Goal: Navigation & Orientation: Find specific page/section

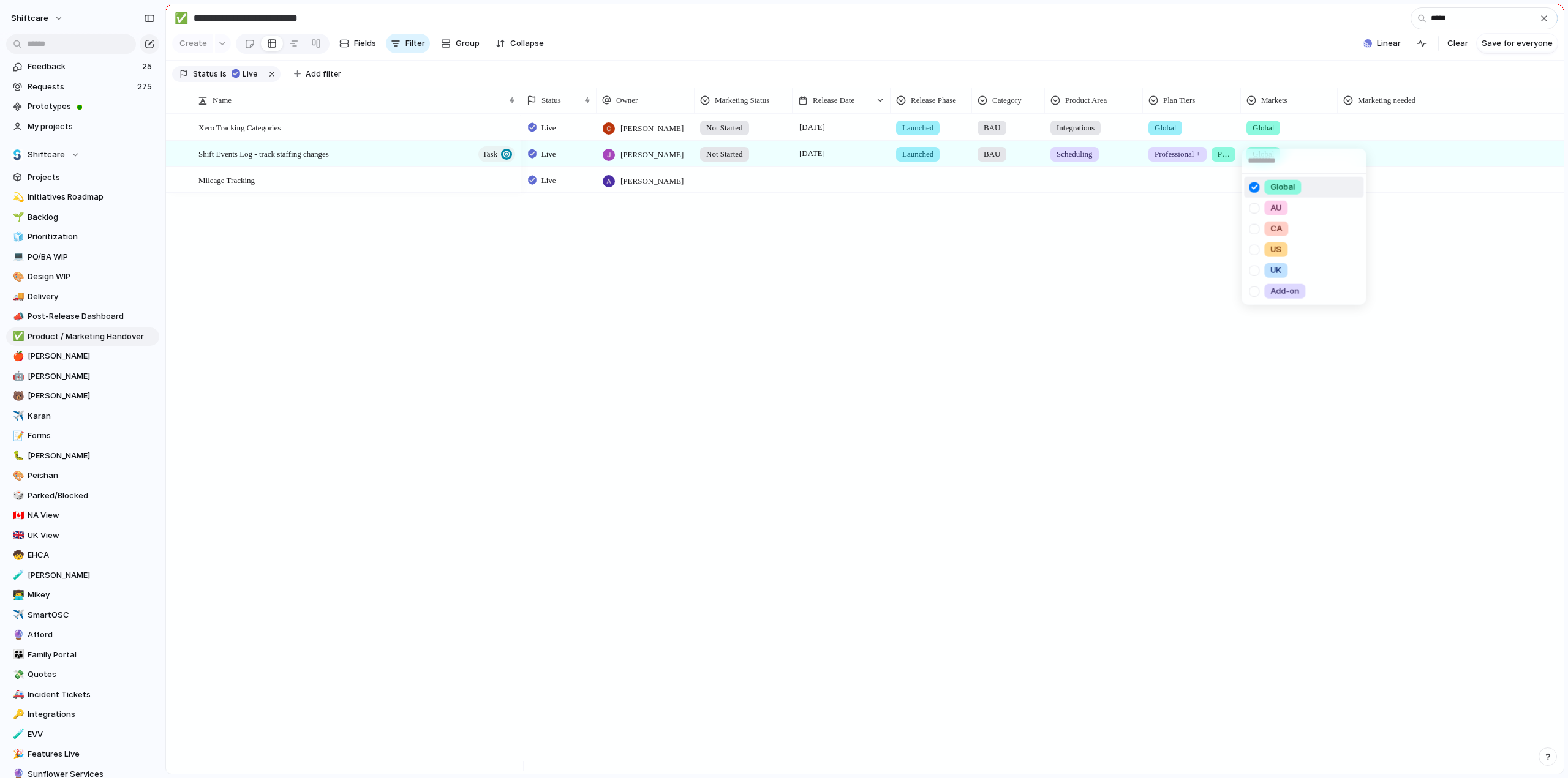
click at [53, 631] on div "Global AU [GEOGRAPHIC_DATA] [GEOGRAPHIC_DATA] [GEOGRAPHIC_DATA] Add-on" at bounding box center [784, 389] width 1568 height 778
click at [45, 635] on span "Afford" at bounding box center [92, 635] width 127 height 12
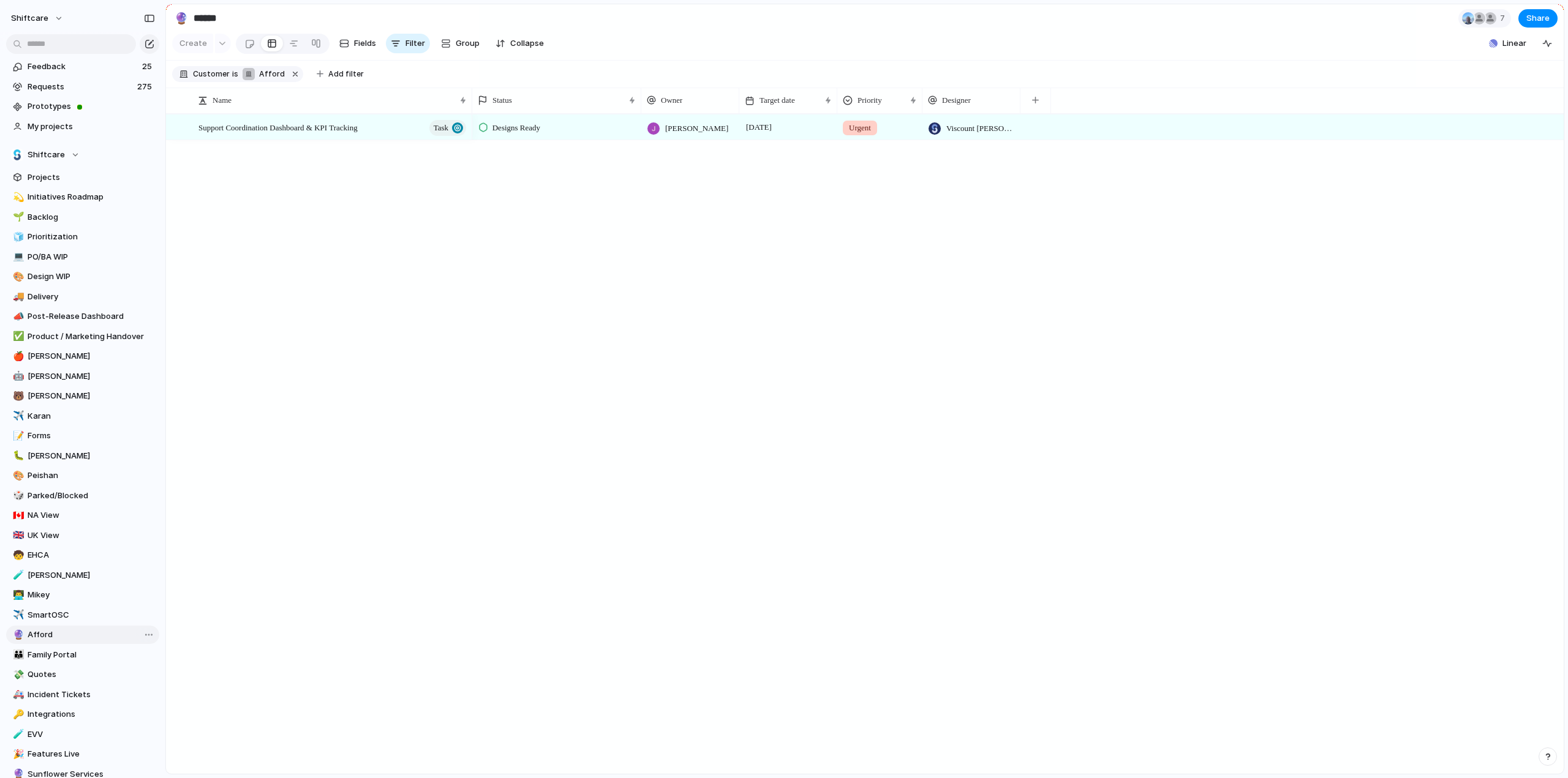
type input "******"
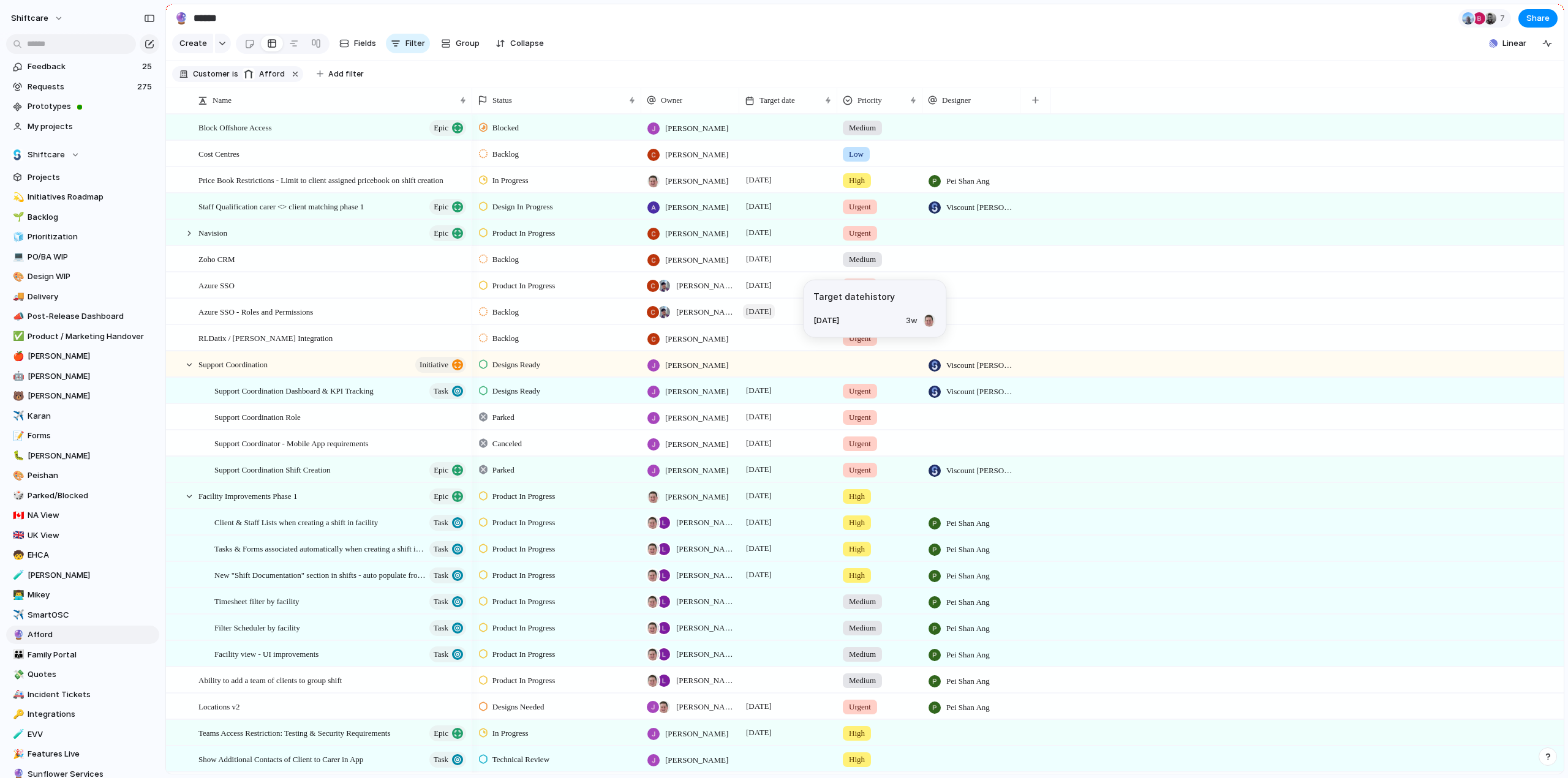
click at [760, 319] on span "[DATE]" at bounding box center [759, 311] width 32 height 14
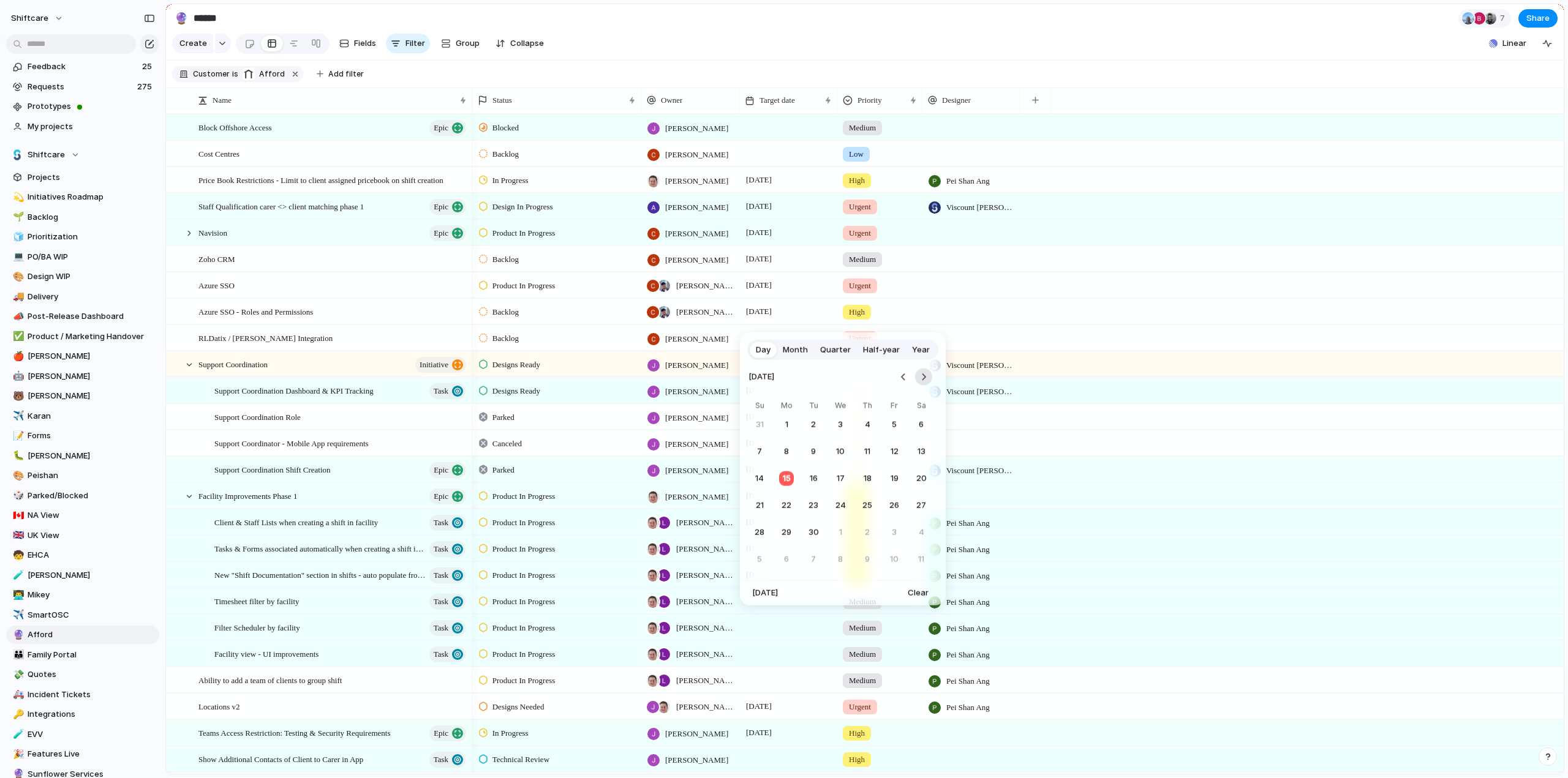
click at [922, 378] on button "Go to the Next Month" at bounding box center [924, 377] width 17 height 17
click at [801, 343] on span "Month" at bounding box center [795, 349] width 25 height 12
click at [770, 504] on span "Oct" at bounding box center [778, 507] width 15 height 13
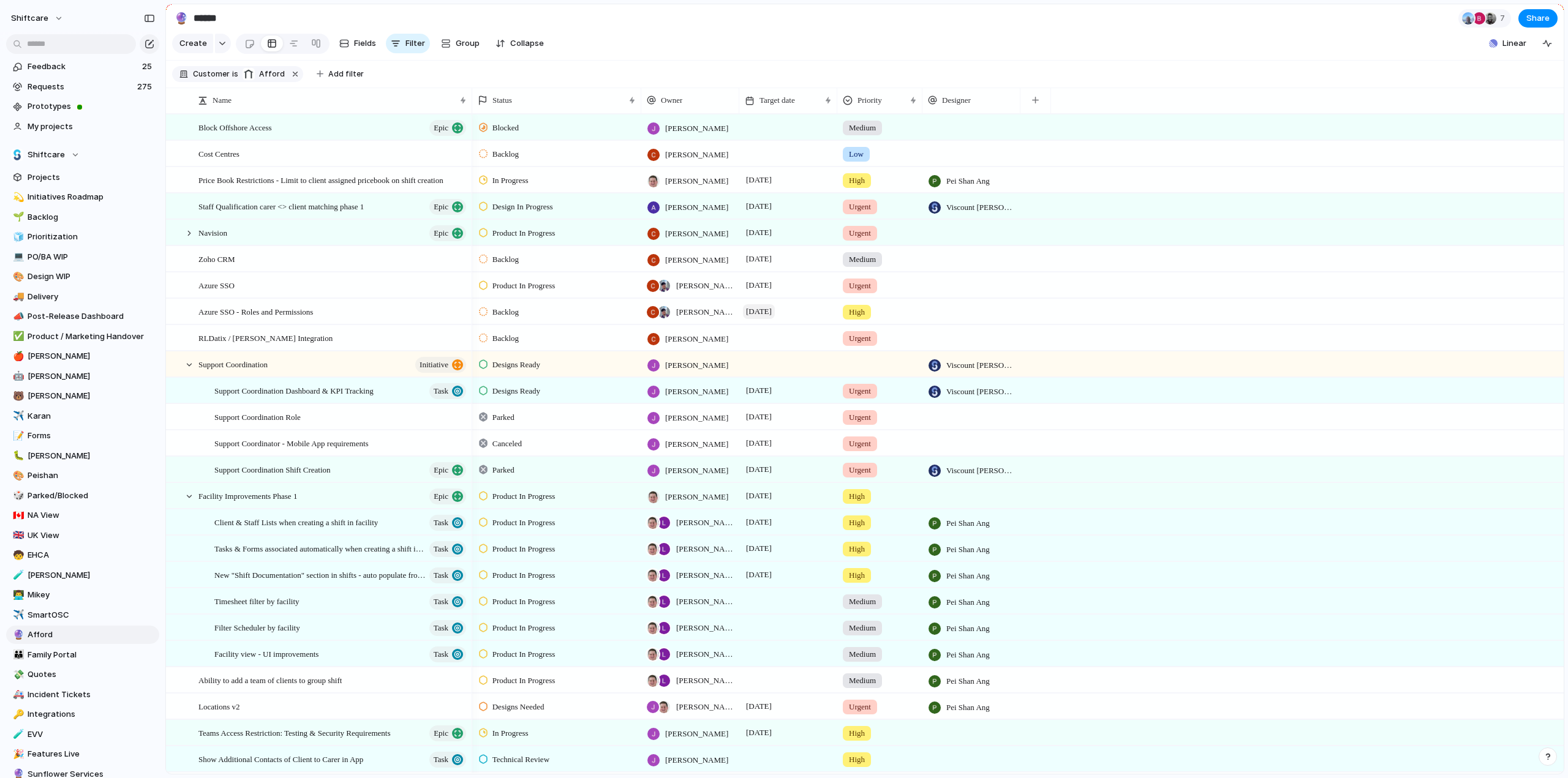
click at [775, 319] on span "[DATE]" at bounding box center [759, 311] width 32 height 14
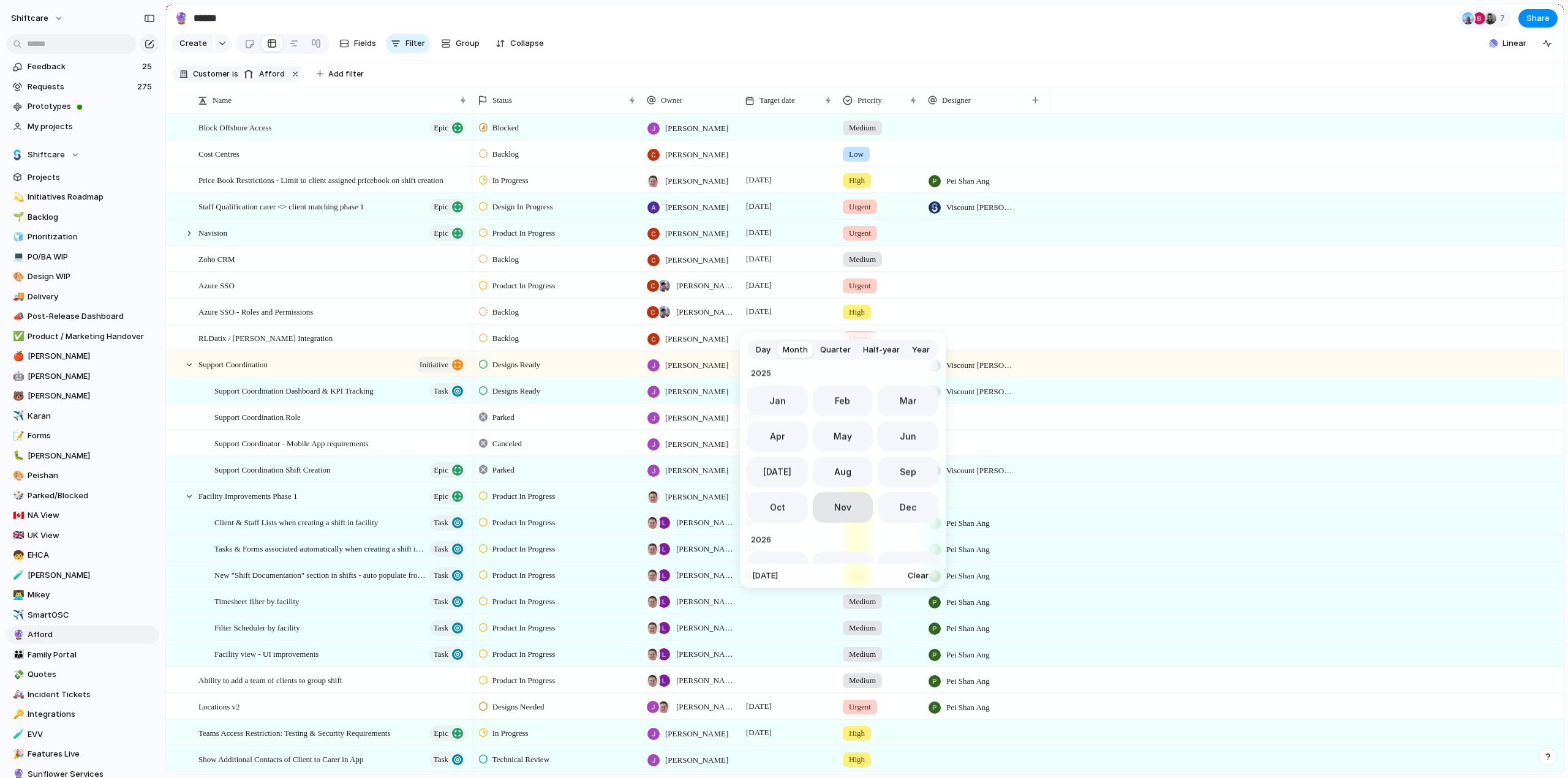
click at [843, 505] on span "Nov" at bounding box center [843, 507] width 17 height 13
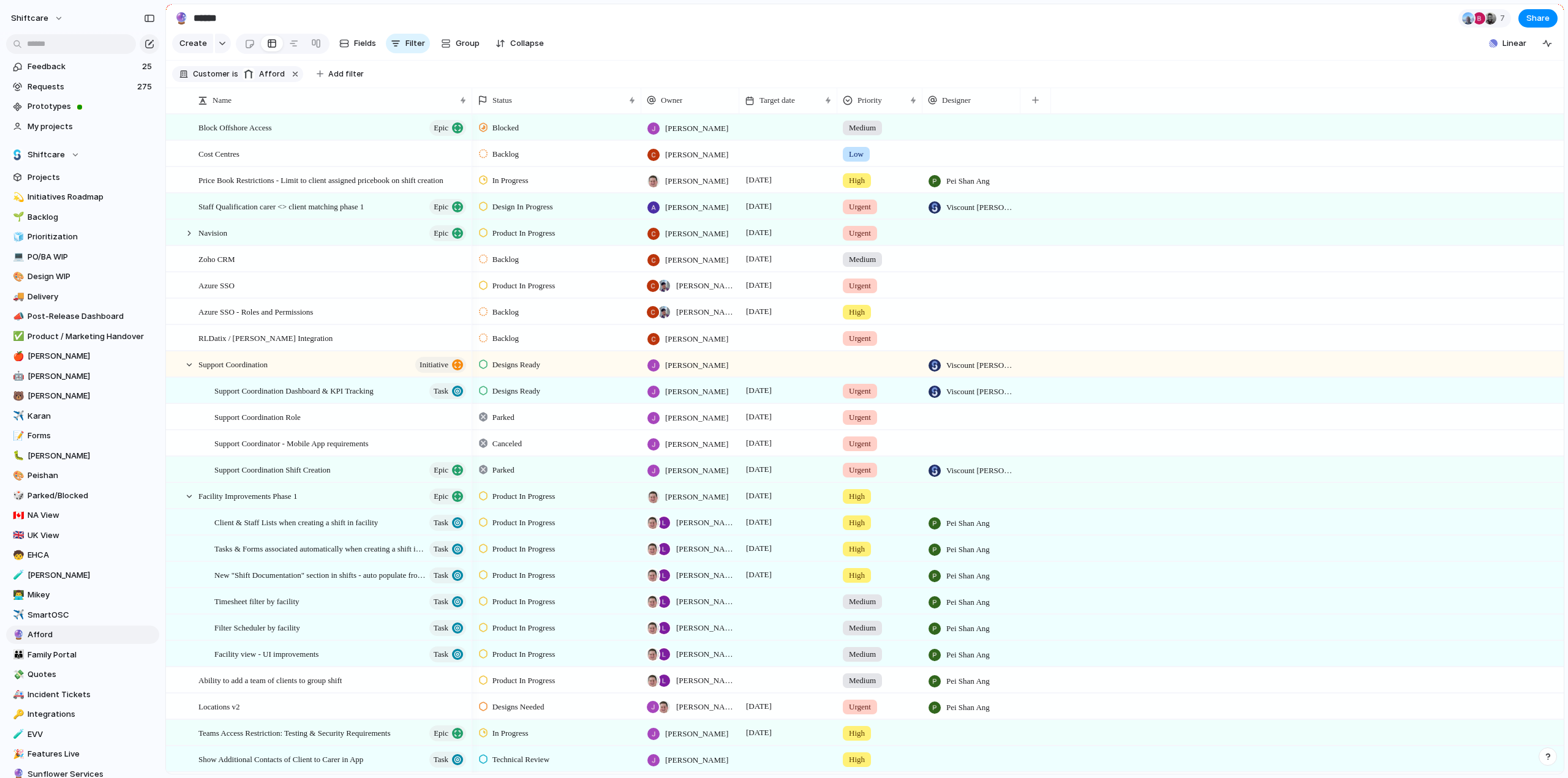
click at [1062, 325] on div "Backlog [PERSON_NAME] , [PERSON_NAME] [DATE] High" at bounding box center [1018, 311] width 1091 height 26
click at [775, 266] on span "[DATE]" at bounding box center [759, 258] width 32 height 14
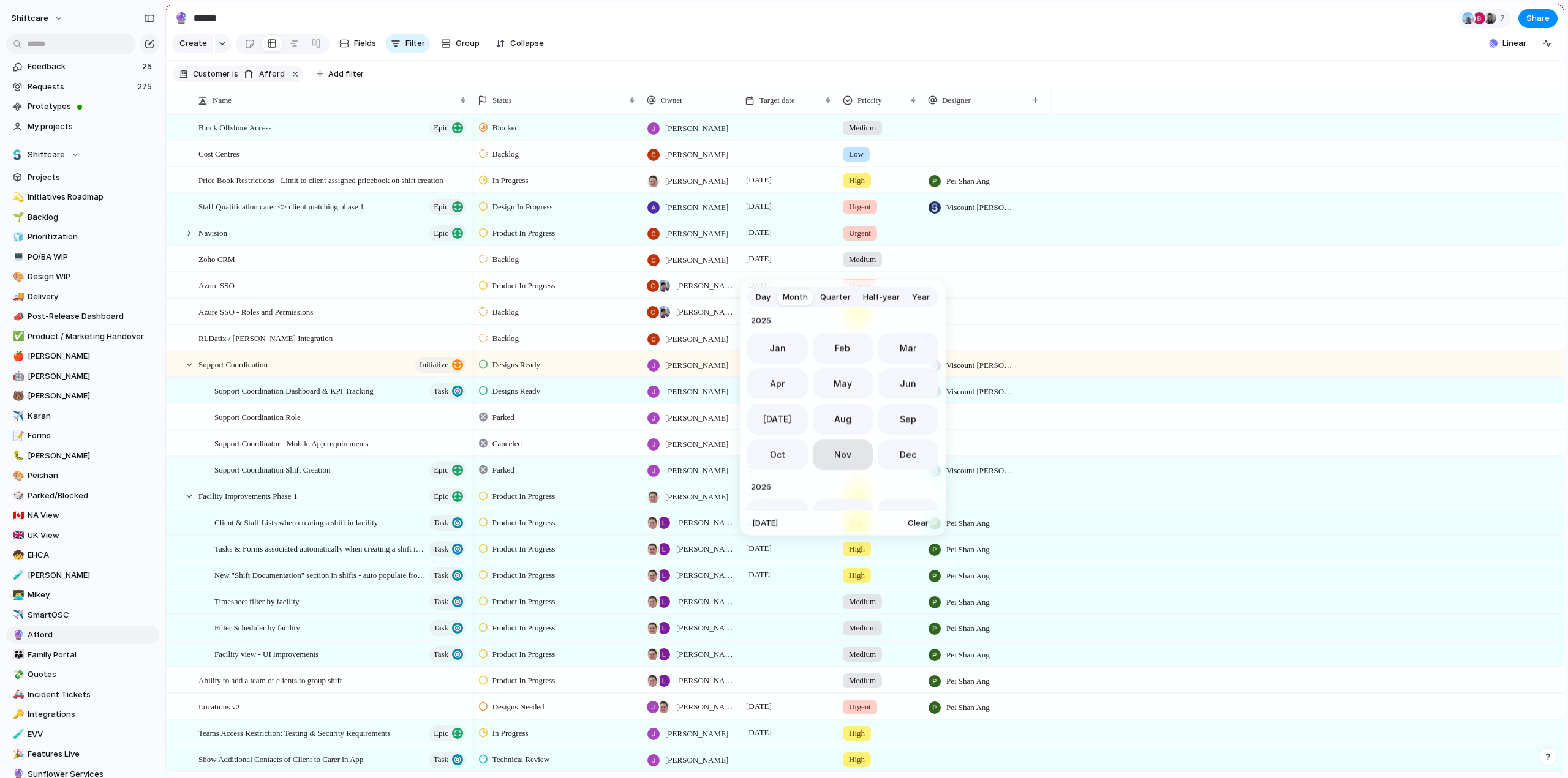
click at [840, 455] on span "Nov" at bounding box center [843, 454] width 17 height 13
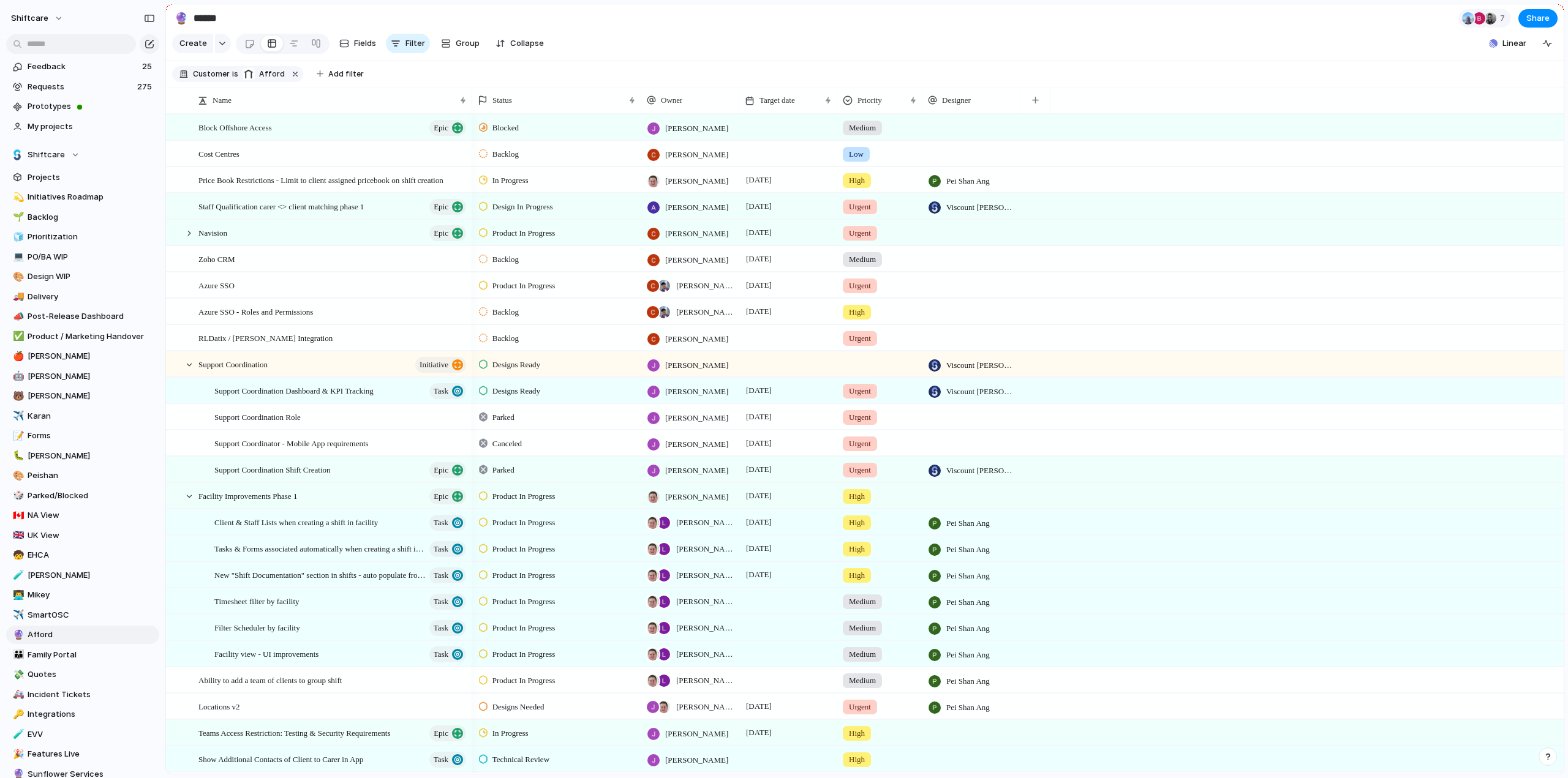
click at [1143, 338] on div "Backlog [PERSON_NAME] Urgent" at bounding box center [1018, 337] width 1091 height 26
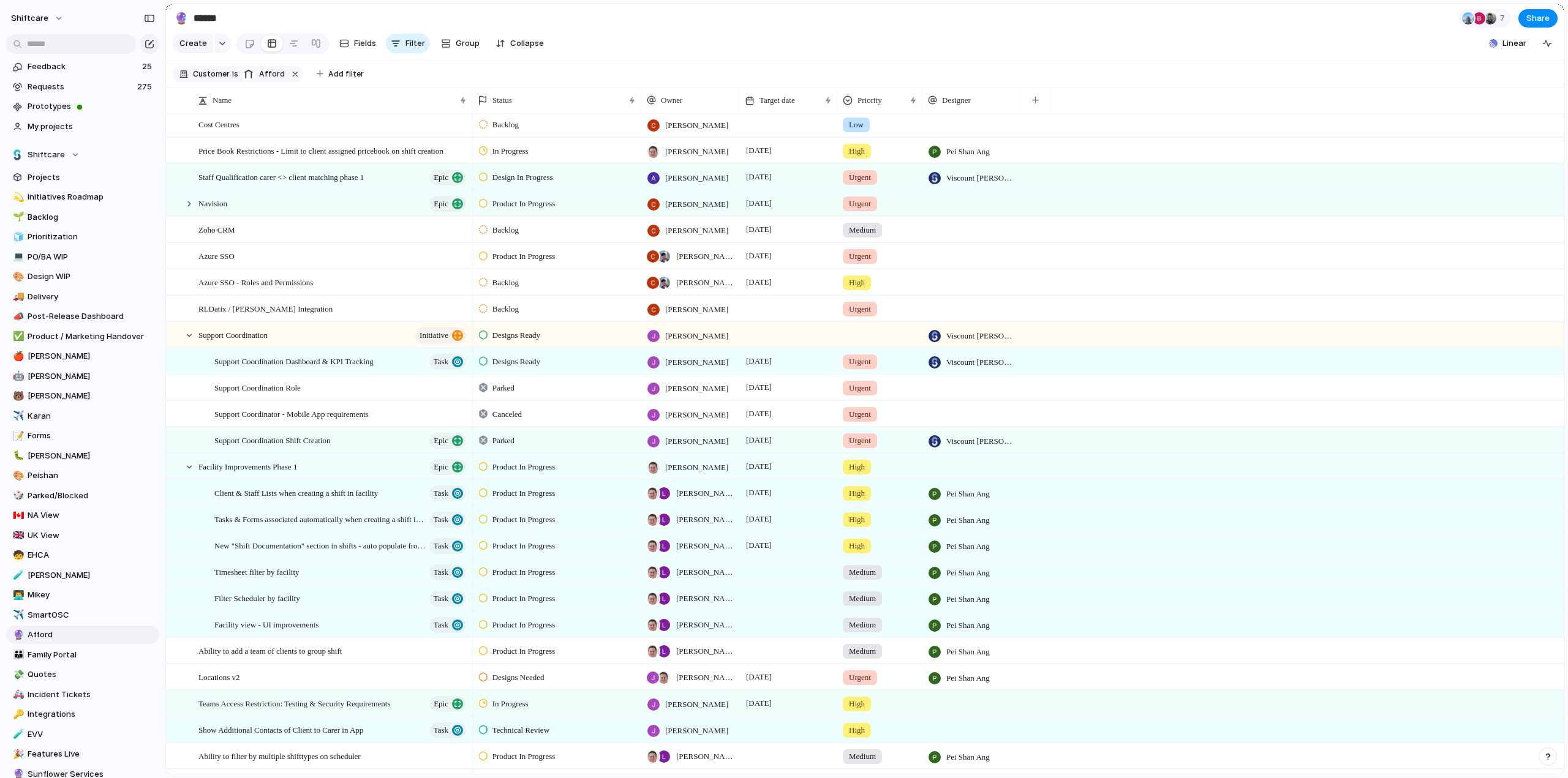
scroll to position [0, 0]
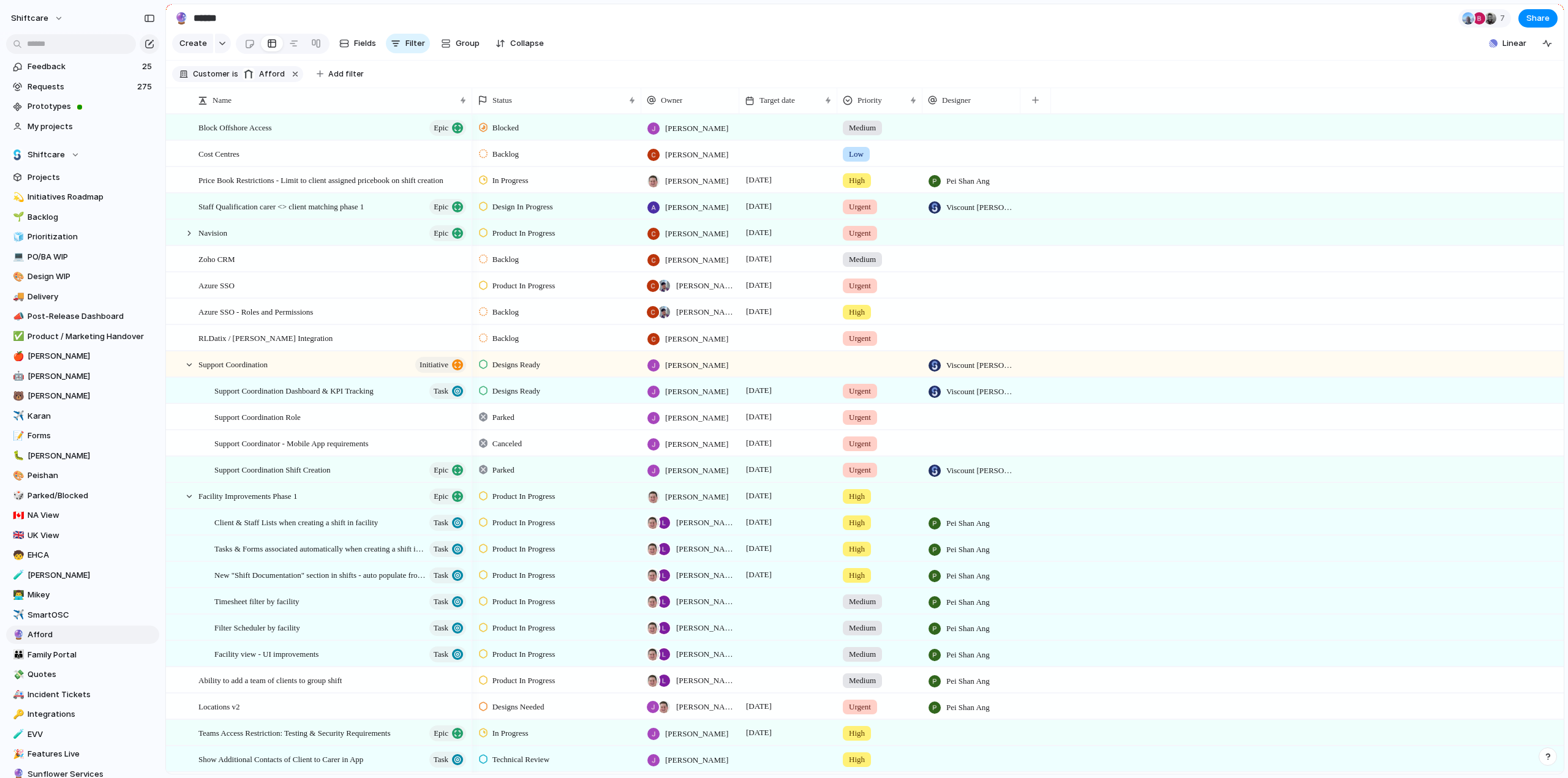
click at [1164, 75] on div "Modify Hide Sort ascending Sort descending" at bounding box center [784, 389] width 1568 height 778
click at [1032, 103] on div "button" at bounding box center [1035, 100] width 7 height 7
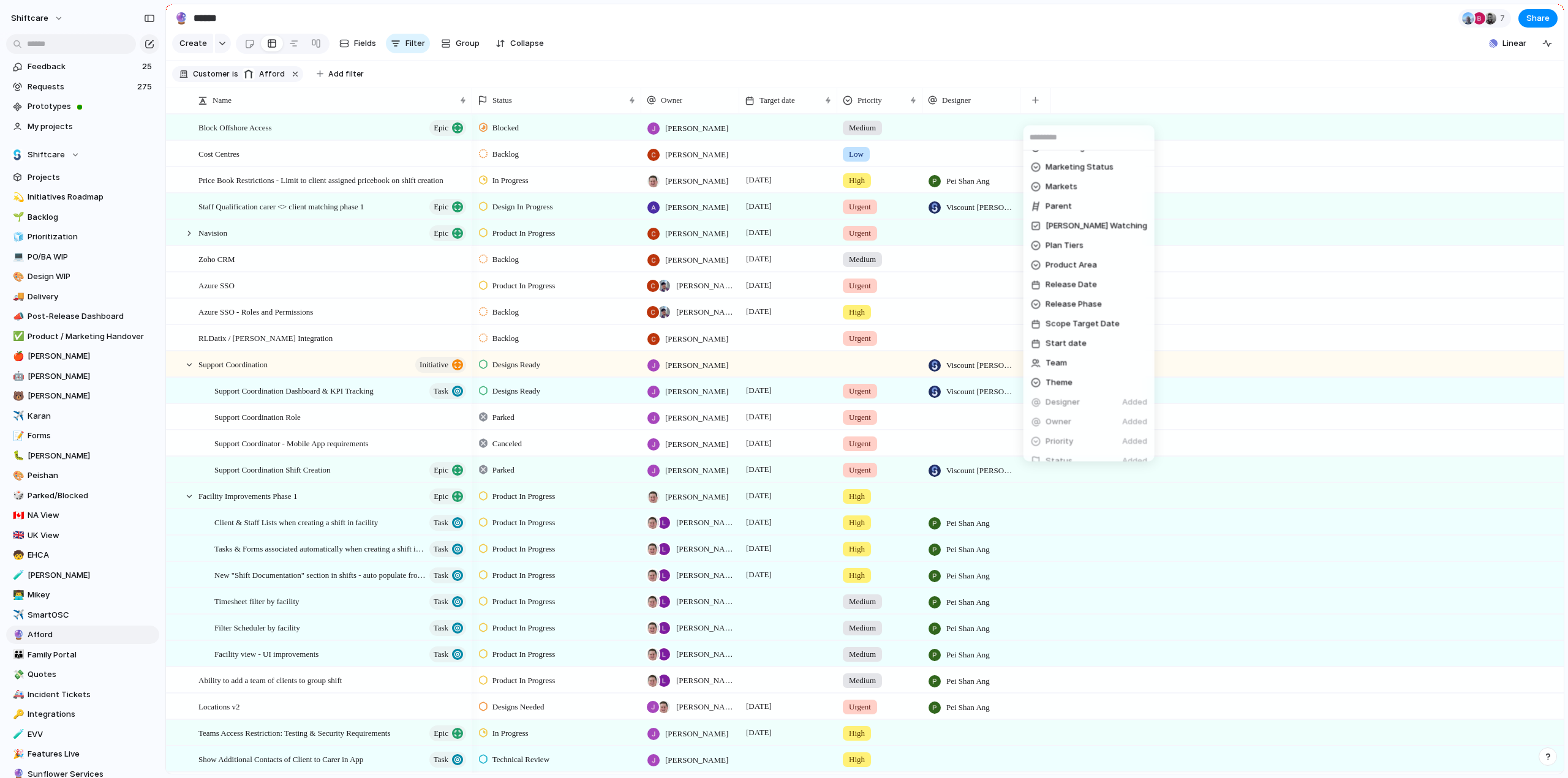
scroll to position [429, 0]
click at [1063, 259] on span "Product Area" at bounding box center [1071, 264] width 52 height 12
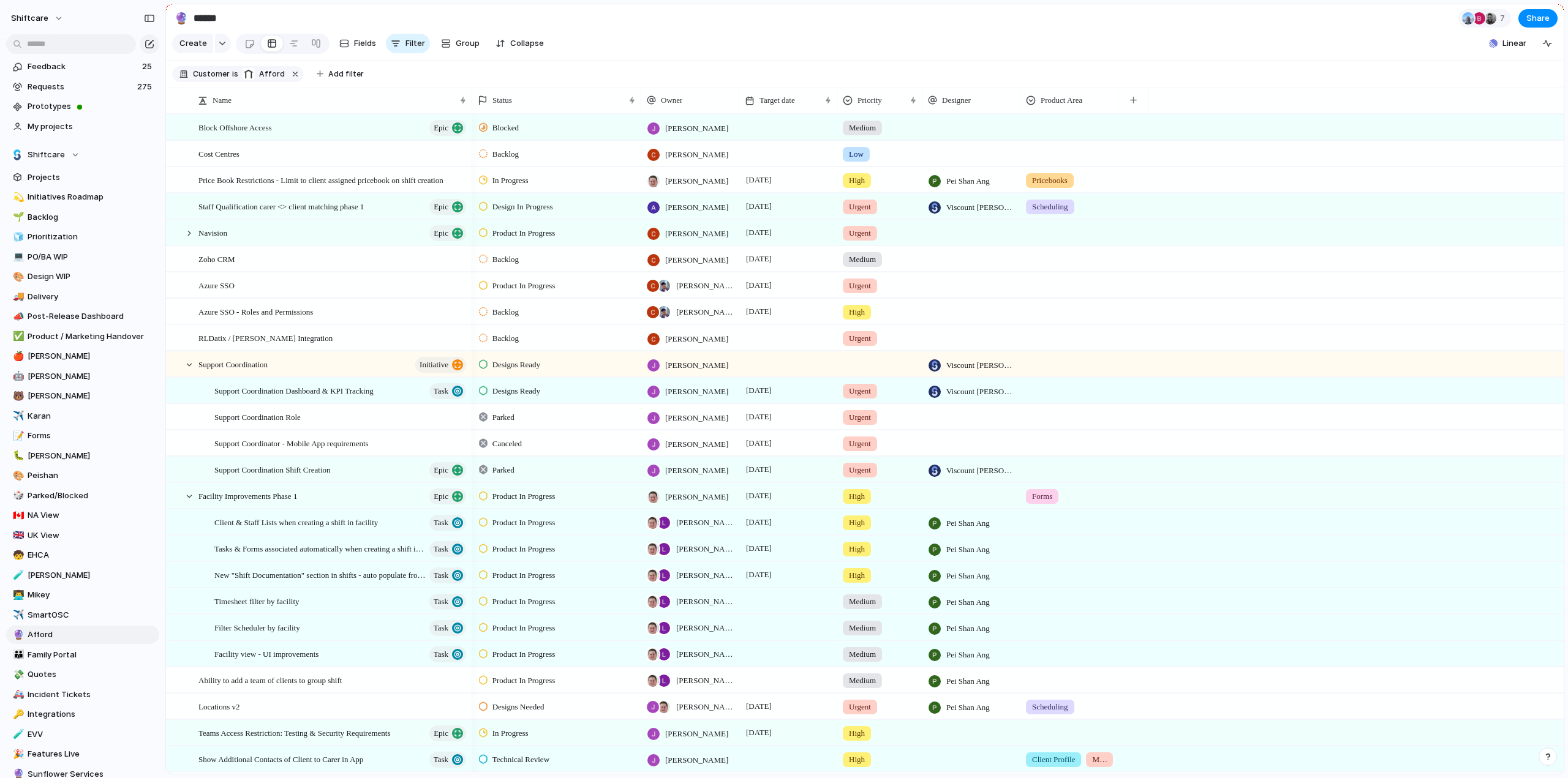
click at [1042, 241] on div at bounding box center [1069, 231] width 97 height 20
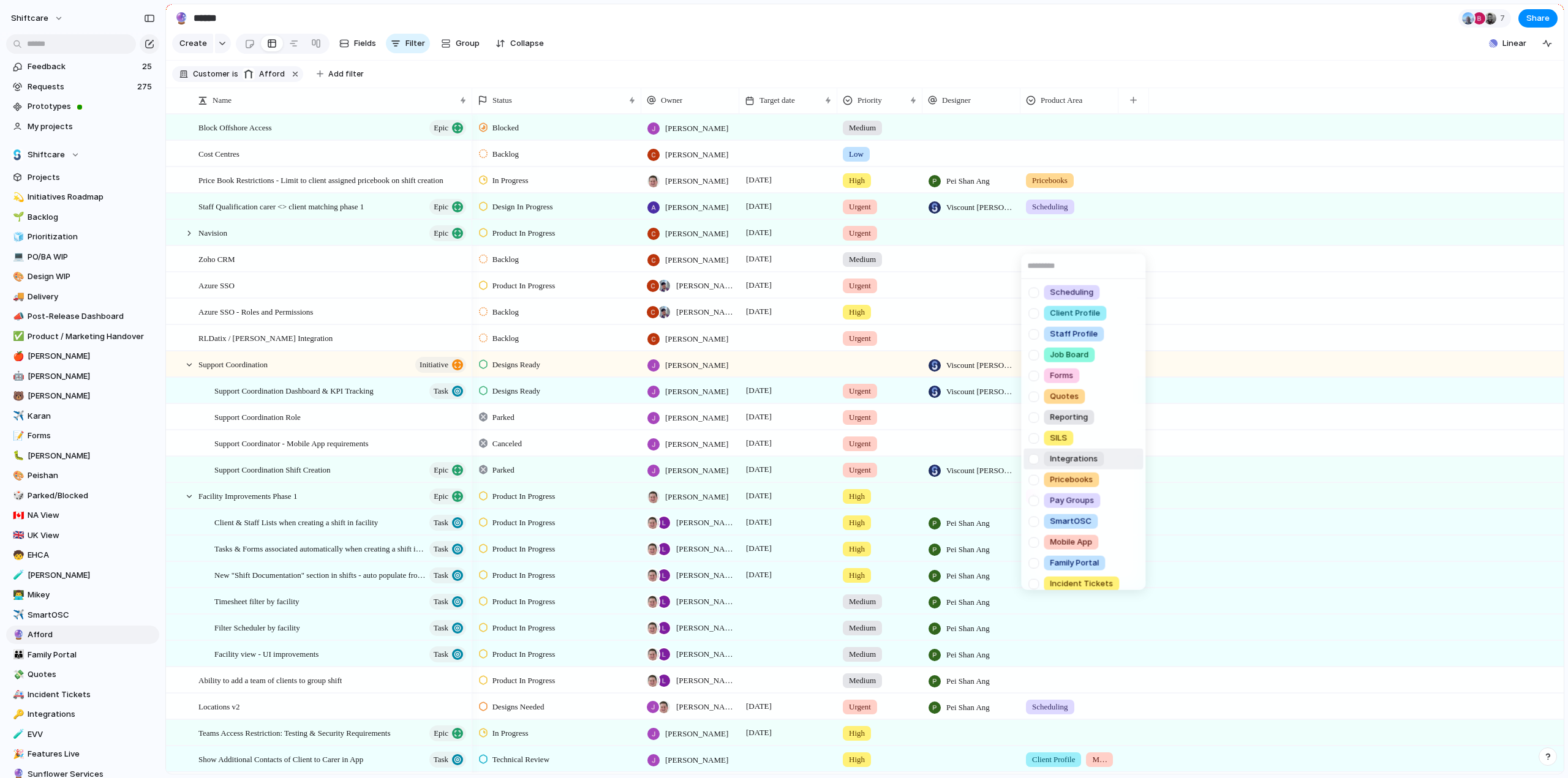
click at [1035, 457] on div at bounding box center [1033, 458] width 21 height 21
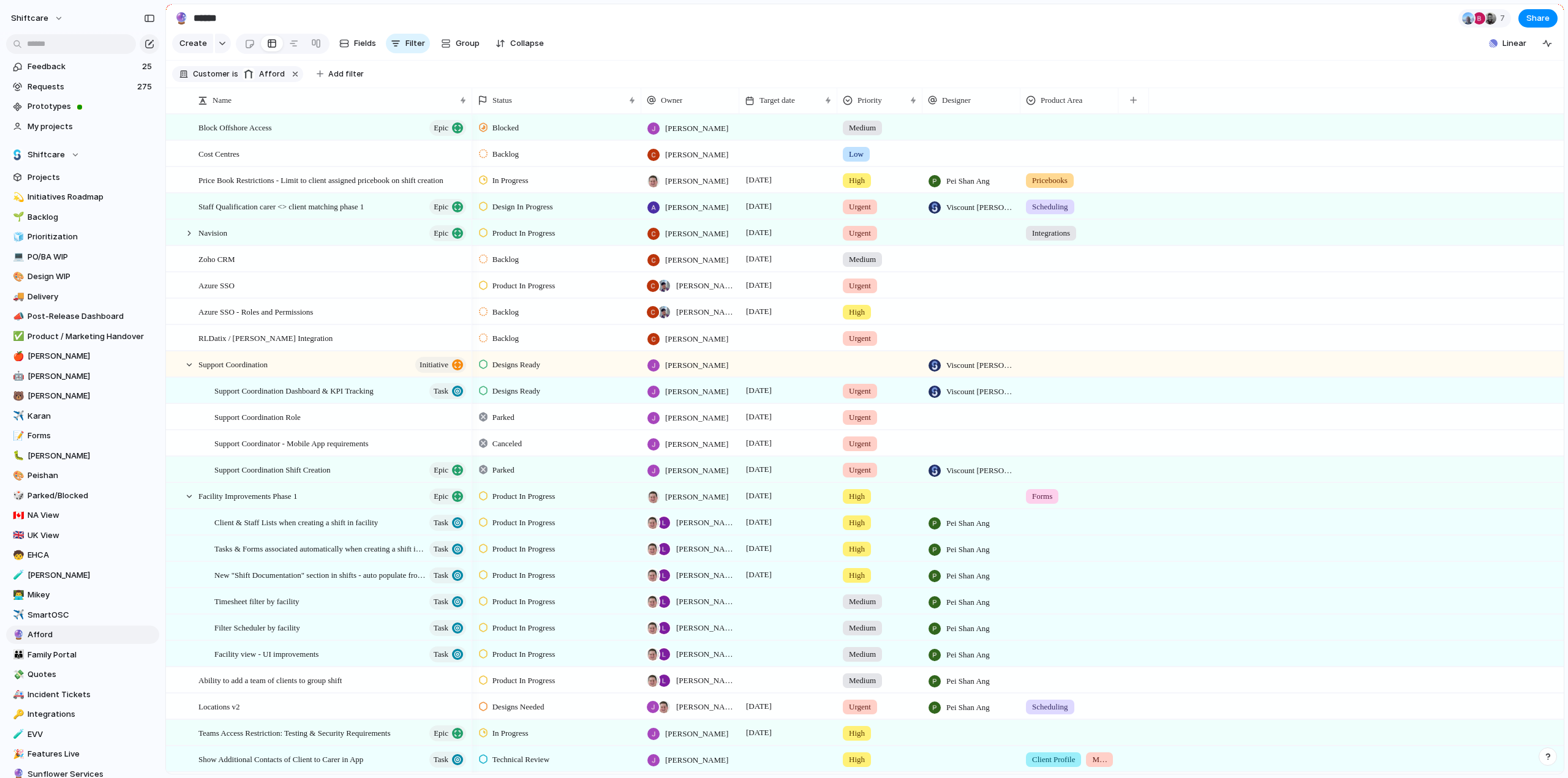
click at [1102, 239] on div "Scheduling Client Profile Staff Profile Job Board Forms Quotes Reporting SILS I…" at bounding box center [784, 389] width 1568 height 778
click at [1063, 346] on div at bounding box center [1069, 336] width 97 height 20
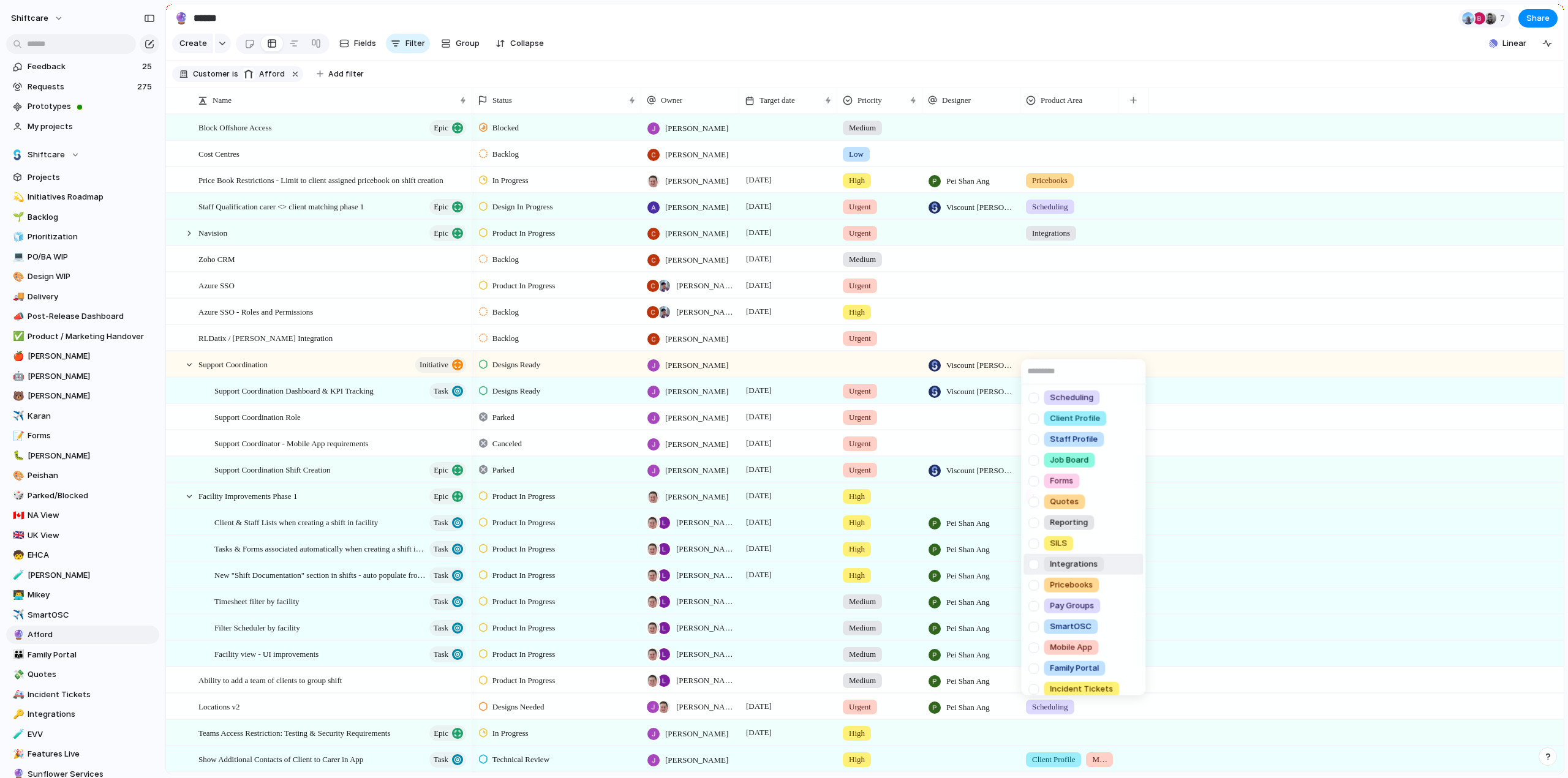
click at [1034, 565] on div at bounding box center [1033, 564] width 21 height 21
click at [1058, 321] on div "Scheduling Client Profile Staff Profile Job Board Forms Quotes Reporting SILS I…" at bounding box center [784, 389] width 1568 height 778
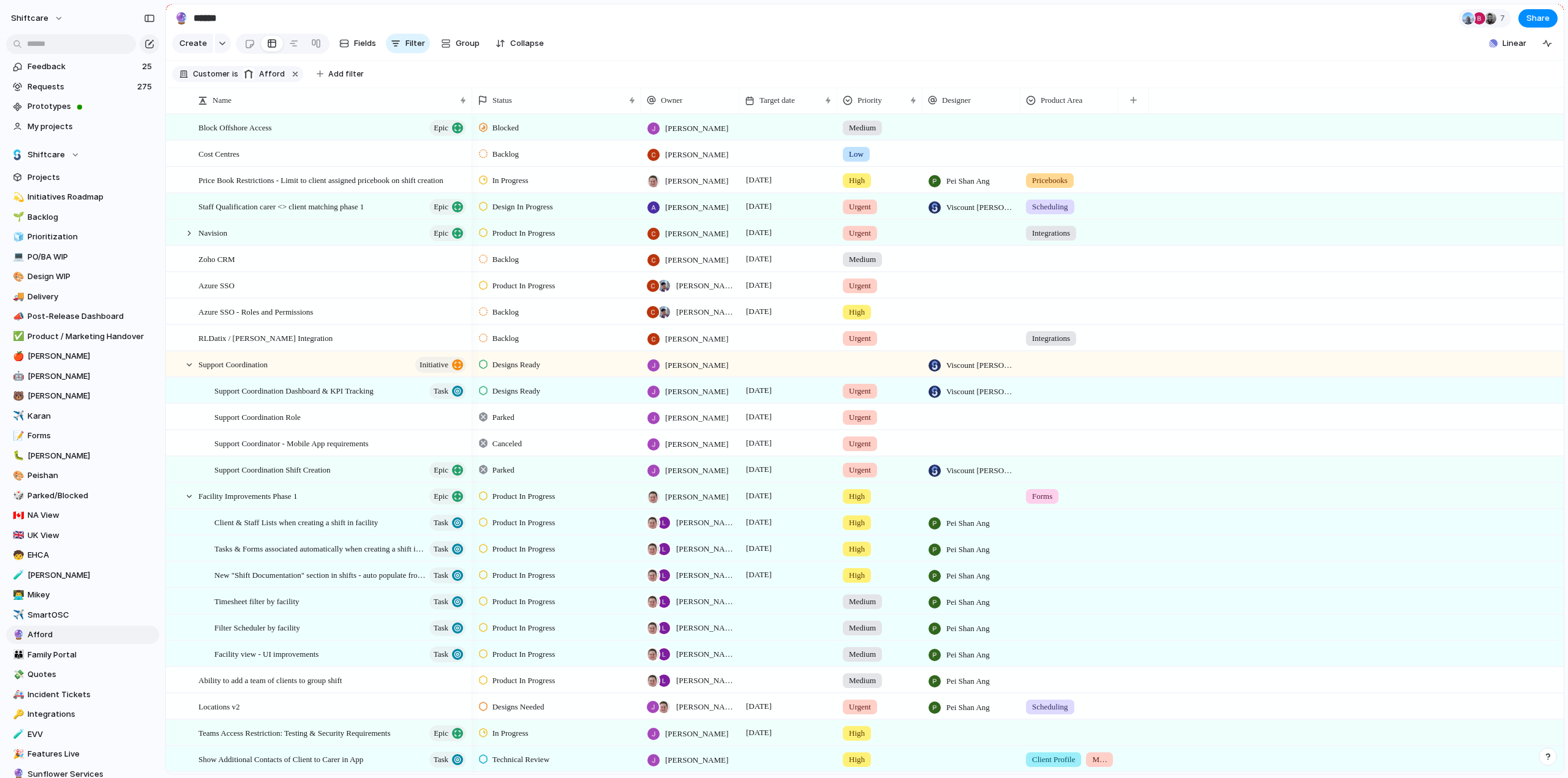
click at [1052, 320] on div at bounding box center [1069, 309] width 97 height 20
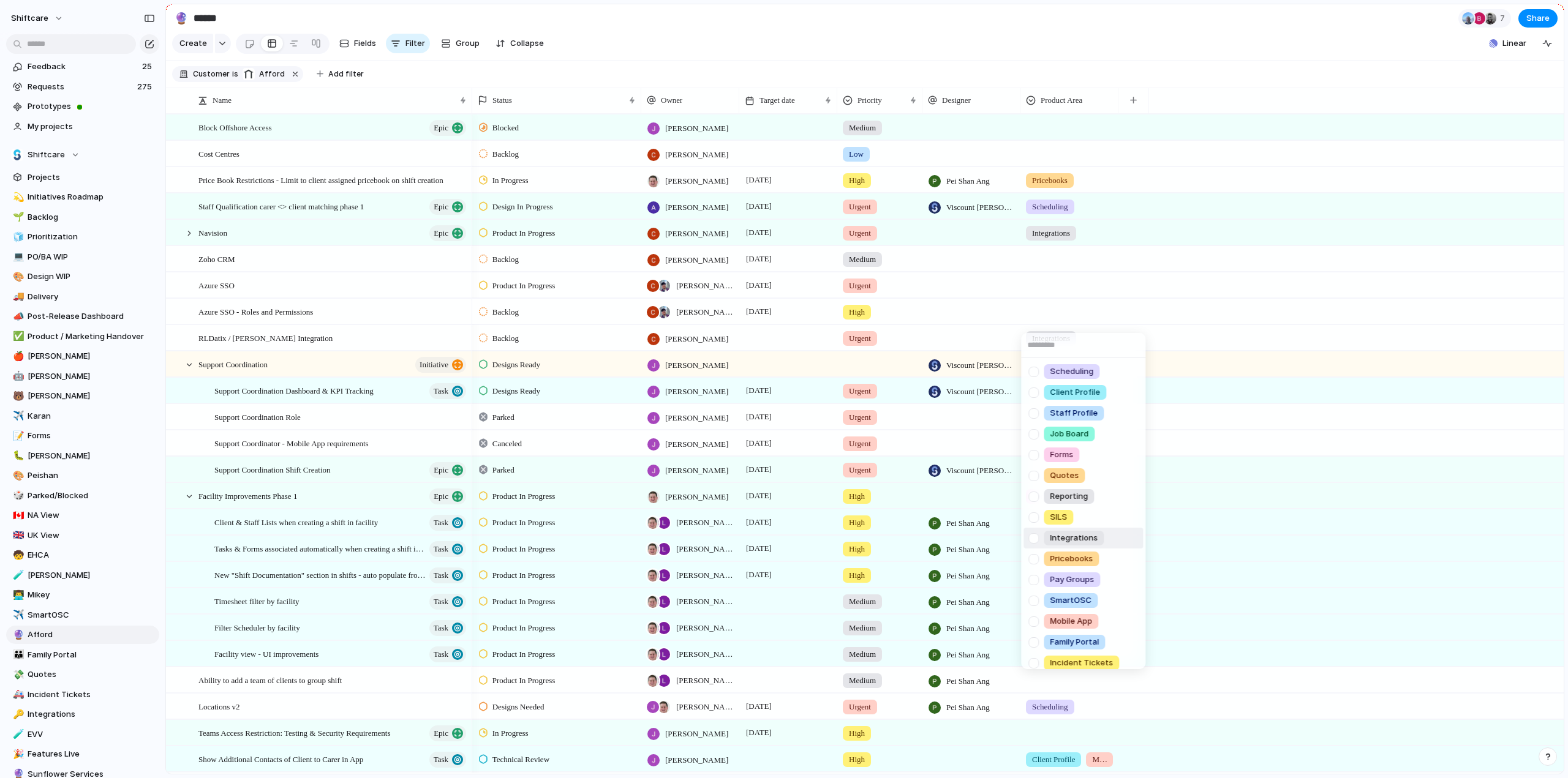
click at [1030, 534] on div at bounding box center [1033, 538] width 21 height 21
click at [1048, 297] on div "Scheduling Client Profile Staff Profile Job Board Forms Quotes Reporting SILS I…" at bounding box center [784, 389] width 1568 height 778
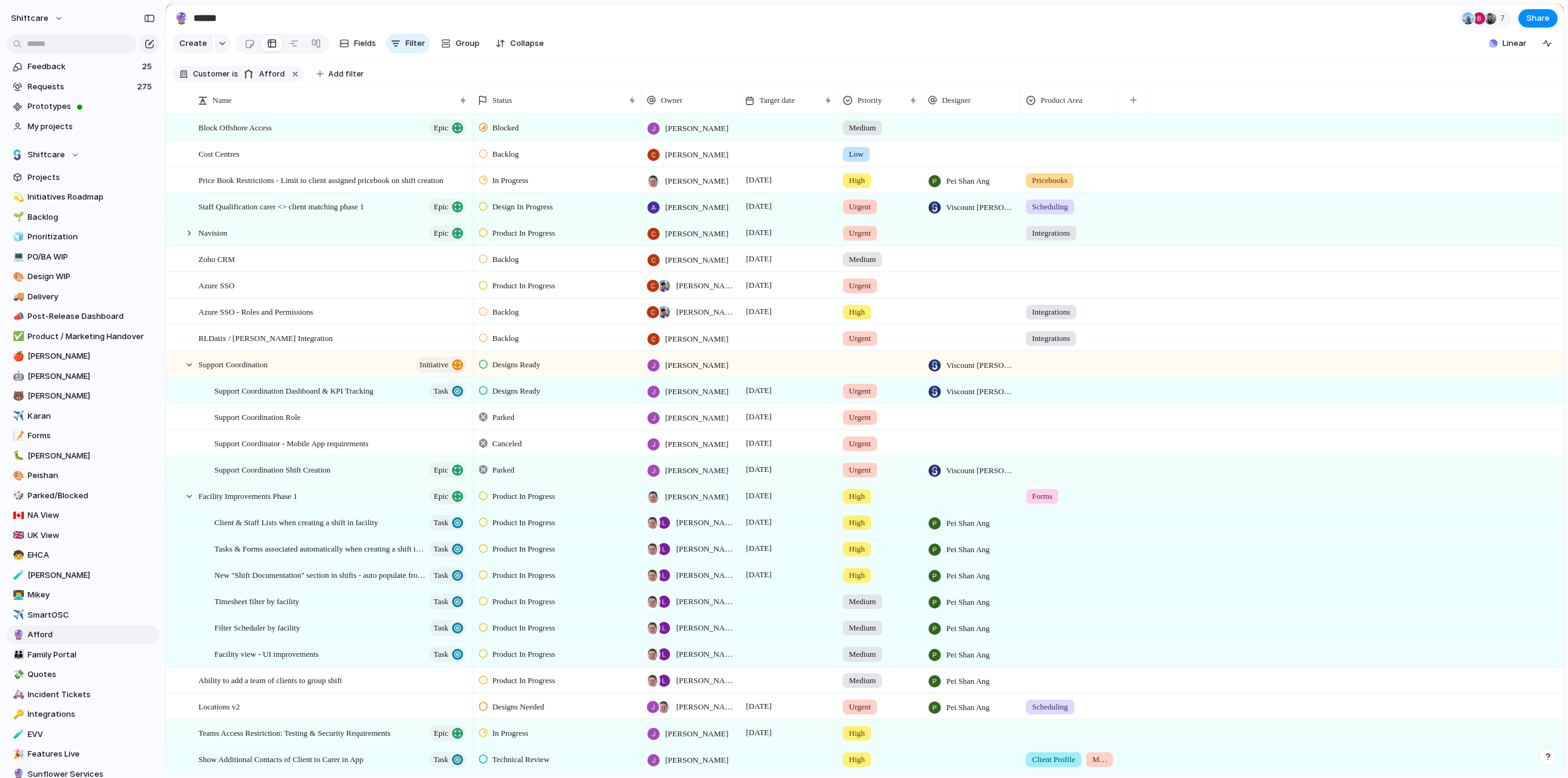
click at [1046, 290] on div at bounding box center [1069, 283] width 97 height 20
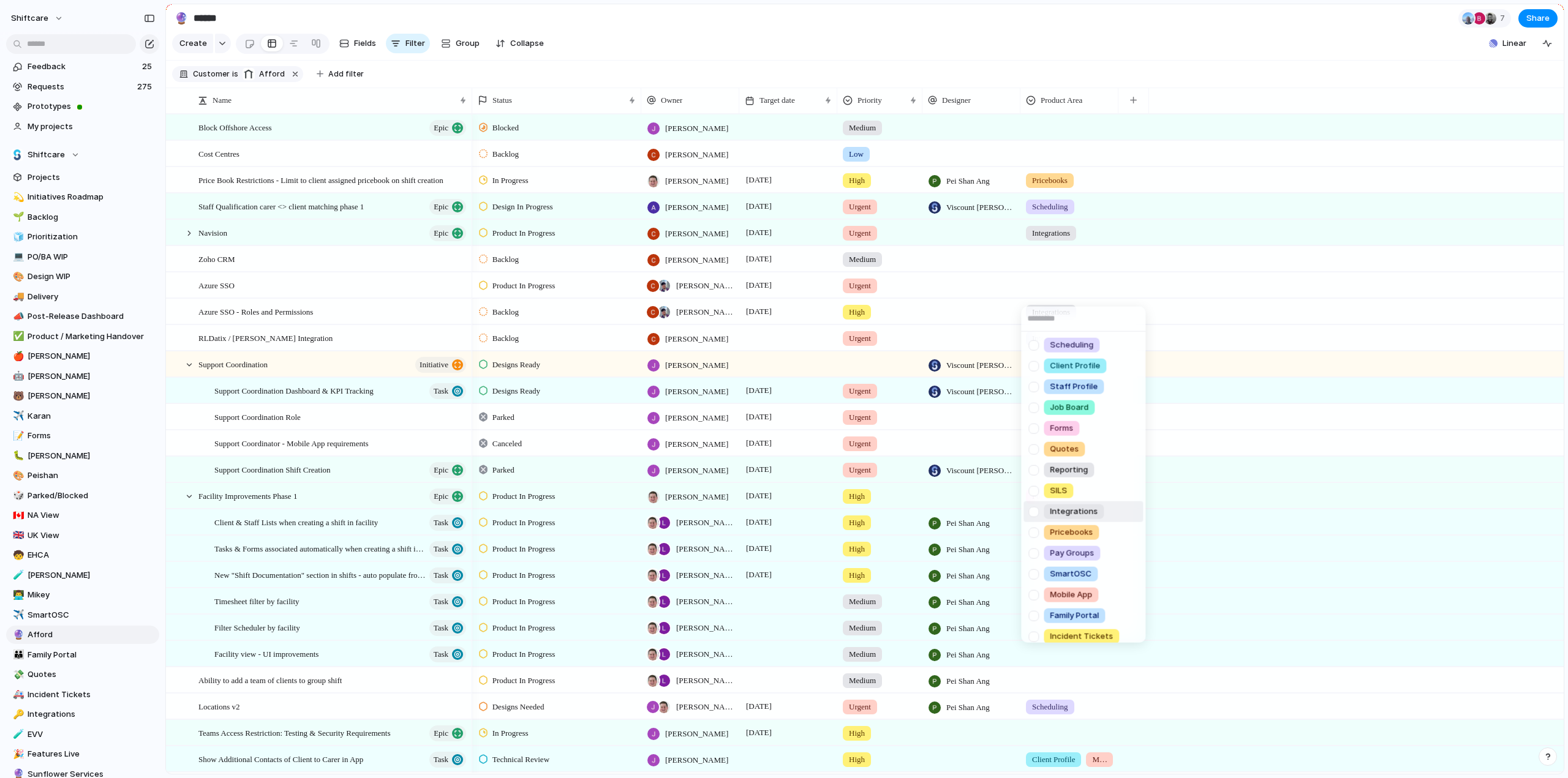
click at [1034, 515] on div at bounding box center [1033, 511] width 21 height 21
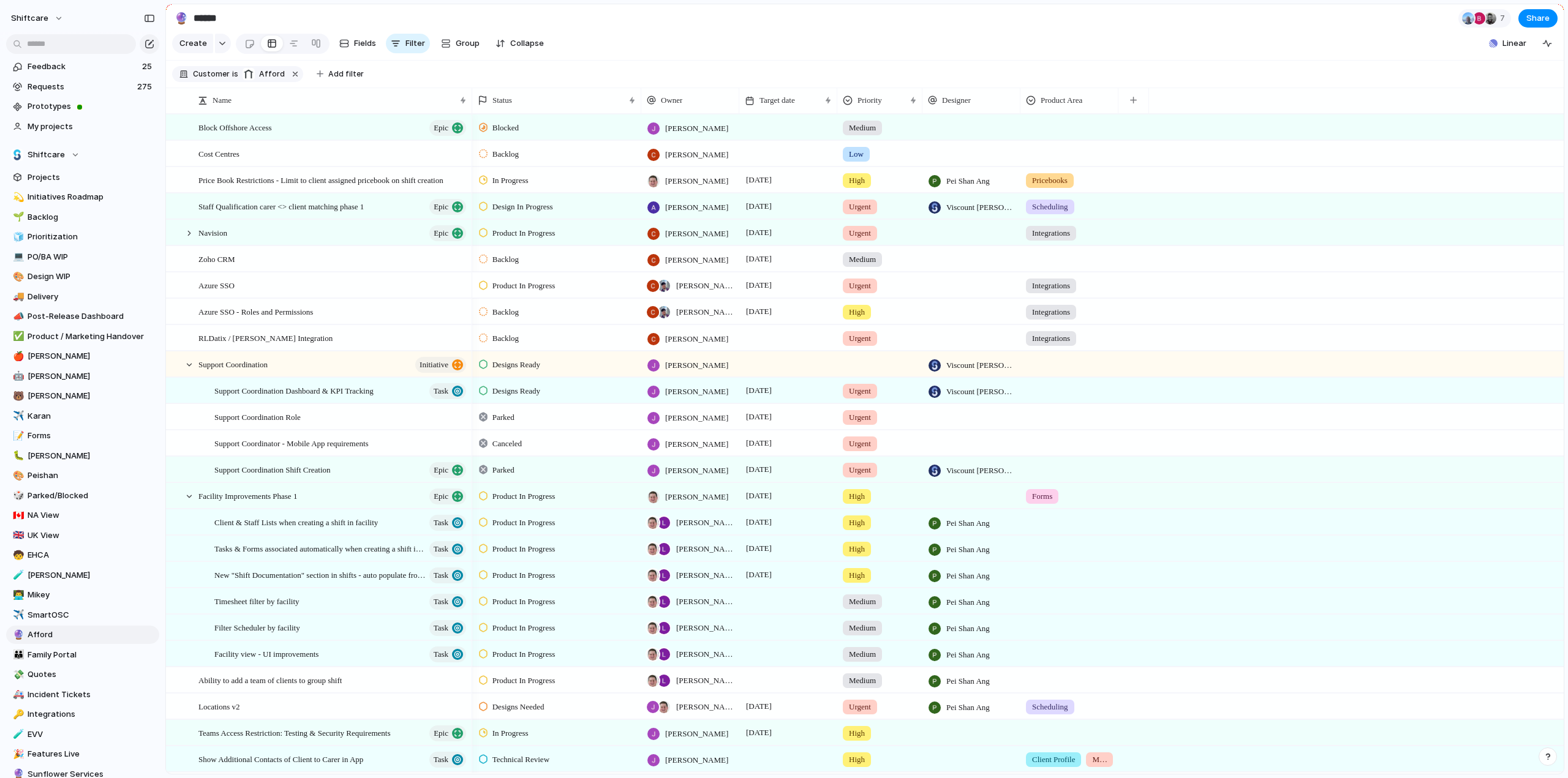
click at [1041, 264] on div "Scheduling Client Profile Staff Profile Job Board Forms Quotes Reporting SILS I…" at bounding box center [784, 389] width 1568 height 778
click at [1061, 266] on div at bounding box center [1069, 257] width 97 height 20
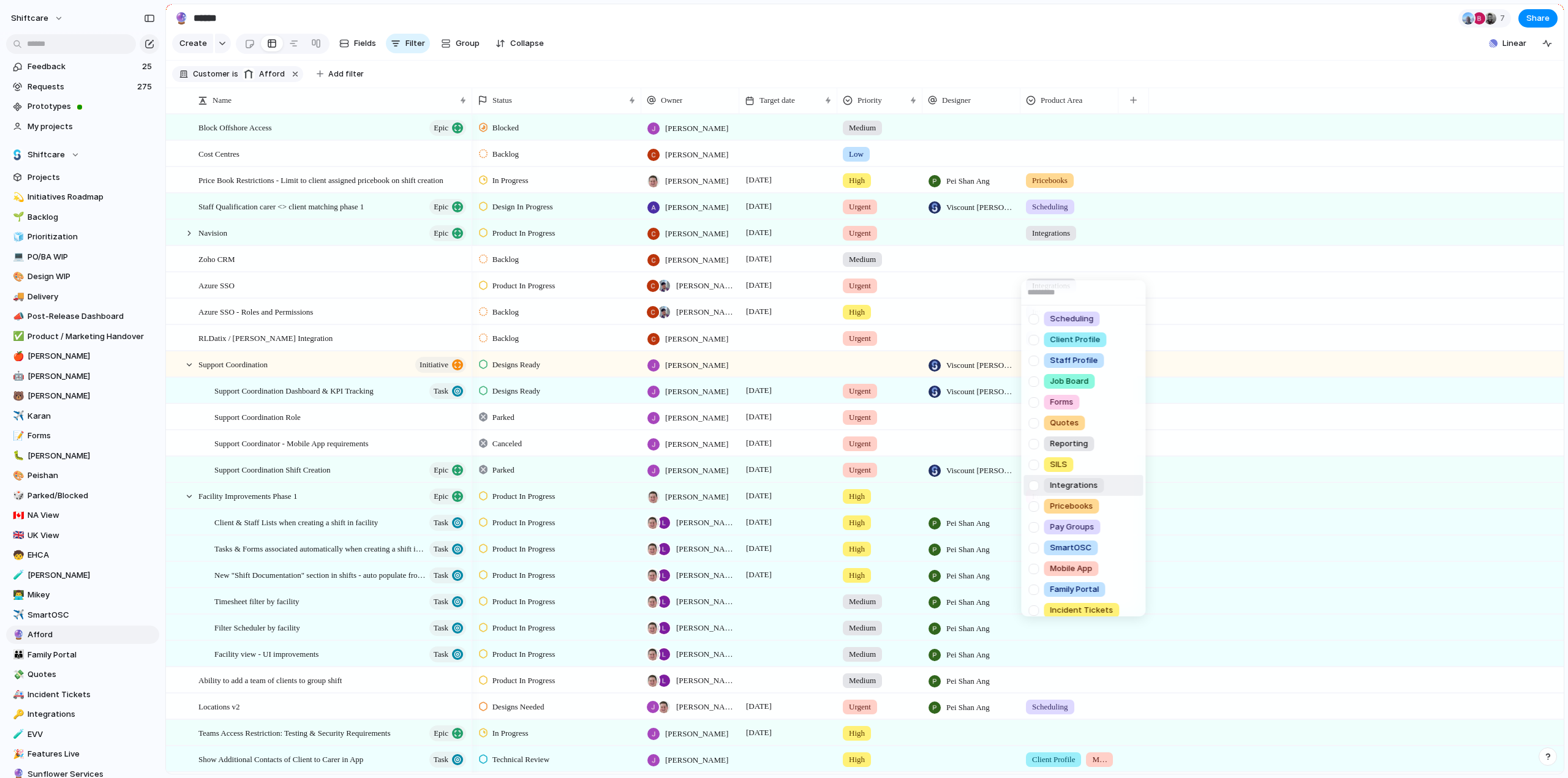
click at [1031, 484] on div at bounding box center [1033, 486] width 21 height 21
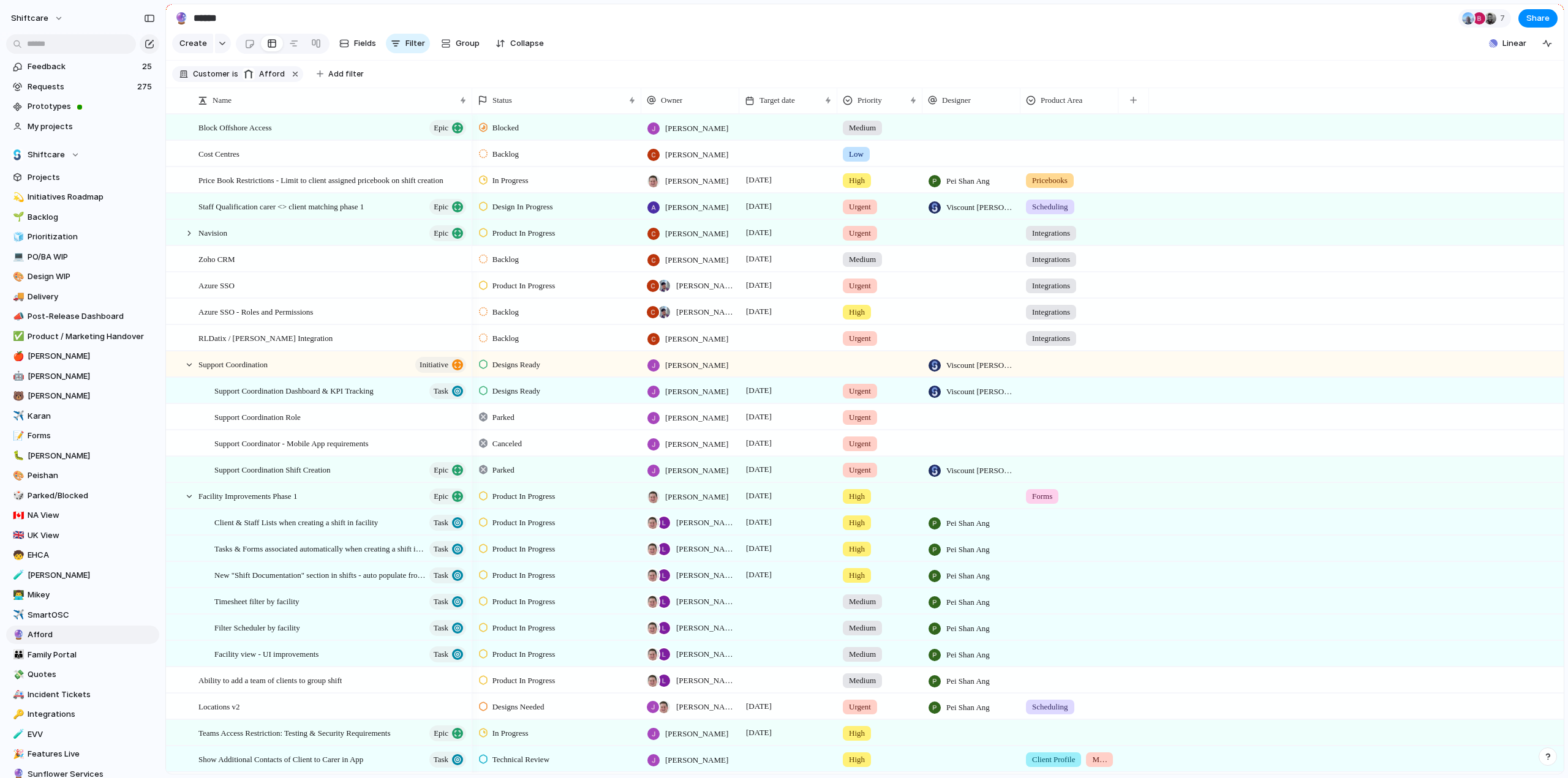
click at [1148, 255] on div "Scheduling Client Profile Staff Profile Job Board Forms Quotes Reporting SILS I…" at bounding box center [784, 389] width 1568 height 778
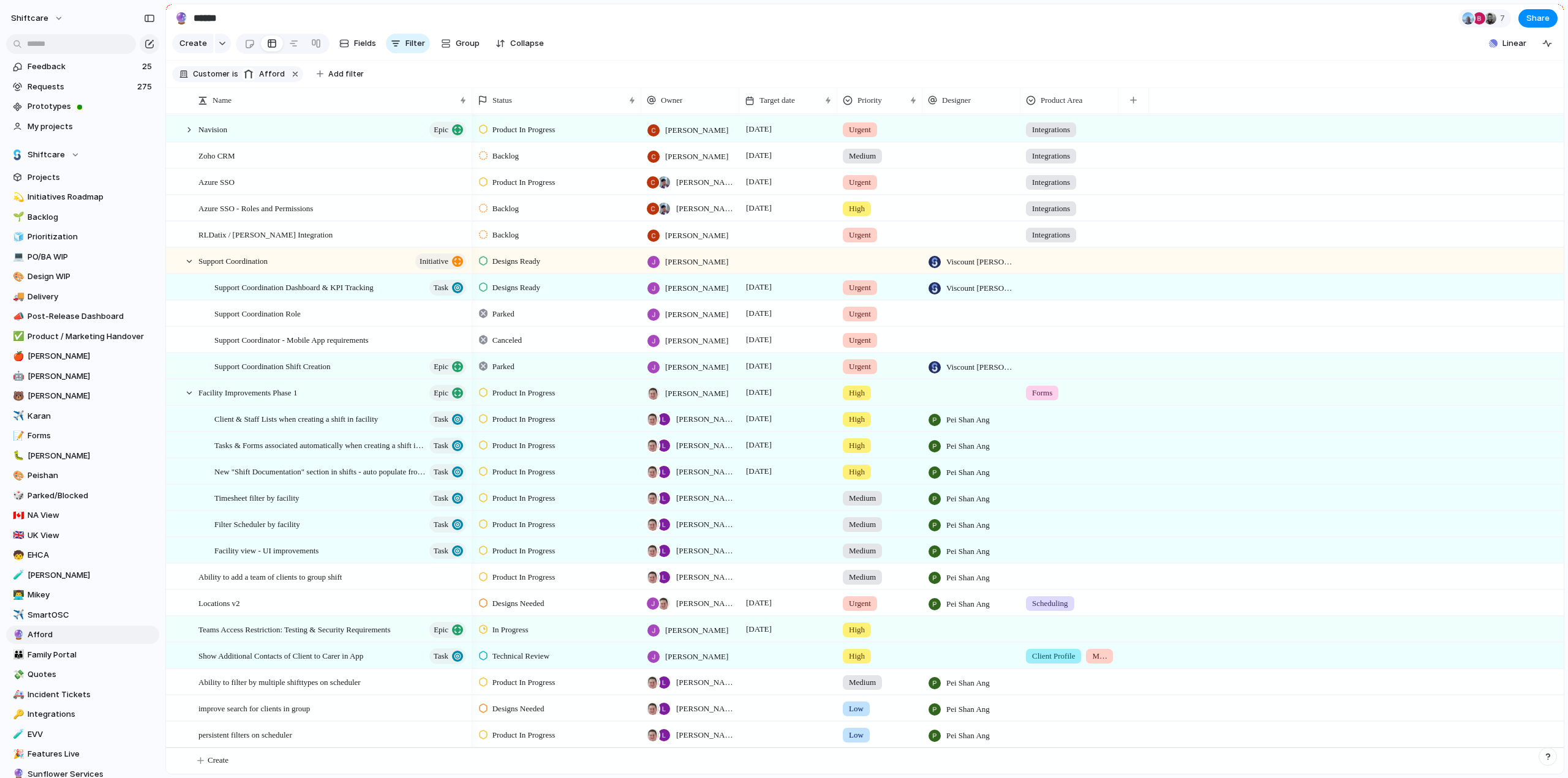
scroll to position [113, 0]
click at [1063, 286] on div at bounding box center [1069, 285] width 97 height 20
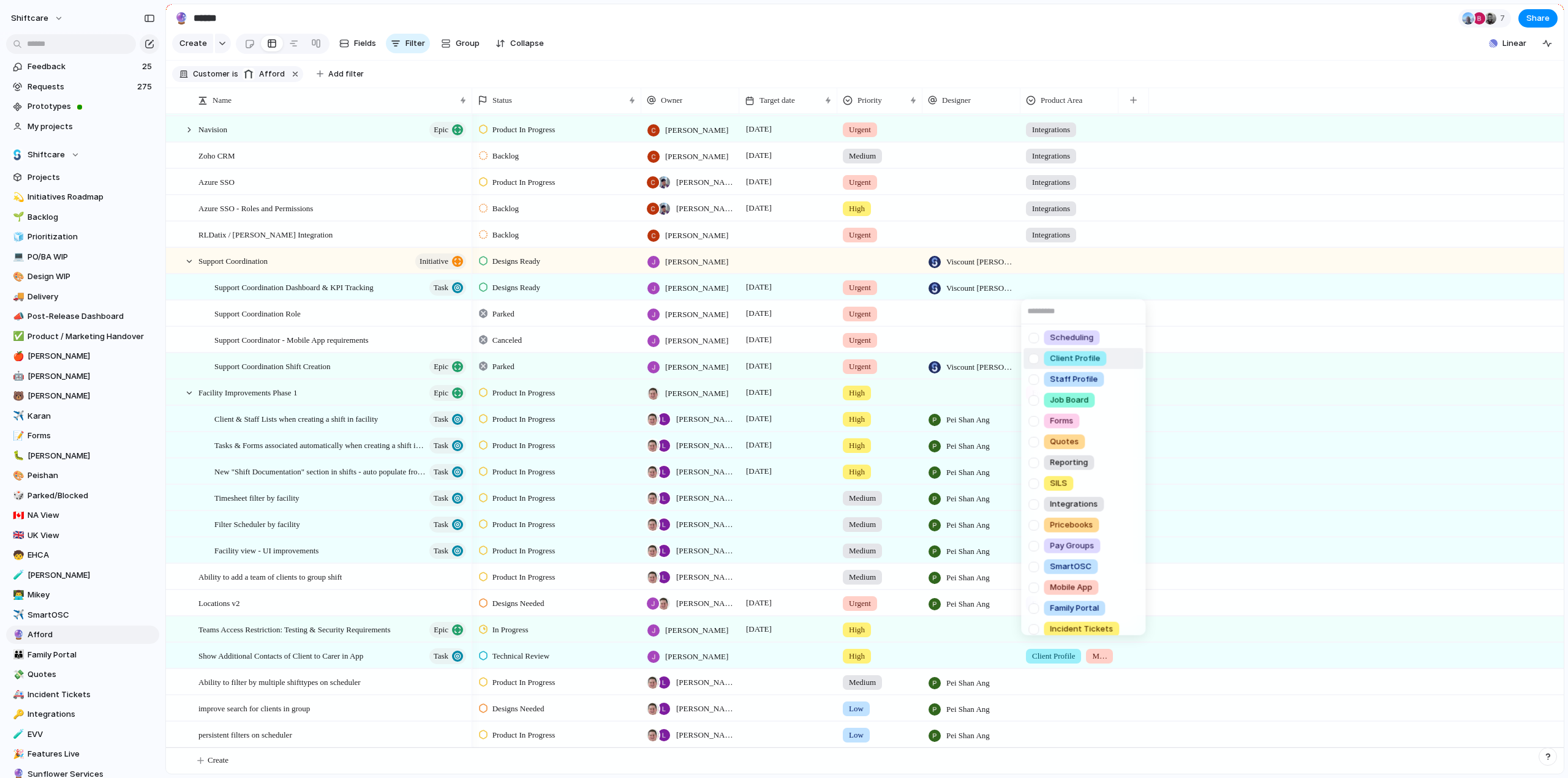
click at [1035, 357] on div at bounding box center [1033, 358] width 21 height 21
click at [1097, 284] on div "Scheduling Client Profile Staff Profile Job Board Forms Quotes Reporting SILS I…" at bounding box center [784, 389] width 1568 height 778
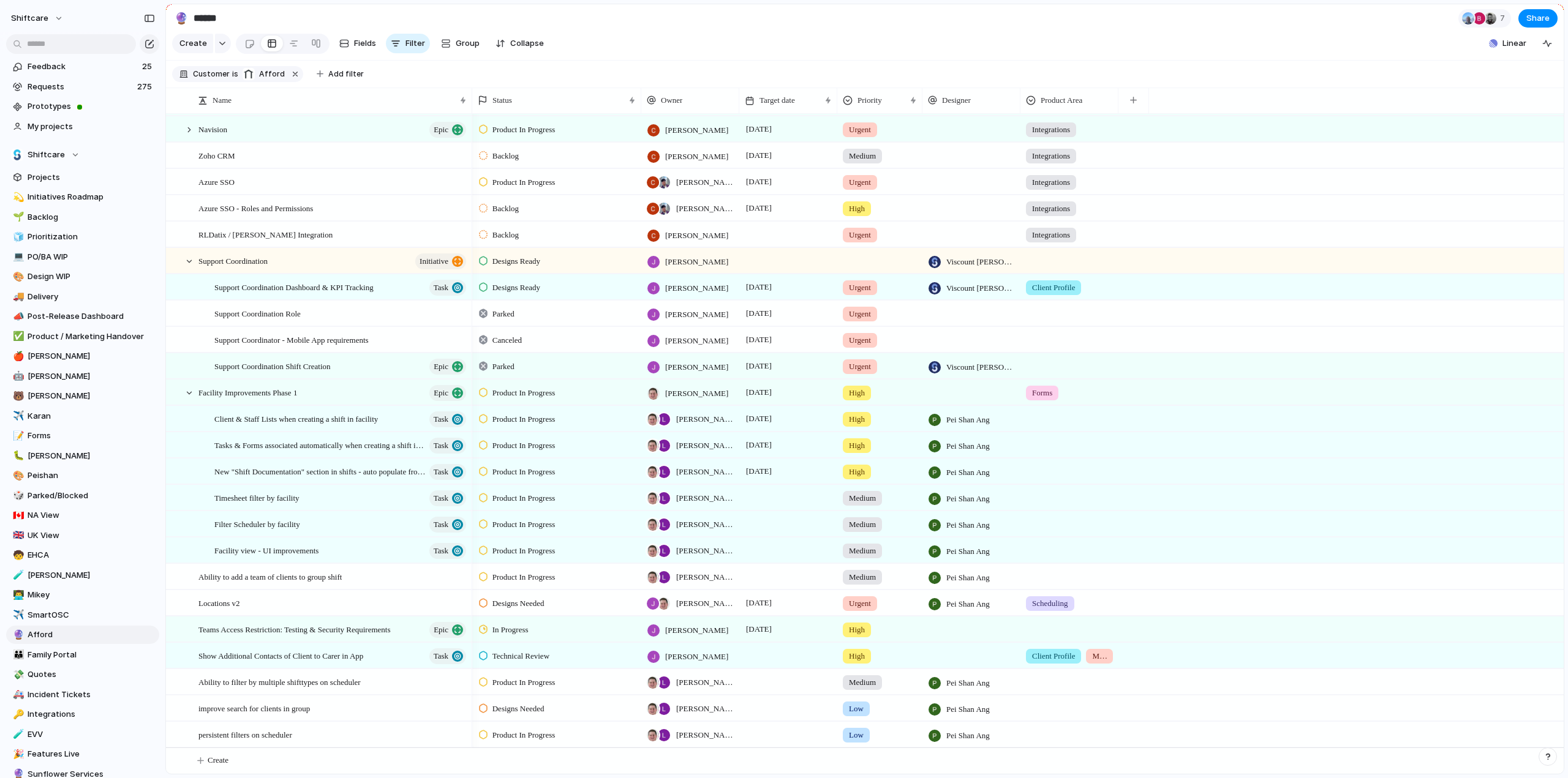
click at [1053, 314] on div at bounding box center [1069, 311] width 97 height 20
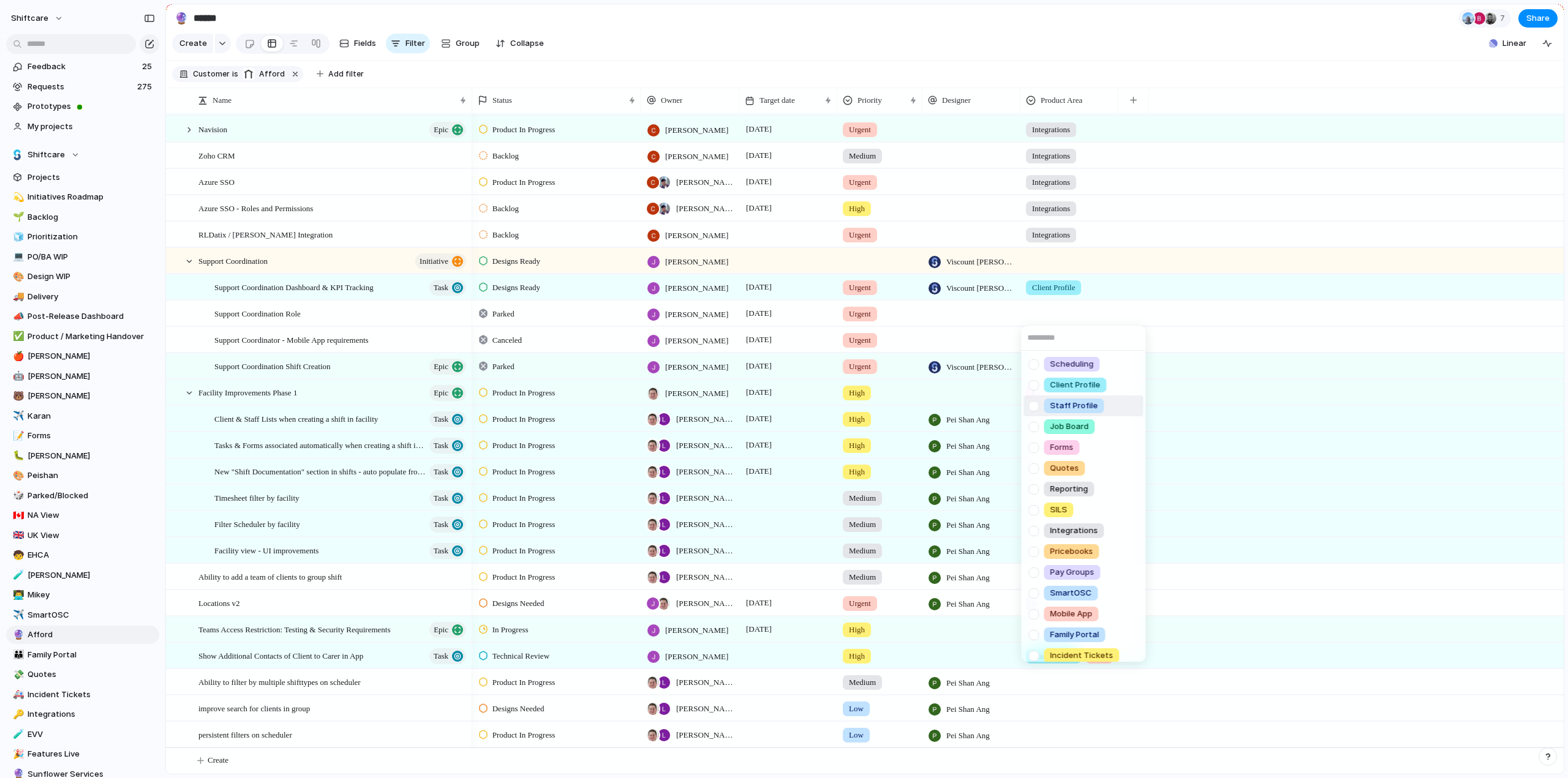
click at [1034, 405] on div at bounding box center [1033, 406] width 21 height 21
click at [1129, 300] on div "Scheduling Client Profile Staff Profile Job Board Forms Quotes Reporting SILS I…" at bounding box center [784, 389] width 1568 height 778
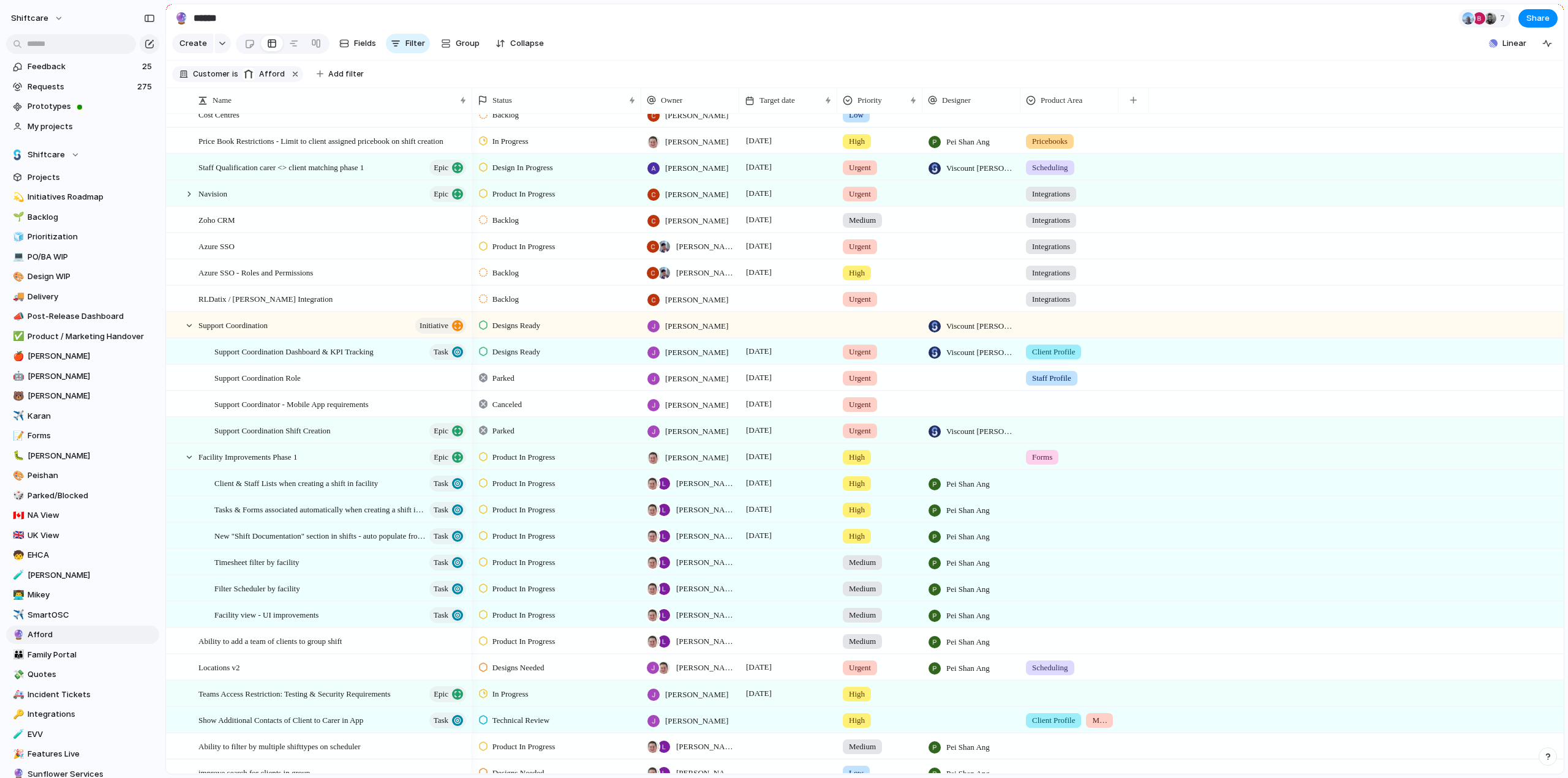
scroll to position [61, 0]
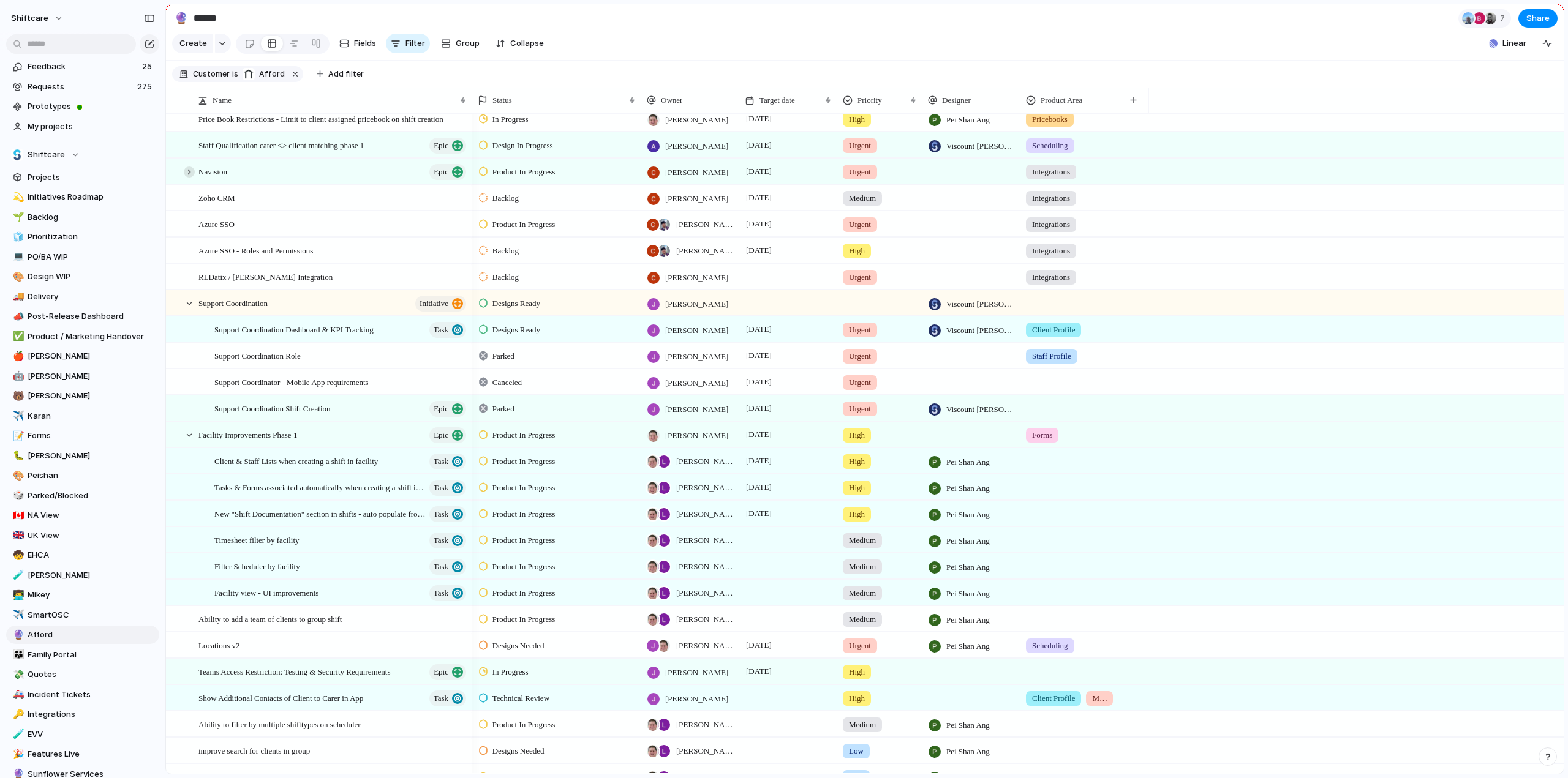
click at [187, 177] on div at bounding box center [189, 171] width 11 height 11
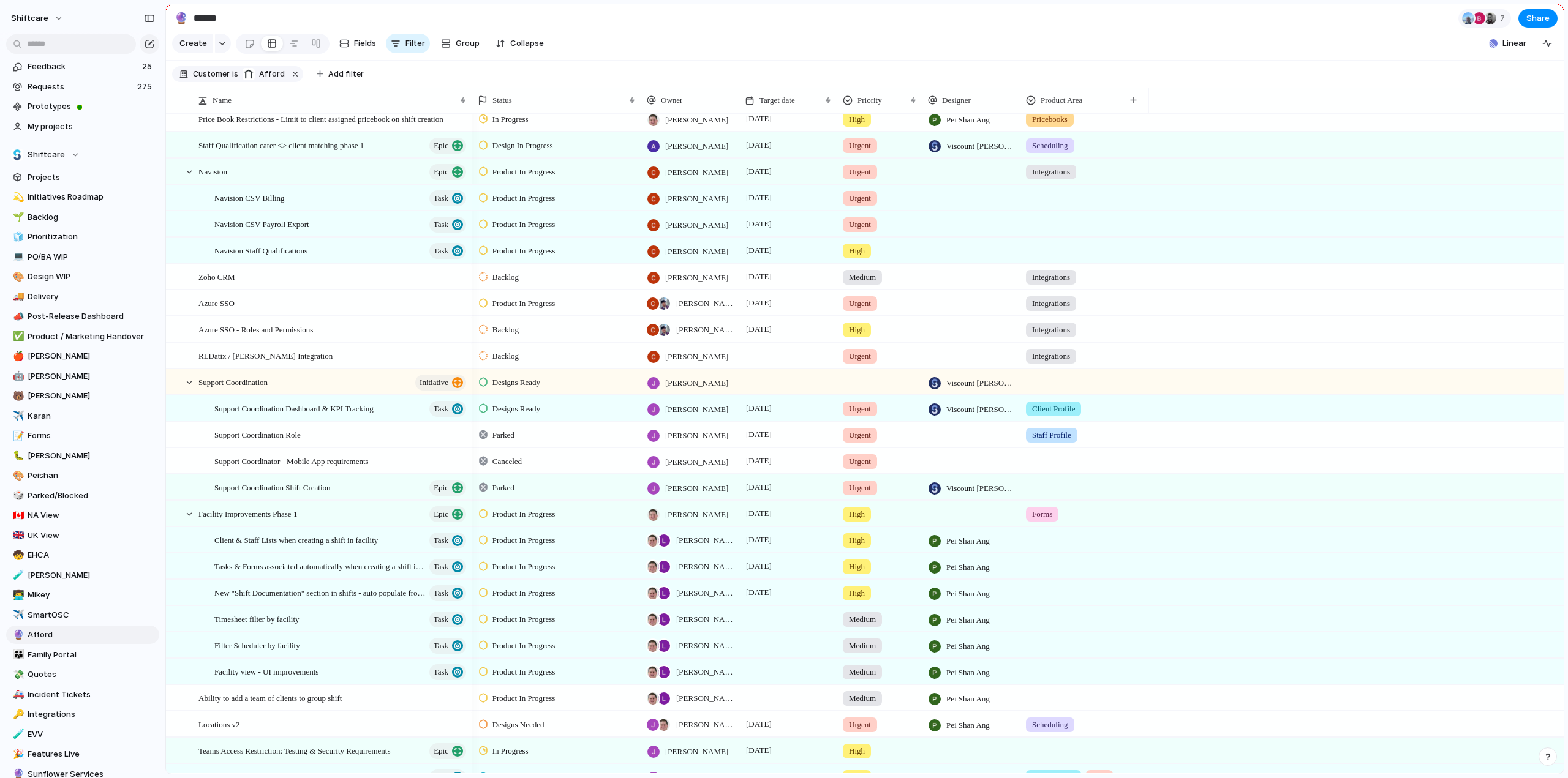
click at [1046, 204] on div at bounding box center [1069, 196] width 97 height 20
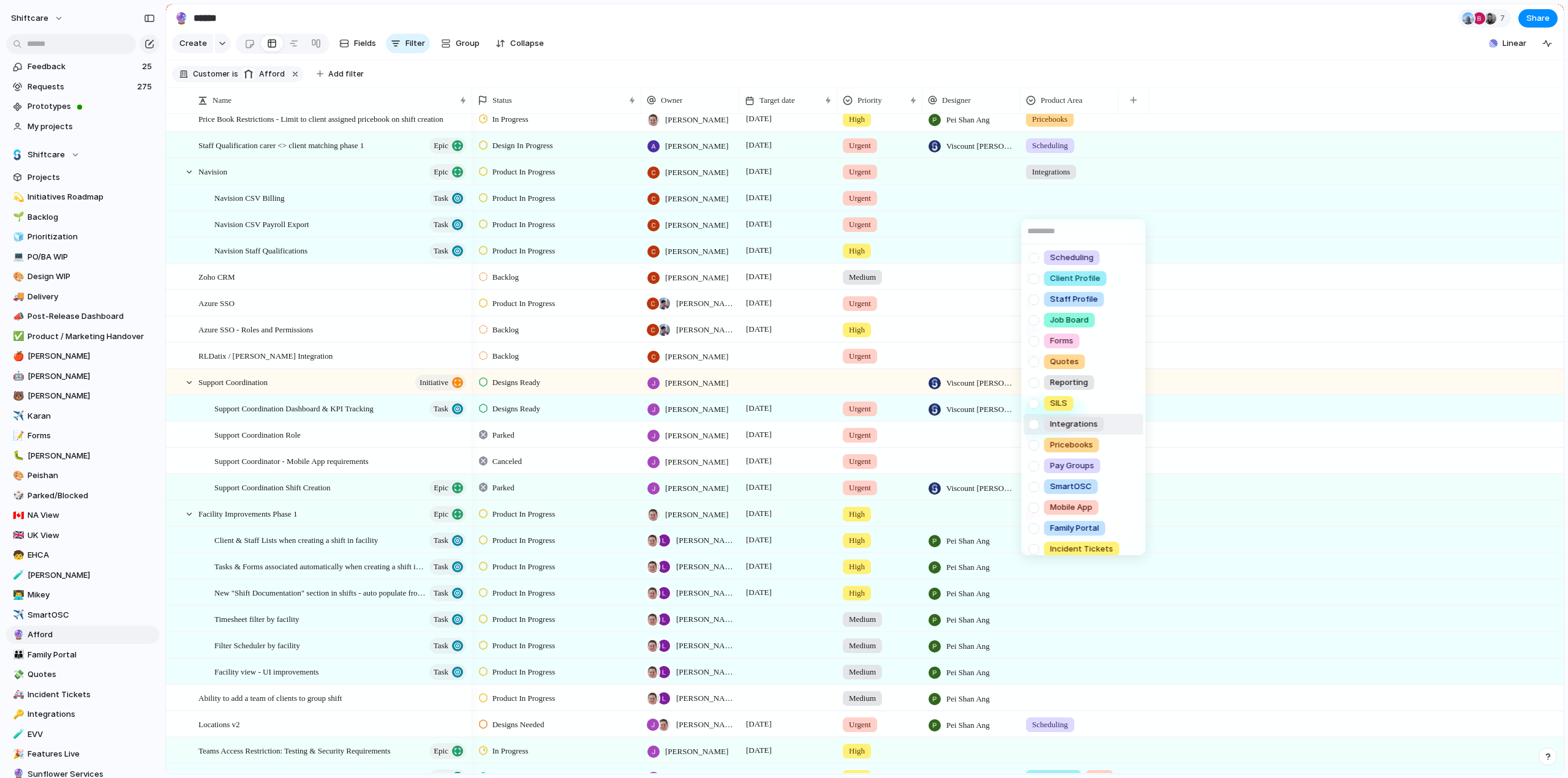
click at [1034, 422] on div at bounding box center [1033, 424] width 21 height 21
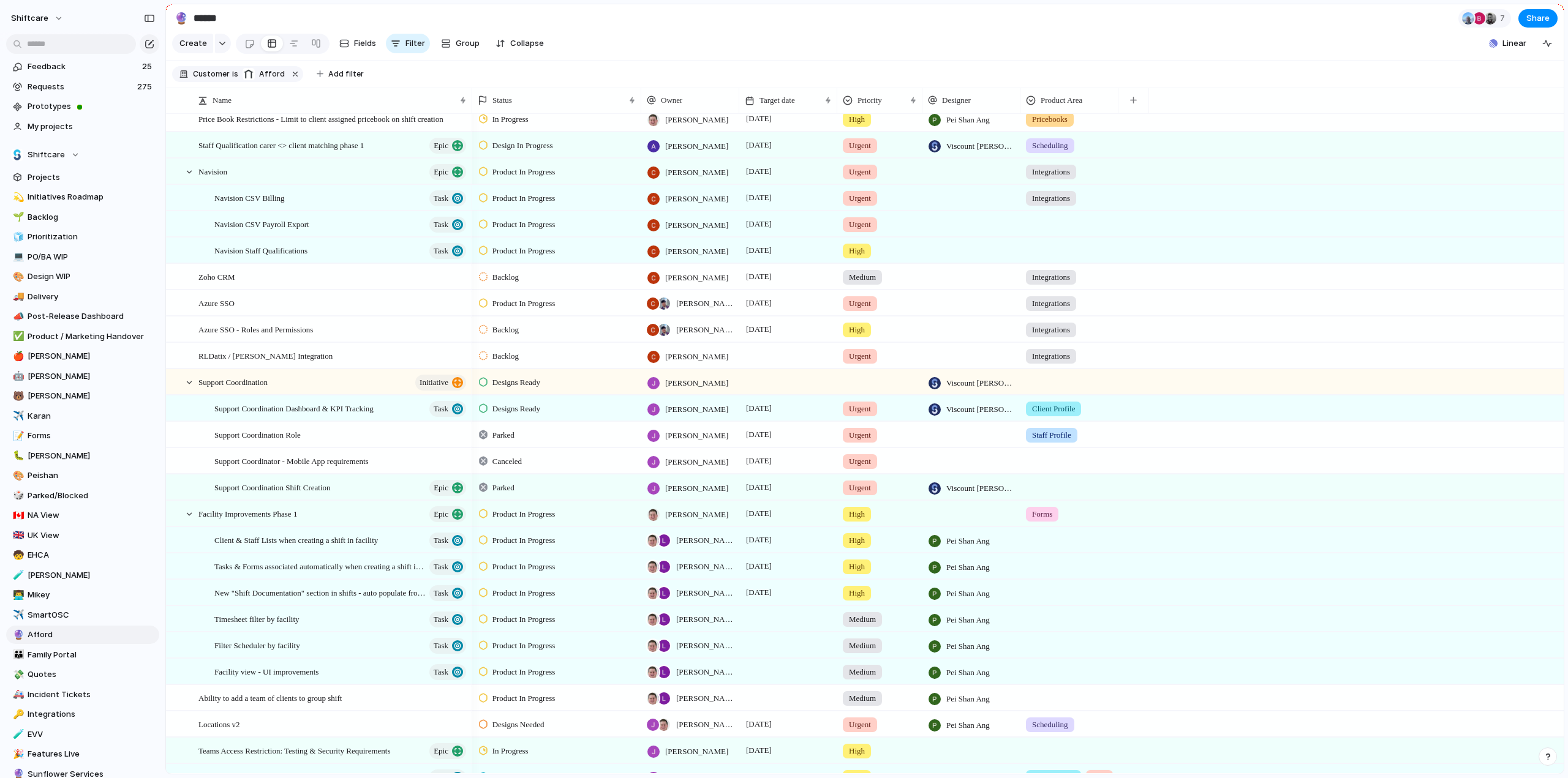
click at [1140, 198] on div "Scheduling Client Profile Staff Profile Job Board Forms Quotes Reporting SILS I…" at bounding box center [784, 389] width 1568 height 778
click at [1063, 232] on div at bounding box center [1069, 222] width 97 height 20
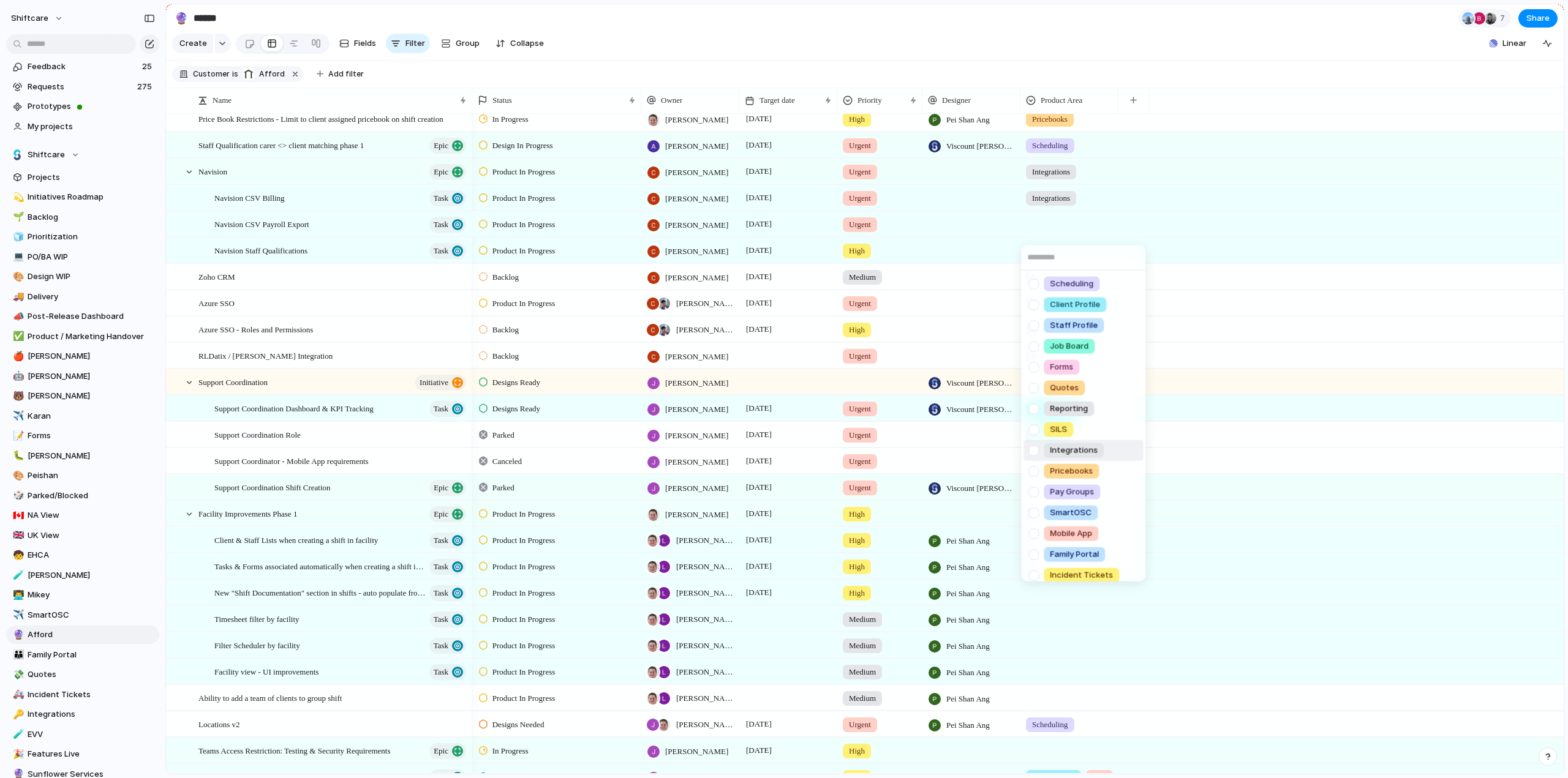
click at [1034, 451] on div at bounding box center [1033, 450] width 21 height 21
click at [1174, 198] on div "Scheduling Client Profile Staff Profile Job Board Forms Quotes Reporting SILS I…" at bounding box center [784, 389] width 1568 height 778
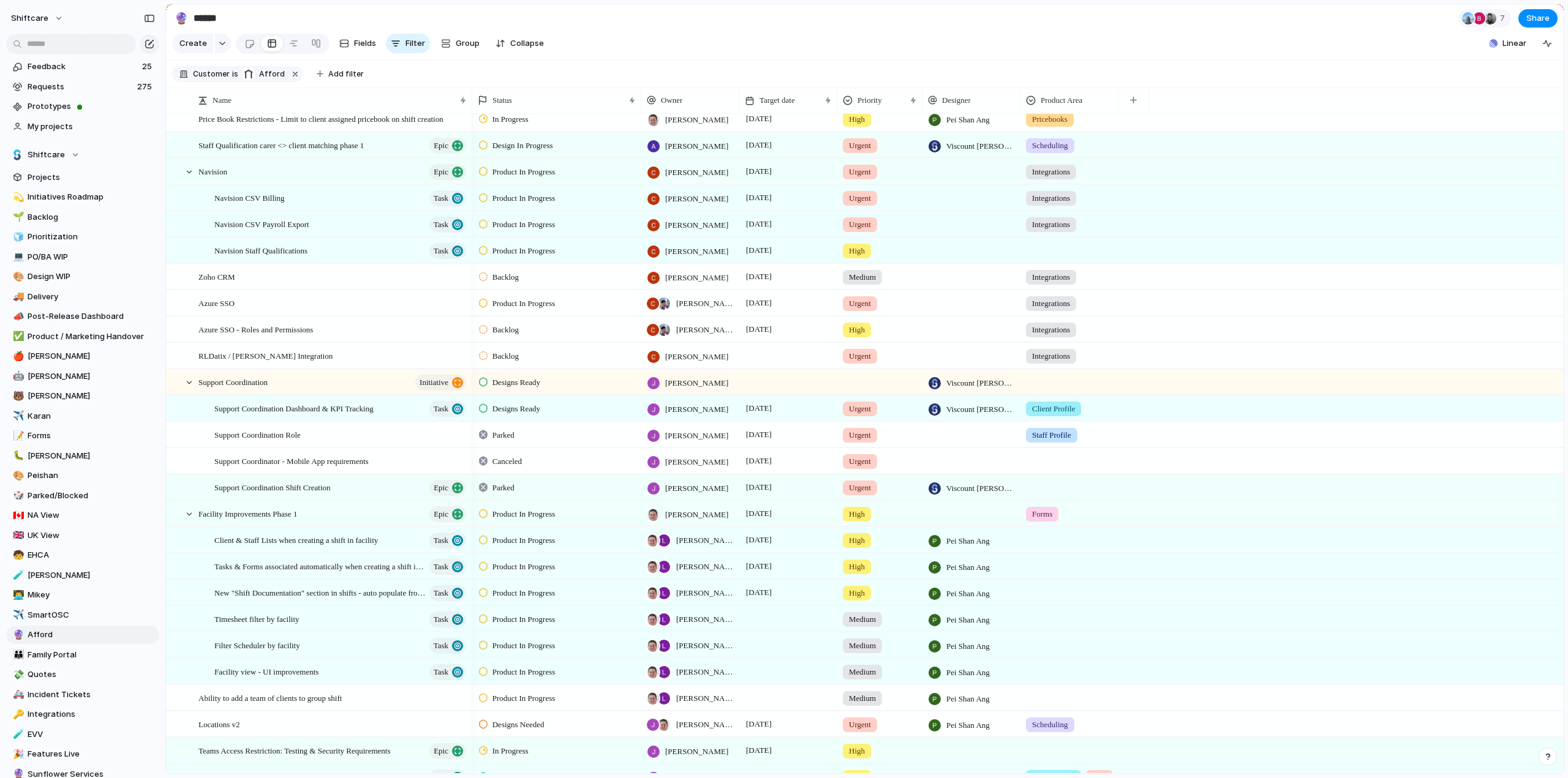
click at [1059, 258] on div at bounding box center [1069, 248] width 97 height 20
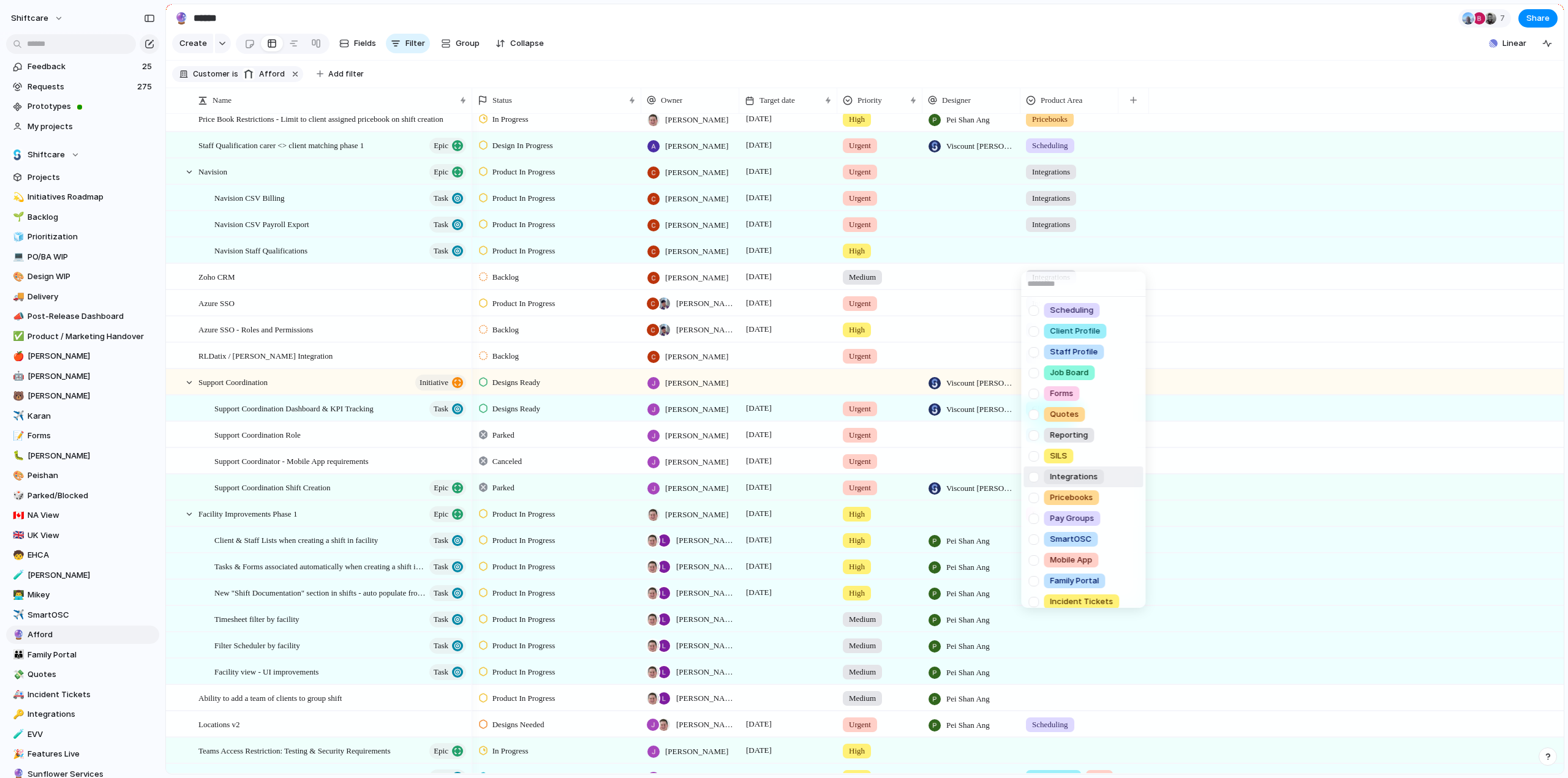
click at [1035, 478] on div at bounding box center [1033, 476] width 21 height 21
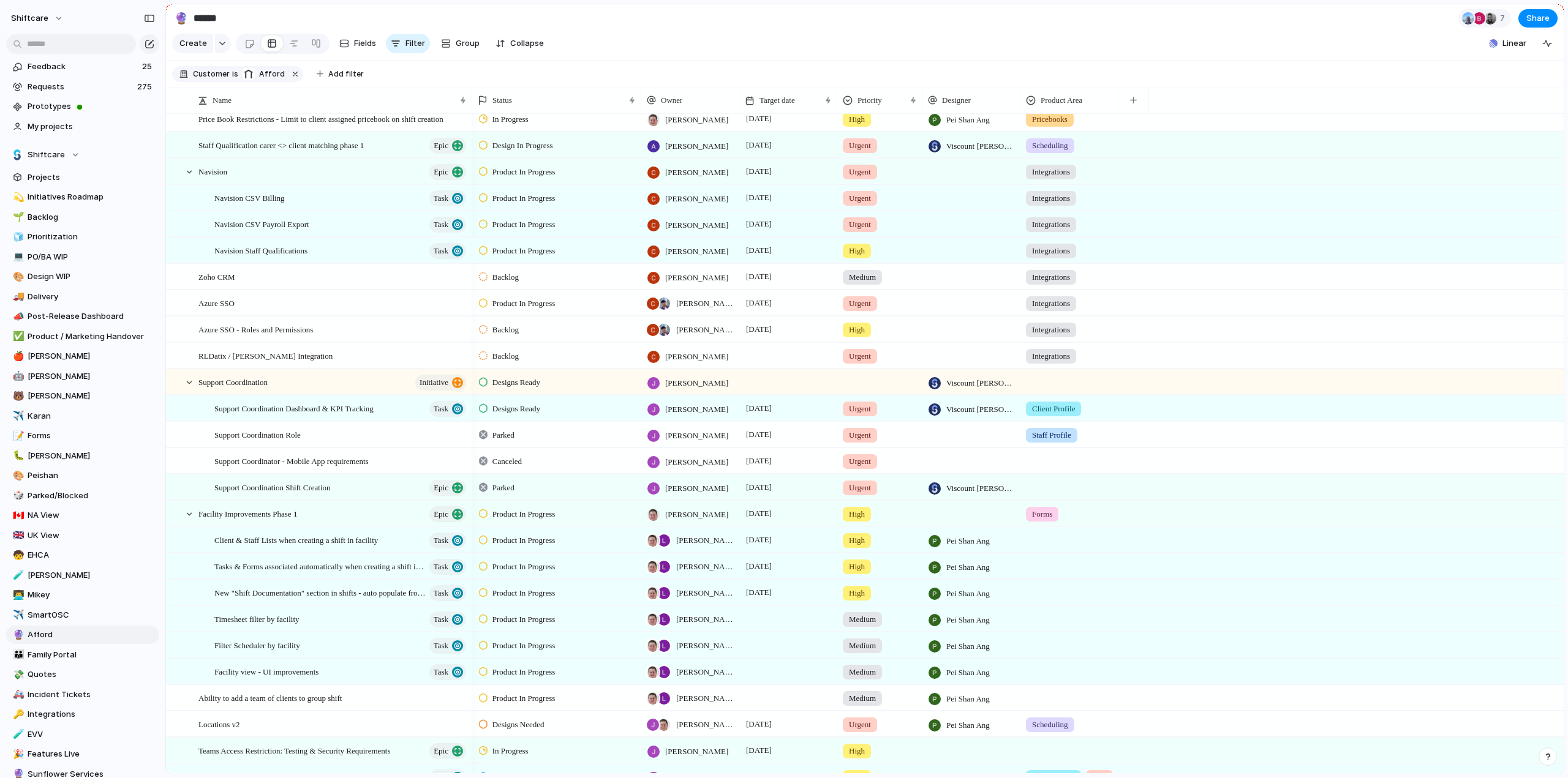
click at [1283, 244] on div "Scheduling Client Profile Staff Profile Job Board Forms Quotes Reporting SILS I…" at bounding box center [784, 389] width 1568 height 778
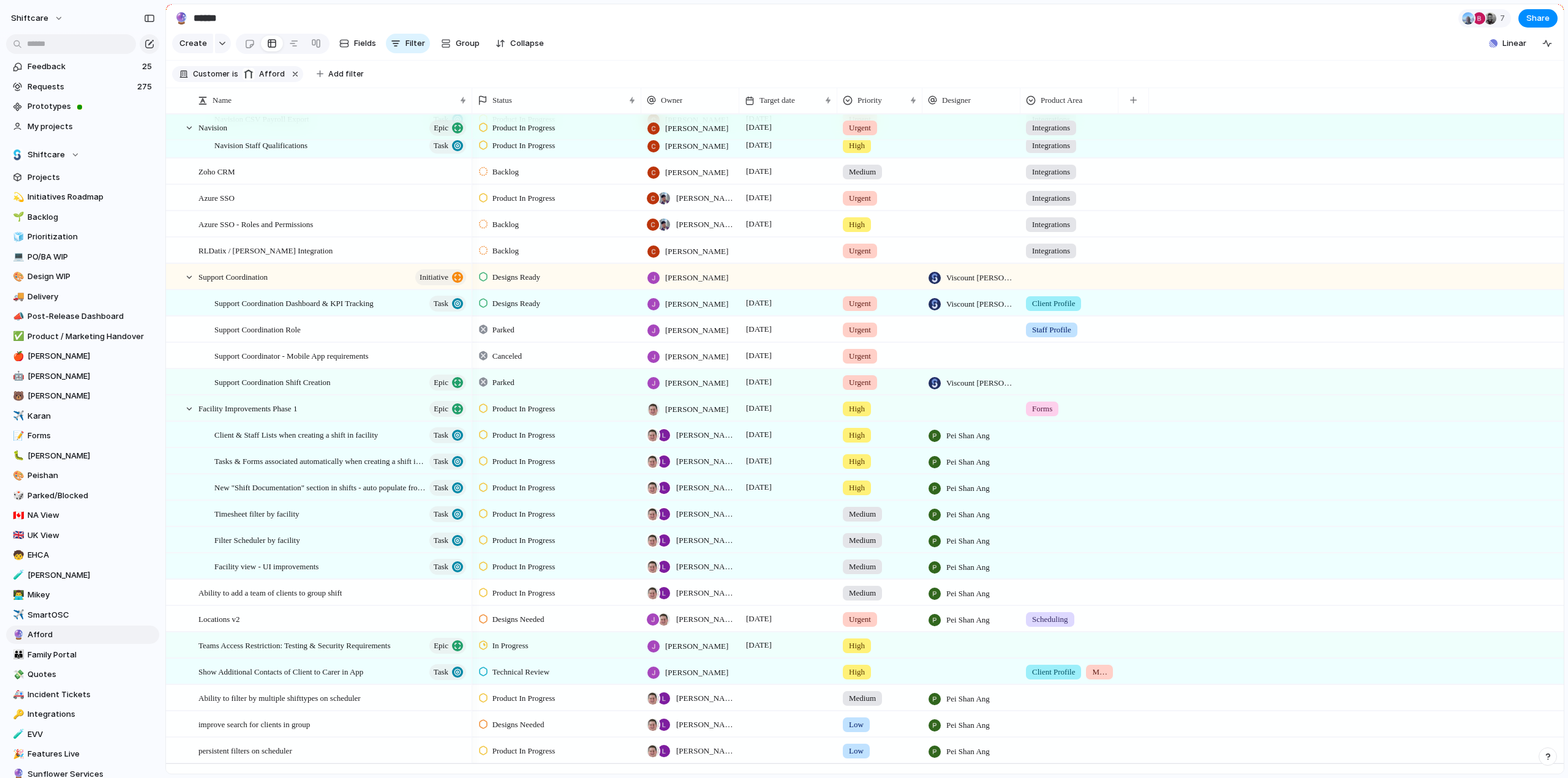
scroll to position [184, 0]
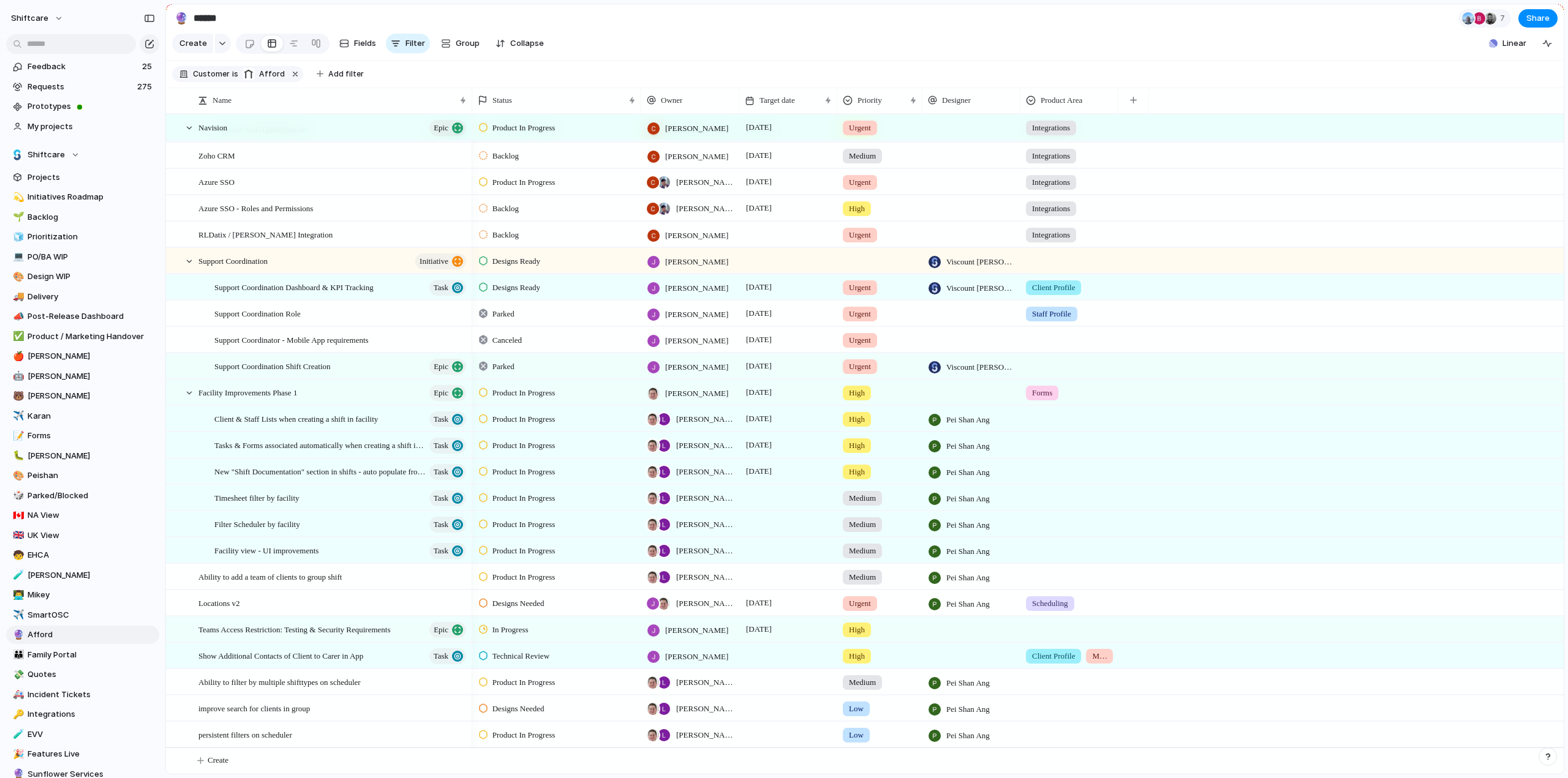
click at [1041, 346] on div at bounding box center [1069, 337] width 97 height 20
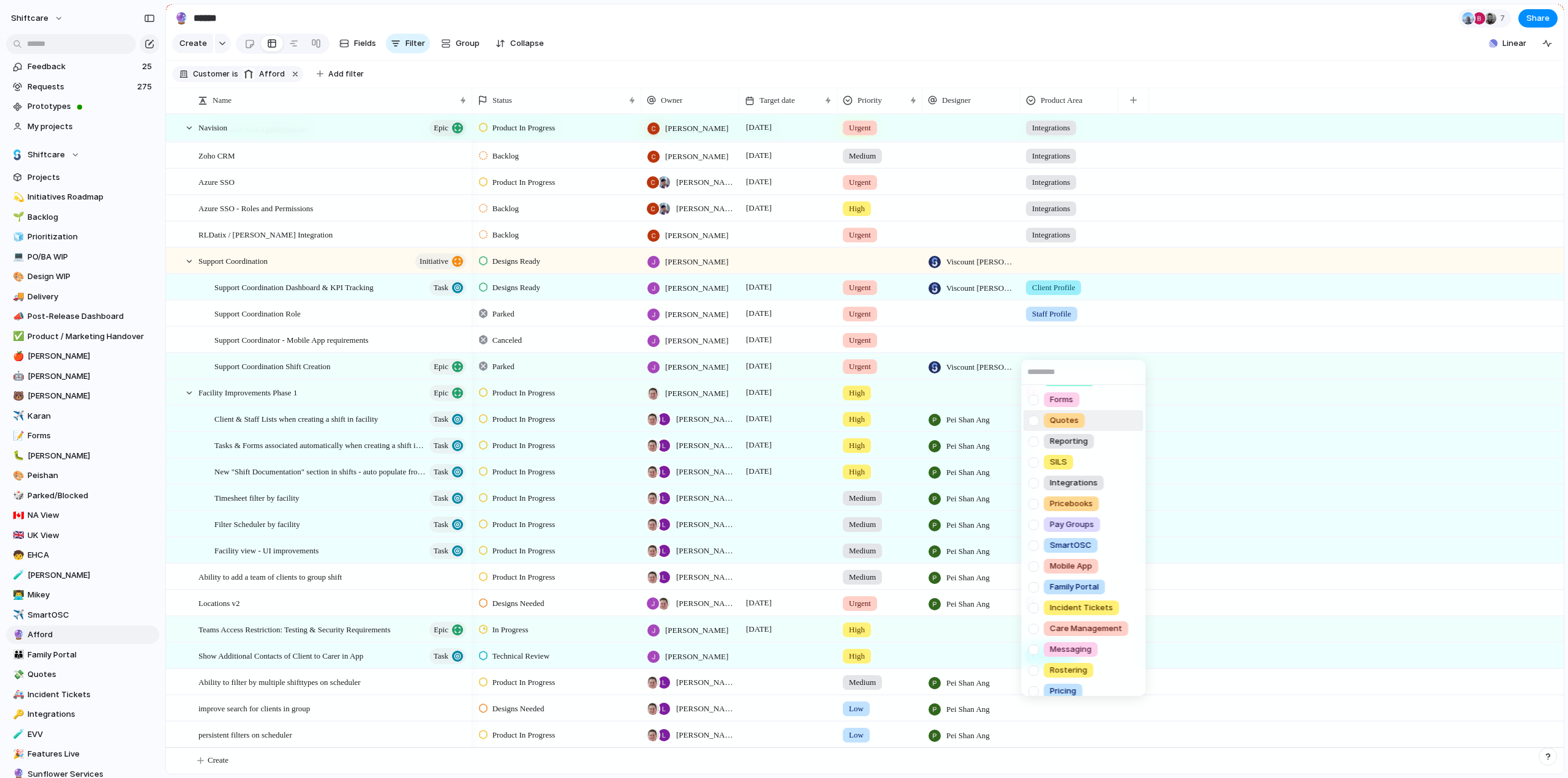
scroll to position [131, 0]
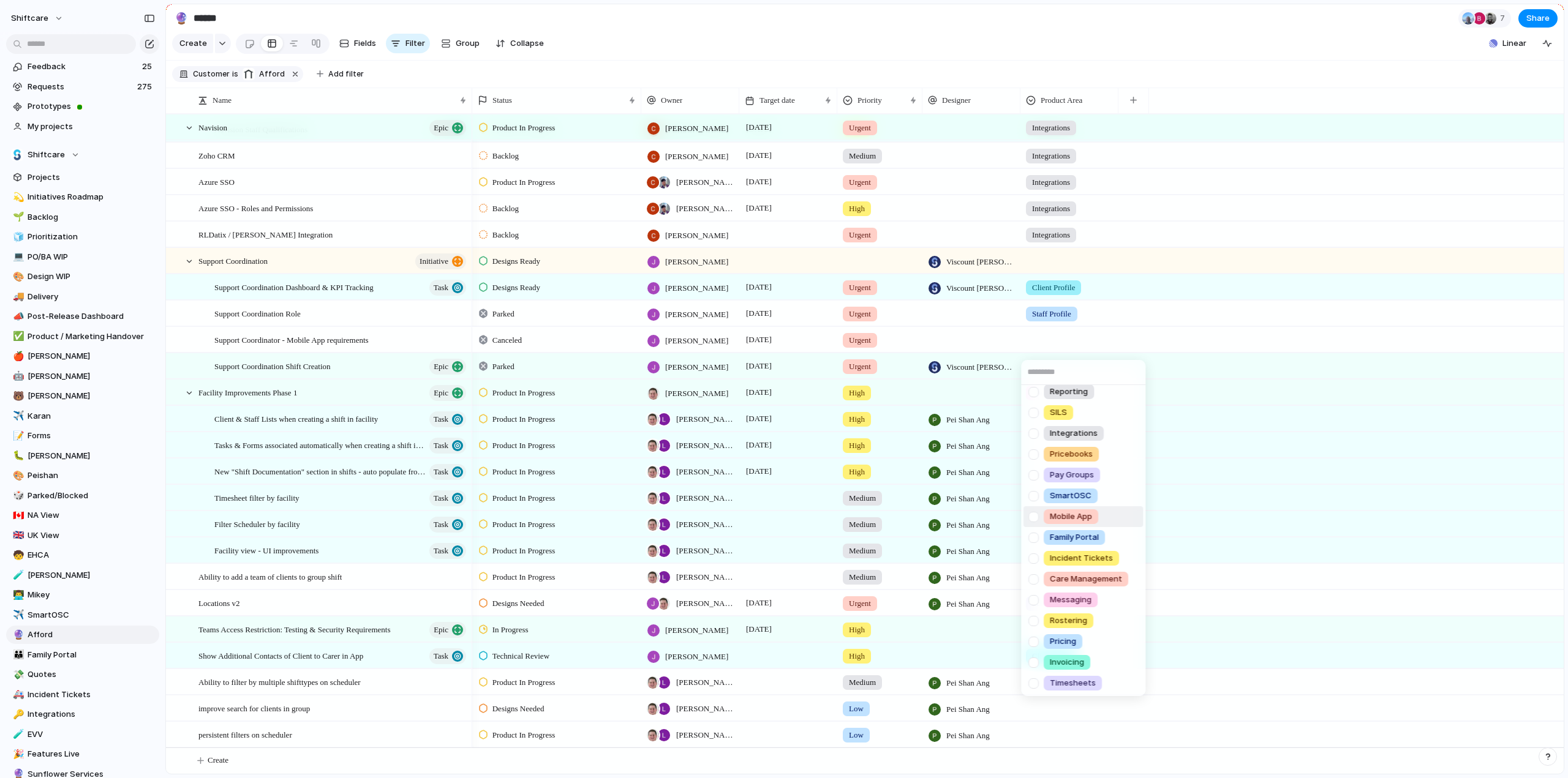
click at [1033, 520] on div at bounding box center [1033, 516] width 21 height 21
click at [1203, 343] on div "Scheduling Client Profile Staff Profile Job Board Forms Quotes Reporting SILS I…" at bounding box center [784, 389] width 1568 height 778
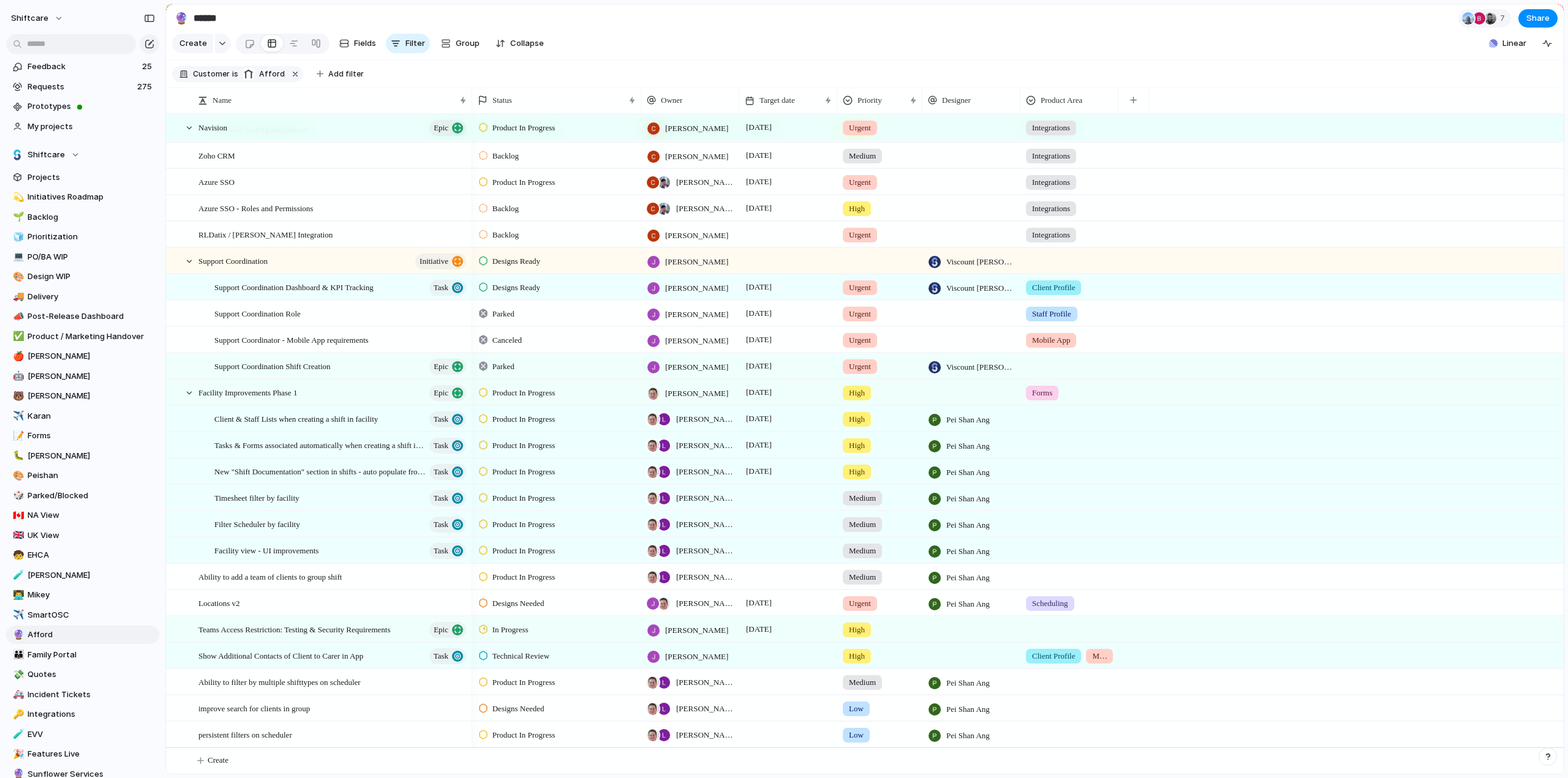
click at [1049, 374] on div at bounding box center [1069, 364] width 97 height 20
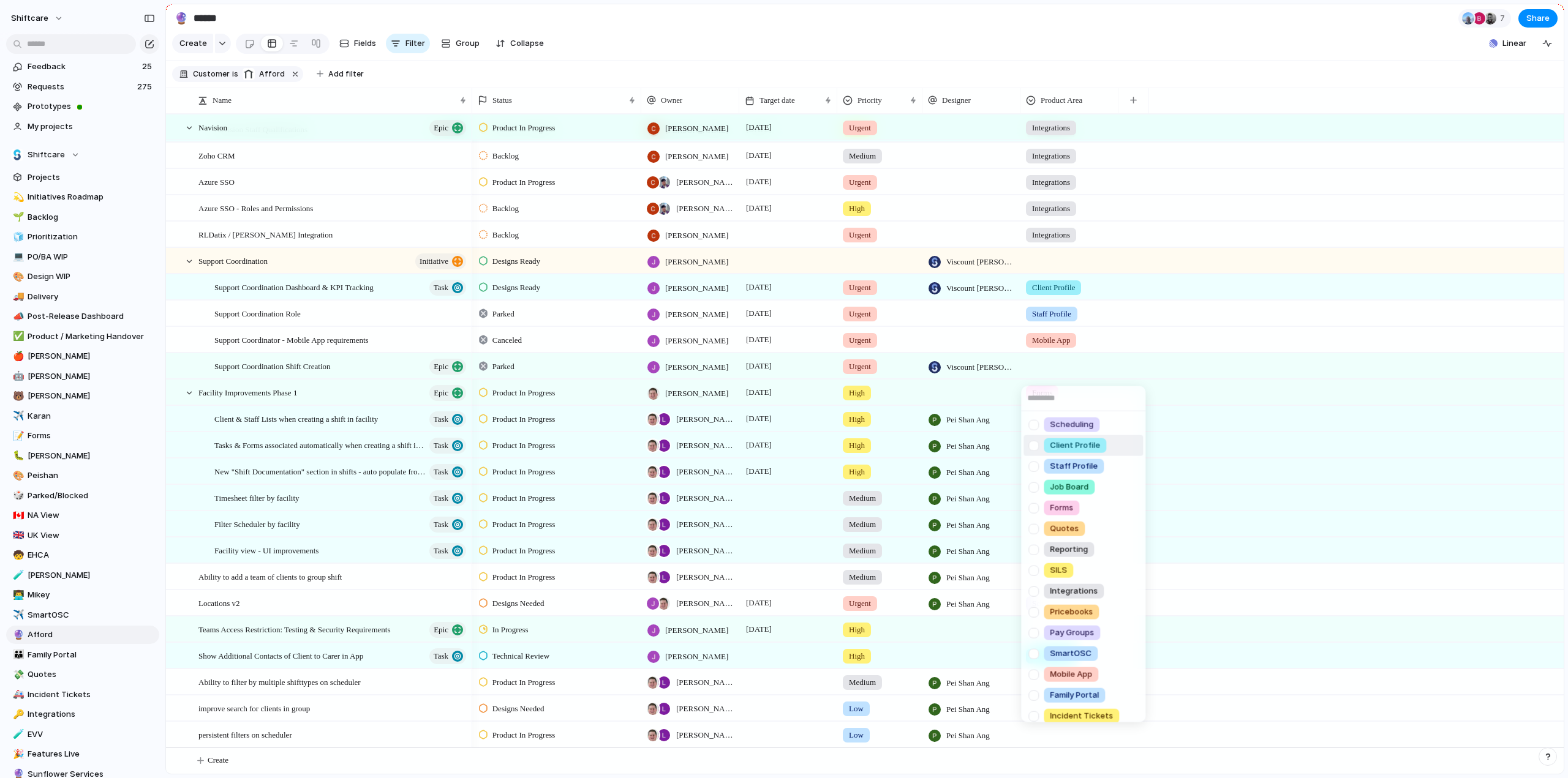
click at [1035, 448] on div at bounding box center [1033, 445] width 21 height 21
click at [1175, 361] on div "Scheduling Client Profile Staff Profile Job Board Forms Quotes Reporting SILS I…" at bounding box center [784, 389] width 1568 height 778
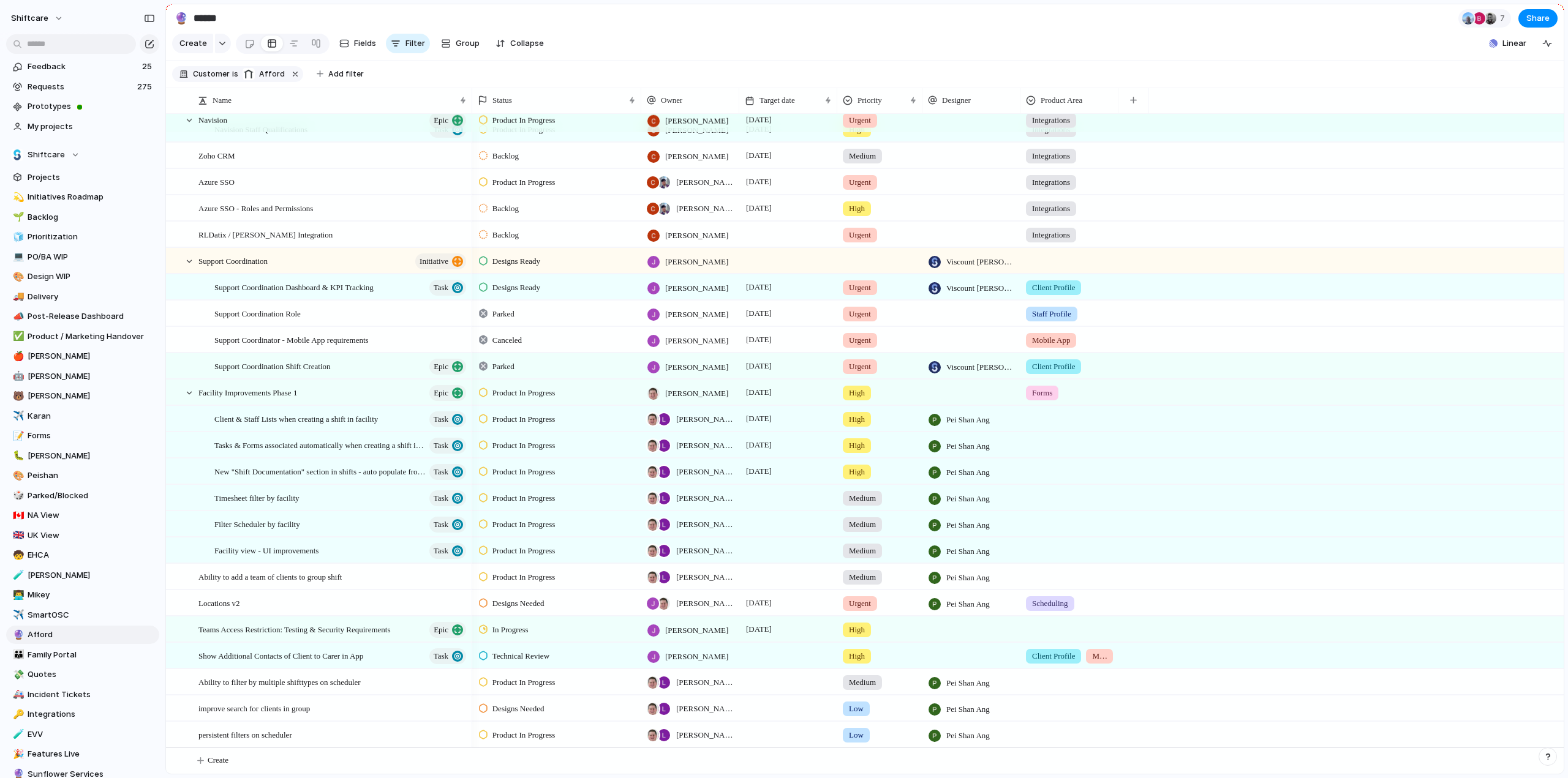
scroll to position [192, 0]
click at [1044, 419] on div at bounding box center [1069, 417] width 97 height 20
type input "*"
type input "**********"
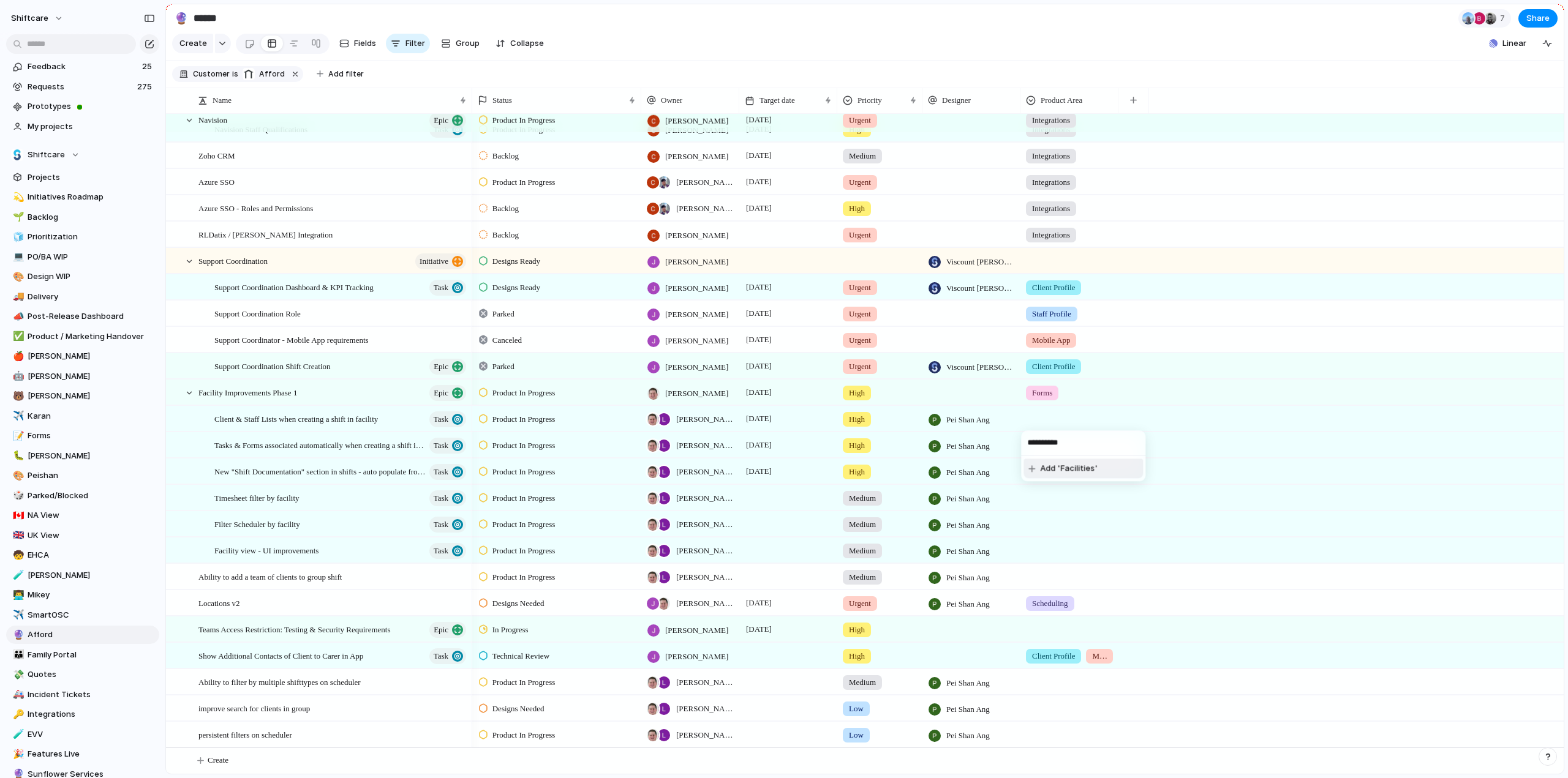
click at [1061, 469] on span "Add 'Facilities'" at bounding box center [1069, 469] width 58 height 12
click at [1057, 449] on div at bounding box center [1069, 443] width 97 height 20
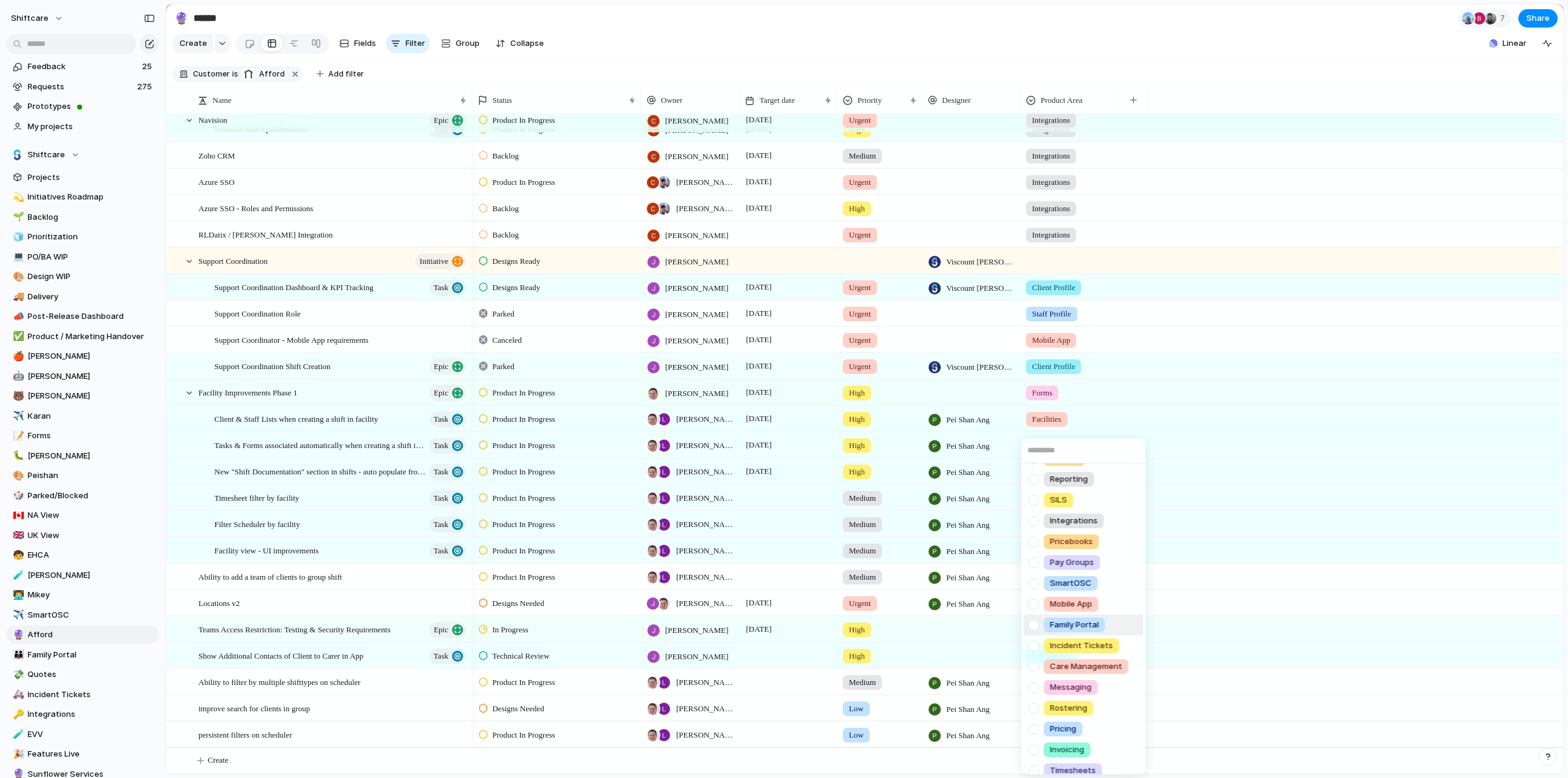
scroll to position [153, 0]
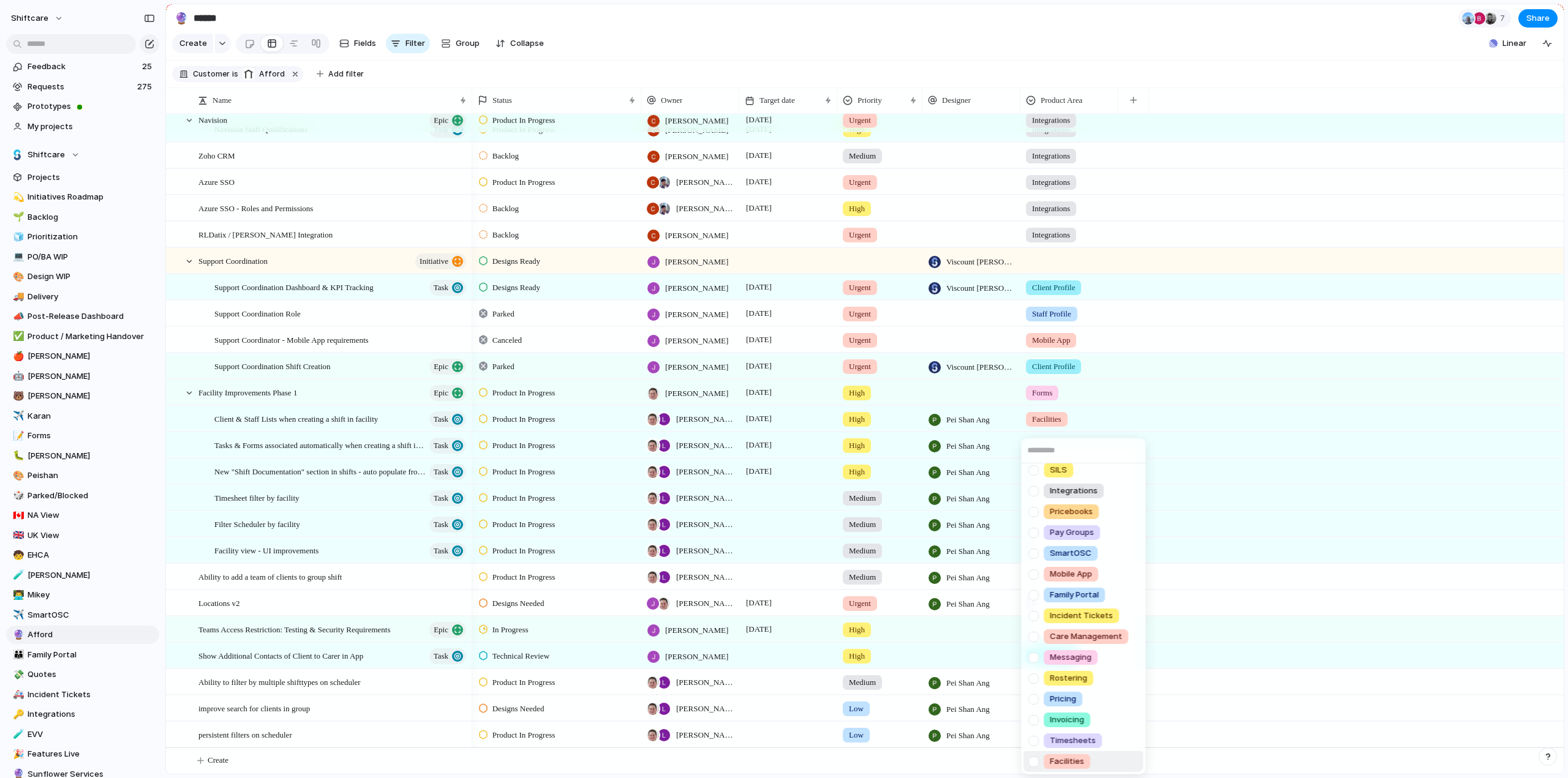
click at [1034, 762] on div at bounding box center [1033, 761] width 21 height 21
click at [1227, 384] on div "Scheduling Client Profile Staff Profile Job Board Forms Quotes Reporting SILS I…" at bounding box center [784, 389] width 1568 height 778
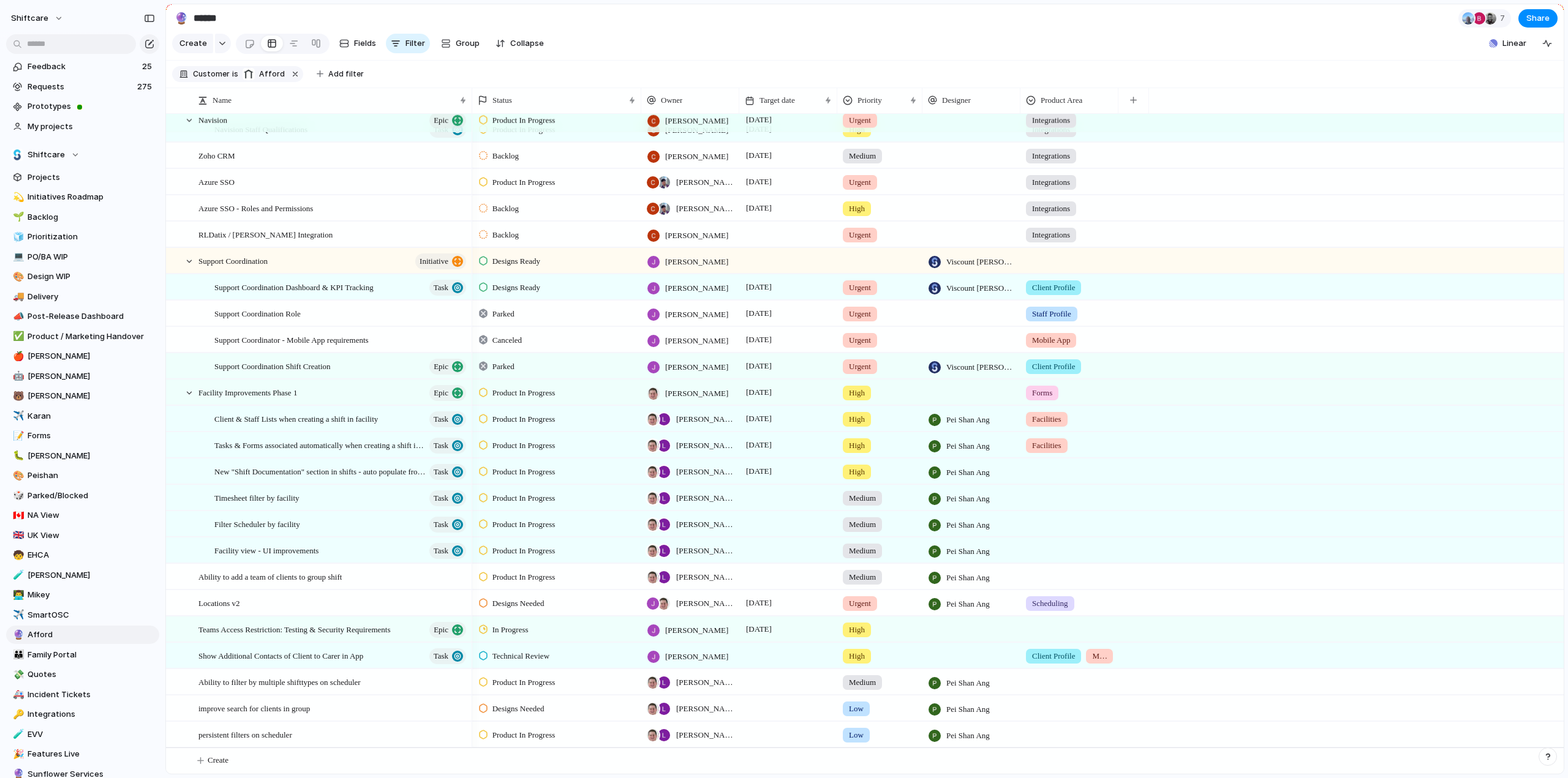
click at [1045, 467] on div at bounding box center [1069, 470] width 97 height 20
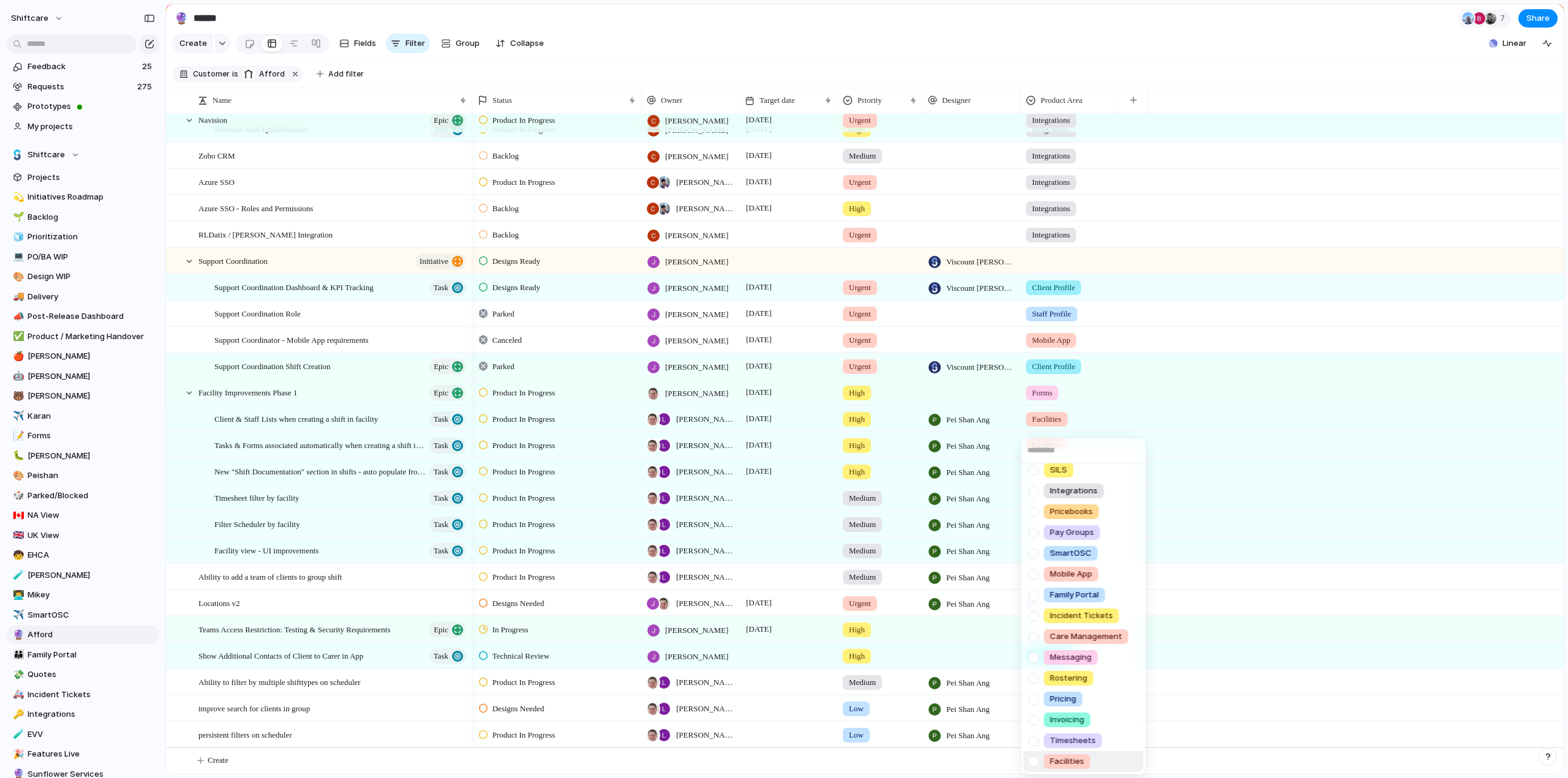
click at [1034, 761] on div at bounding box center [1033, 761] width 21 height 21
drag, startPoint x: 1292, startPoint y: 531, endPoint x: 1257, endPoint y: 526, distance: 35.4
click at [1291, 531] on div "Scheduling Client Profile Staff Profile Job Board Forms Quotes Reporting SILS I…" at bounding box center [784, 389] width 1568 height 778
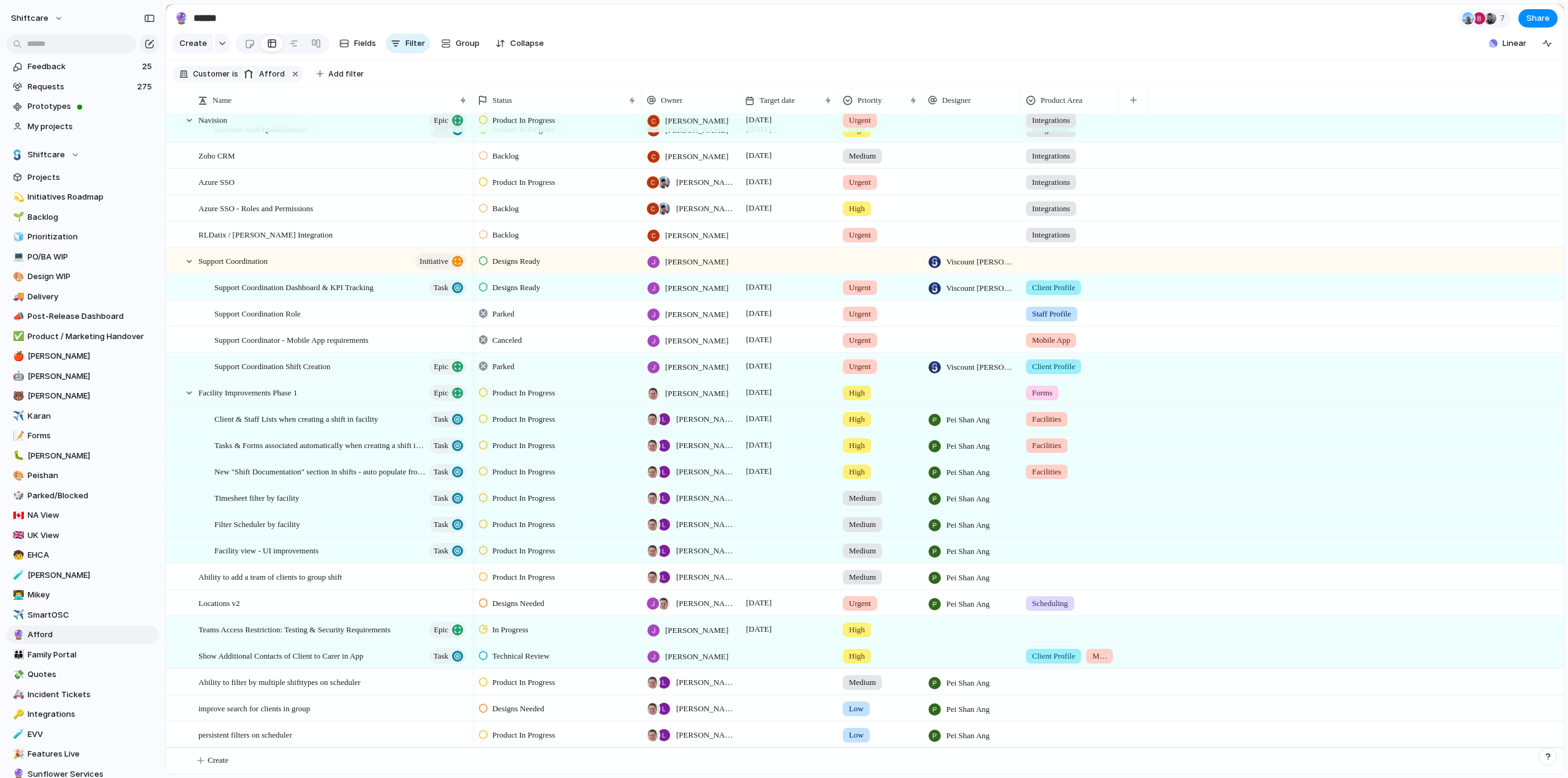
click at [1046, 497] on div at bounding box center [1069, 496] width 97 height 20
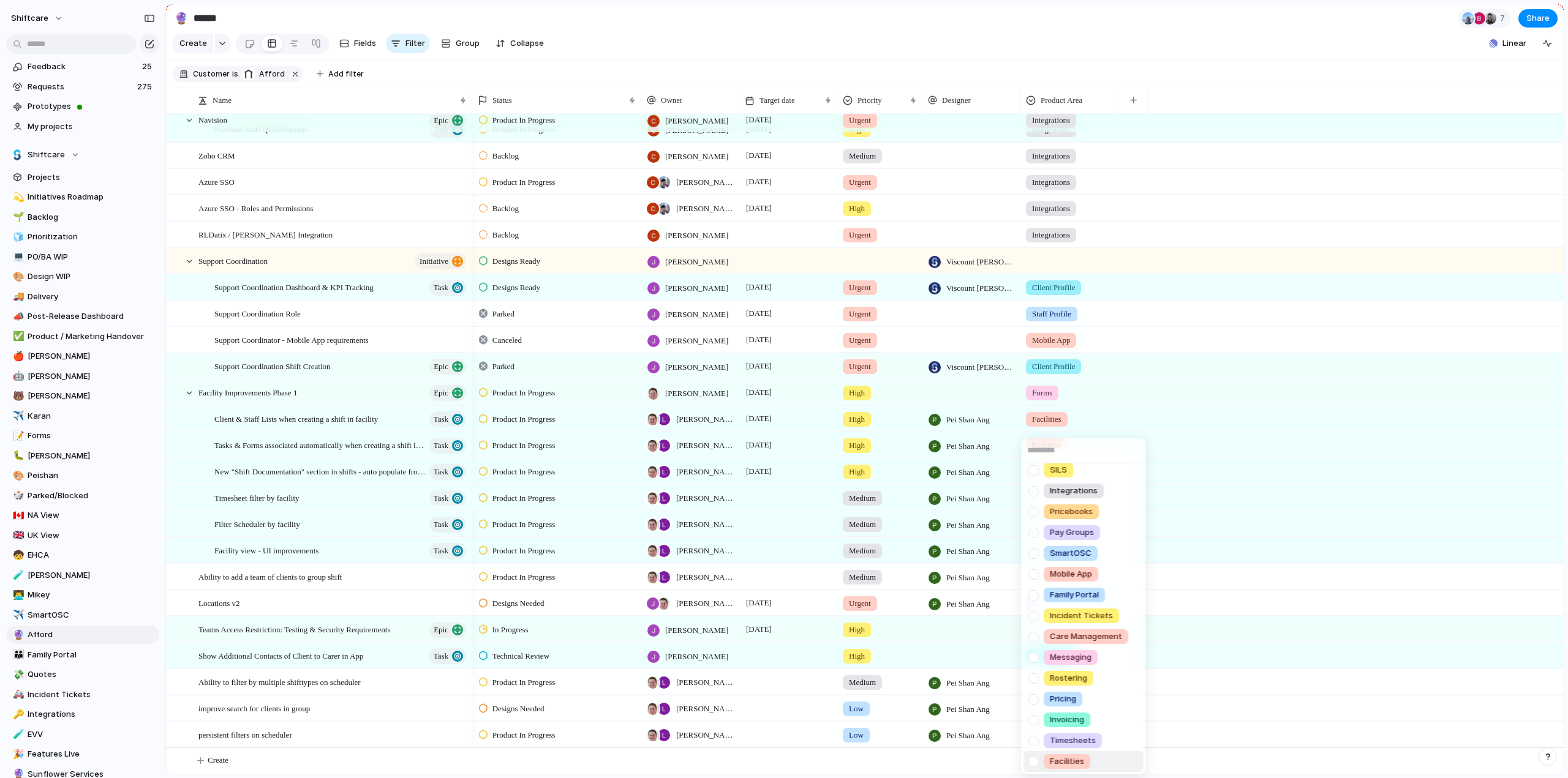
click at [1036, 761] on div at bounding box center [1033, 761] width 21 height 21
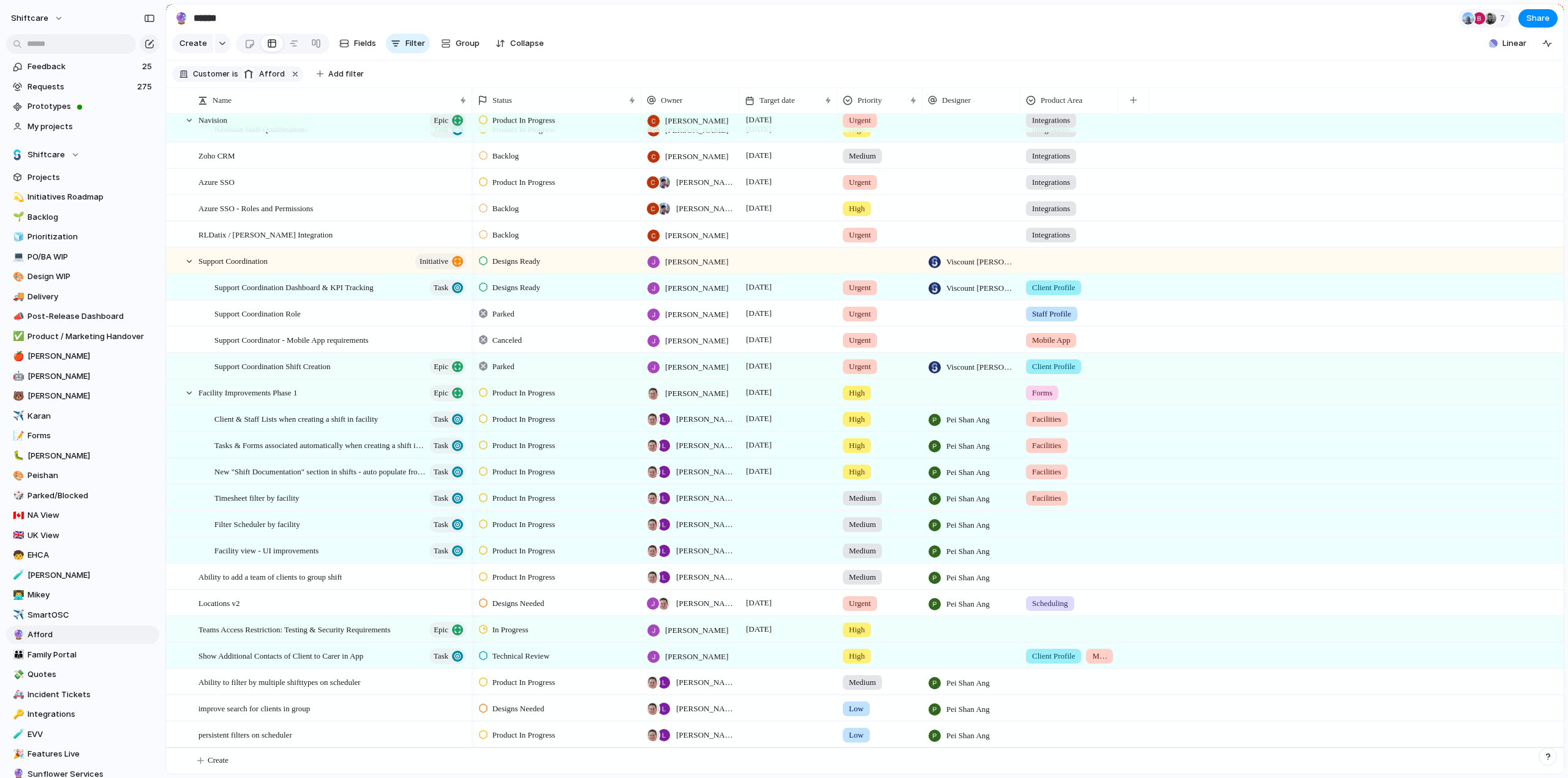
click at [1225, 552] on div "Scheduling Client Profile Staff Profile Job Board Forms Quotes Reporting SILS I…" at bounding box center [784, 389] width 1568 height 778
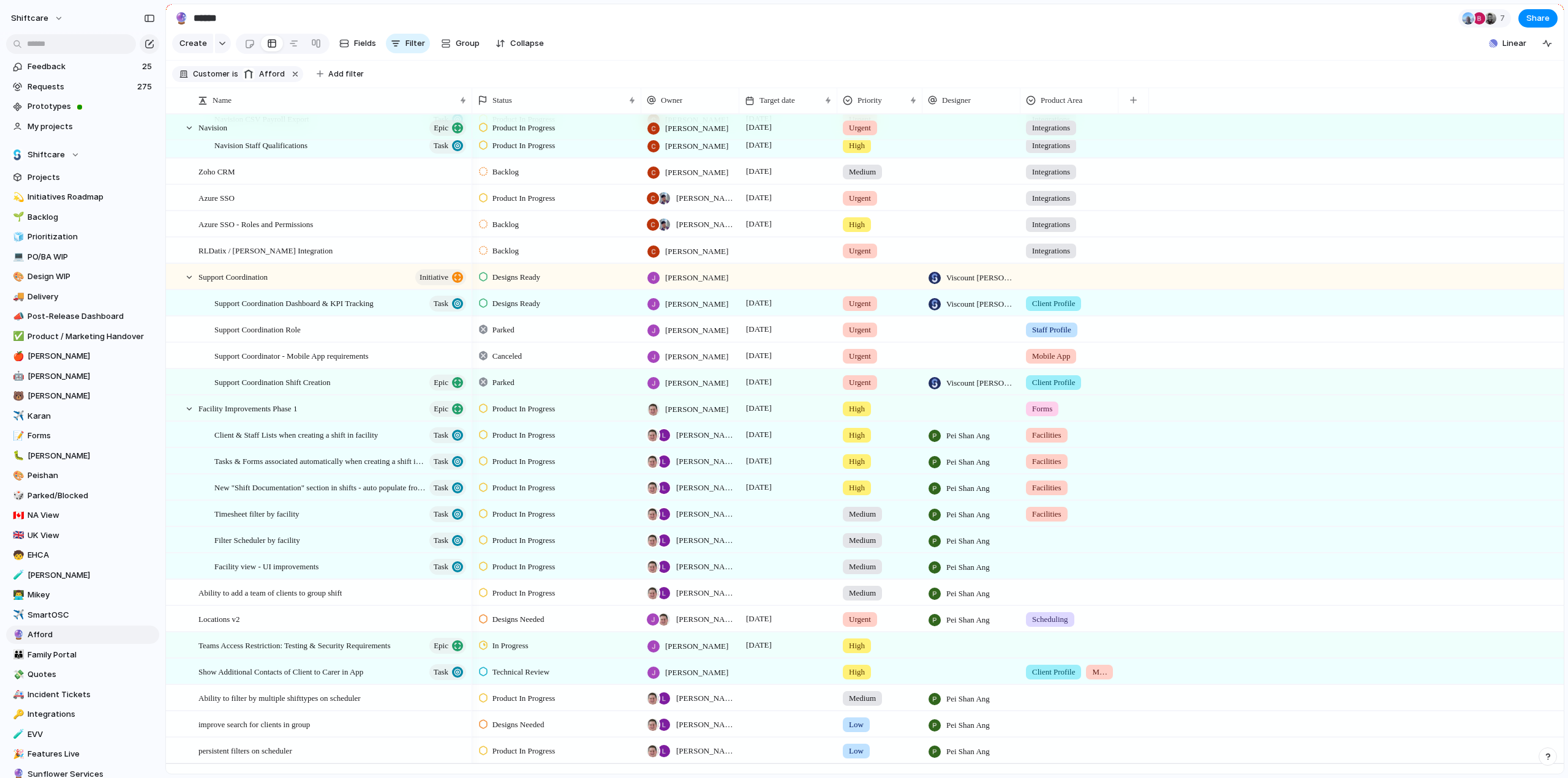
scroll to position [0, 0]
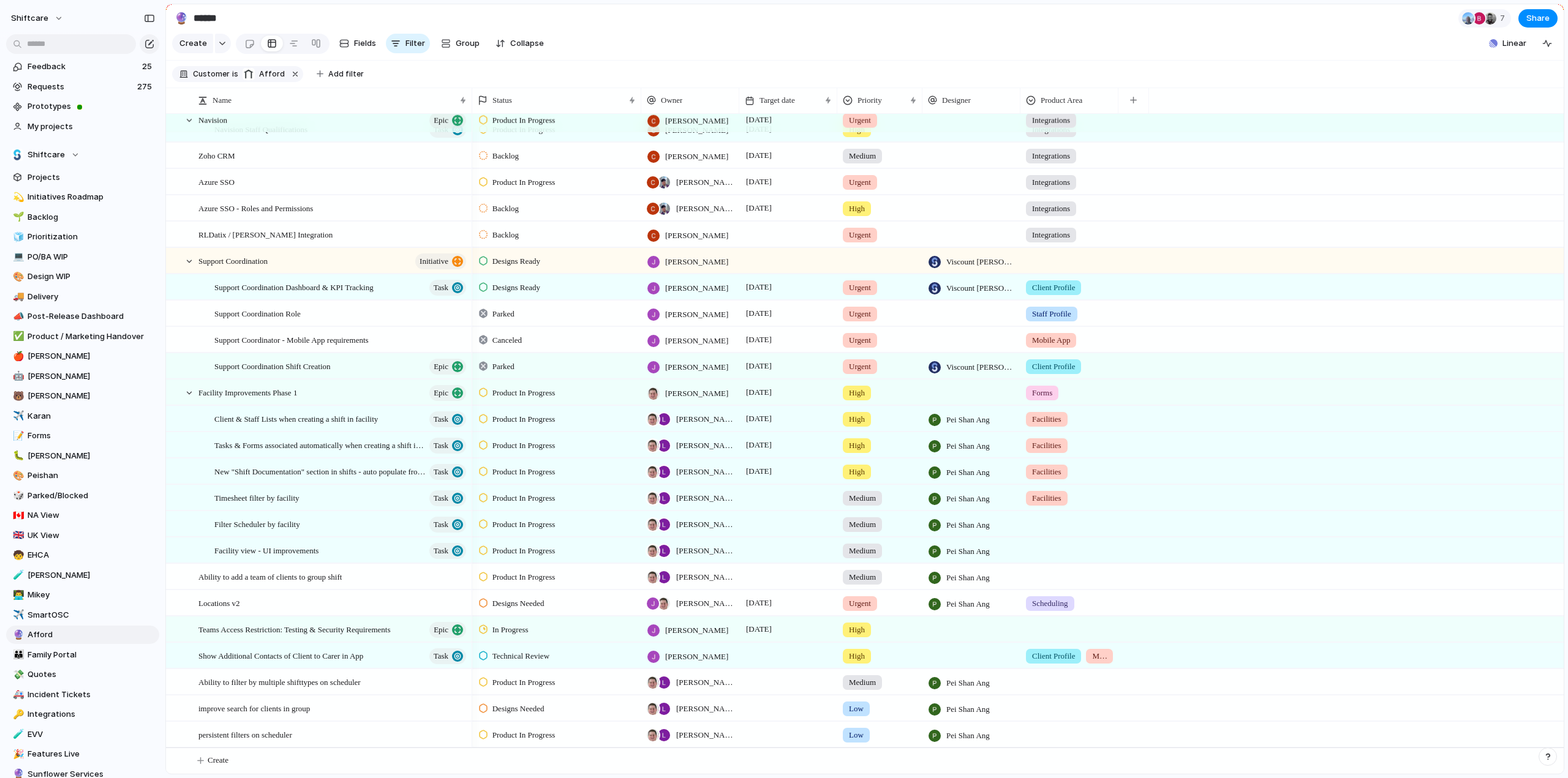
click at [1038, 523] on div at bounding box center [1069, 522] width 97 height 20
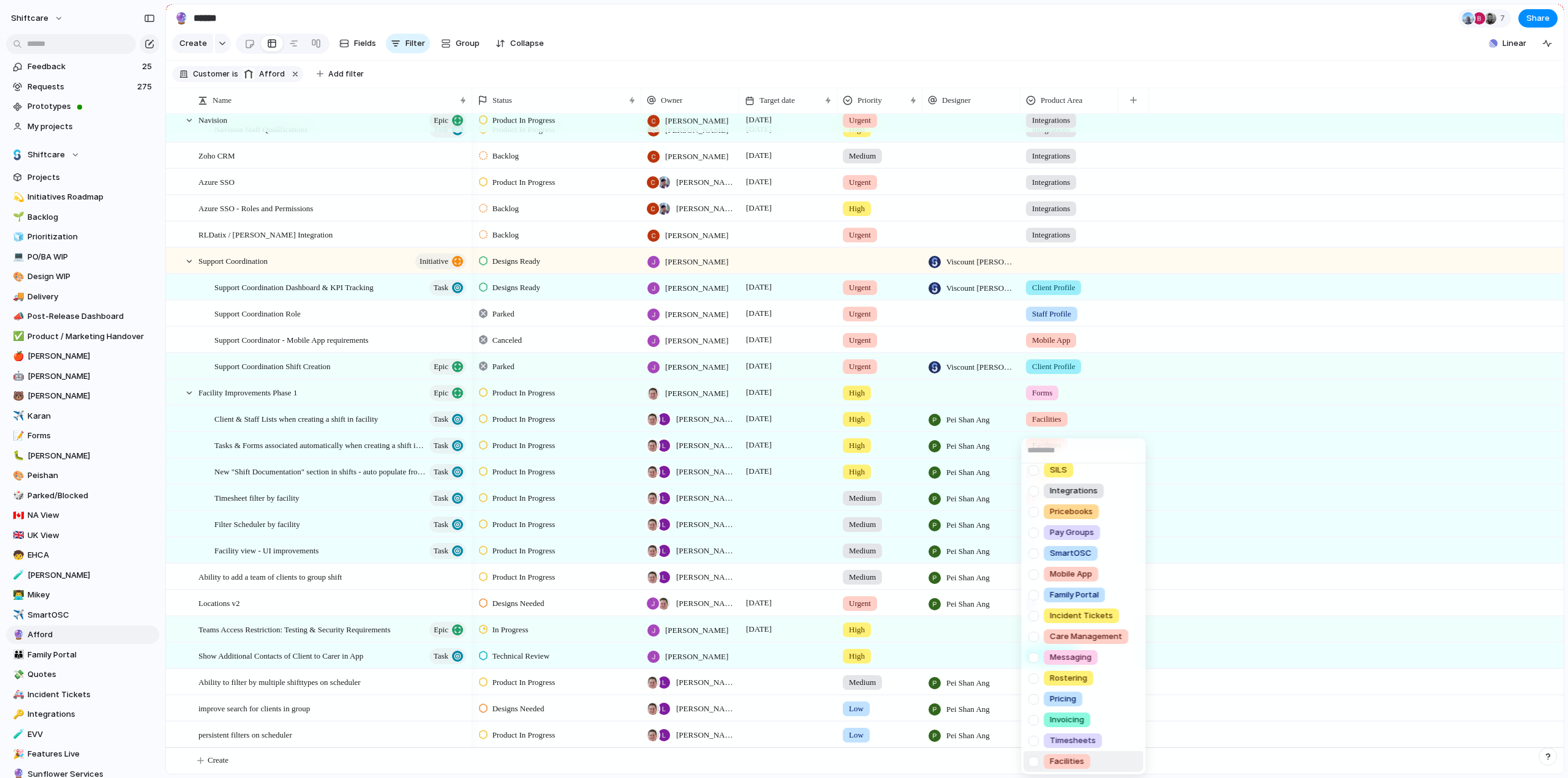
click at [1034, 762] on div at bounding box center [1033, 761] width 21 height 21
click at [1284, 499] on div "Scheduling Client Profile Staff Profile Job Board Forms Quotes Reporting SILS I…" at bounding box center [784, 389] width 1568 height 778
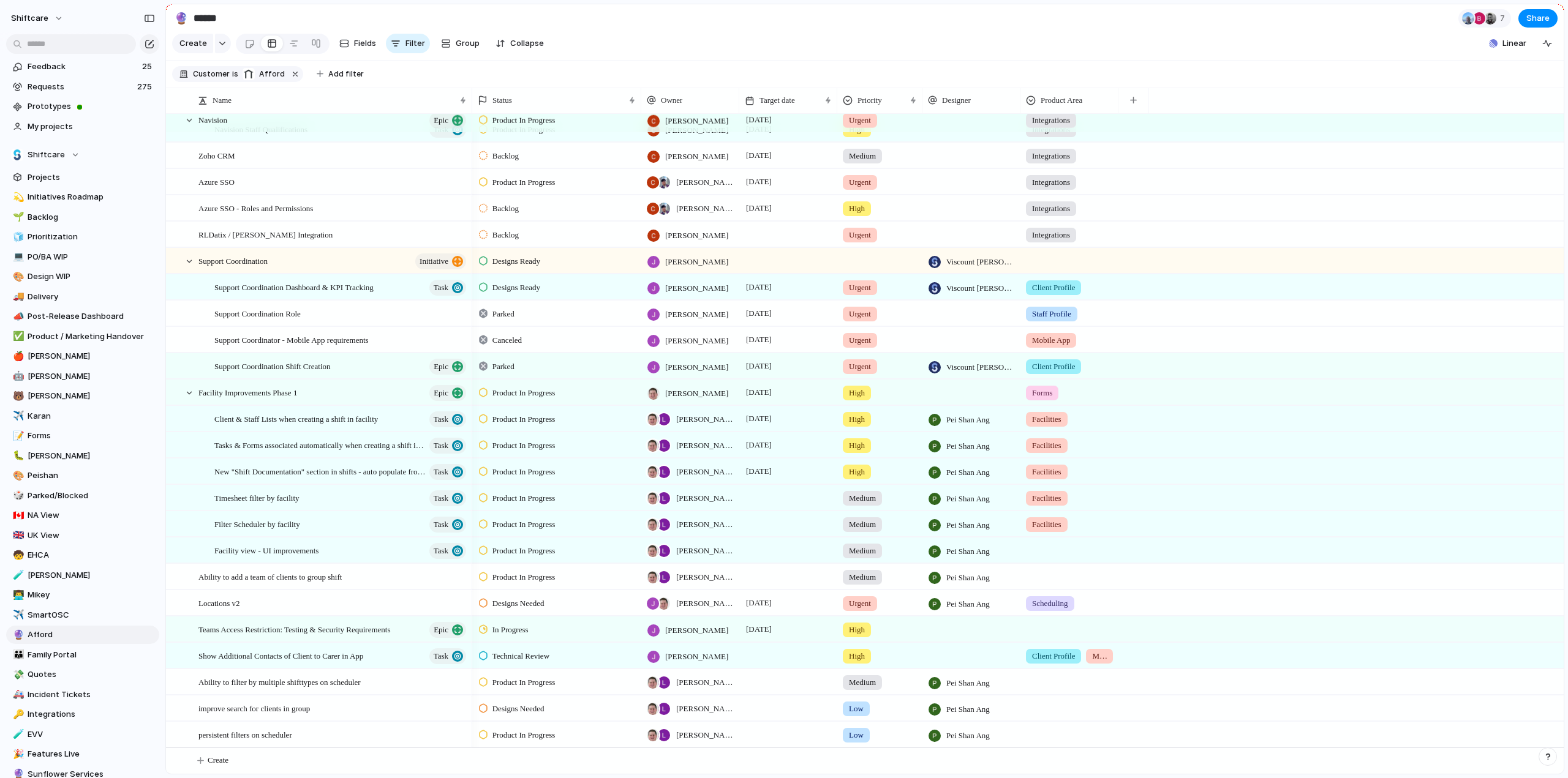
click at [1048, 552] on div at bounding box center [1069, 548] width 97 height 20
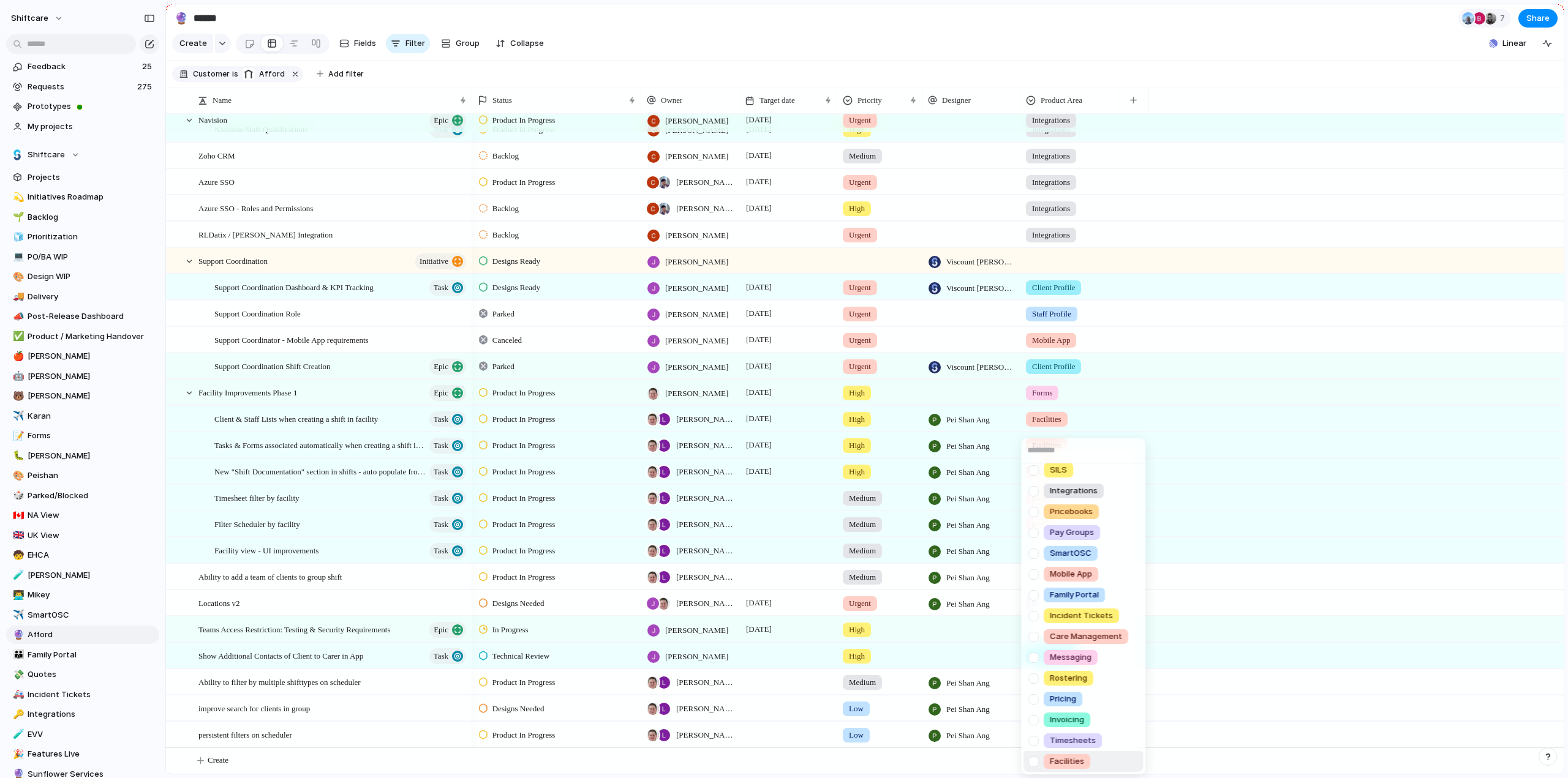
drag, startPoint x: 1035, startPoint y: 761, endPoint x: 1130, endPoint y: 699, distance: 113.4
click at [1035, 761] on div at bounding box center [1033, 761] width 21 height 21
click at [1239, 510] on div "Scheduling Client Profile Staff Profile Job Board Forms Quotes Reporting SILS I…" at bounding box center [784, 389] width 1568 height 778
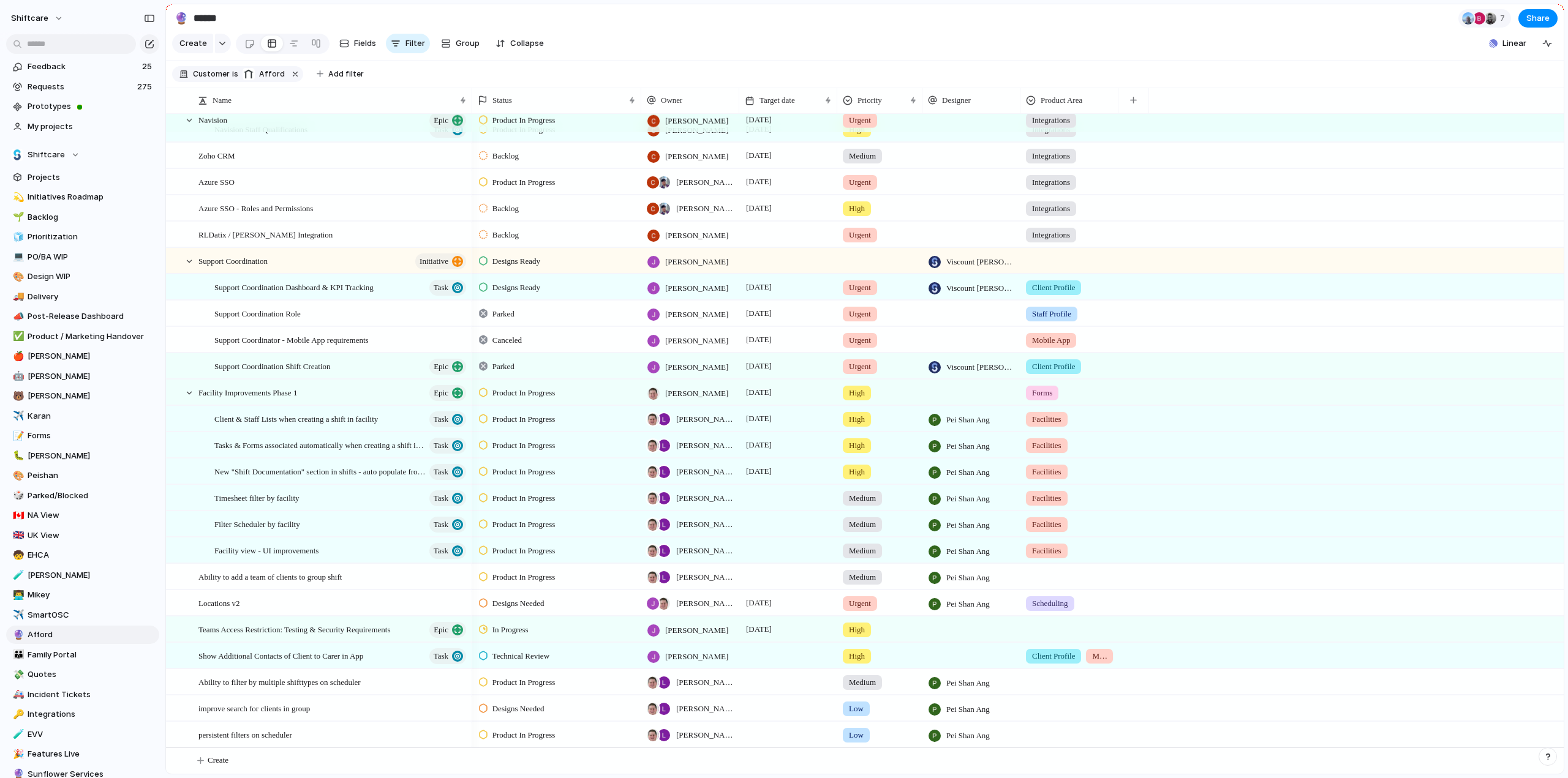
click at [1056, 578] on div at bounding box center [1069, 575] width 97 height 20
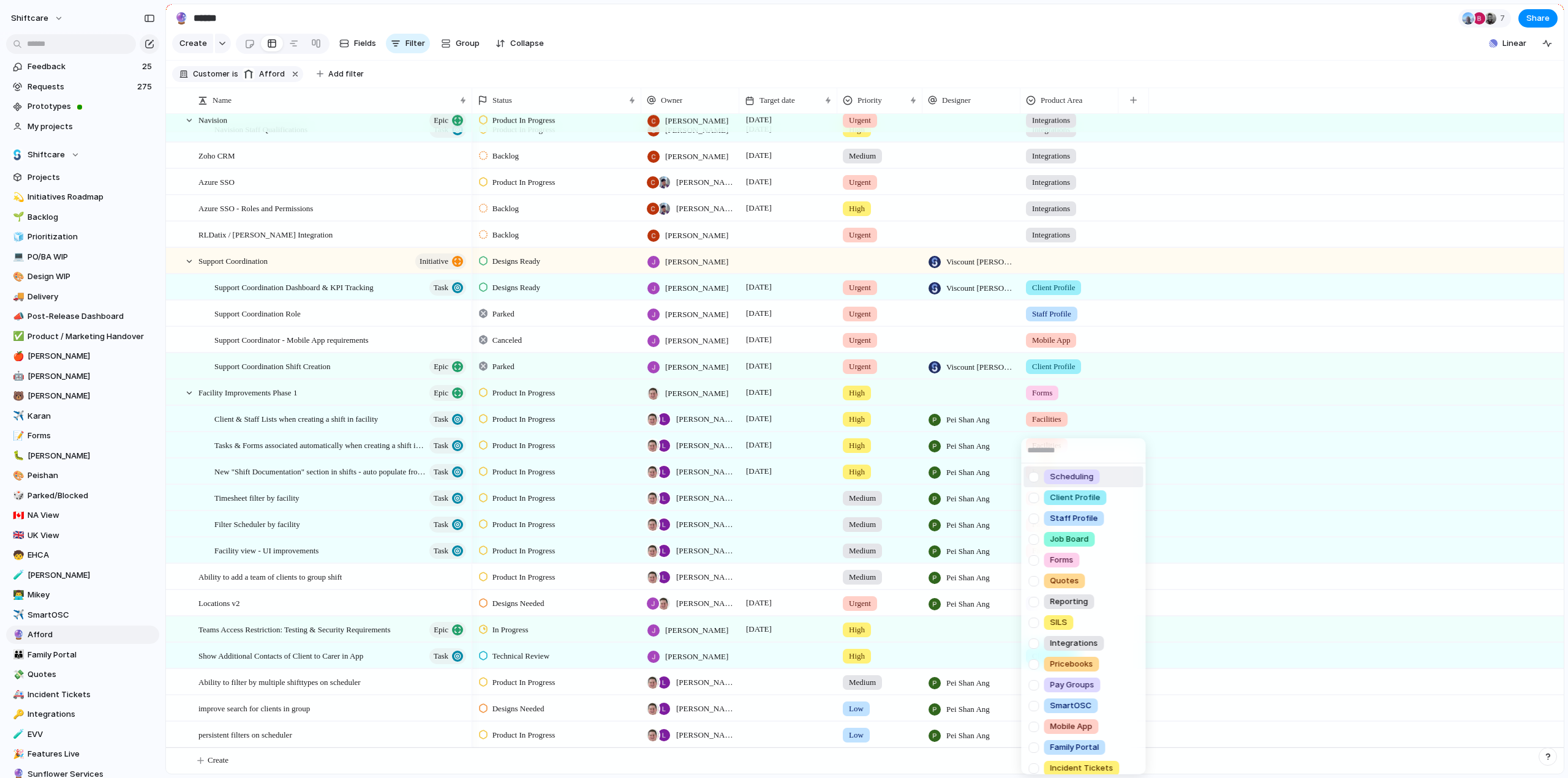
click at [1035, 475] on div at bounding box center [1033, 476] width 21 height 21
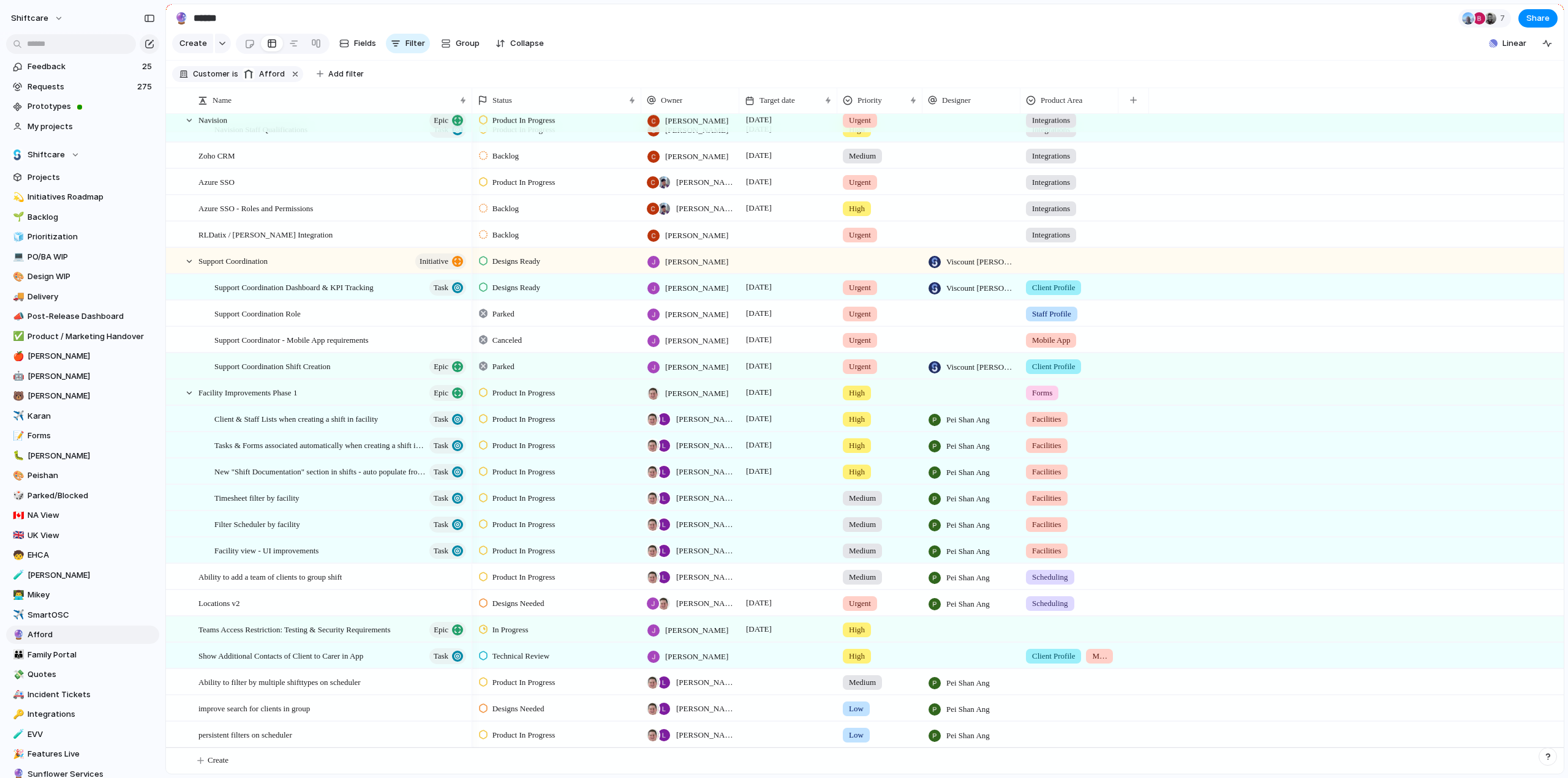
click at [1344, 526] on div "Scheduling Client Profile Staff Profile Job Board Forms Quotes Reporting SILS I…" at bounding box center [784, 389] width 1568 height 778
click at [1049, 625] on div at bounding box center [1069, 627] width 97 height 20
click at [1276, 564] on div "Scheduling Client Profile Staff Profile Job Board Forms Quotes Reporting SILS I…" at bounding box center [784, 389] width 1568 height 778
click at [1053, 628] on div at bounding box center [1069, 627] width 97 height 20
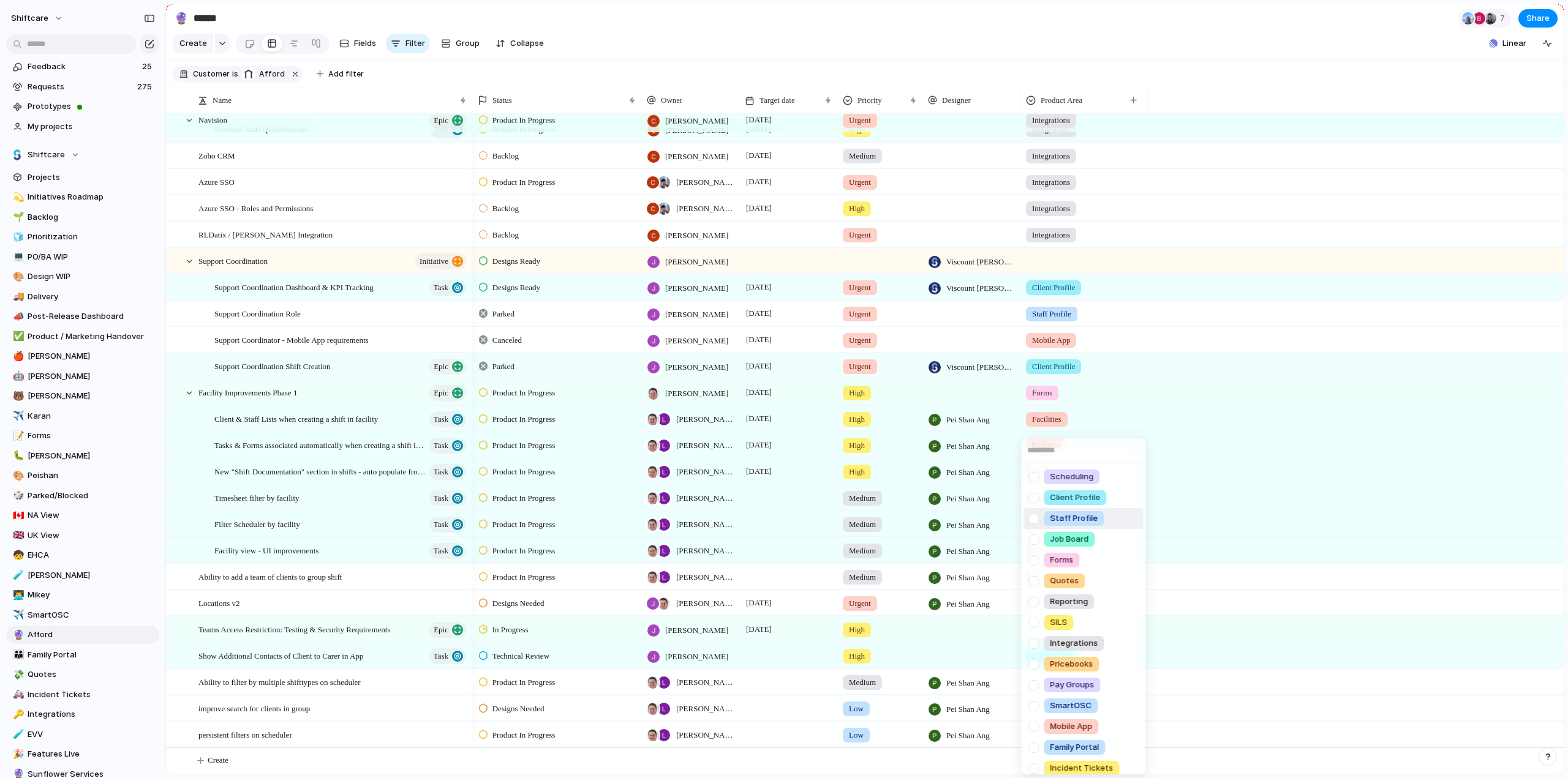
click at [1034, 520] on div at bounding box center [1033, 519] width 21 height 21
click at [1212, 613] on div "Scheduling Client Profile Staff Profile Job Board Forms Quotes Reporting SILS I…" at bounding box center [784, 389] width 1568 height 778
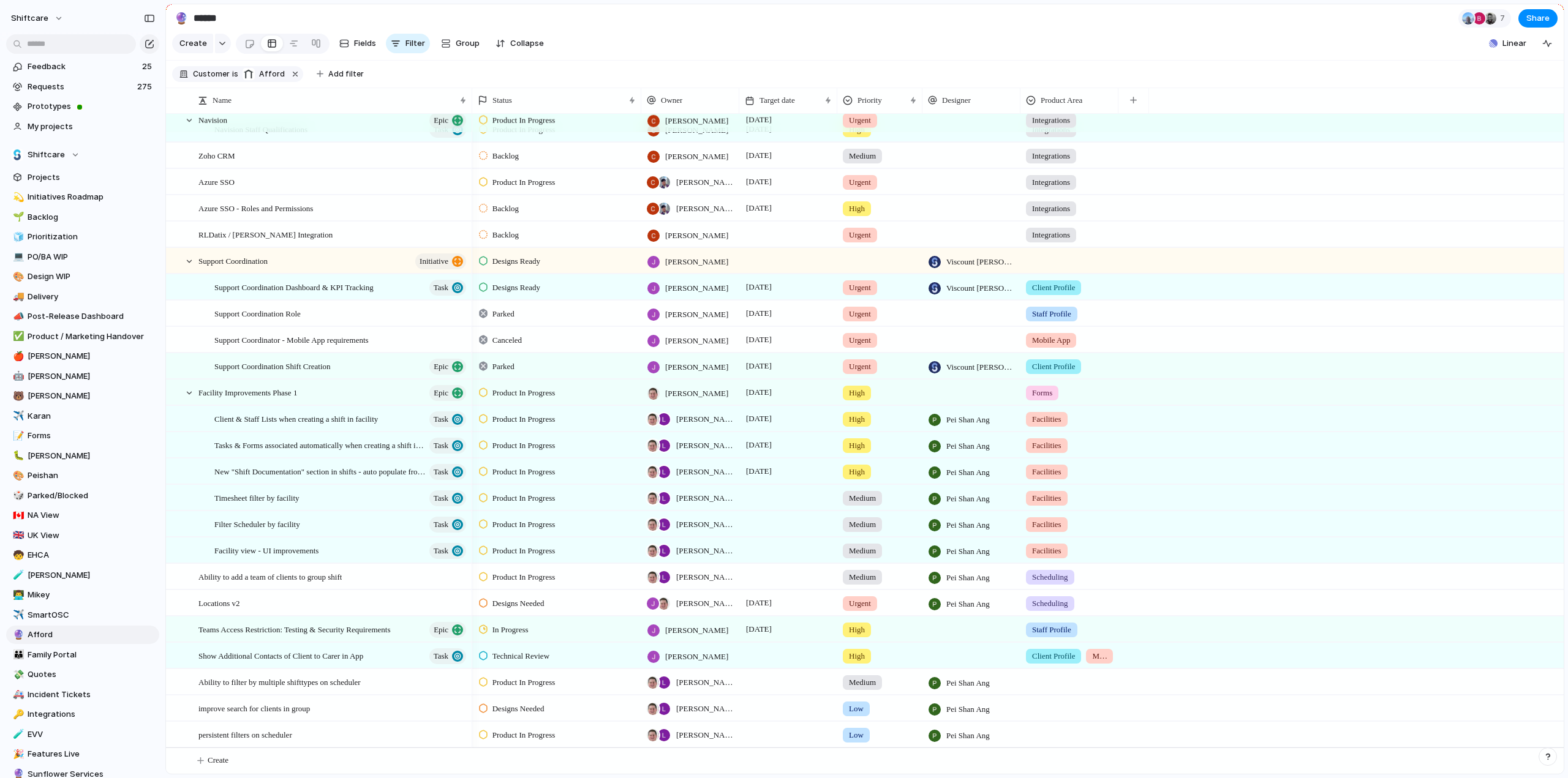
click at [1059, 682] on div at bounding box center [1069, 680] width 97 height 20
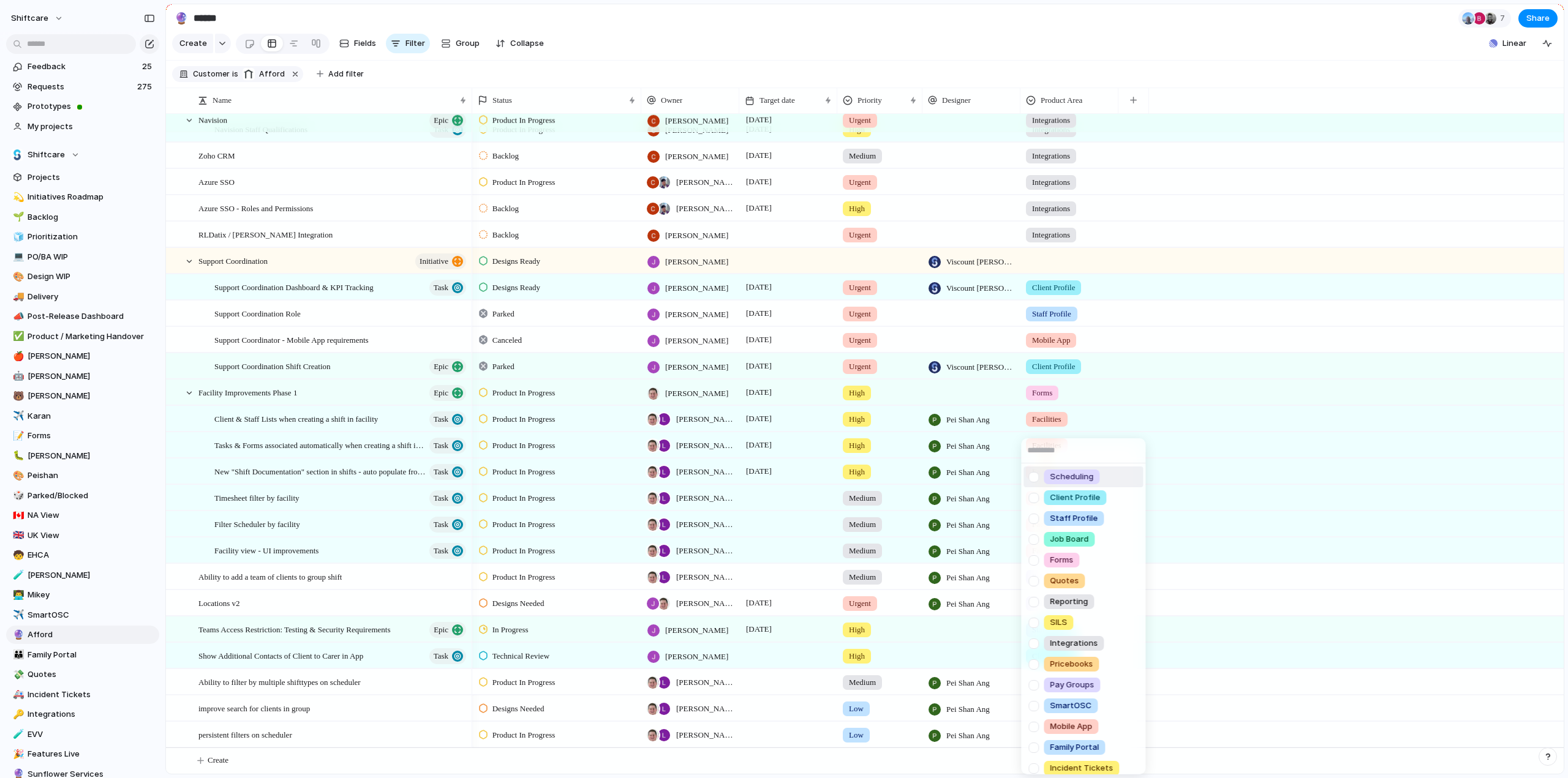
click at [1037, 479] on div at bounding box center [1033, 476] width 21 height 21
click at [1255, 568] on div "Scheduling Client Profile Staff Profile Job Board Forms Quotes Reporting SILS I…" at bounding box center [784, 389] width 1568 height 778
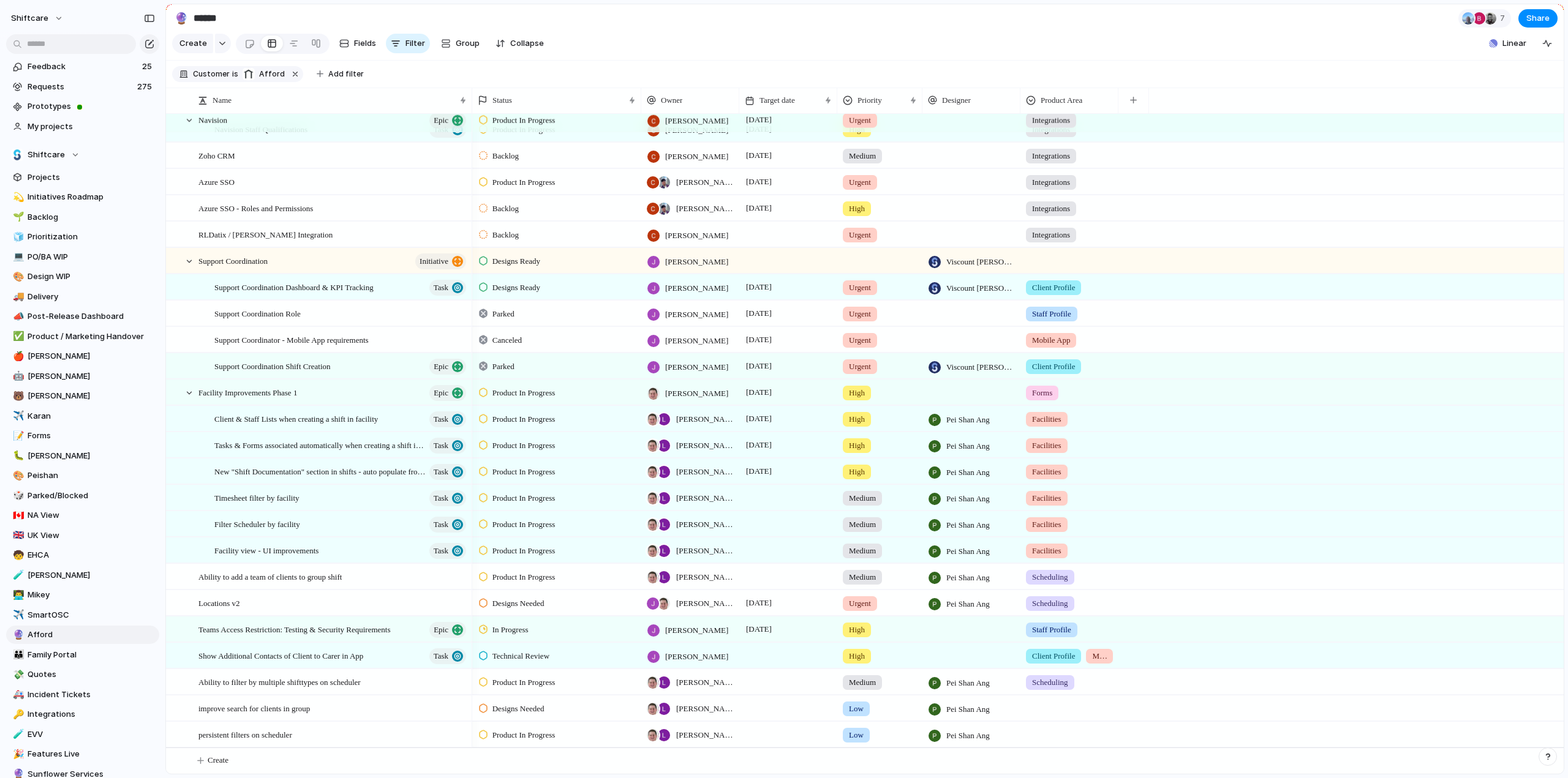
click at [1052, 707] on div at bounding box center [1069, 706] width 97 height 20
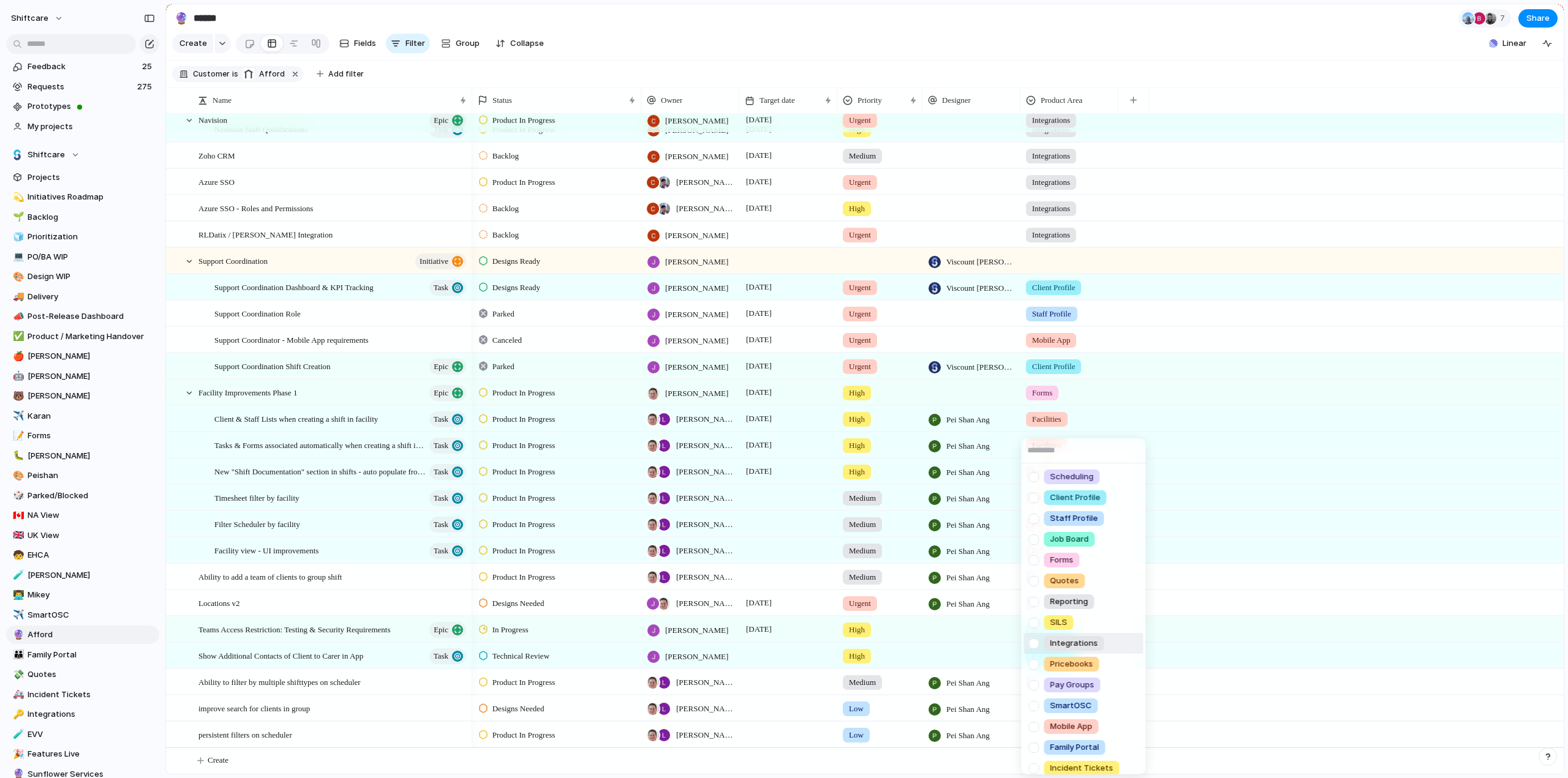
drag, startPoint x: 282, startPoint y: 718, endPoint x: 277, endPoint y: 709, distance: 10.3
click at [282, 718] on div "Scheduling Client Profile Staff Profile Job Board Forms Quotes Reporting SILS I…" at bounding box center [784, 389] width 1568 height 778
click at [277, 709] on div "Scheduling Client Profile Staff Profile Job Board Forms Quotes Reporting SILS I…" at bounding box center [784, 389] width 1568 height 778
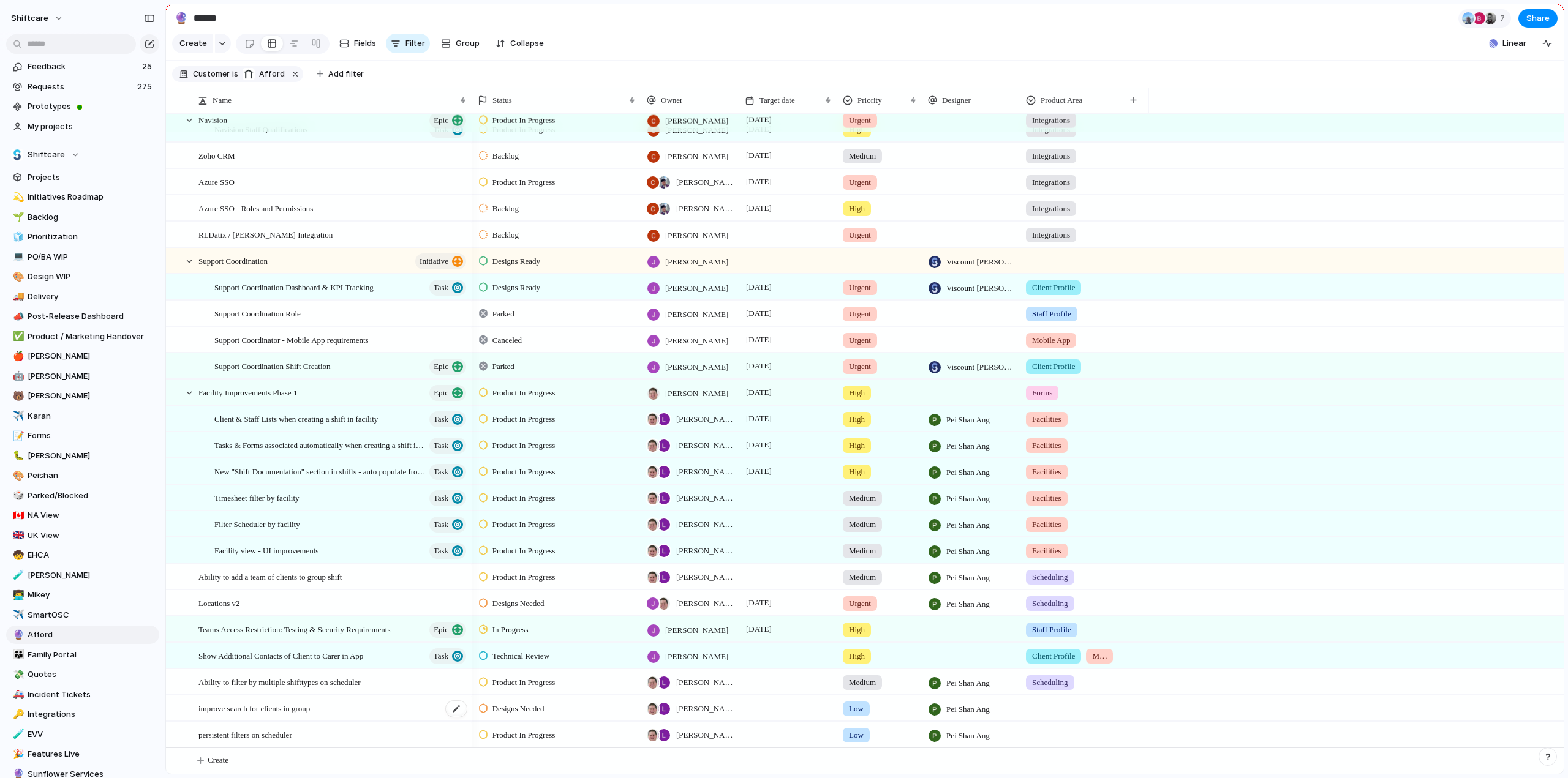
click at [257, 704] on span "improve search for clients in group" at bounding box center [254, 708] width 111 height 14
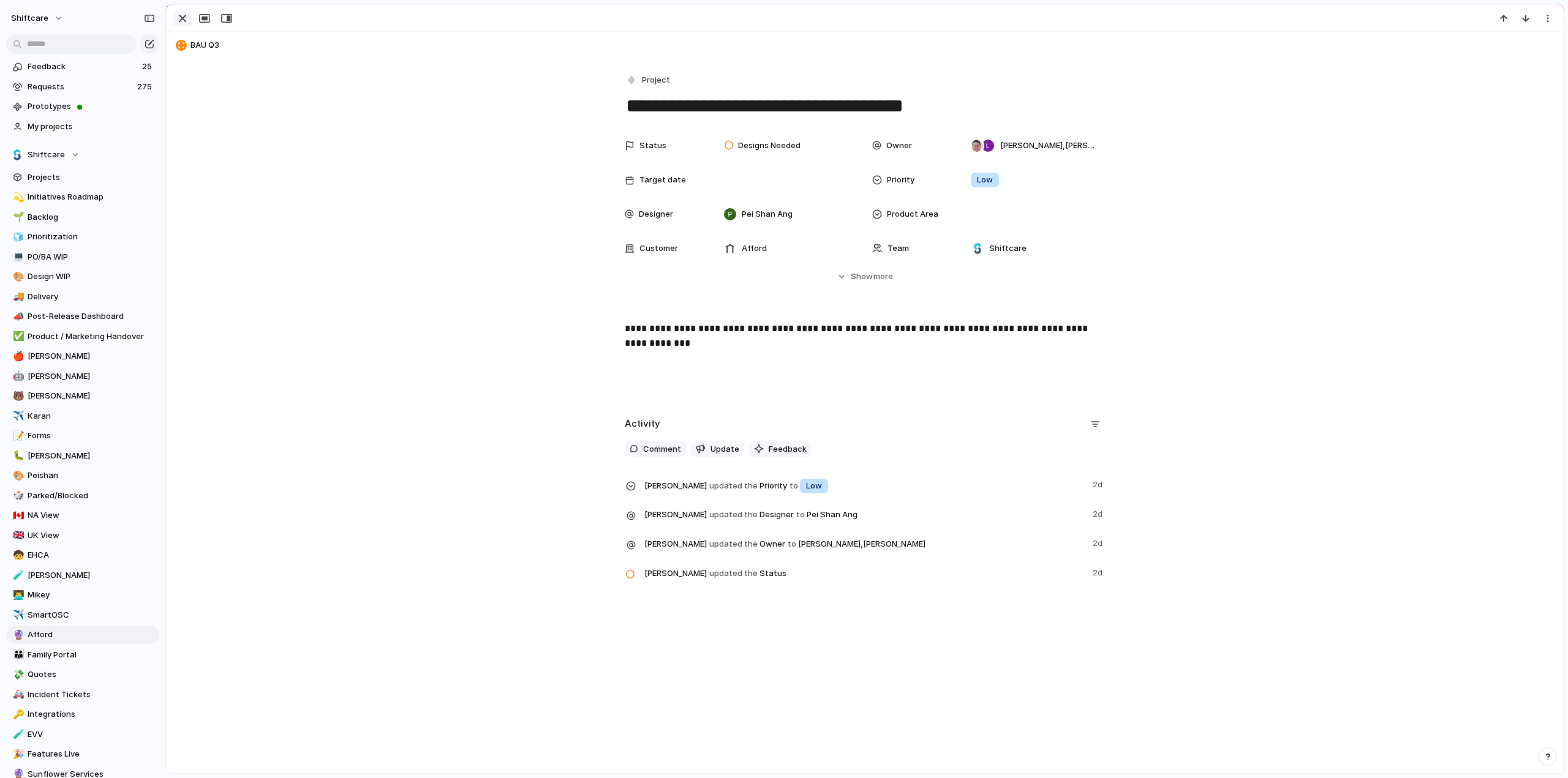
click at [180, 18] on div "button" at bounding box center [182, 18] width 14 height 14
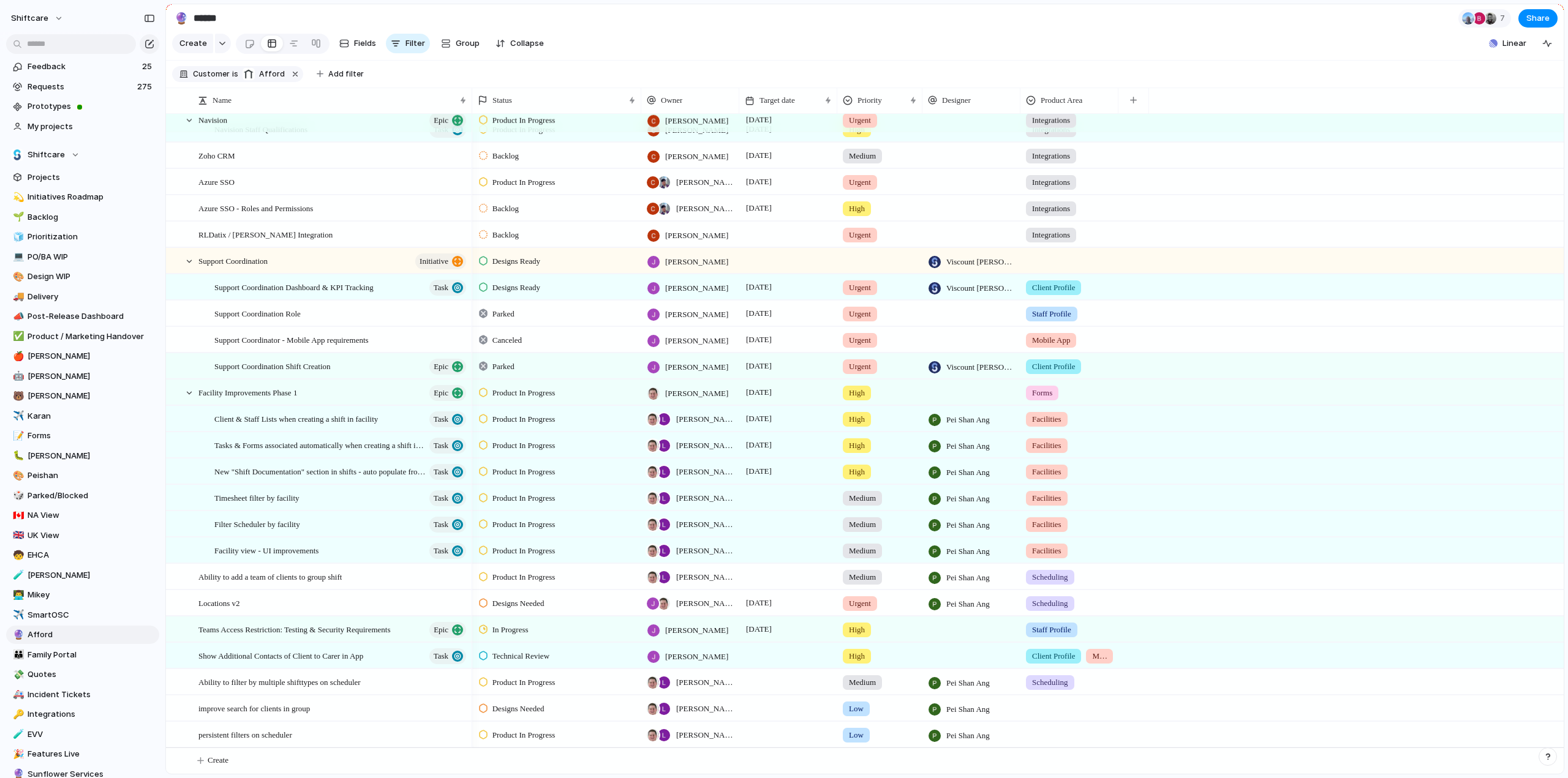
click at [1058, 714] on div at bounding box center [1069, 706] width 97 height 20
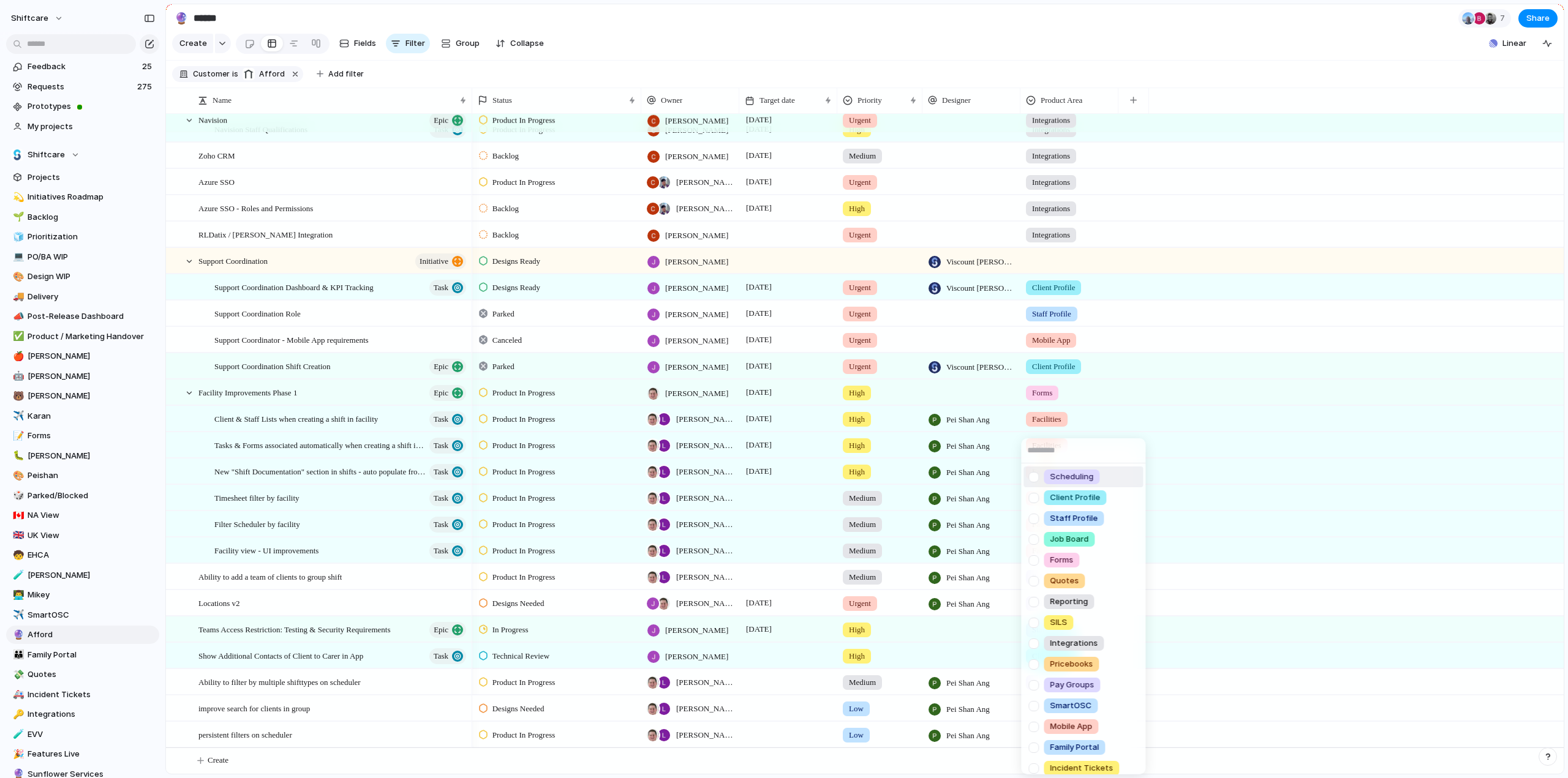
click at [1034, 477] on div at bounding box center [1033, 476] width 21 height 21
click at [1281, 629] on div "Scheduling Client Profile Staff Profile Job Board Forms Quotes Reporting SILS I…" at bounding box center [784, 389] width 1568 height 778
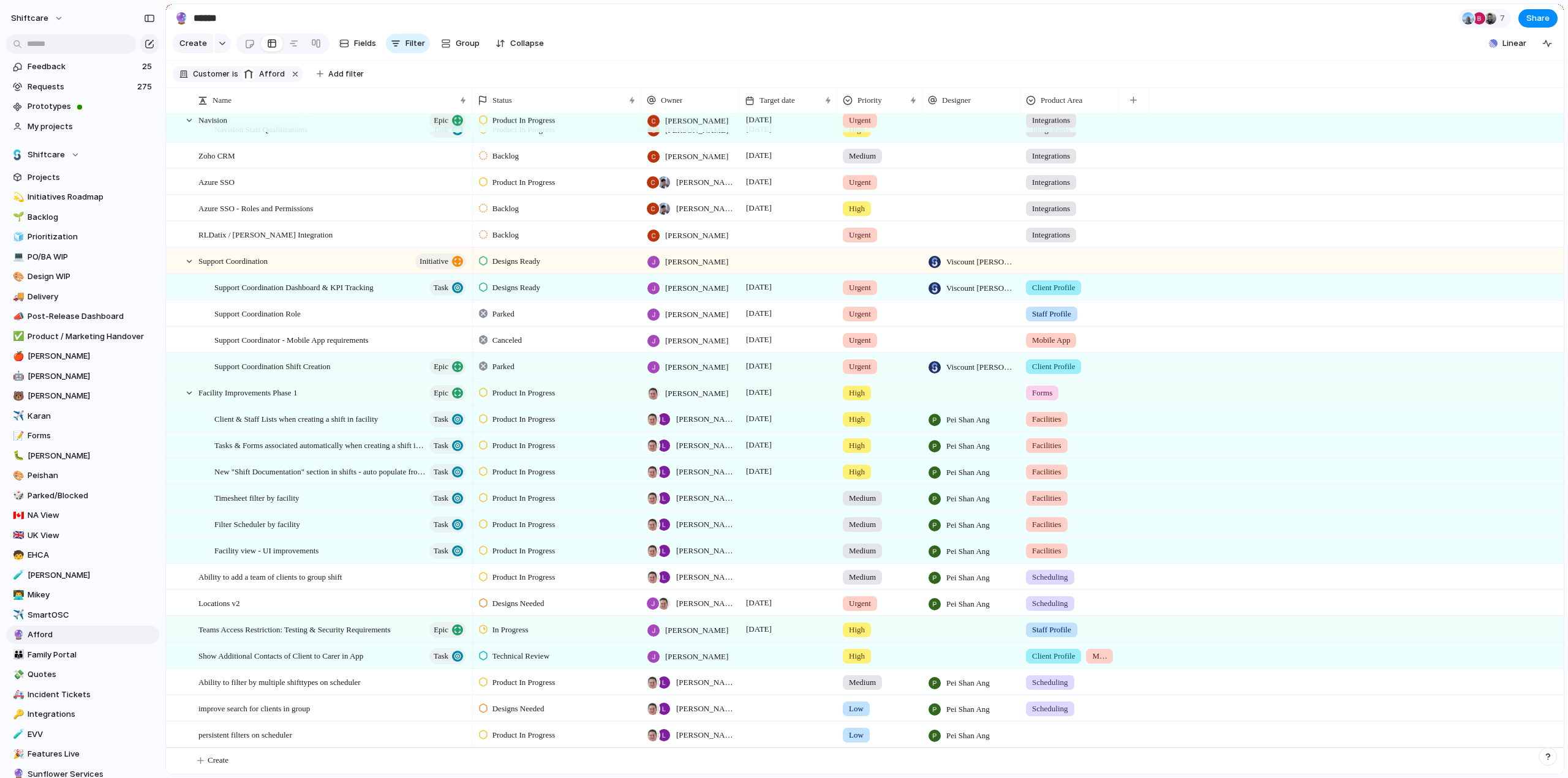
click at [1056, 735] on div at bounding box center [1069, 732] width 97 height 20
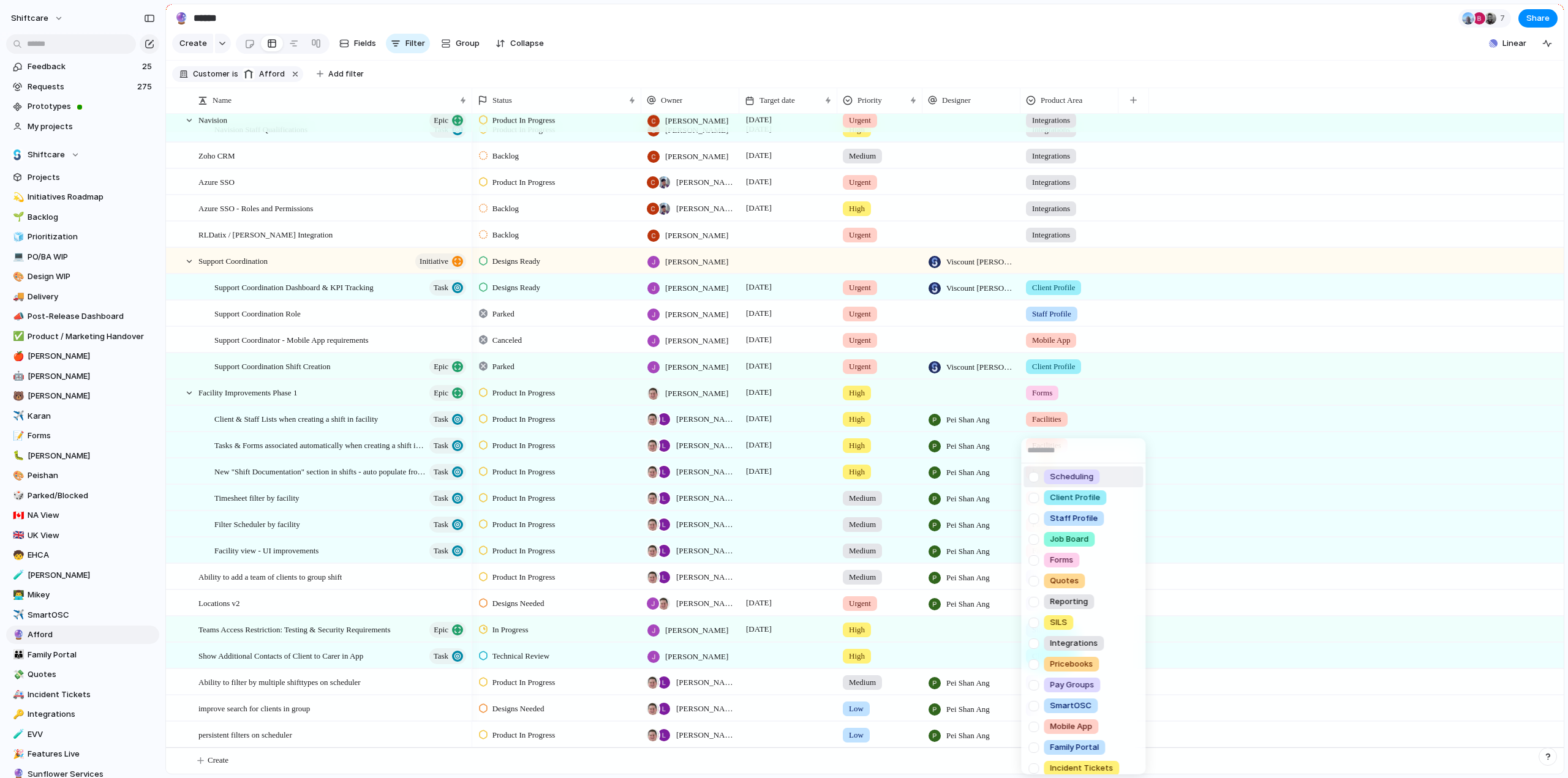
click at [1038, 478] on div at bounding box center [1033, 476] width 21 height 21
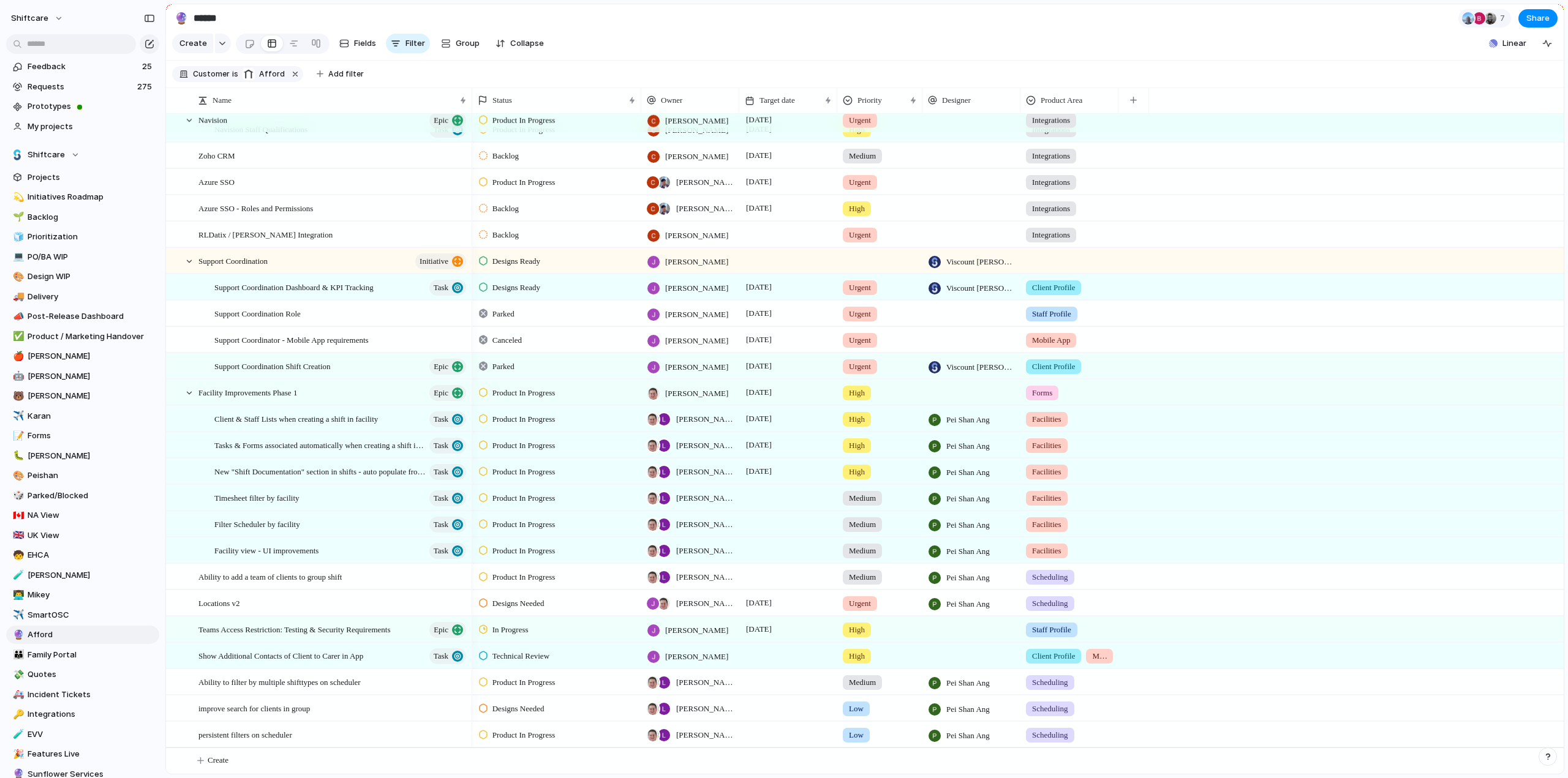
click at [1250, 667] on div "Scheduling Client Profile Staff Profile Job Board Forms Quotes Reporting SILS I…" at bounding box center [784, 389] width 1568 height 778
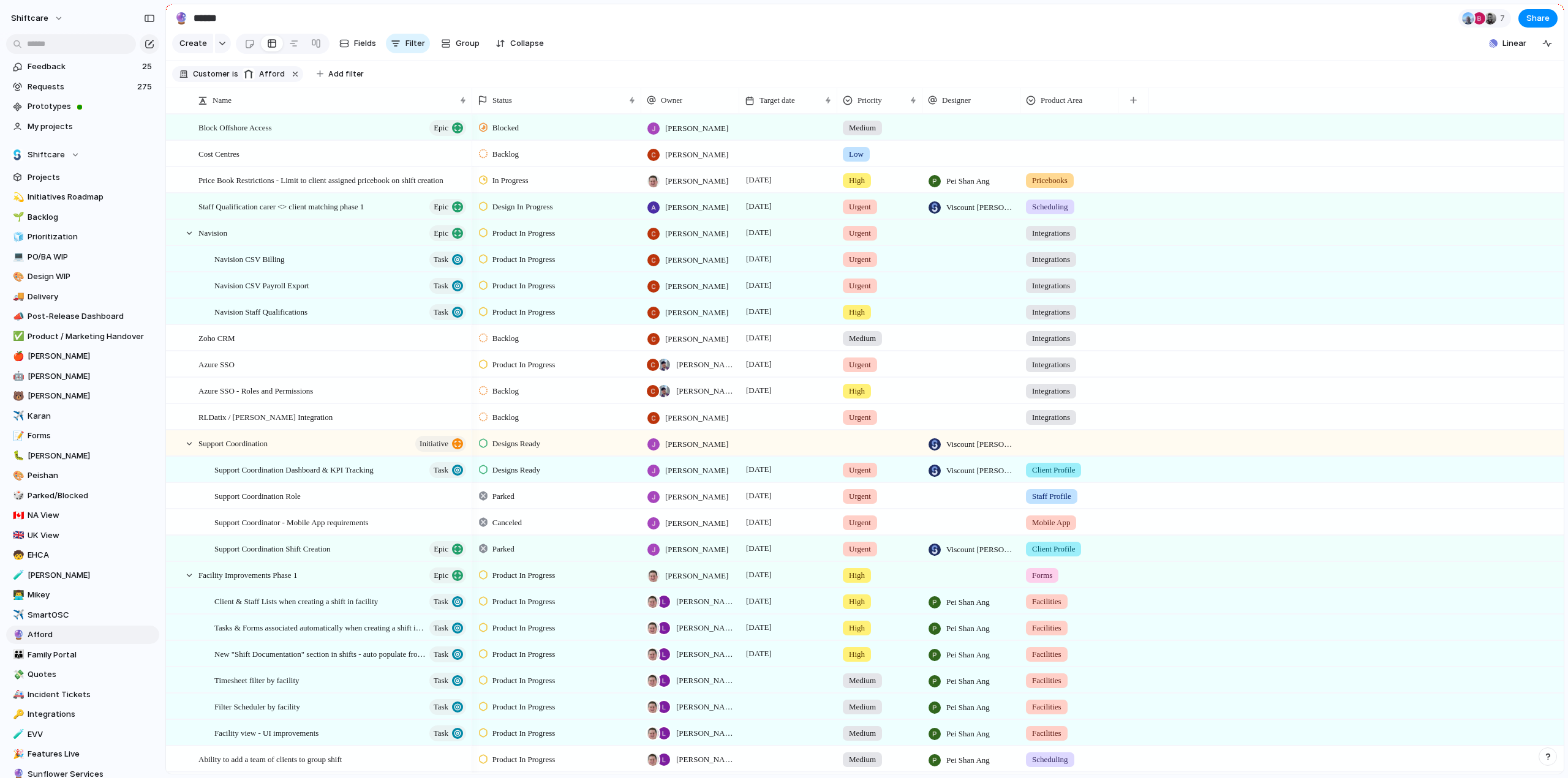
click at [1069, 162] on div at bounding box center [1069, 152] width 97 height 20
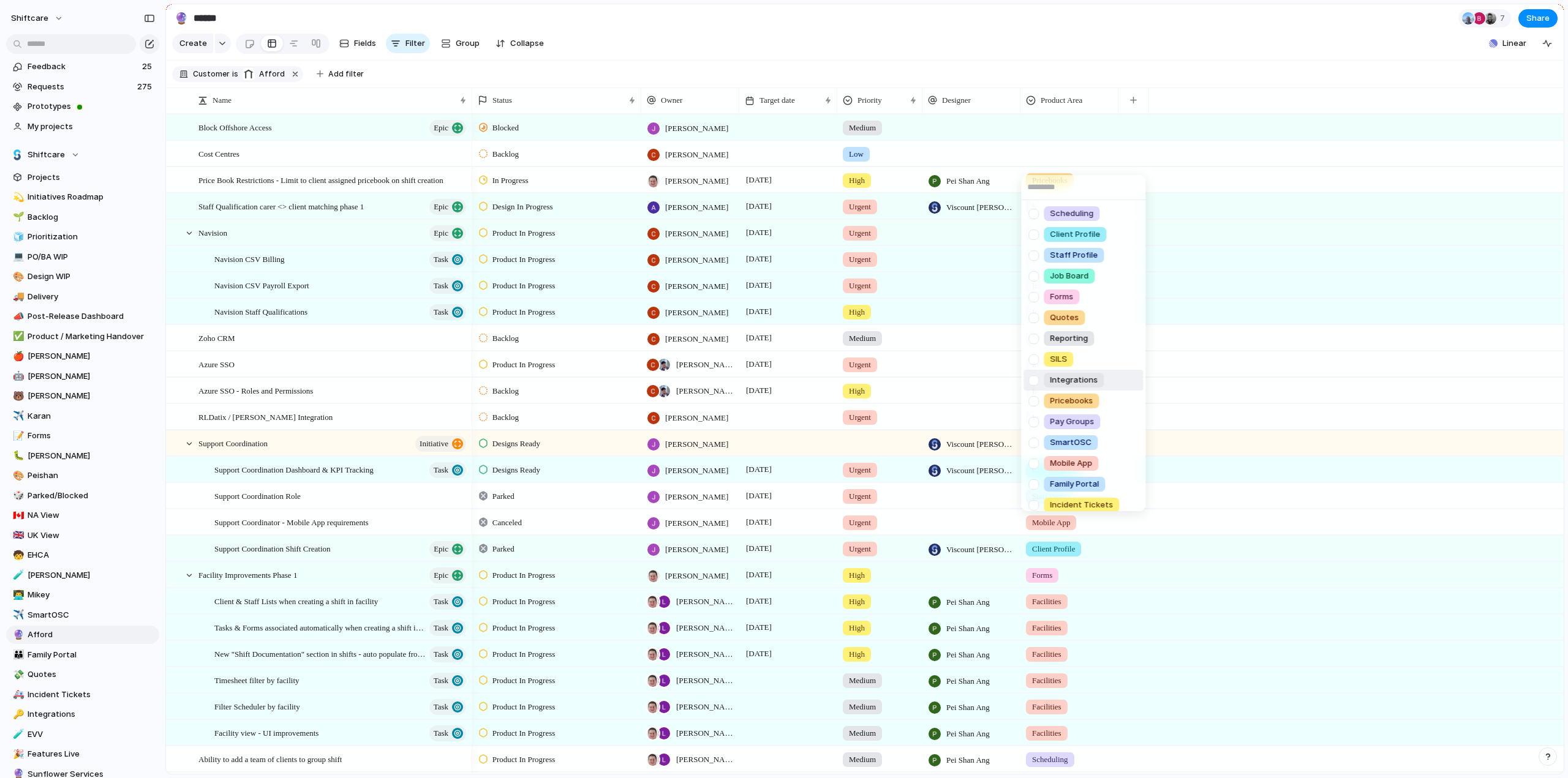
click at [1033, 381] on div at bounding box center [1033, 380] width 21 height 21
click at [1367, 266] on div "Scheduling Client Profile Staff Profile Job Board Forms Quotes Reporting SILS I…" at bounding box center [784, 389] width 1568 height 778
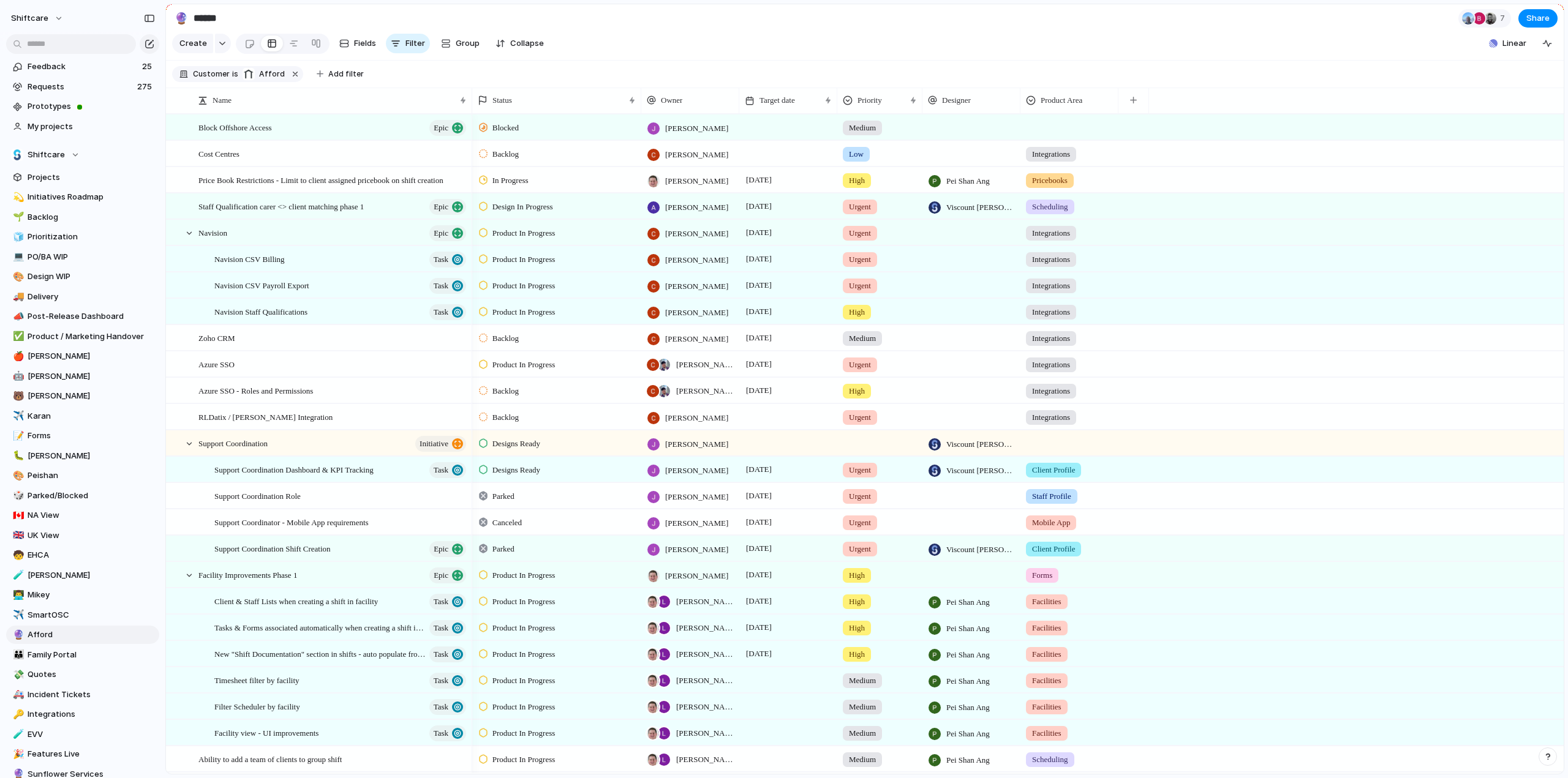
click at [1073, 136] on div at bounding box center [1069, 125] width 97 height 20
drag, startPoint x: 1232, startPoint y: 320, endPoint x: 891, endPoint y: 343, distance: 341.8
click at [1232, 320] on div "Scheduling Client Profile Staff Profile Job Board Forms Quotes Reporting SILS I…" at bounding box center [784, 389] width 1568 height 778
click at [888, 107] on div "Priority" at bounding box center [874, 100] width 63 height 12
click at [875, 196] on span "Sort descending" at bounding box center [896, 196] width 64 height 12
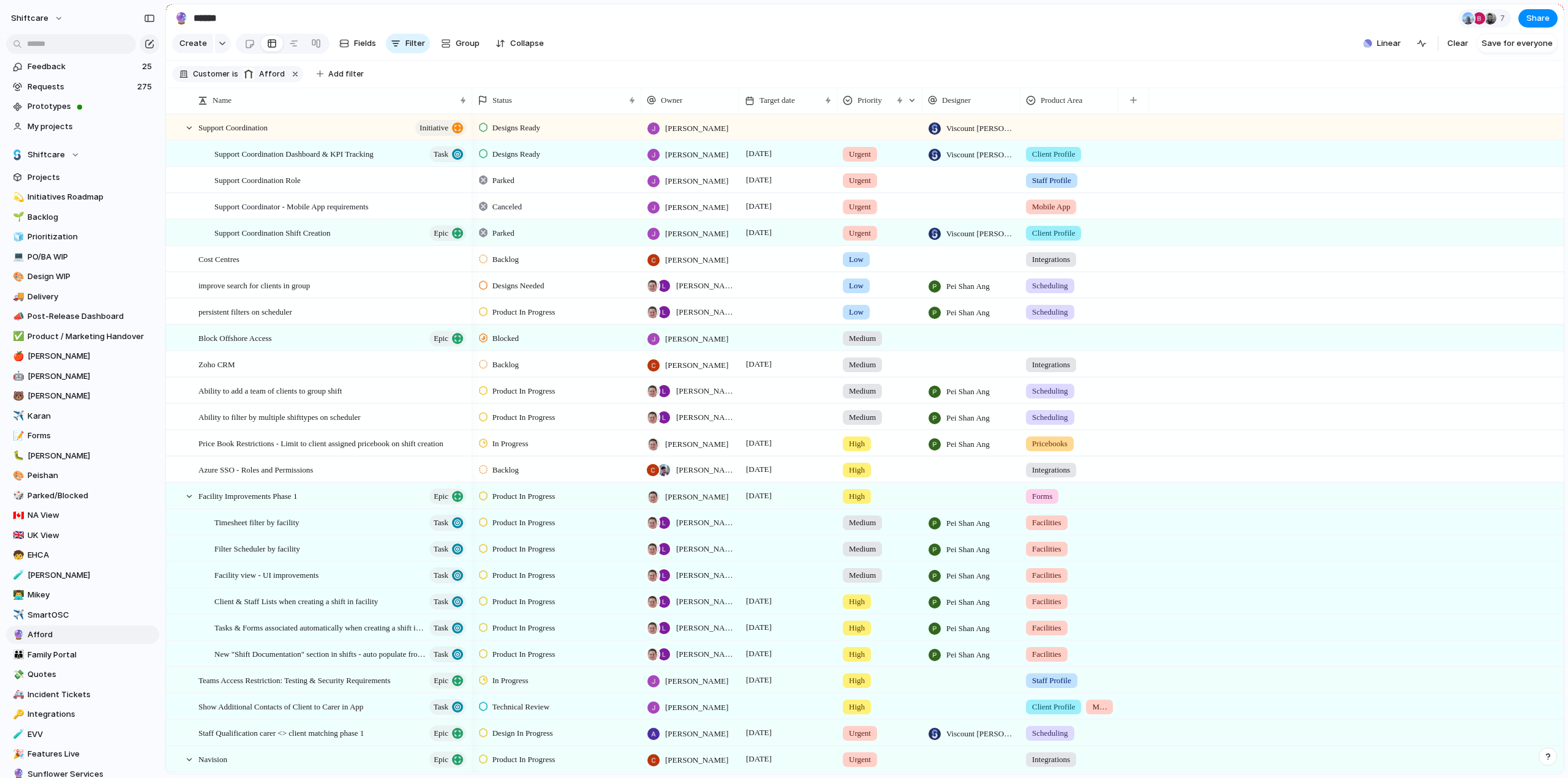
click at [853, 136] on div at bounding box center [879, 125] width 84 height 20
click at [864, 184] on span "Urgent" at bounding box center [865, 187] width 27 height 12
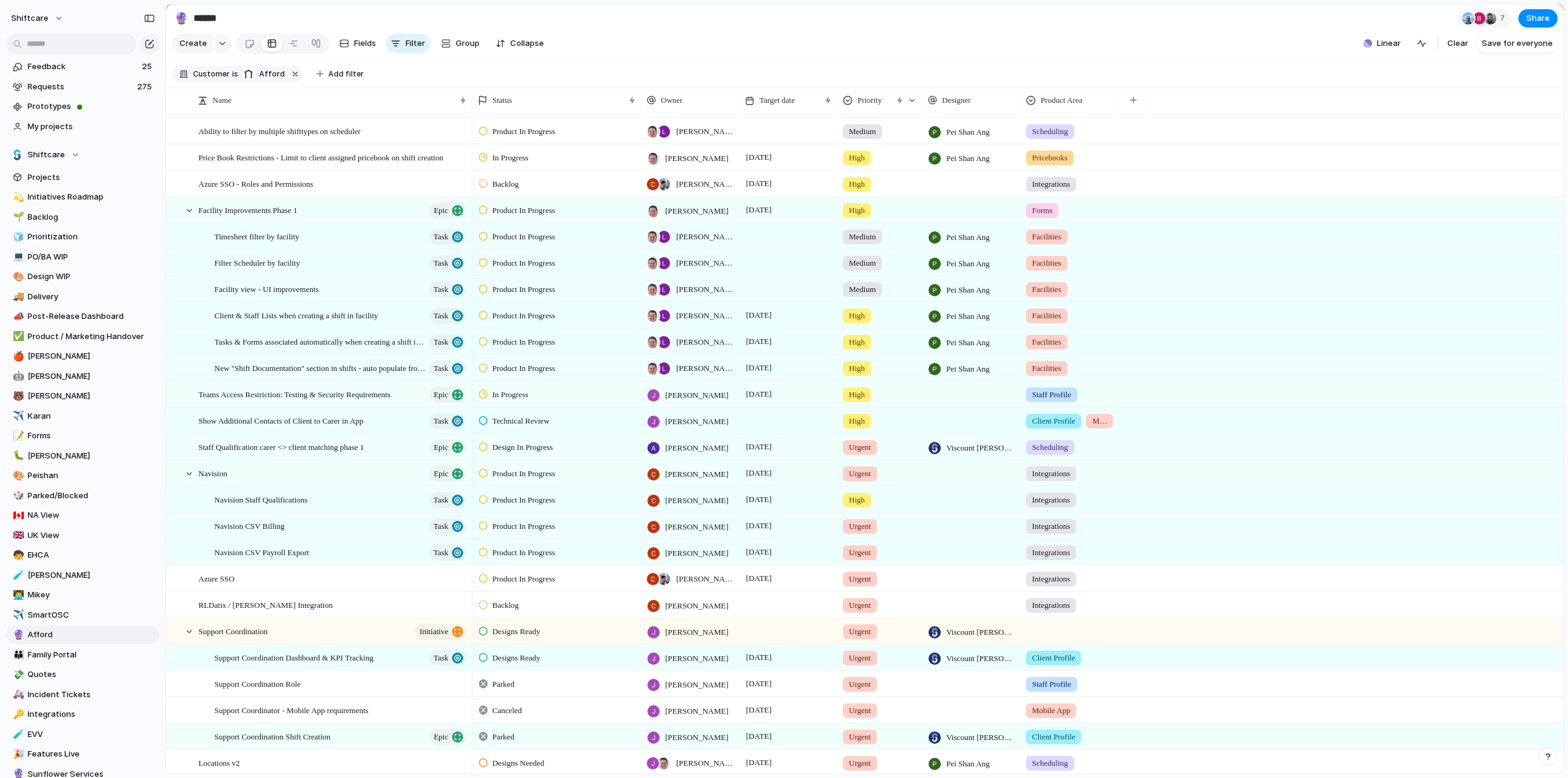
scroll to position [192, 0]
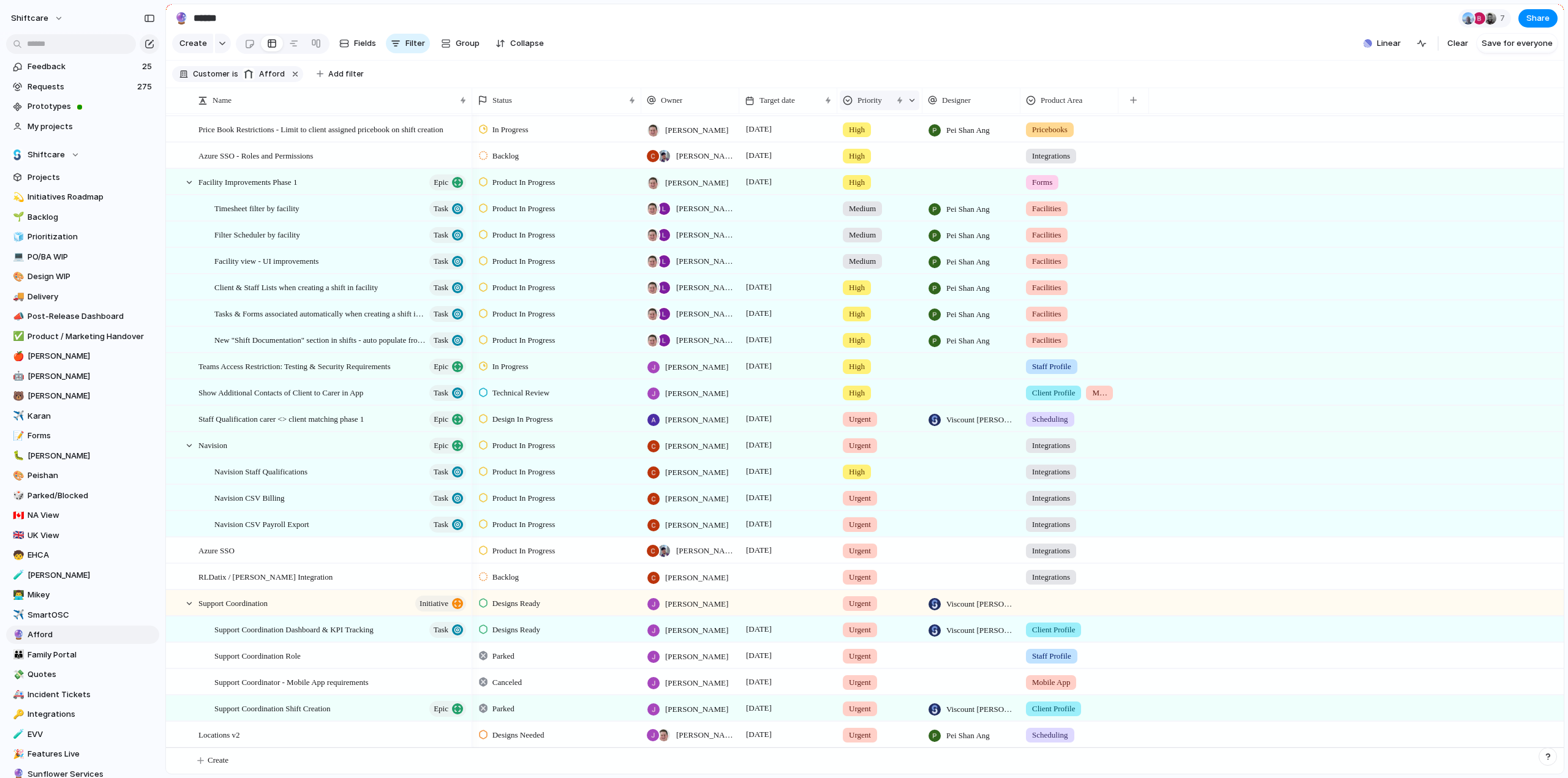
click at [914, 105] on div at bounding box center [912, 100] width 8 height 8
click at [881, 175] on span "Sort ascending" at bounding box center [893, 176] width 59 height 12
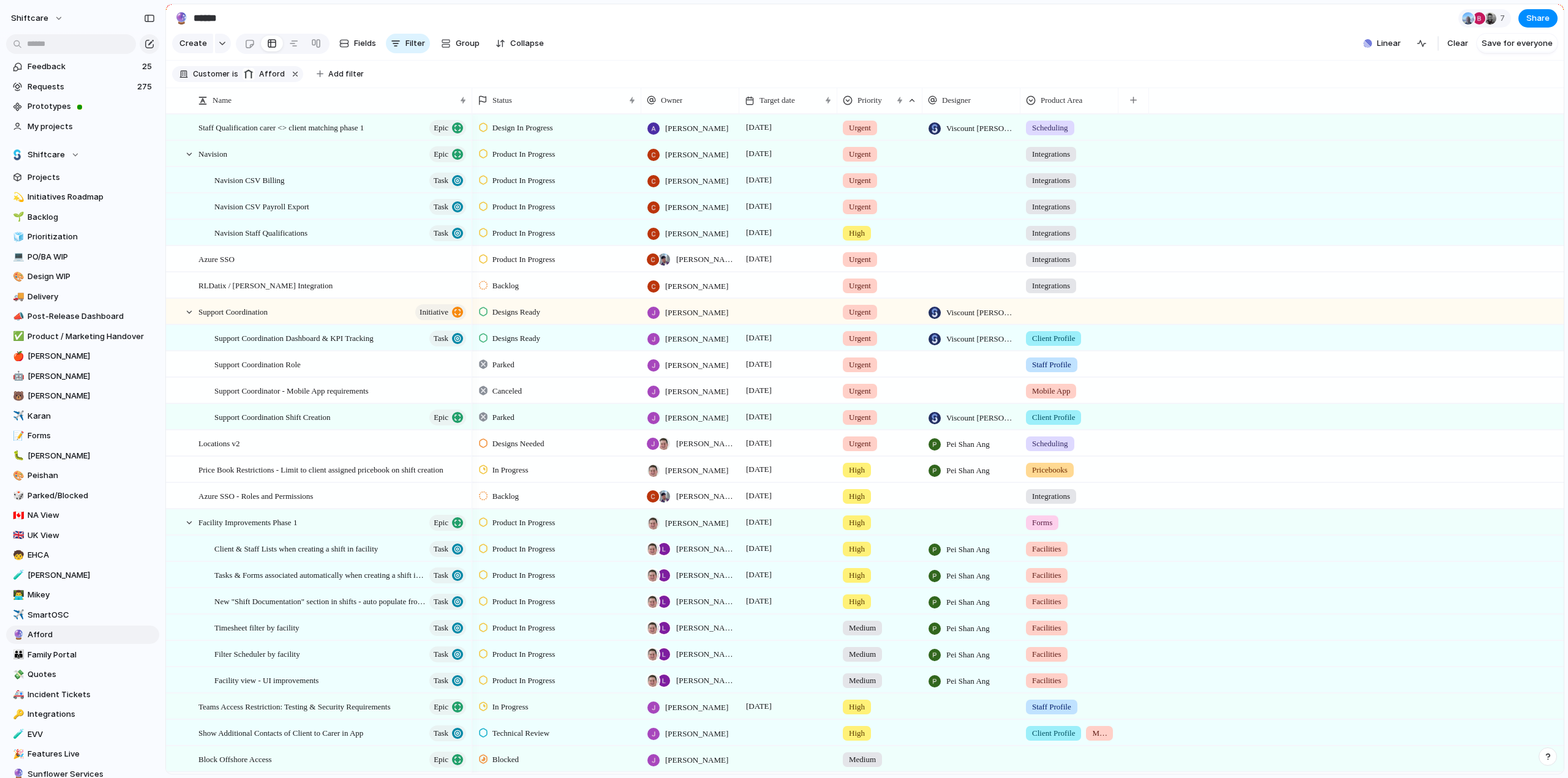
click at [527, 319] on span "Designs Ready" at bounding box center [516, 312] width 47 height 12
click at [513, 319] on span "Designs Ready" at bounding box center [516, 312] width 47 height 12
click at [513, 321] on div "Planned Active Completed" at bounding box center [784, 389] width 1568 height 778
click at [306, 345] on span "Support Coordination Dashboard & KPI Tracking" at bounding box center [294, 337] width 159 height 14
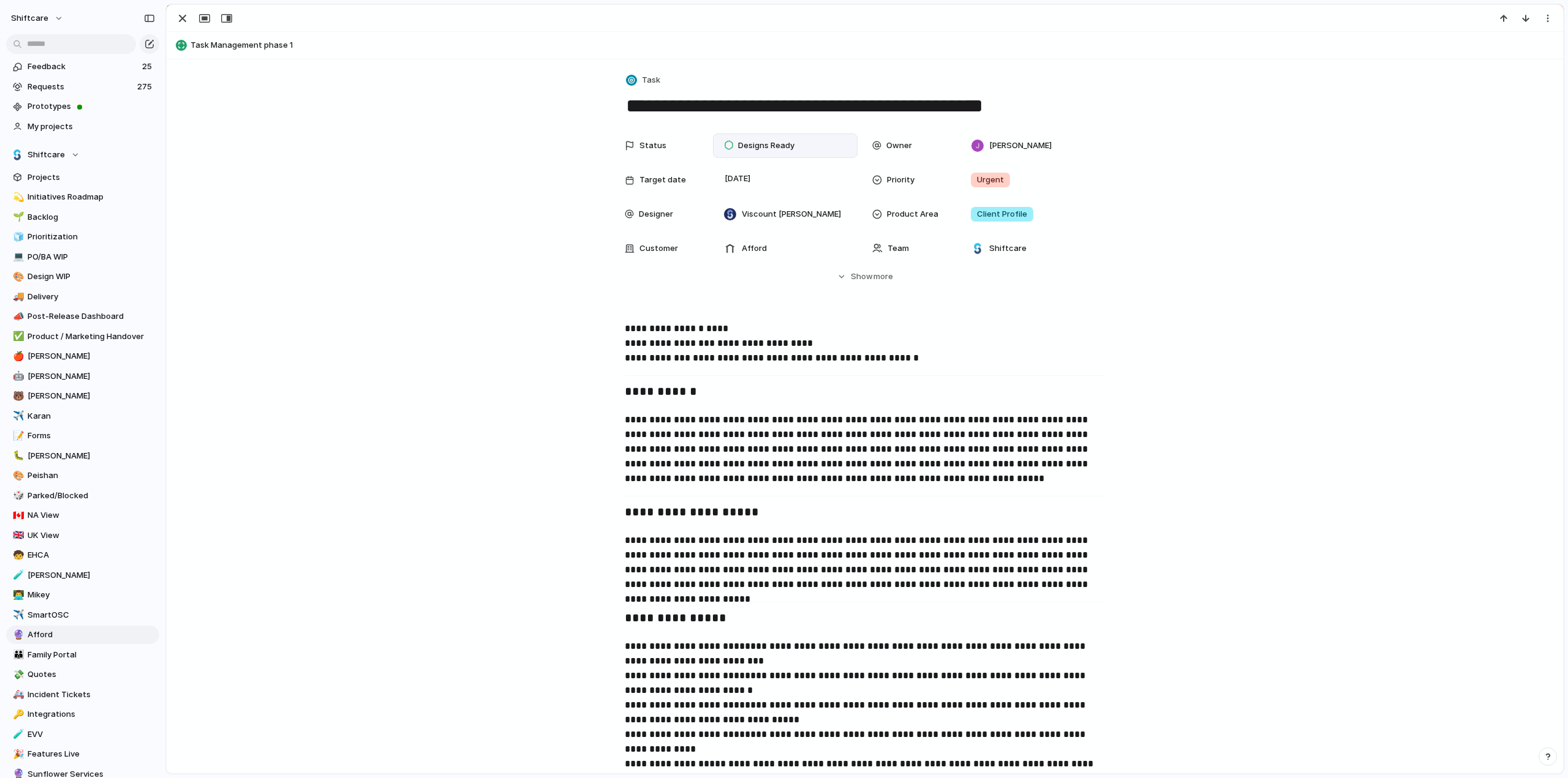
click at [774, 147] on span "Designs Ready" at bounding box center [766, 146] width 56 height 12
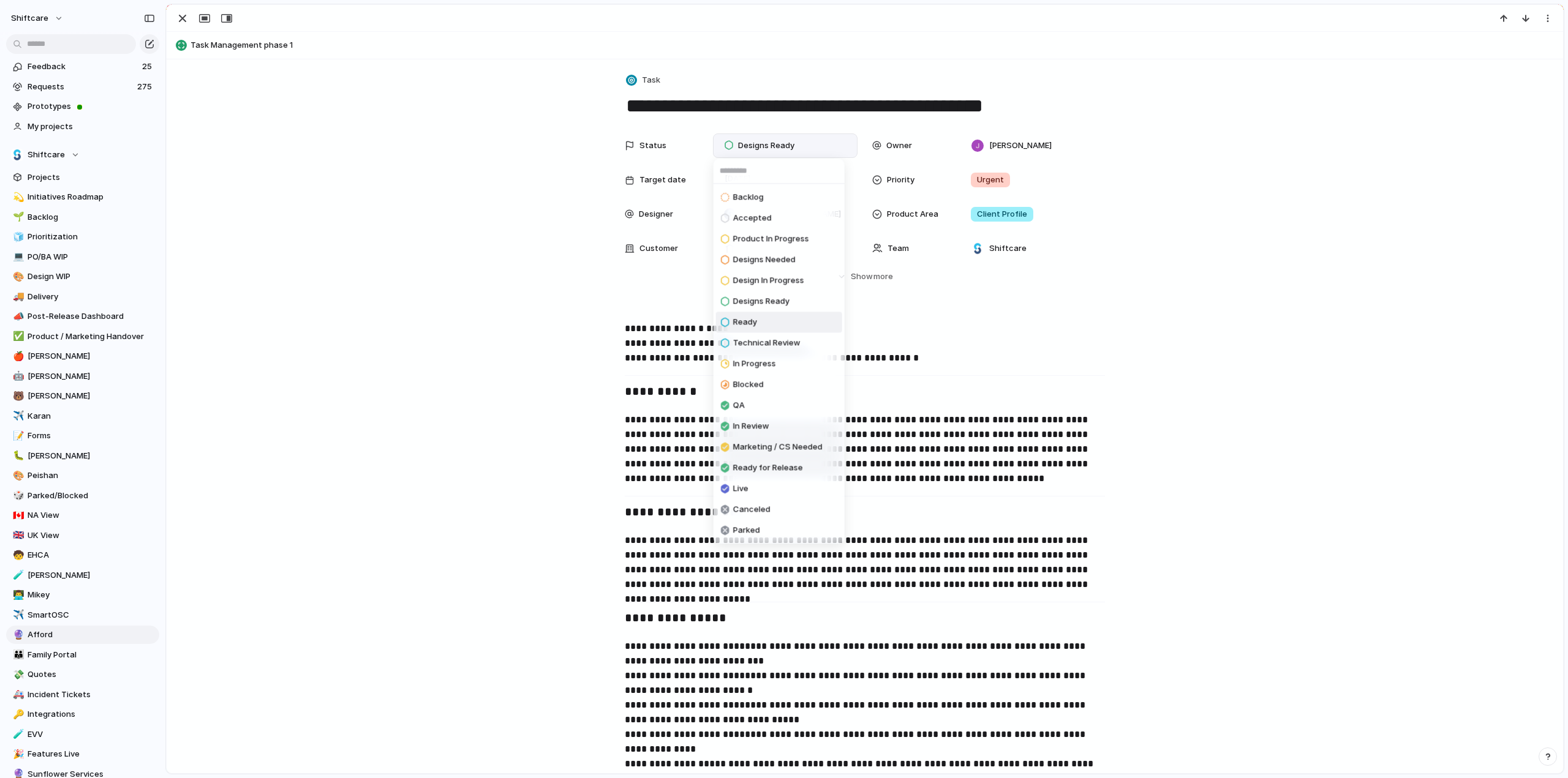
click at [352, 192] on div "Backlog Accepted Product In Progress Designs Needed Design In Progress Designs …" at bounding box center [784, 389] width 1568 height 778
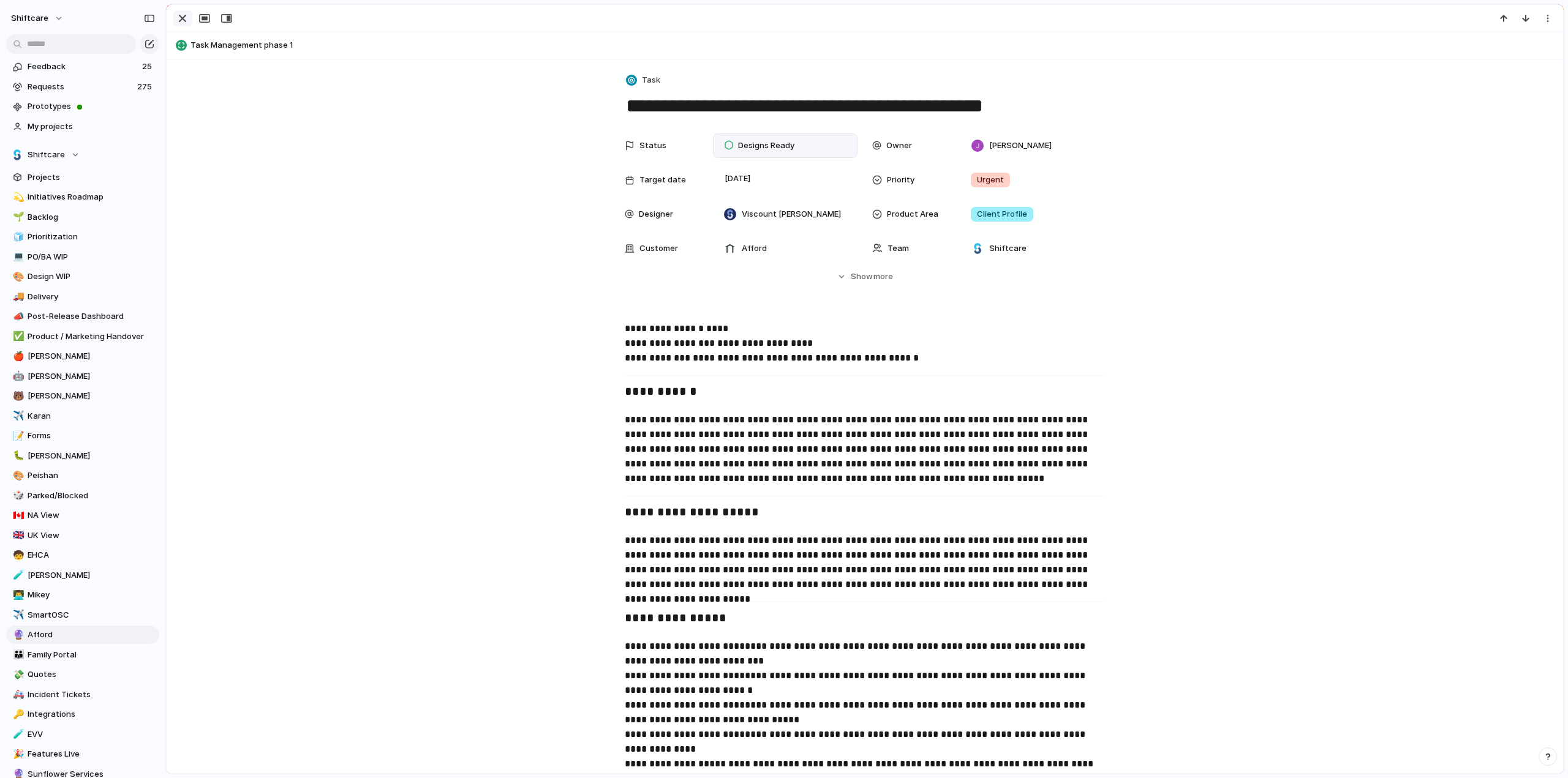
click at [184, 14] on div "button" at bounding box center [182, 18] width 14 height 14
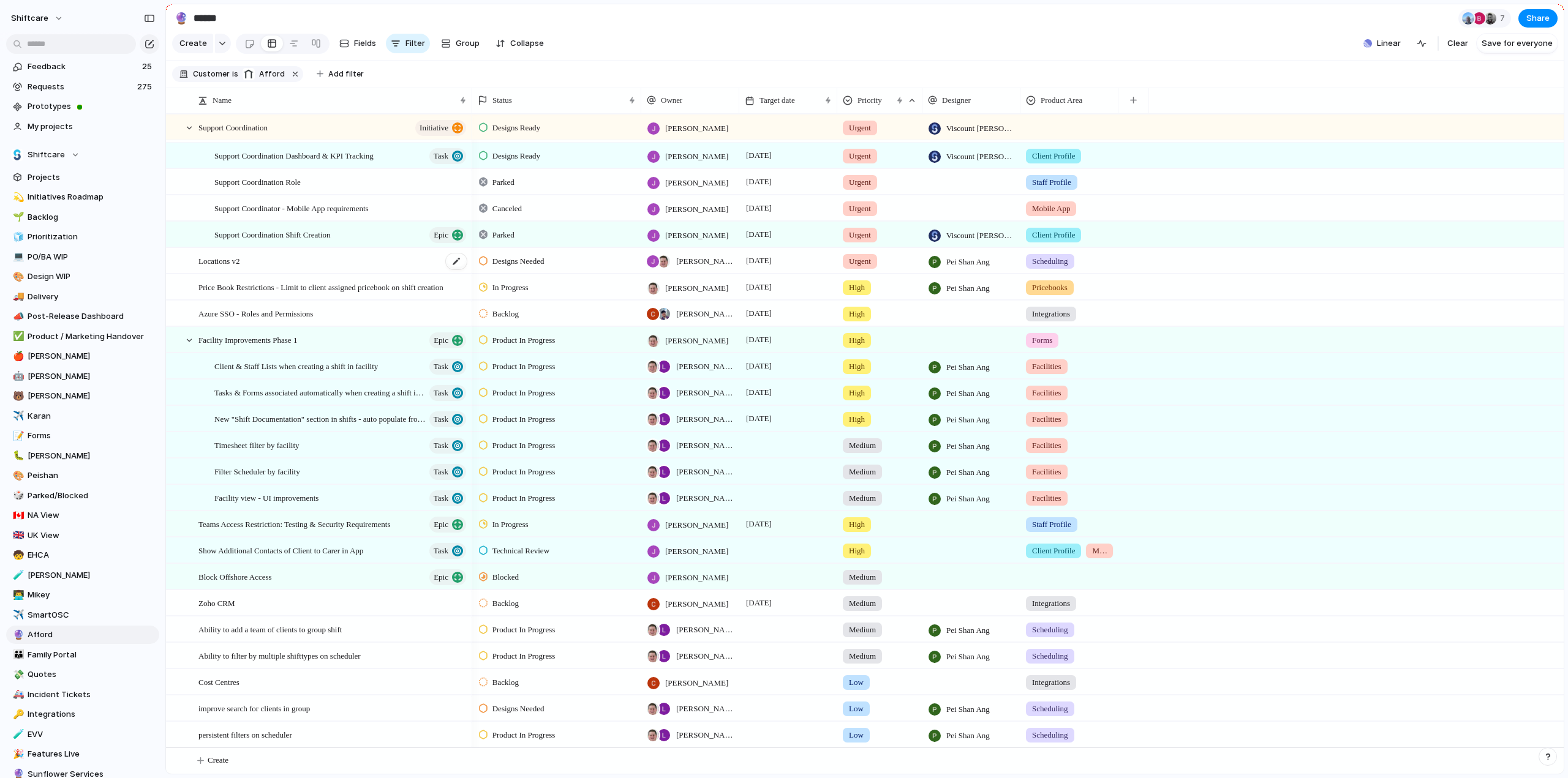
scroll to position [192, 0]
click at [857, 442] on span "Medium" at bounding box center [862, 446] width 27 height 12
click at [862, 513] on span "High" at bounding box center [860, 516] width 17 height 12
click at [868, 471] on span "Medium" at bounding box center [862, 472] width 27 height 12
click at [860, 493] on span "Medium" at bounding box center [862, 498] width 27 height 12
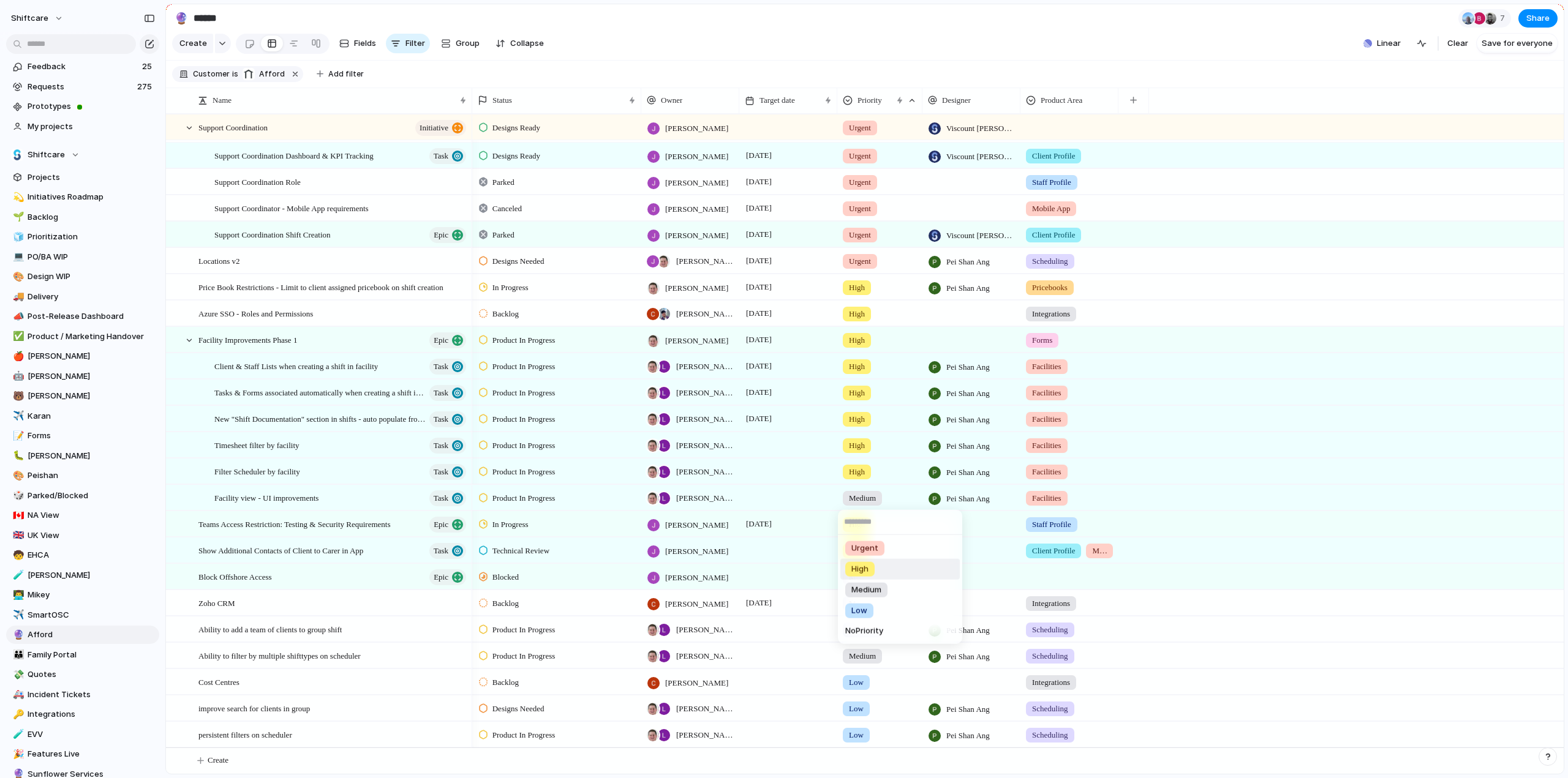
click at [876, 573] on li "High" at bounding box center [900, 570] width 120 height 21
click at [876, 573] on span "Medium" at bounding box center [862, 577] width 27 height 12
click at [290, 371] on div "Urgent High Medium Low No Priority" at bounding box center [784, 389] width 1568 height 778
click at [283, 365] on span "Client & Staff Lists when creating a shift in facility" at bounding box center [296, 365] width 164 height 14
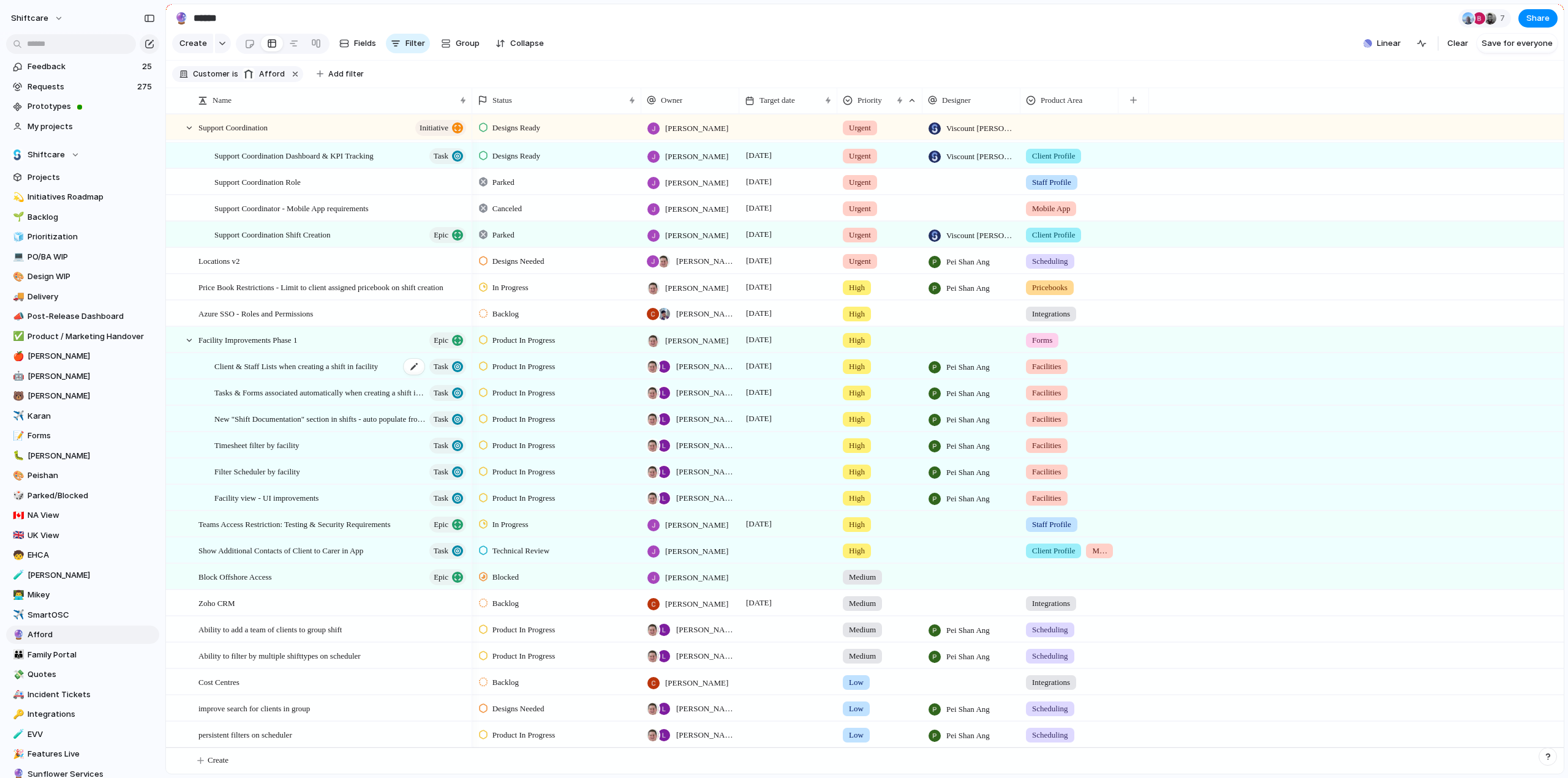
click at [283, 365] on span "Client & Staff Lists when creating a shift in facility" at bounding box center [296, 365] width 164 height 14
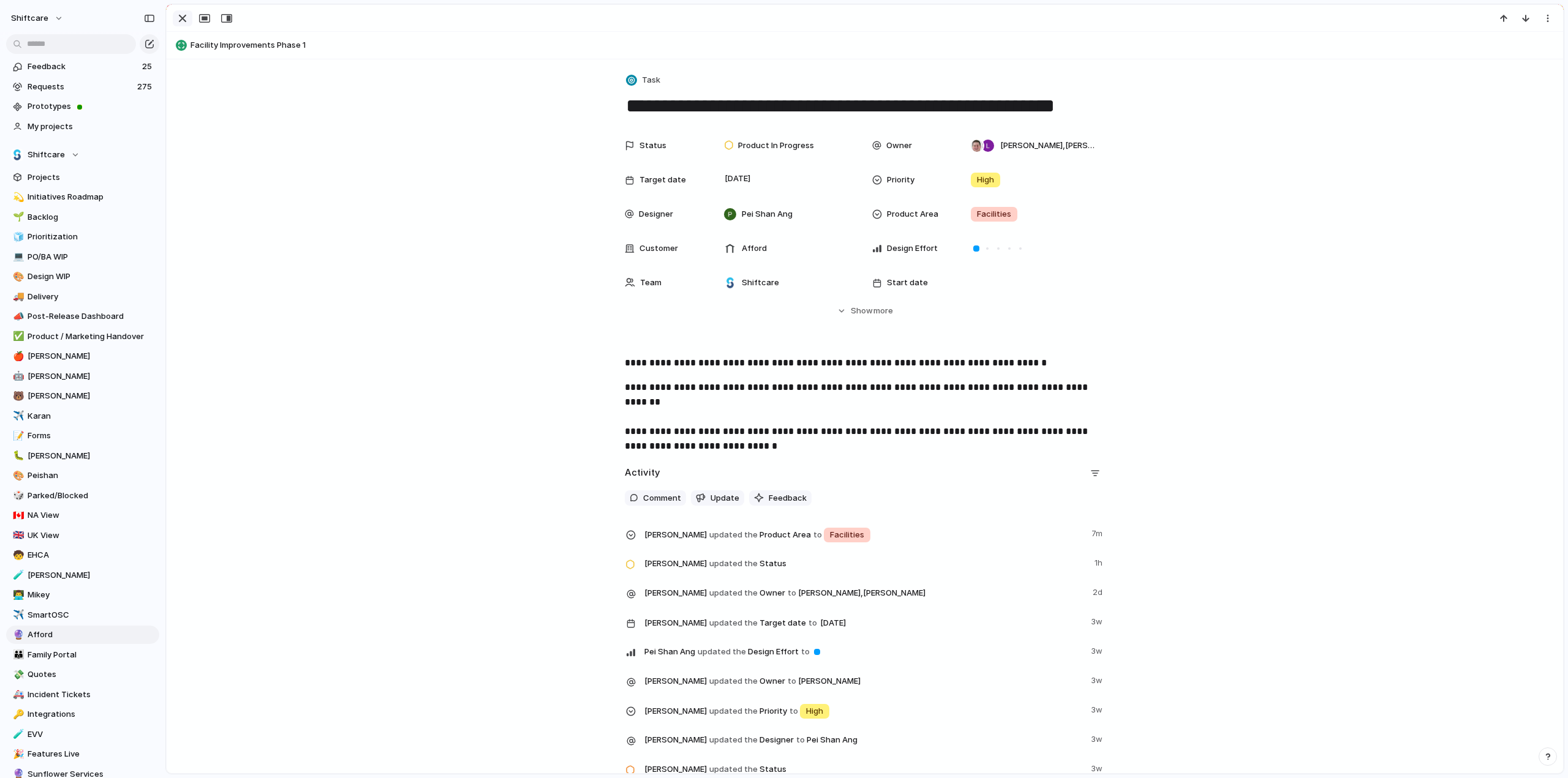
click at [185, 15] on div "button" at bounding box center [182, 18] width 14 height 14
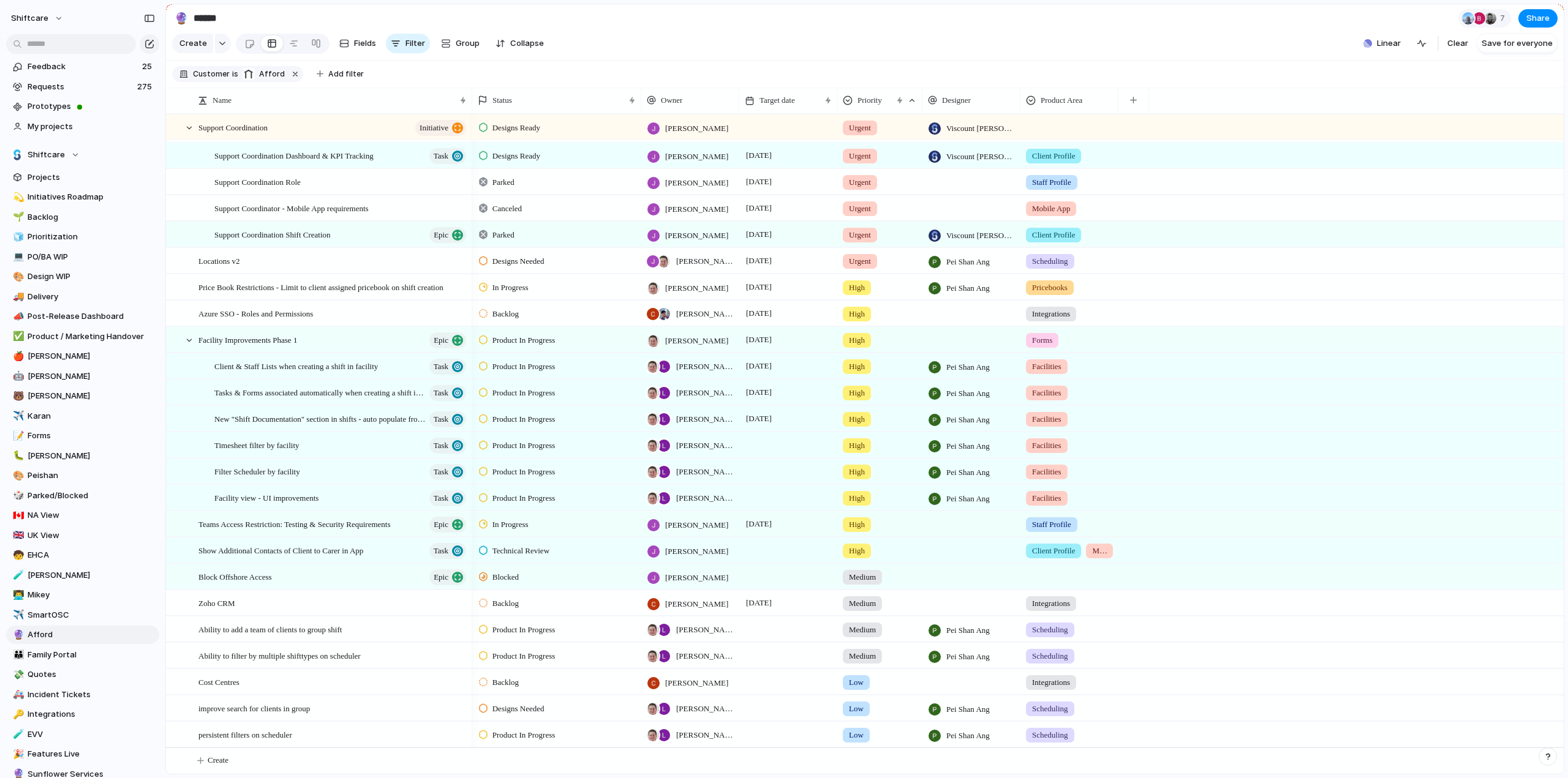
click at [758, 439] on div at bounding box center [789, 445] width 98 height 25
click at [766, 442] on div at bounding box center [789, 445] width 98 height 25
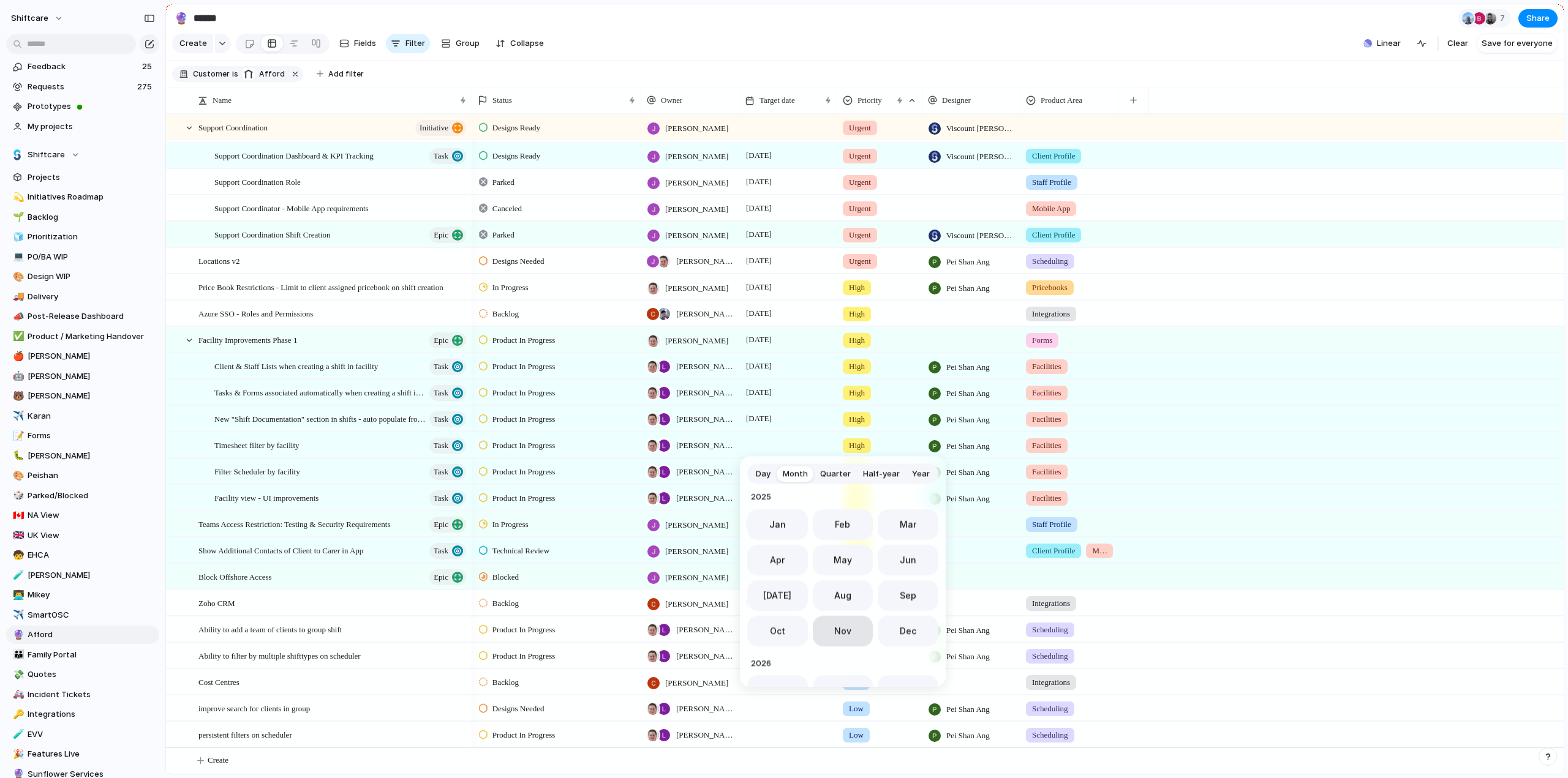
click at [834, 629] on span "Nov" at bounding box center [843, 631] width 17 height 13
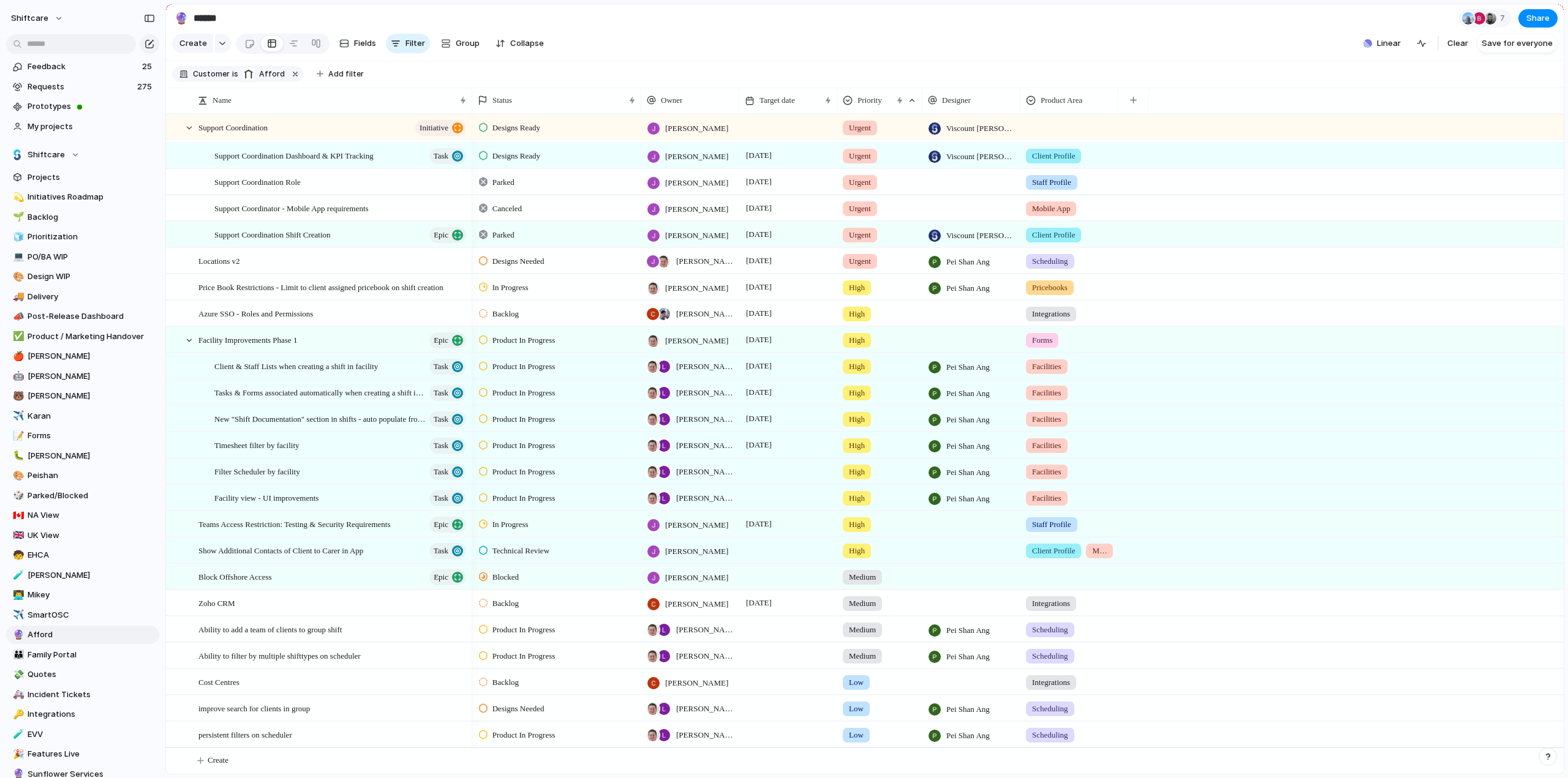
click at [769, 470] on div at bounding box center [789, 471] width 98 height 25
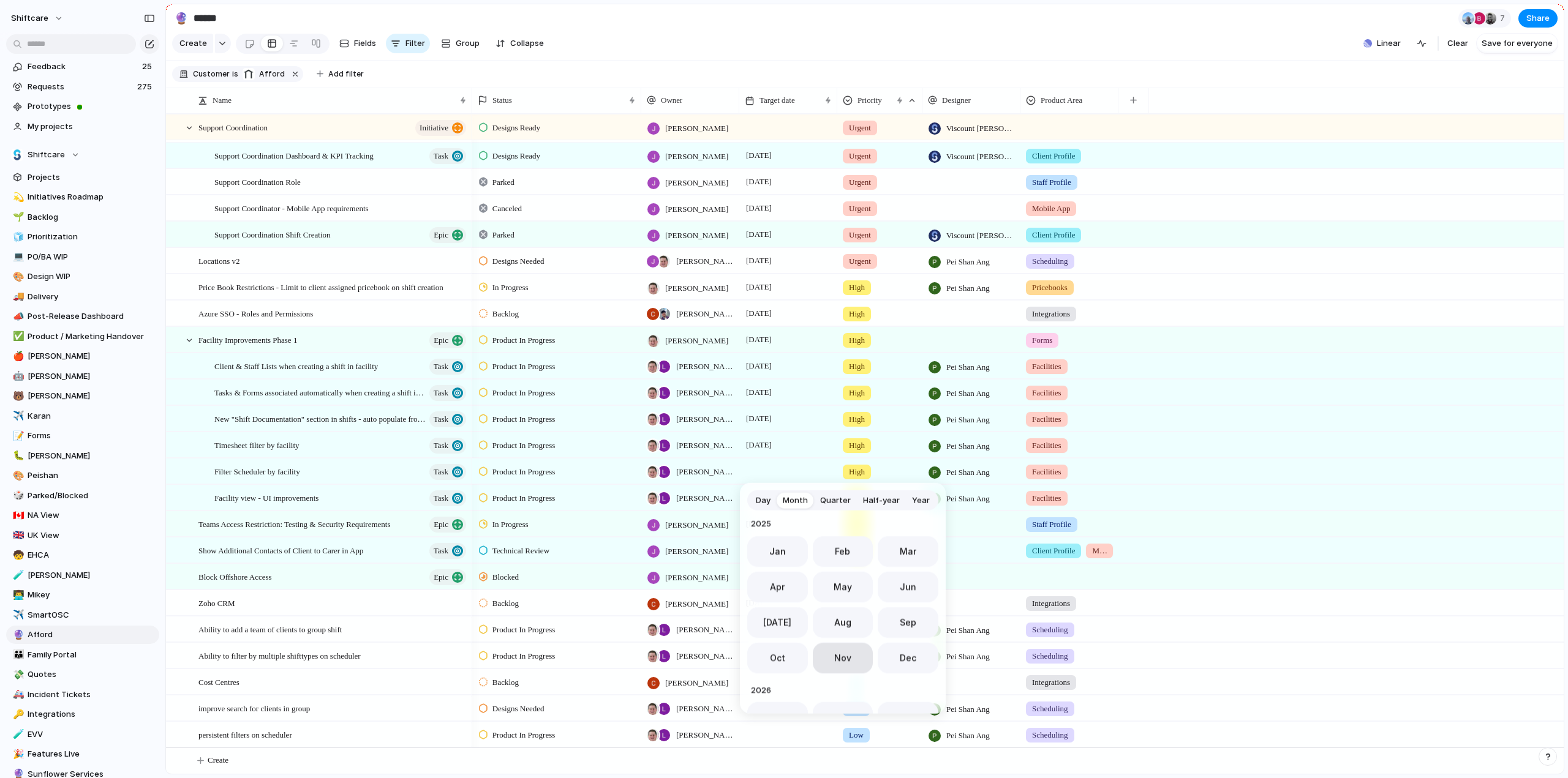
click at [844, 659] on span "Nov" at bounding box center [843, 658] width 17 height 13
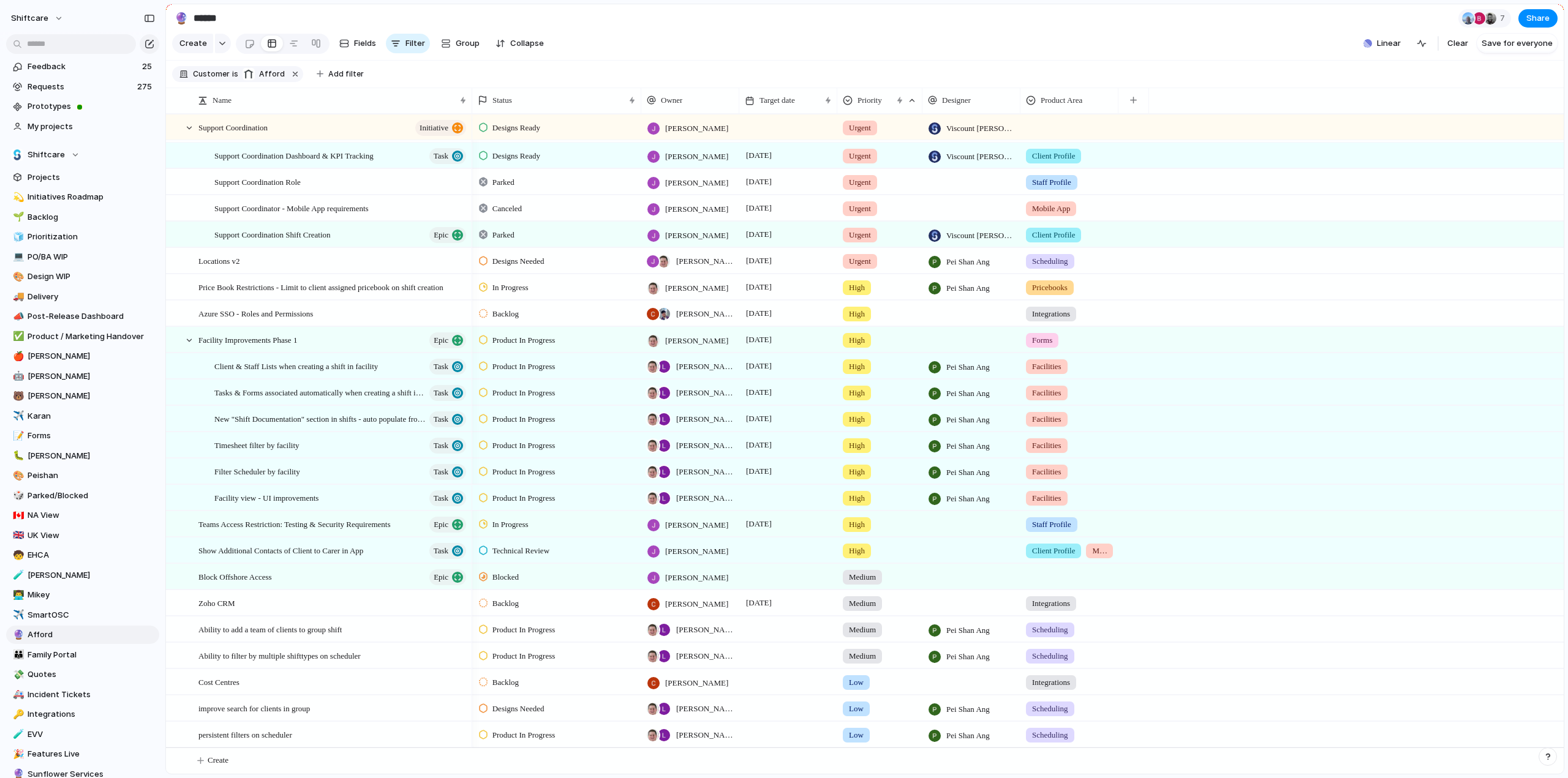
click at [778, 503] on div at bounding box center [789, 497] width 98 height 25
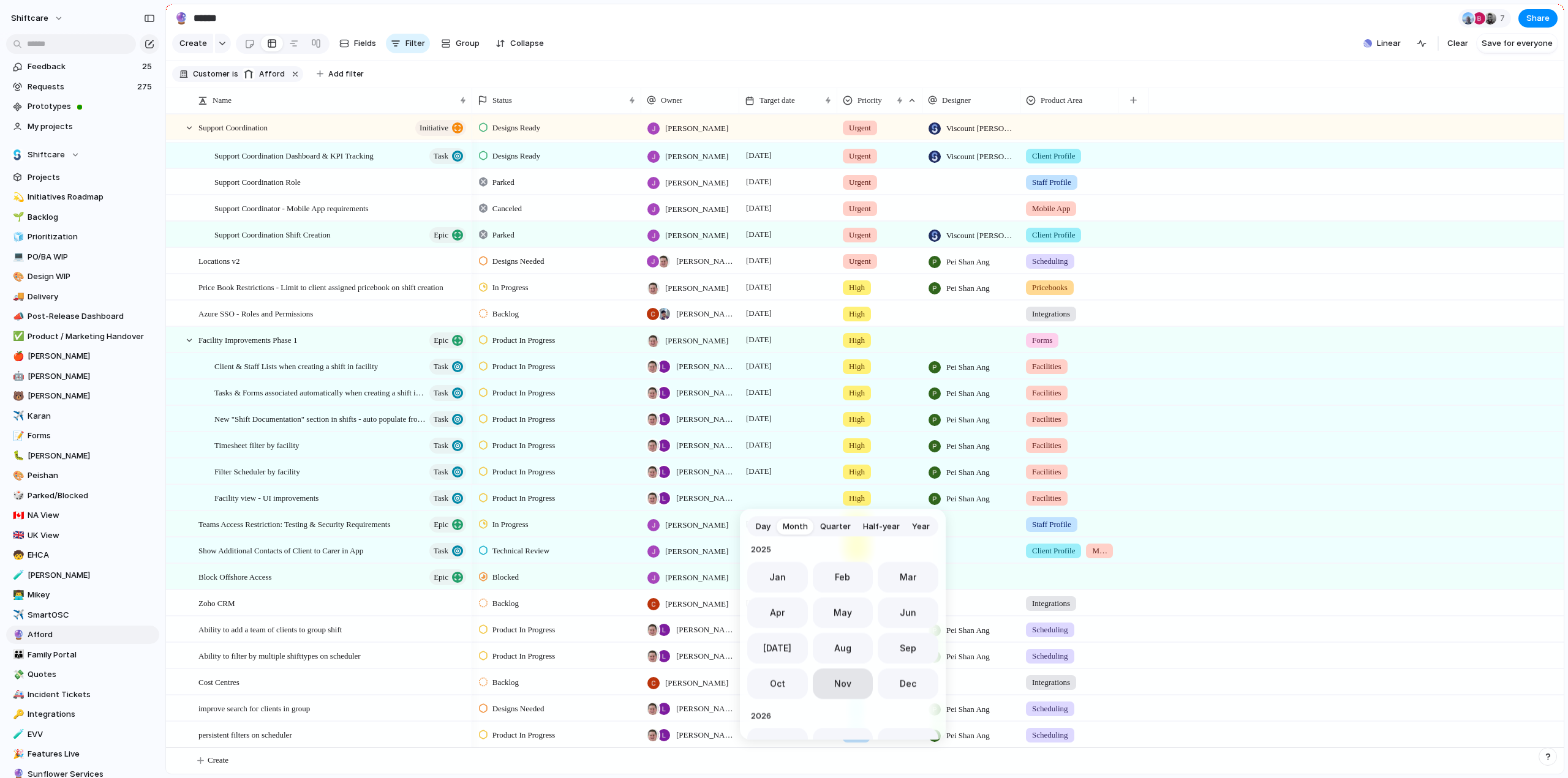
click at [840, 684] on span "Nov" at bounding box center [843, 683] width 17 height 13
click at [840, 684] on div "Low" at bounding box center [879, 680] width 84 height 20
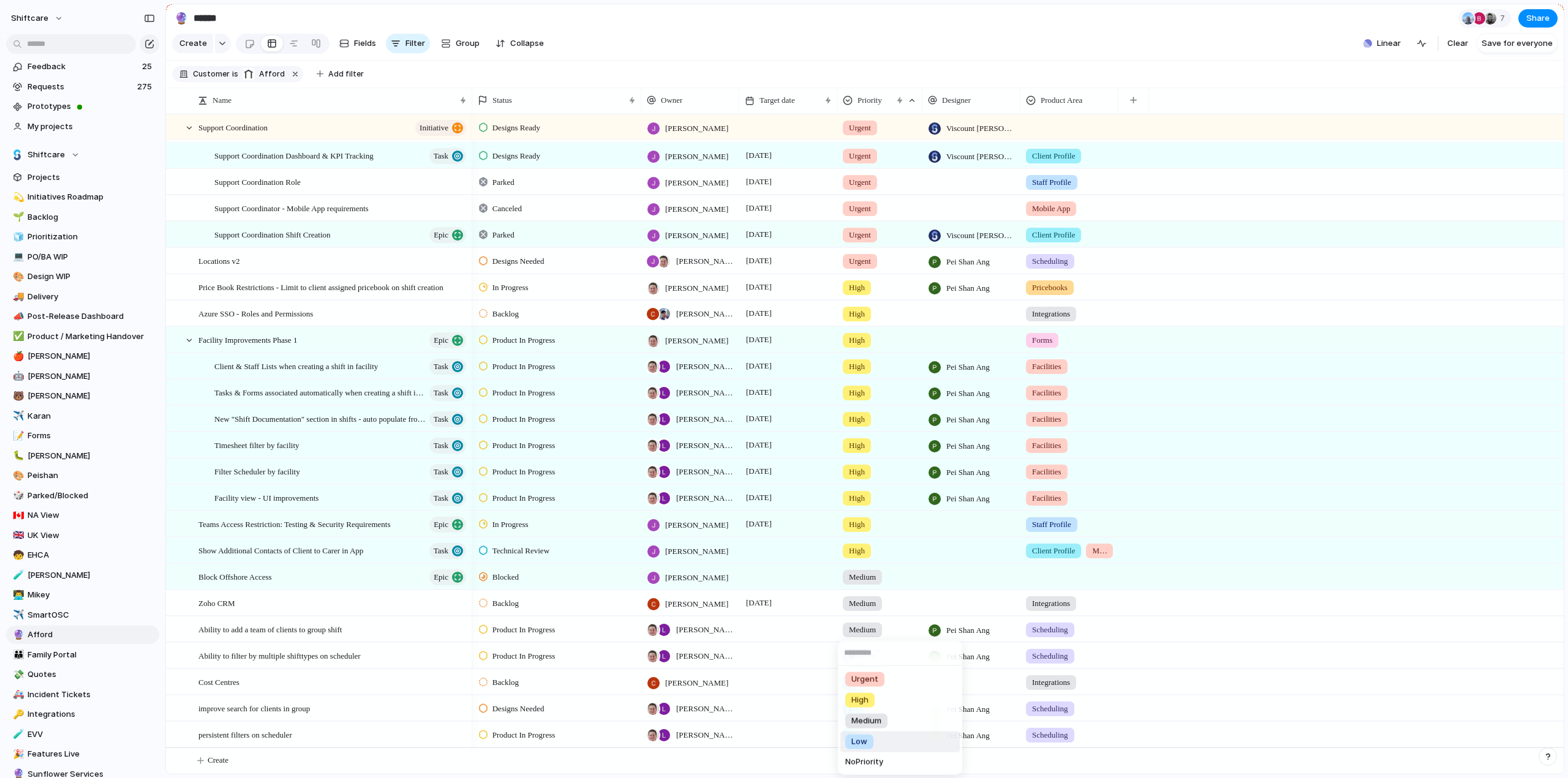
click at [188, 133] on div "Urgent High Medium Low No Priority" at bounding box center [784, 389] width 1568 height 778
click at [188, 133] on div at bounding box center [189, 127] width 11 height 11
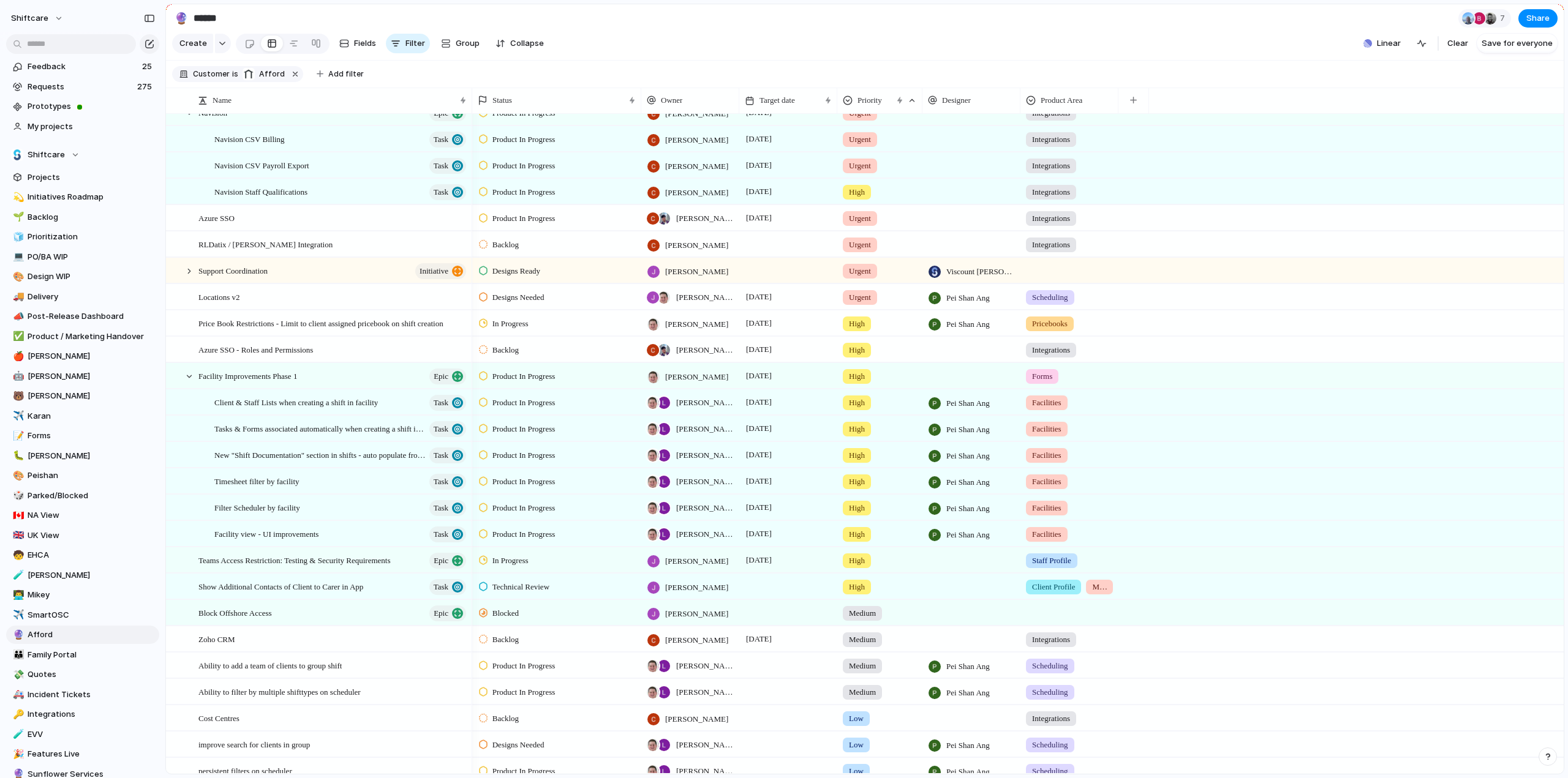
scroll to position [0, 0]
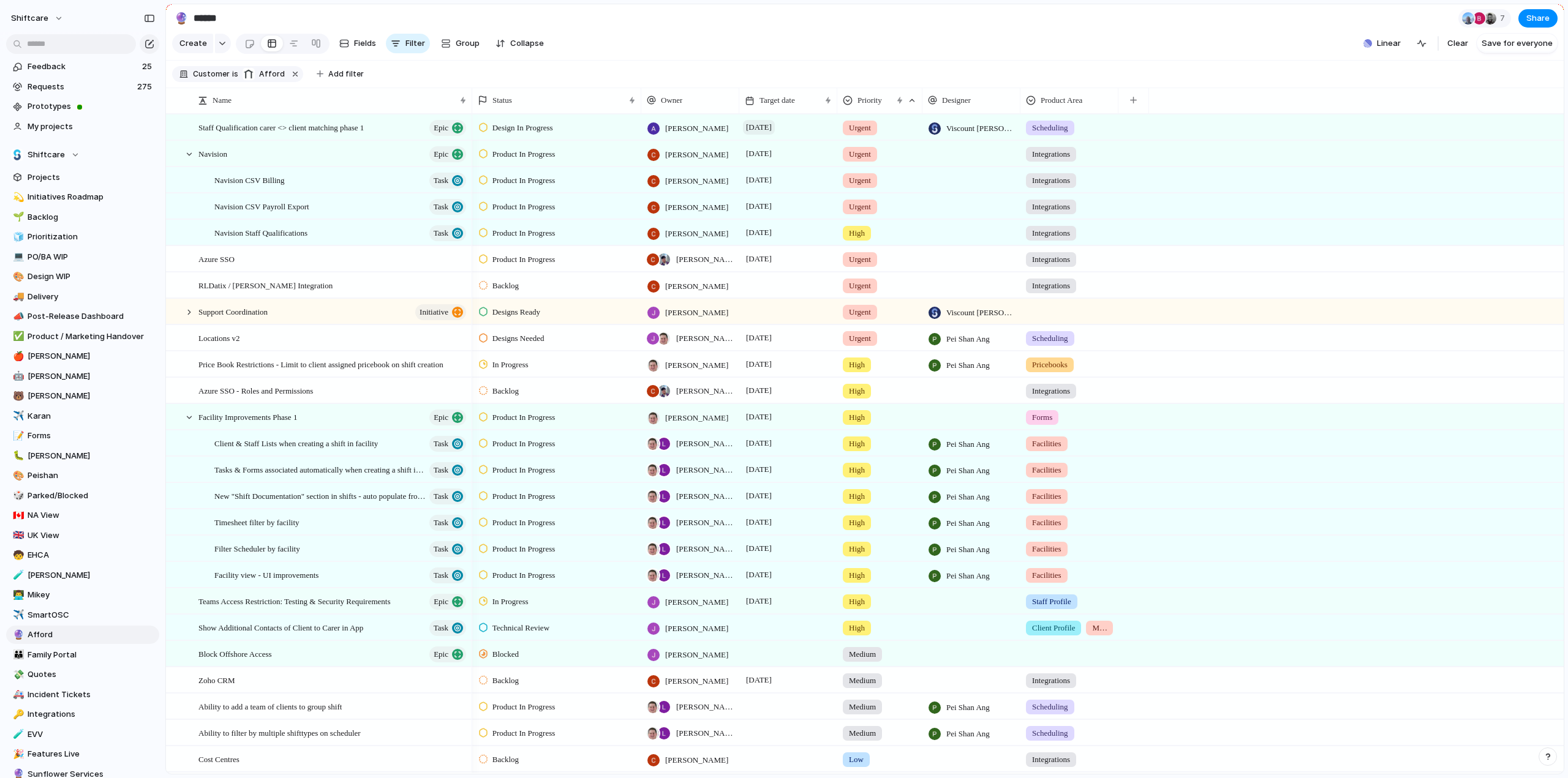
click at [775, 135] on span "[DATE]" at bounding box center [759, 127] width 32 height 14
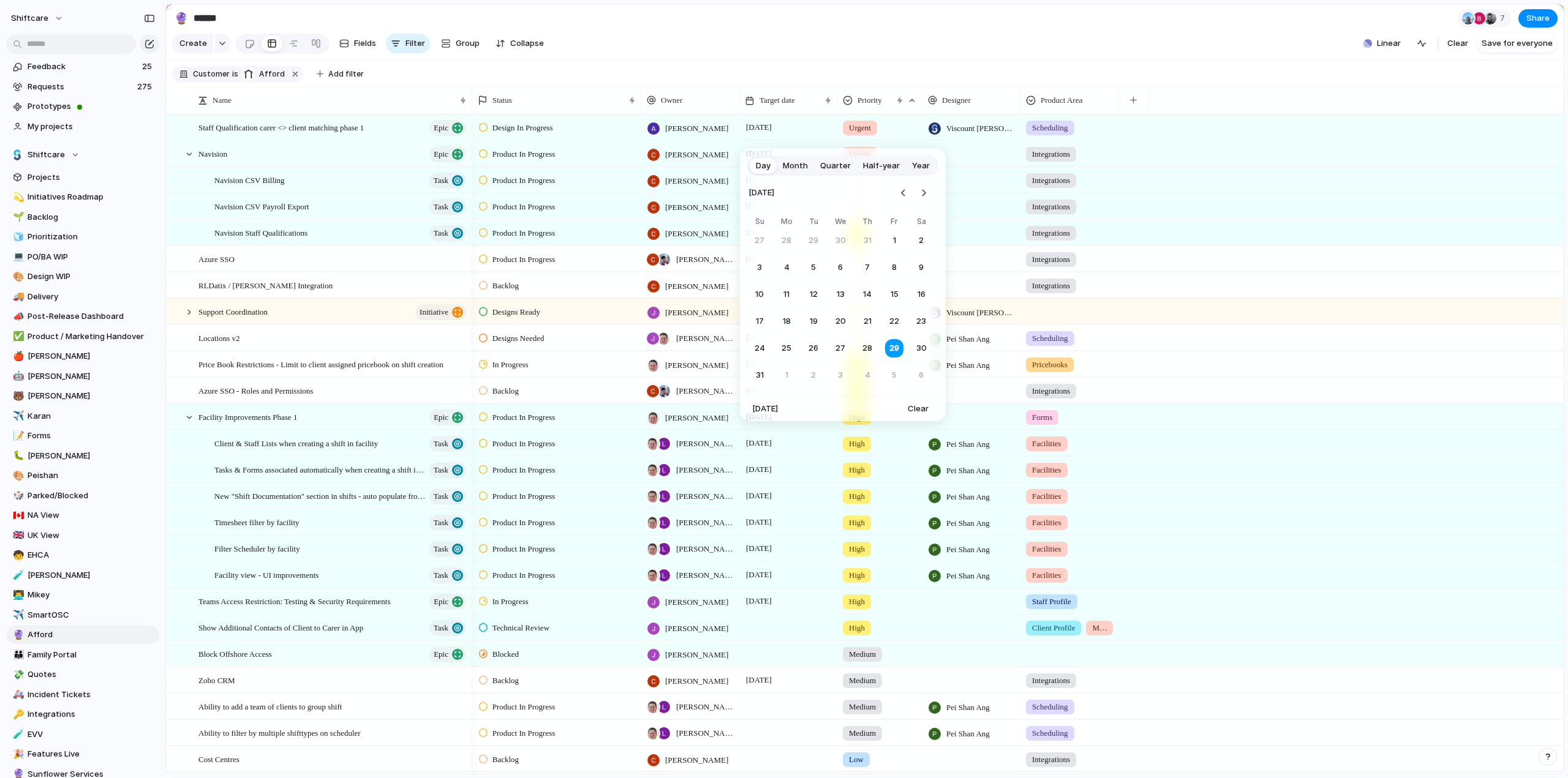
click at [791, 169] on span "Month" at bounding box center [795, 166] width 25 height 12
click at [771, 327] on span "Oct" at bounding box center [778, 322] width 15 height 13
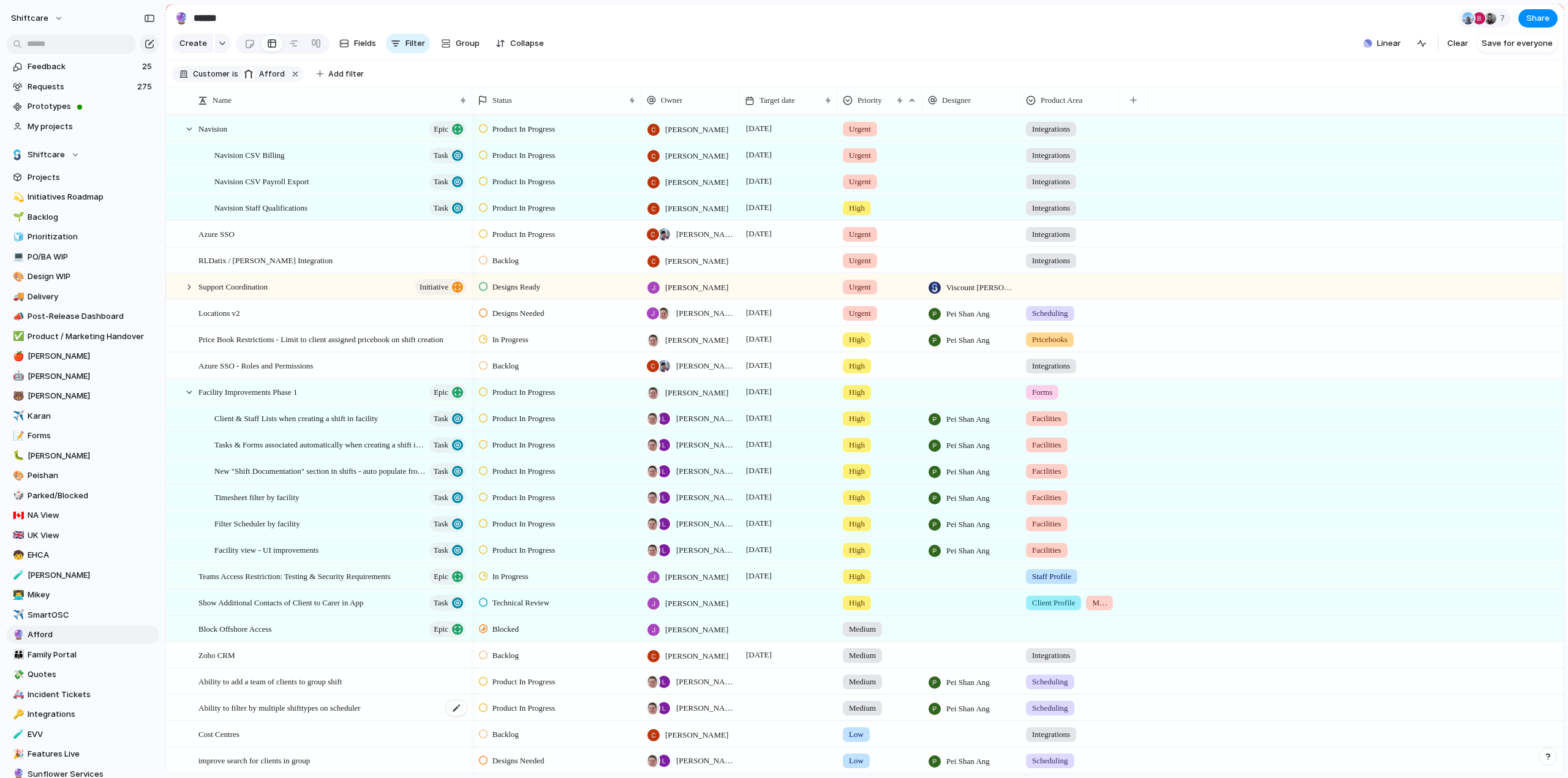
scroll to position [0, 0]
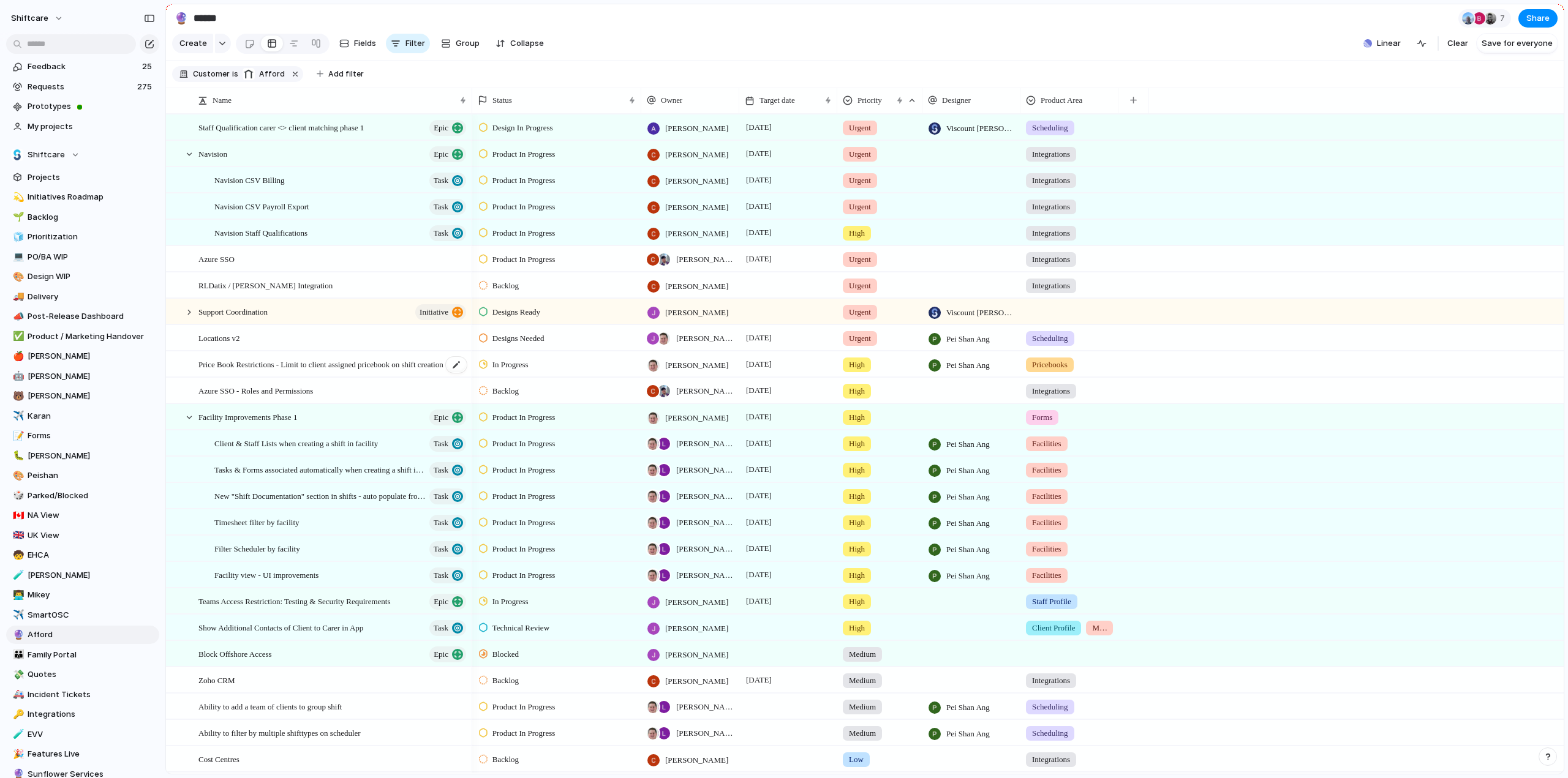
click at [239, 371] on span "Price Book Restrictions - Limit to client assigned pricebook on shift creation" at bounding box center [321, 364] width 245 height 14
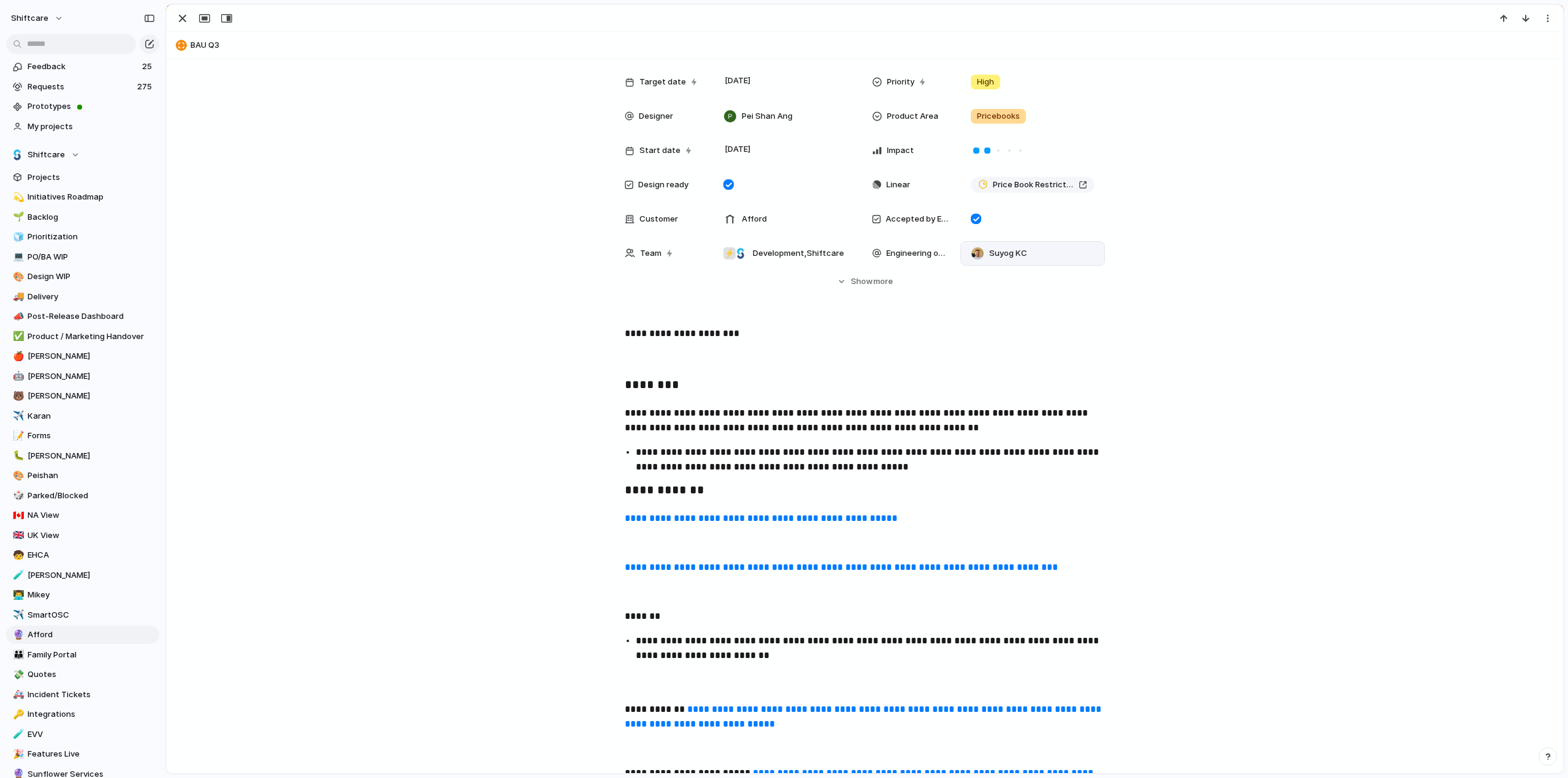
scroll to position [122, 0]
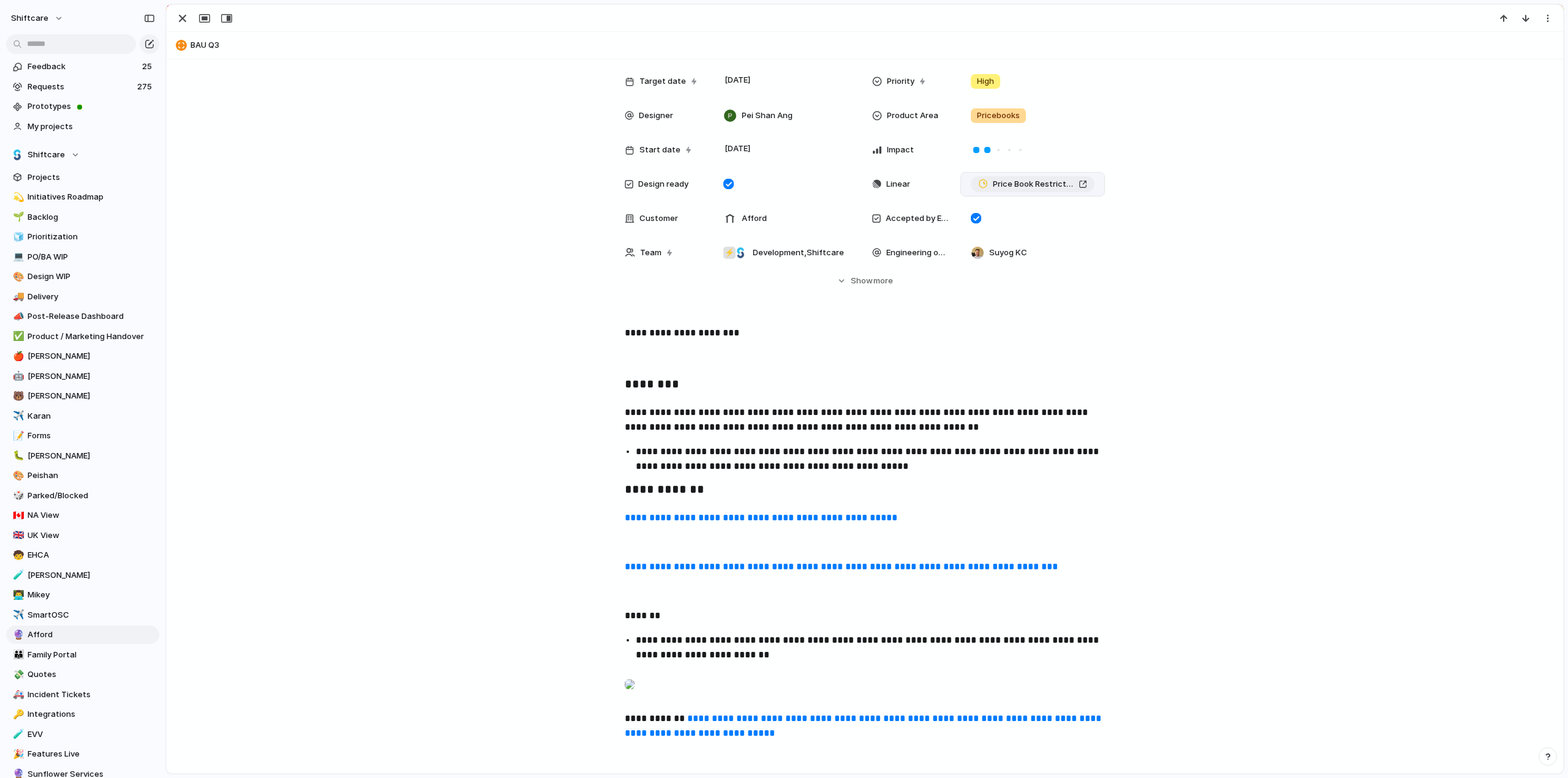
click at [1006, 185] on span "Price Book Restrictions - Limit to client assigned pricebook on shift creation" at bounding box center [1033, 184] width 81 height 12
click at [176, 18] on div "button" at bounding box center [182, 18] width 14 height 14
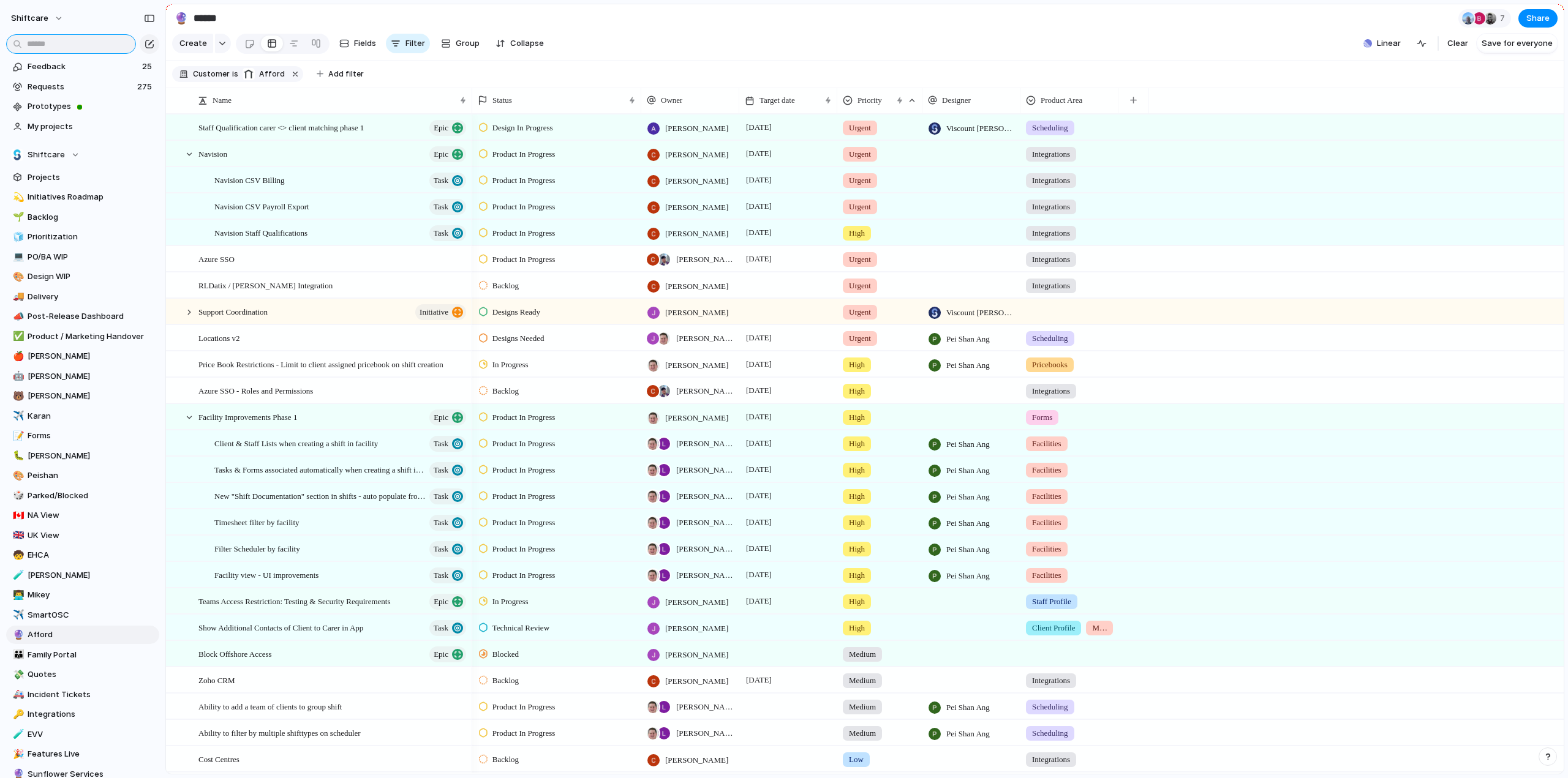
click at [78, 39] on input "text" at bounding box center [70, 43] width 130 height 19
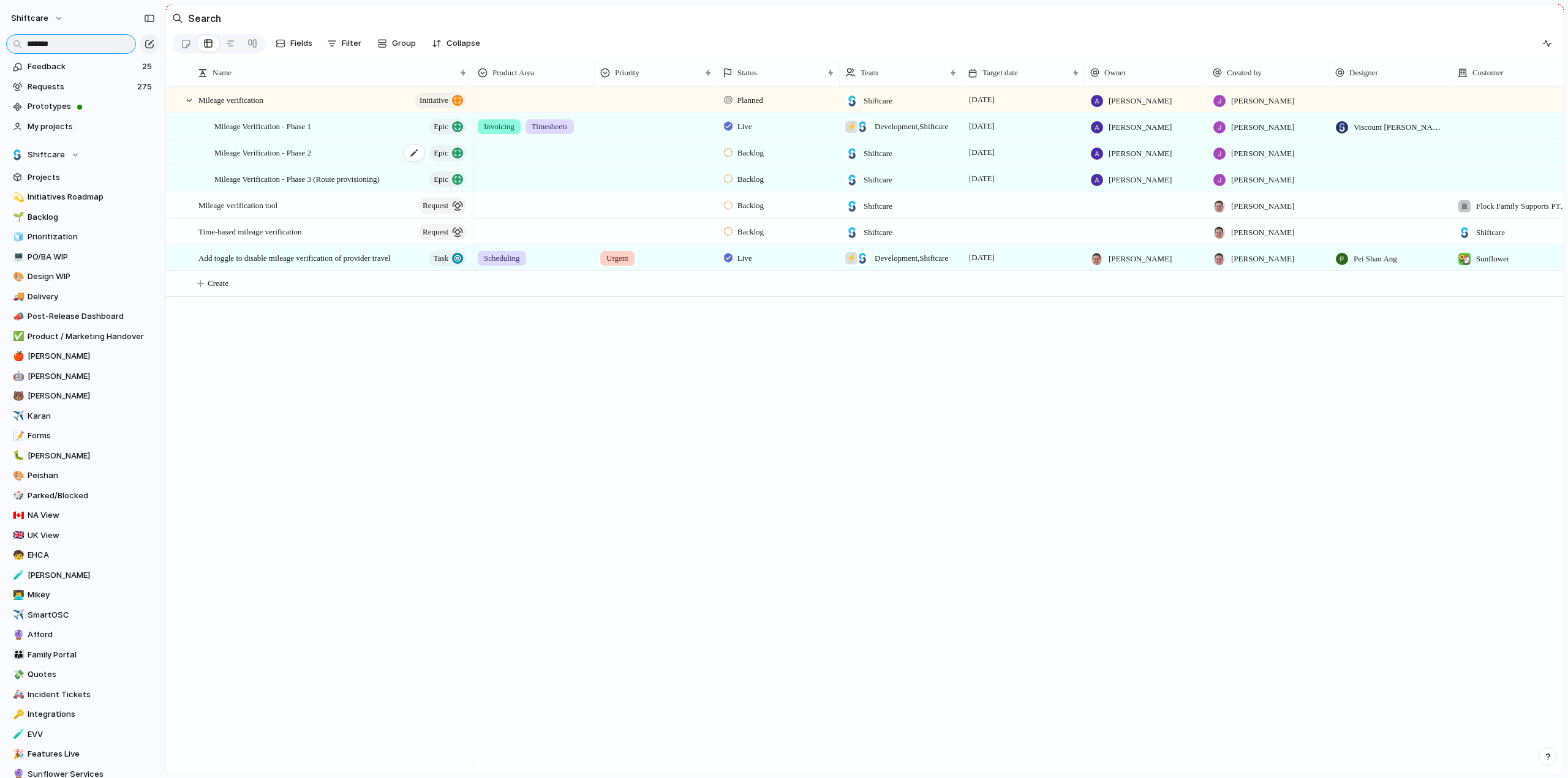
type input "*******"
click at [254, 159] on span "Mileage Verification - Phase 2" at bounding box center [263, 152] width 97 height 14
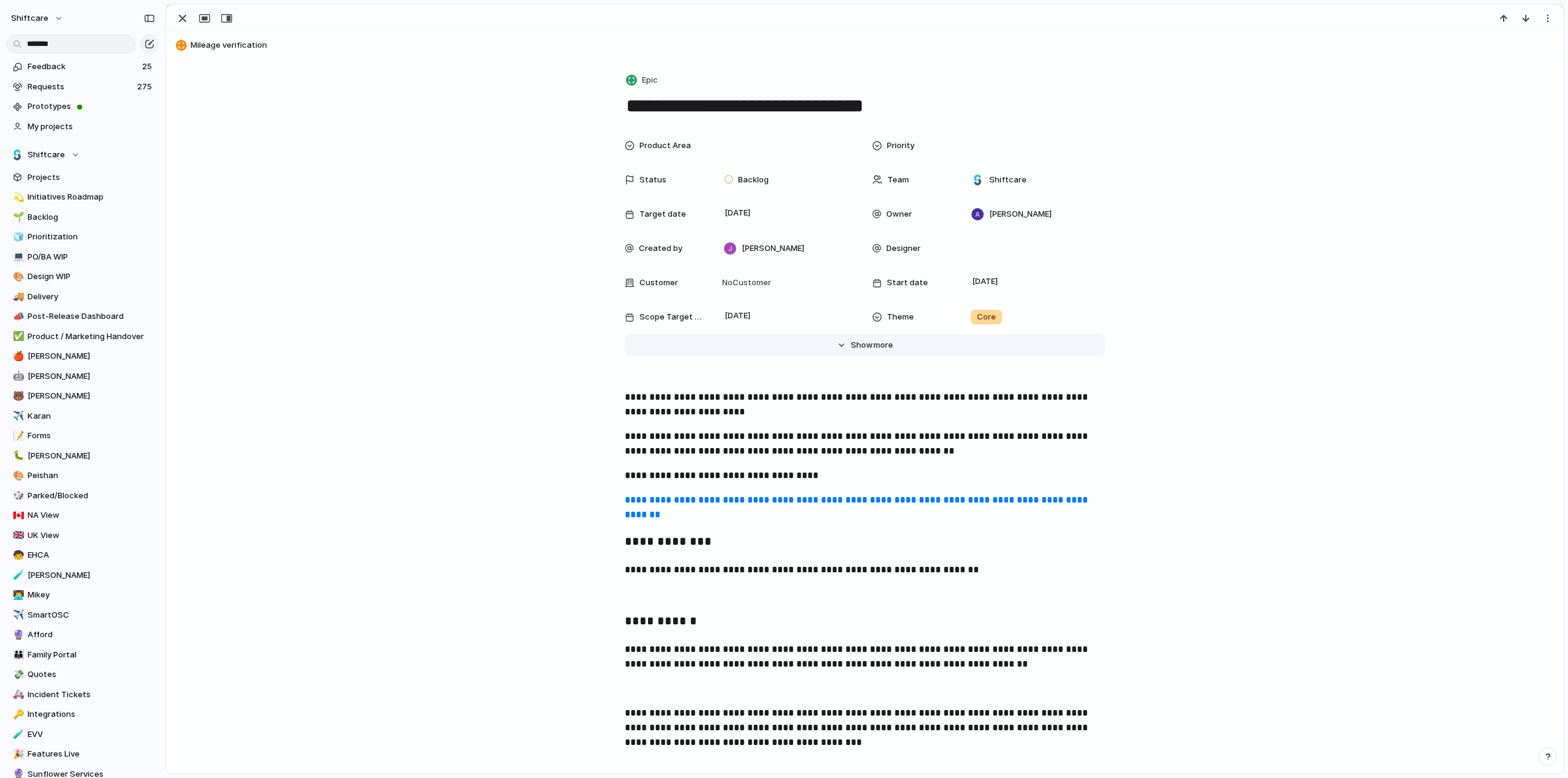
click at [857, 345] on span "Show" at bounding box center [862, 345] width 22 height 12
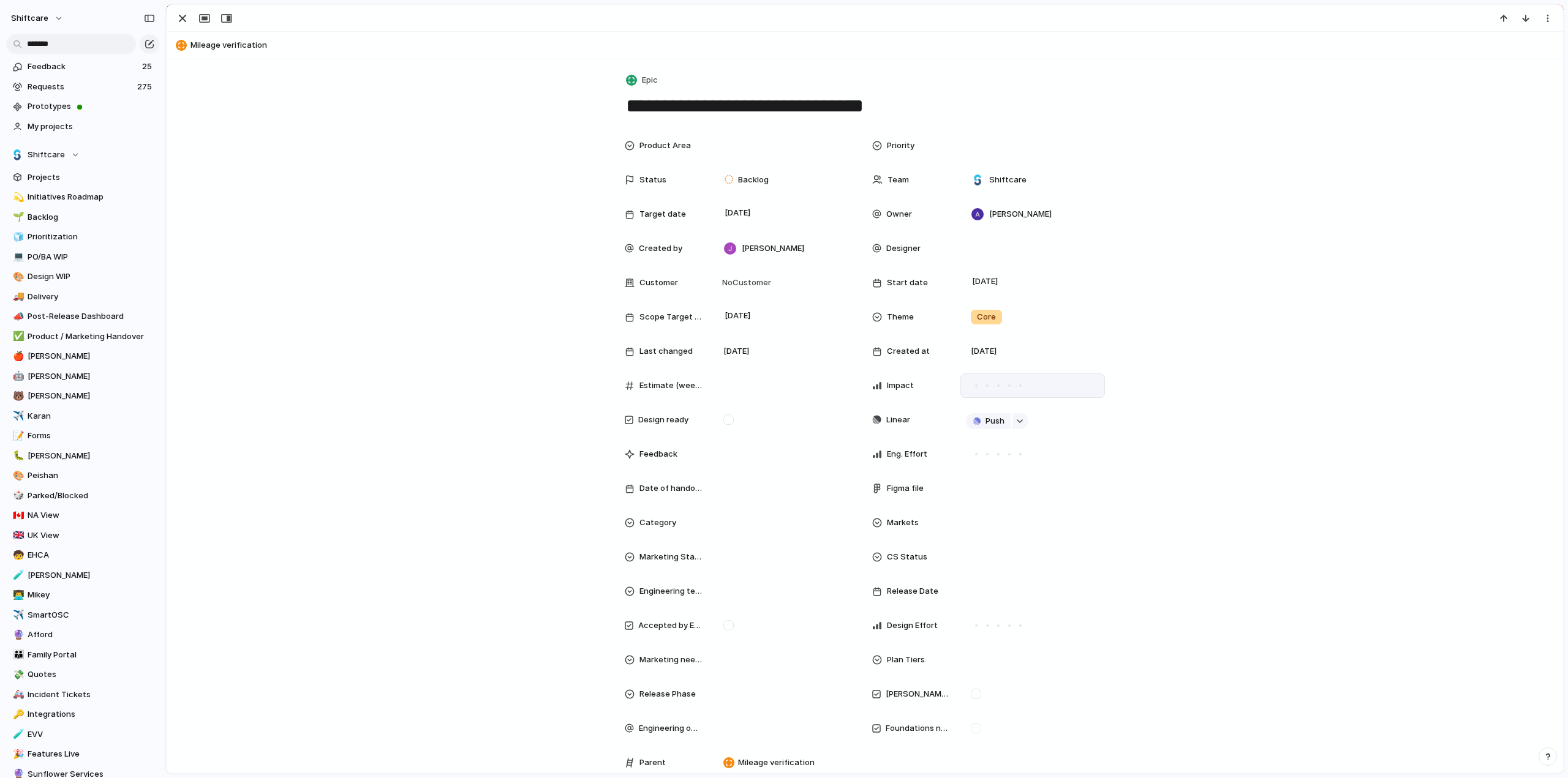
scroll to position [122, 0]
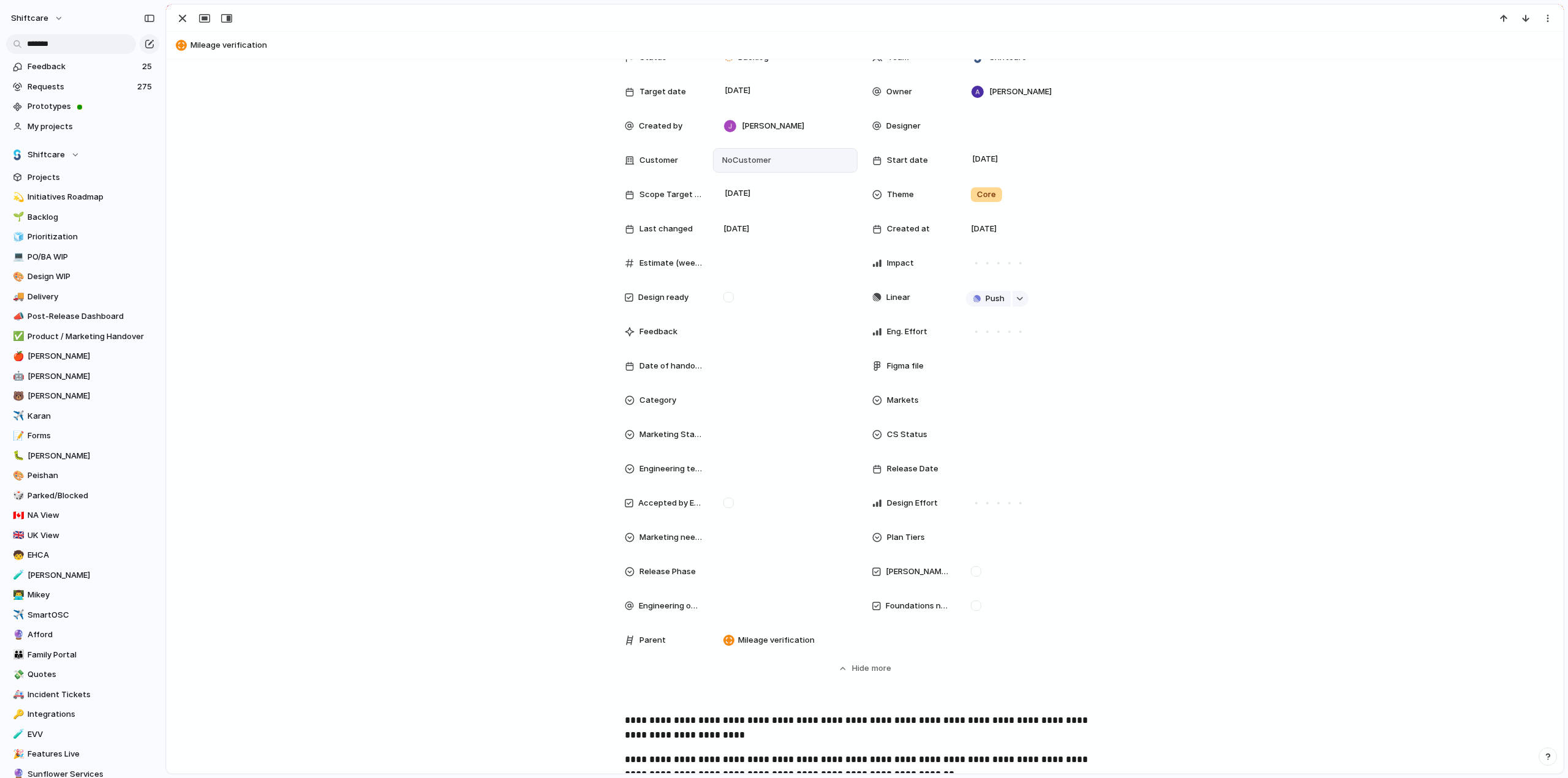
click at [753, 155] on span "No Customer" at bounding box center [745, 160] width 53 height 12
type input "*****"
click at [724, 206] on div at bounding box center [726, 209] width 21 height 21
click at [440, 300] on div "***** Afford Add 'affor'" at bounding box center [784, 389] width 1568 height 778
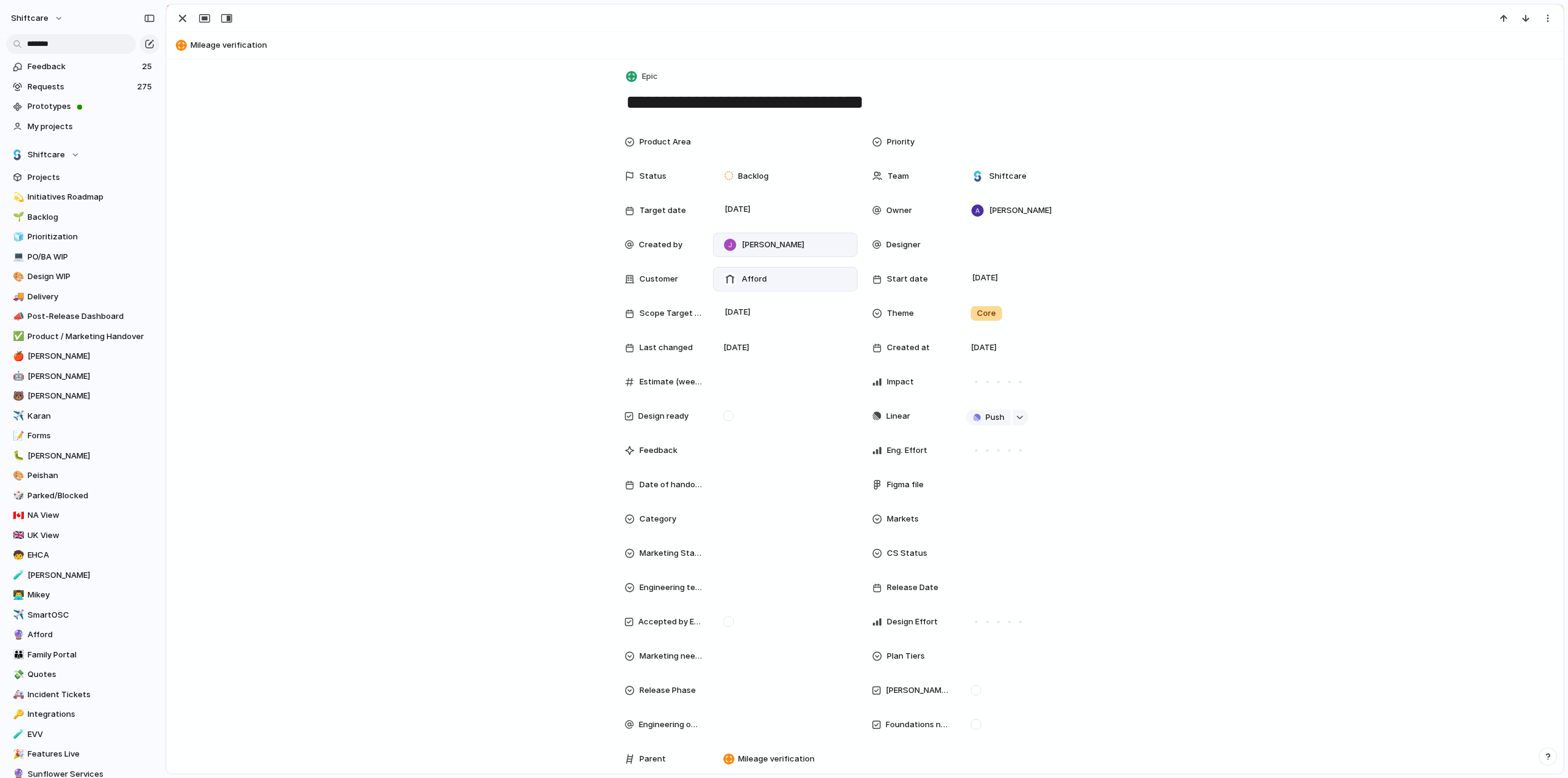
scroll to position [0, 0]
click at [983, 147] on div at bounding box center [1032, 146] width 133 height 14
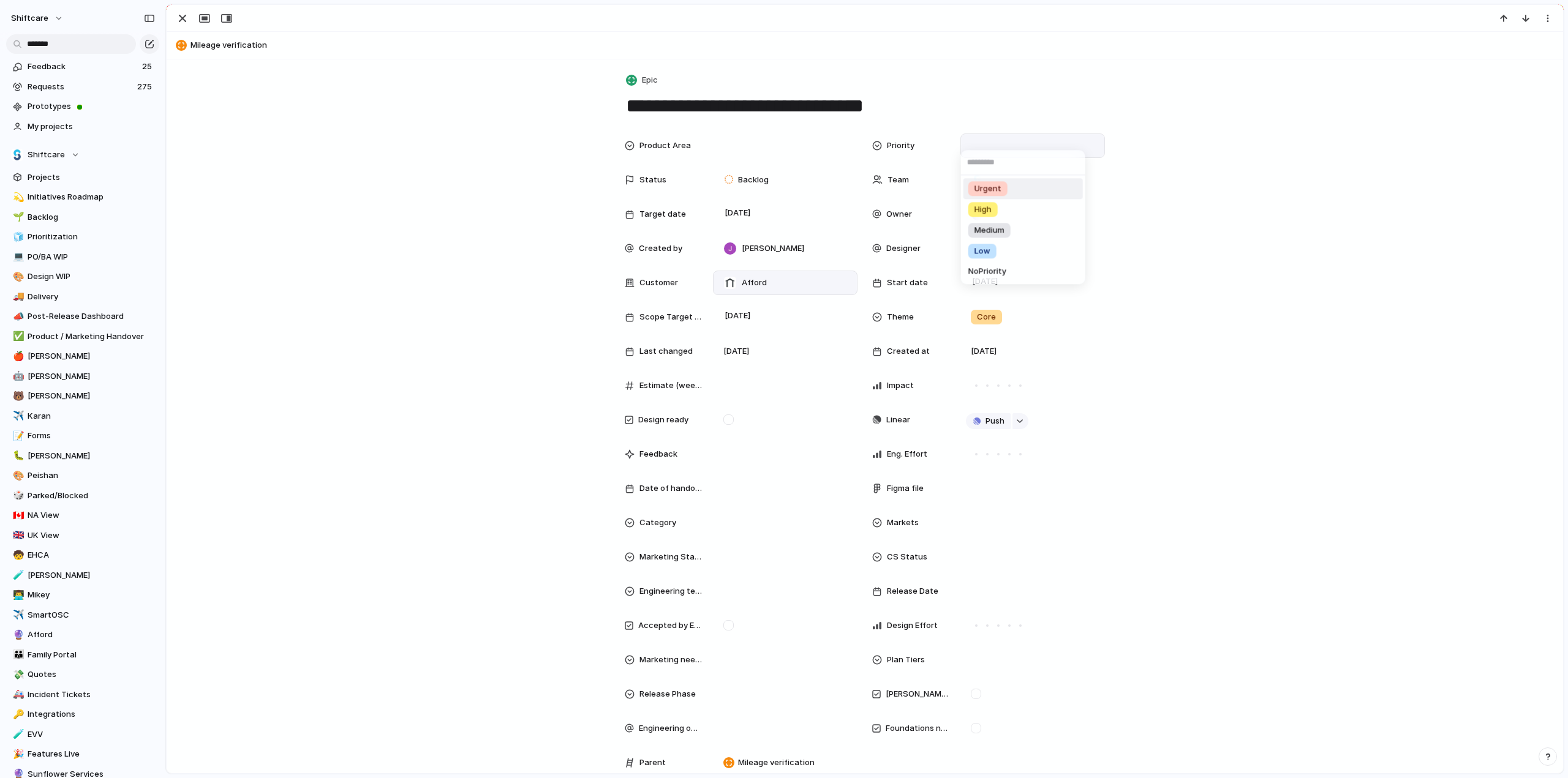
click at [985, 186] on span "Urgent" at bounding box center [988, 189] width 27 height 12
click at [750, 207] on span "[DATE]" at bounding box center [738, 213] width 32 height 14
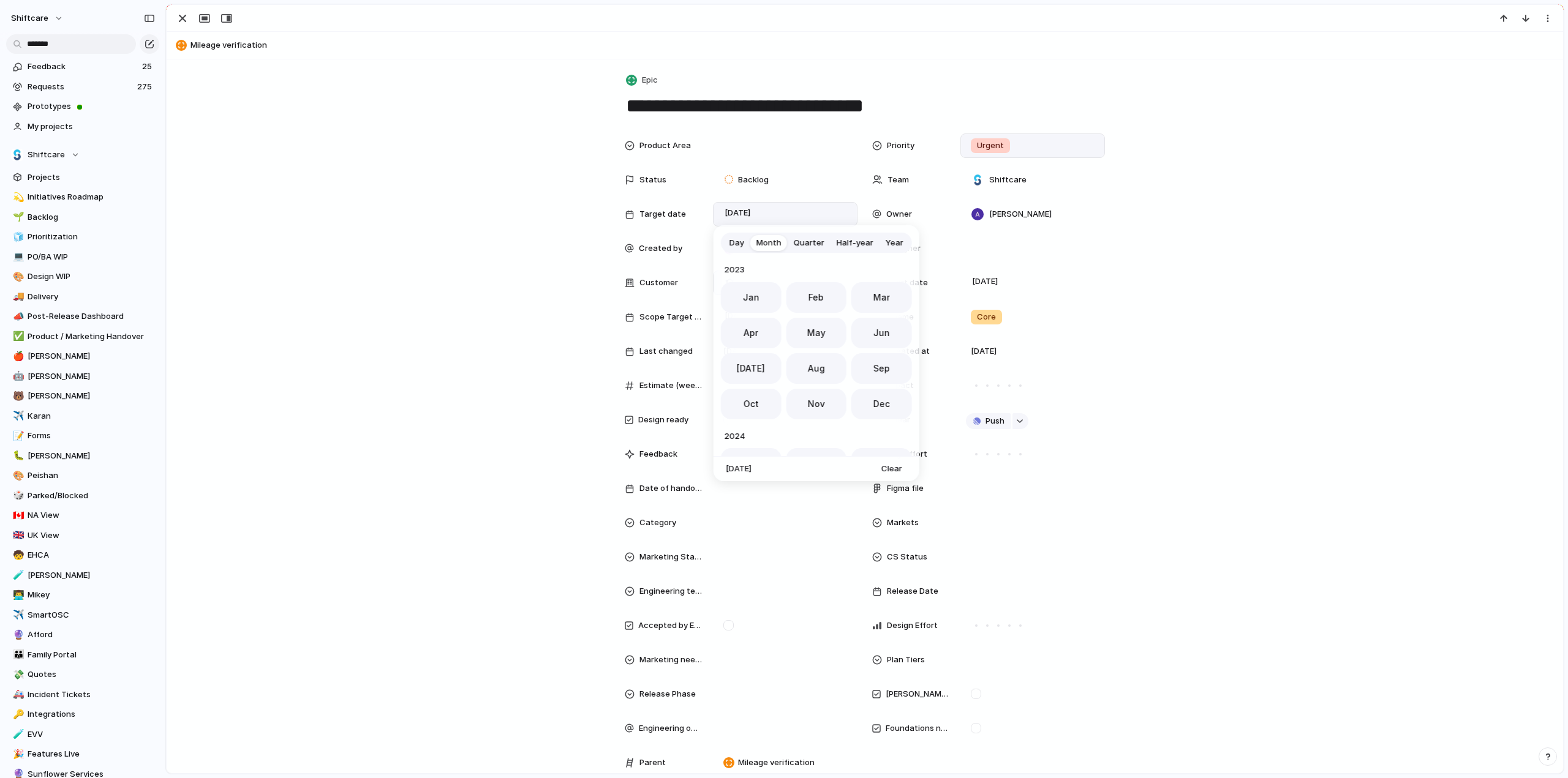
scroll to position [336, 0]
click at [751, 403] on span "Oct" at bounding box center [751, 399] width 15 height 13
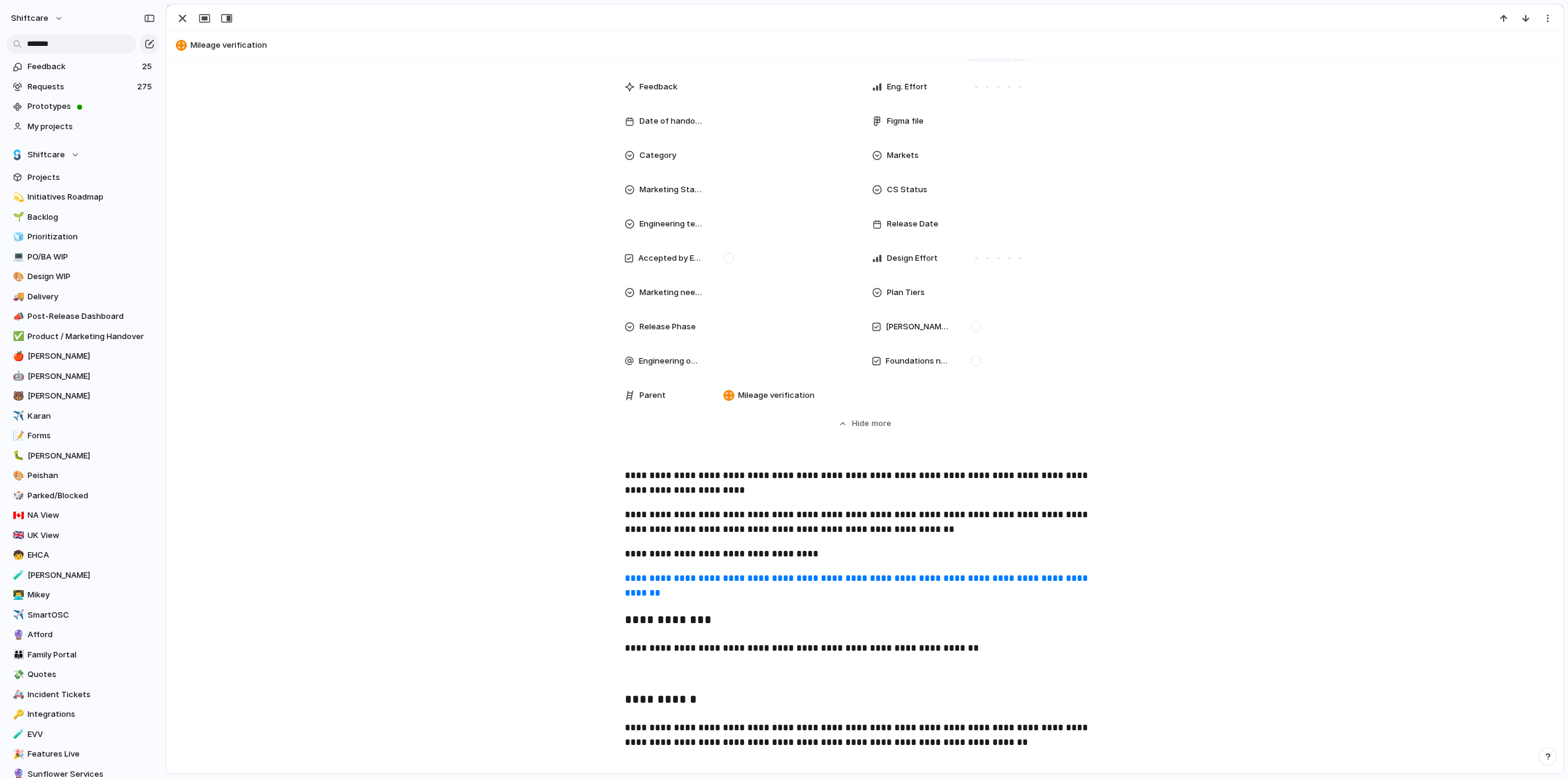
scroll to position [490, 0]
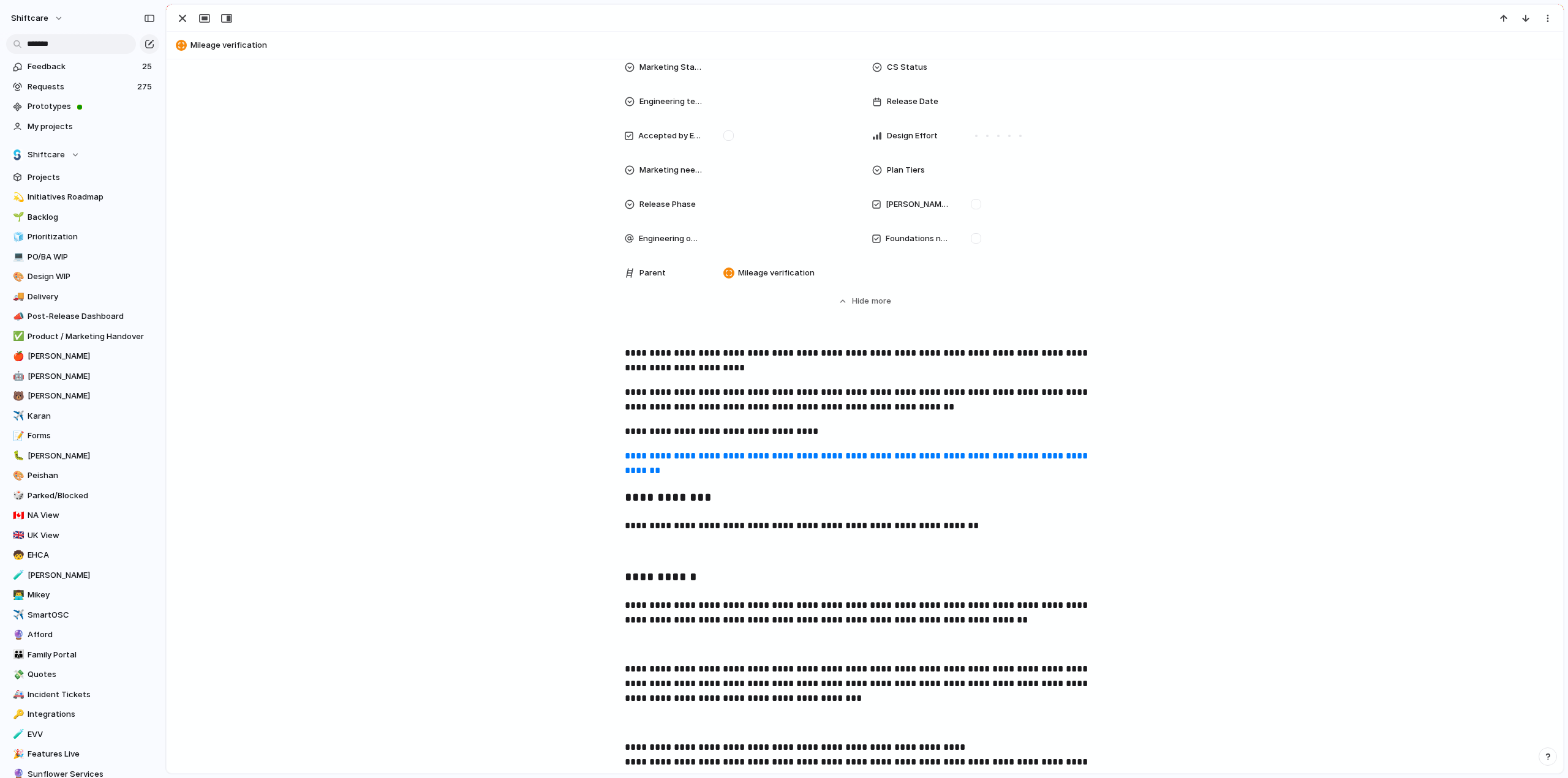
click at [730, 453] on link "**********" at bounding box center [857, 463] width 466 height 24
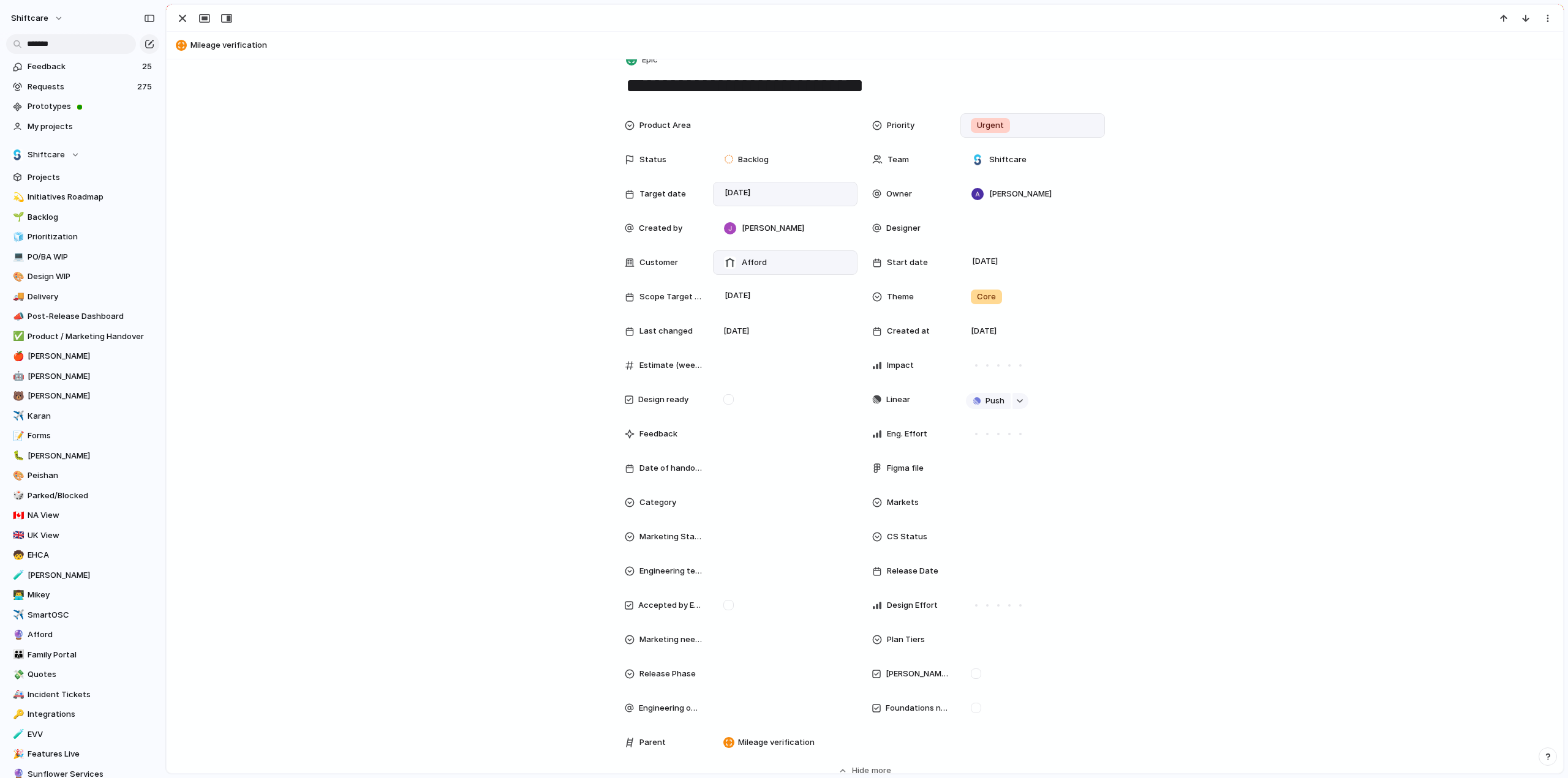
scroll to position [0, 0]
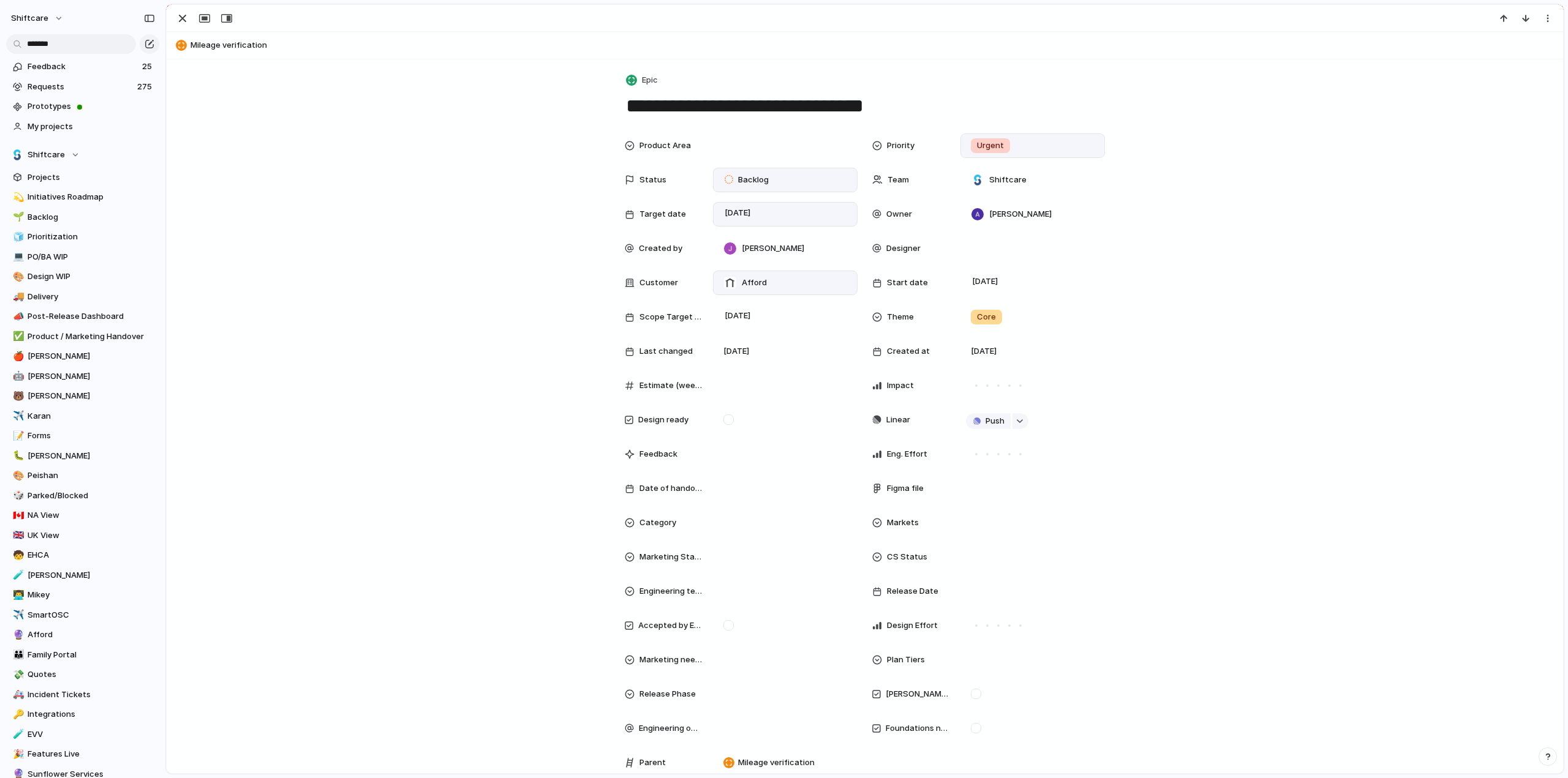
click at [754, 181] on span "Backlog" at bounding box center [753, 180] width 31 height 12
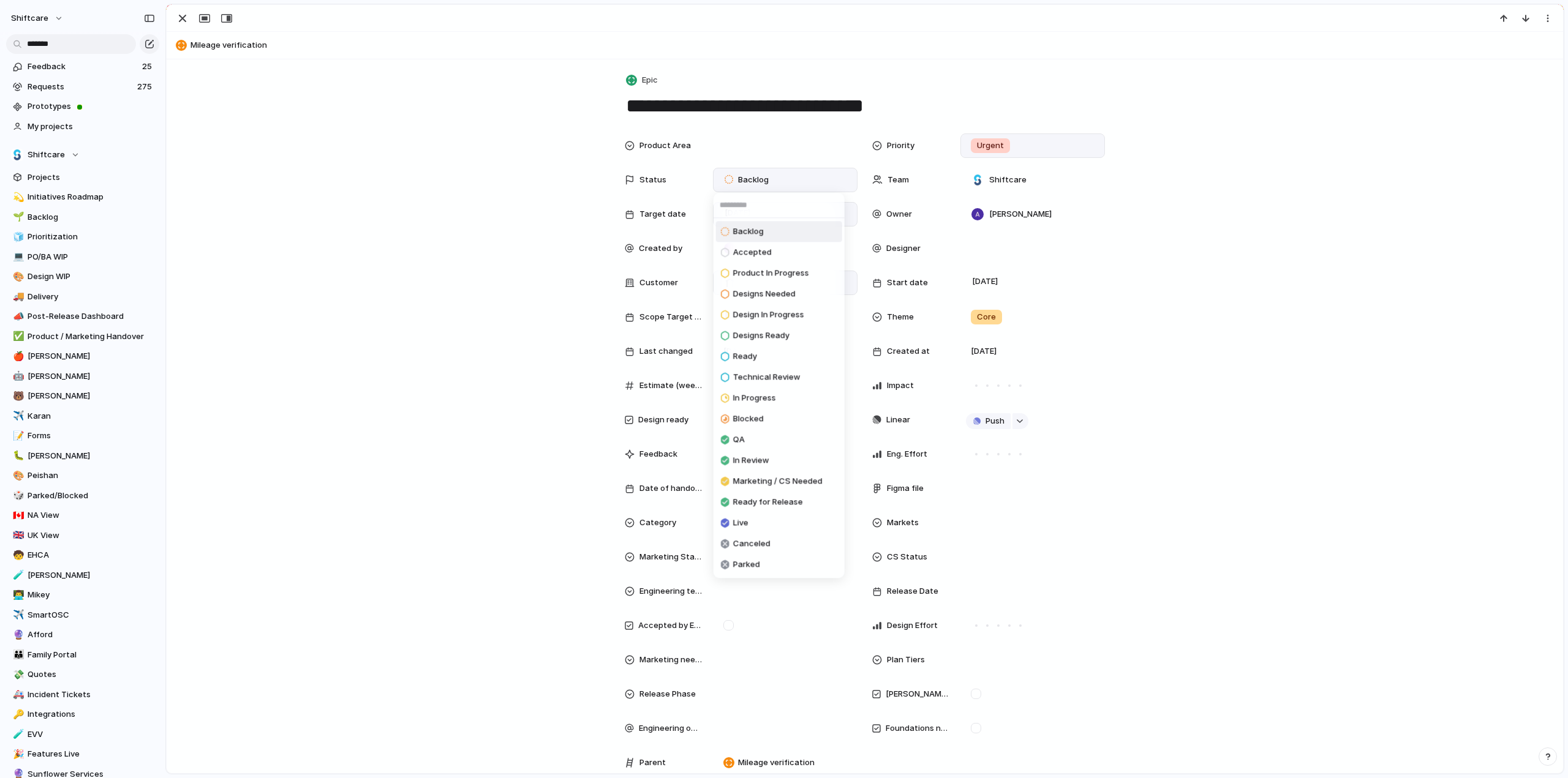
click at [754, 181] on div "Backlog Accepted Product In Progress Designs Needed Design In Progress Designs …" at bounding box center [784, 389] width 1568 height 778
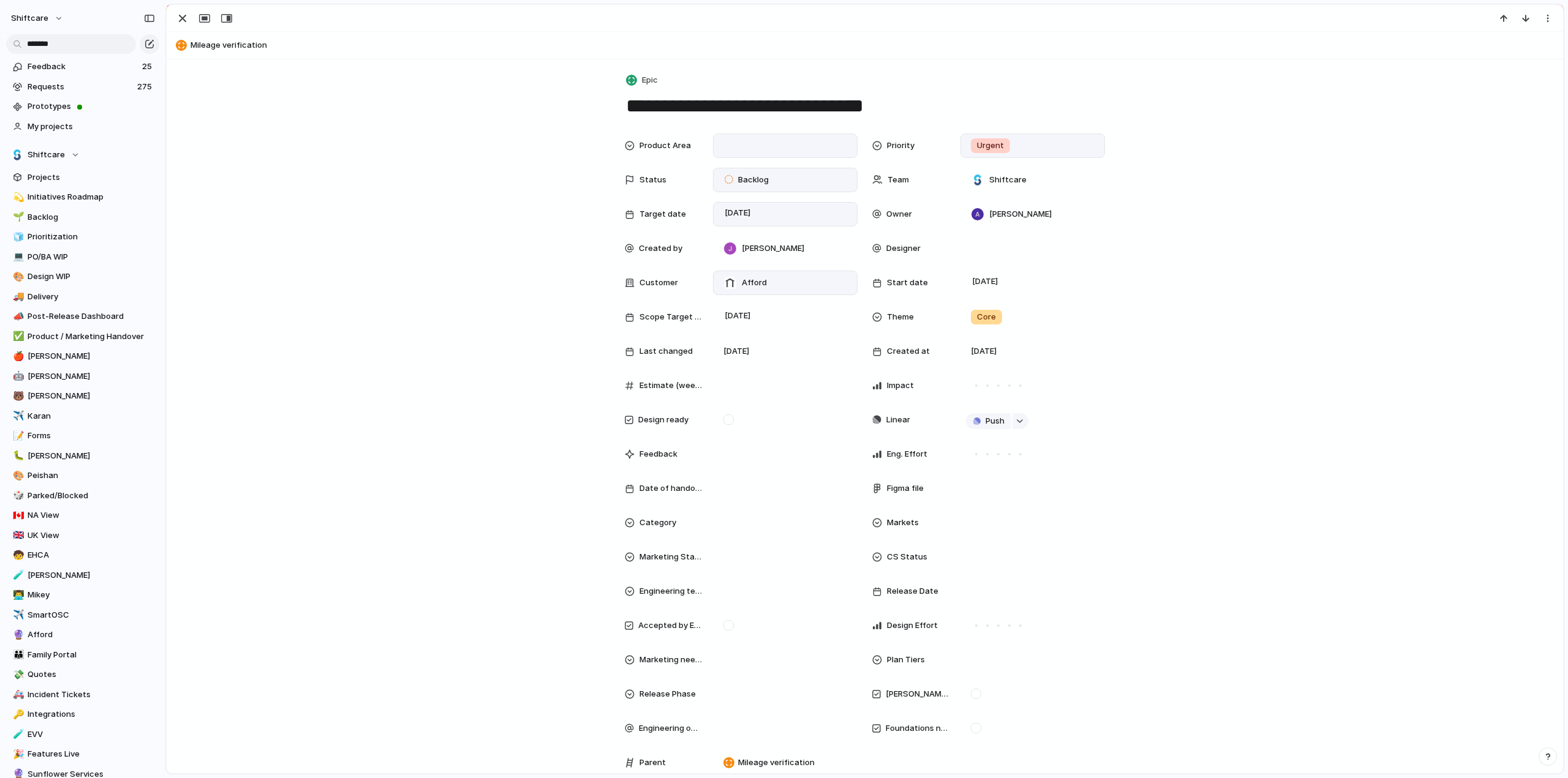
click at [776, 149] on div at bounding box center [784, 146] width 133 height 14
type input "*******"
click at [720, 186] on li "Add 'Mileage'" at bounding box center [775, 187] width 120 height 19
click at [179, 20] on div "button" at bounding box center [182, 18] width 14 height 14
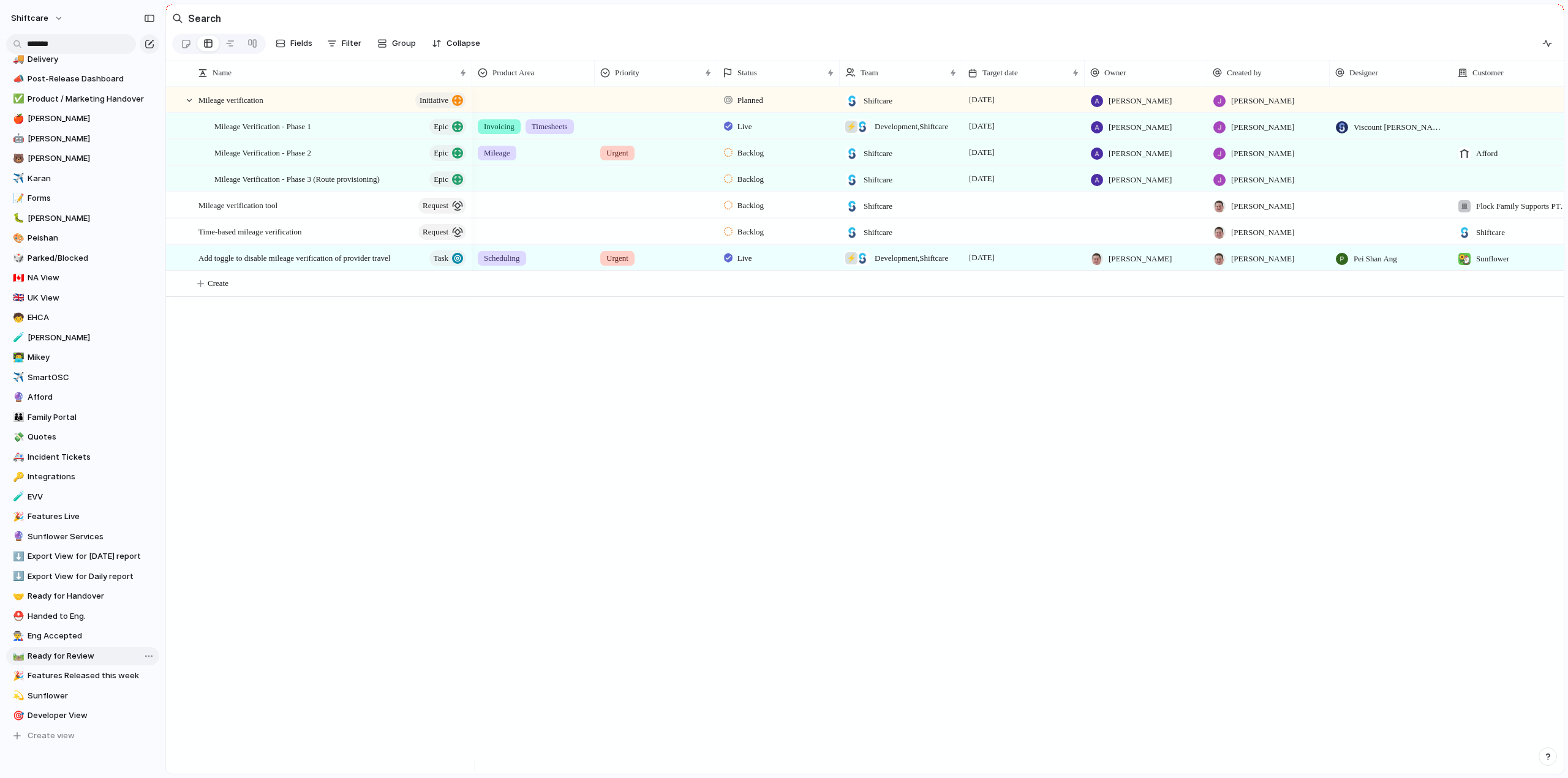
scroll to position [303, 0]
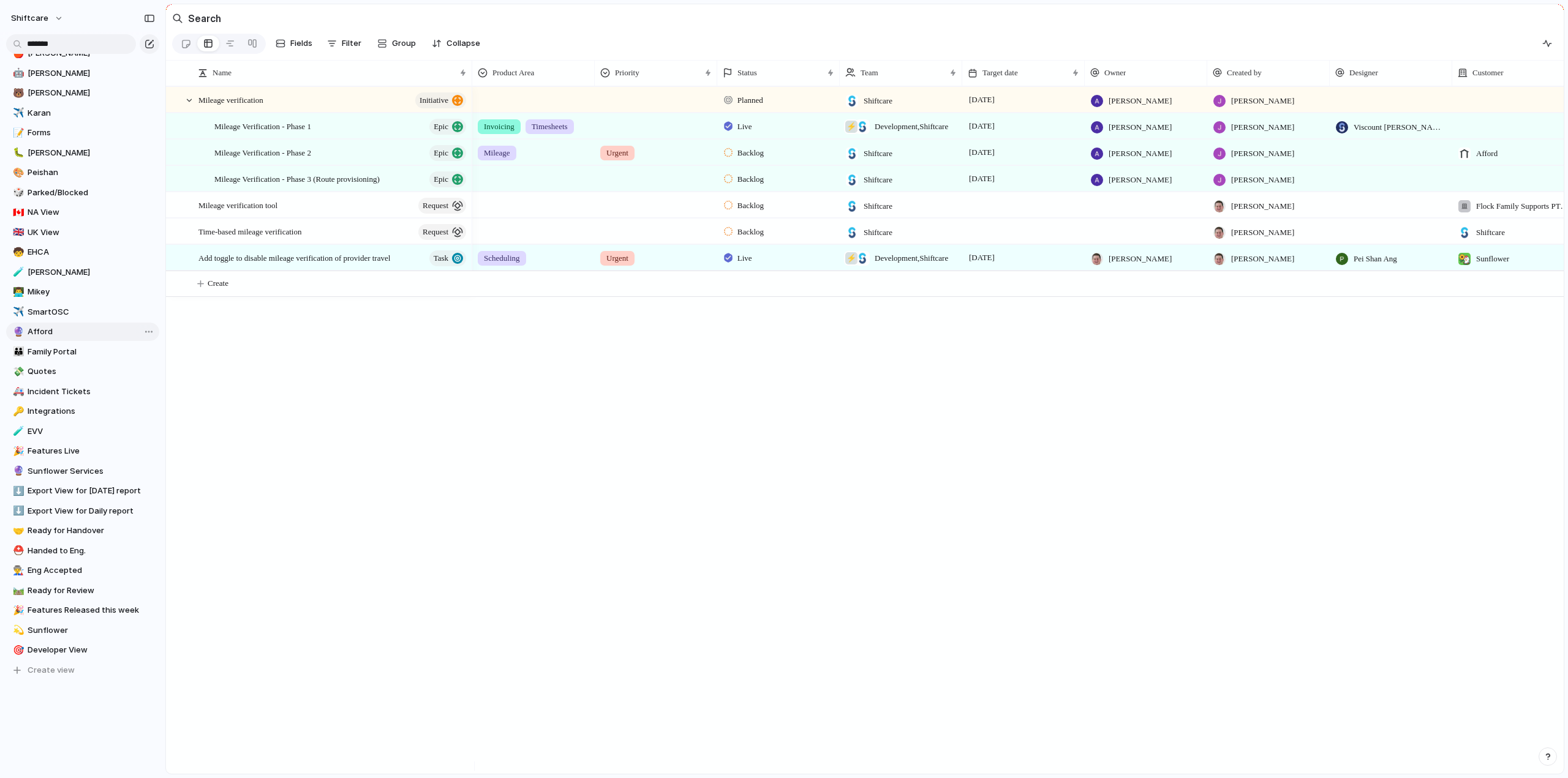
click at [39, 333] on span "Afford" at bounding box center [92, 331] width 127 height 12
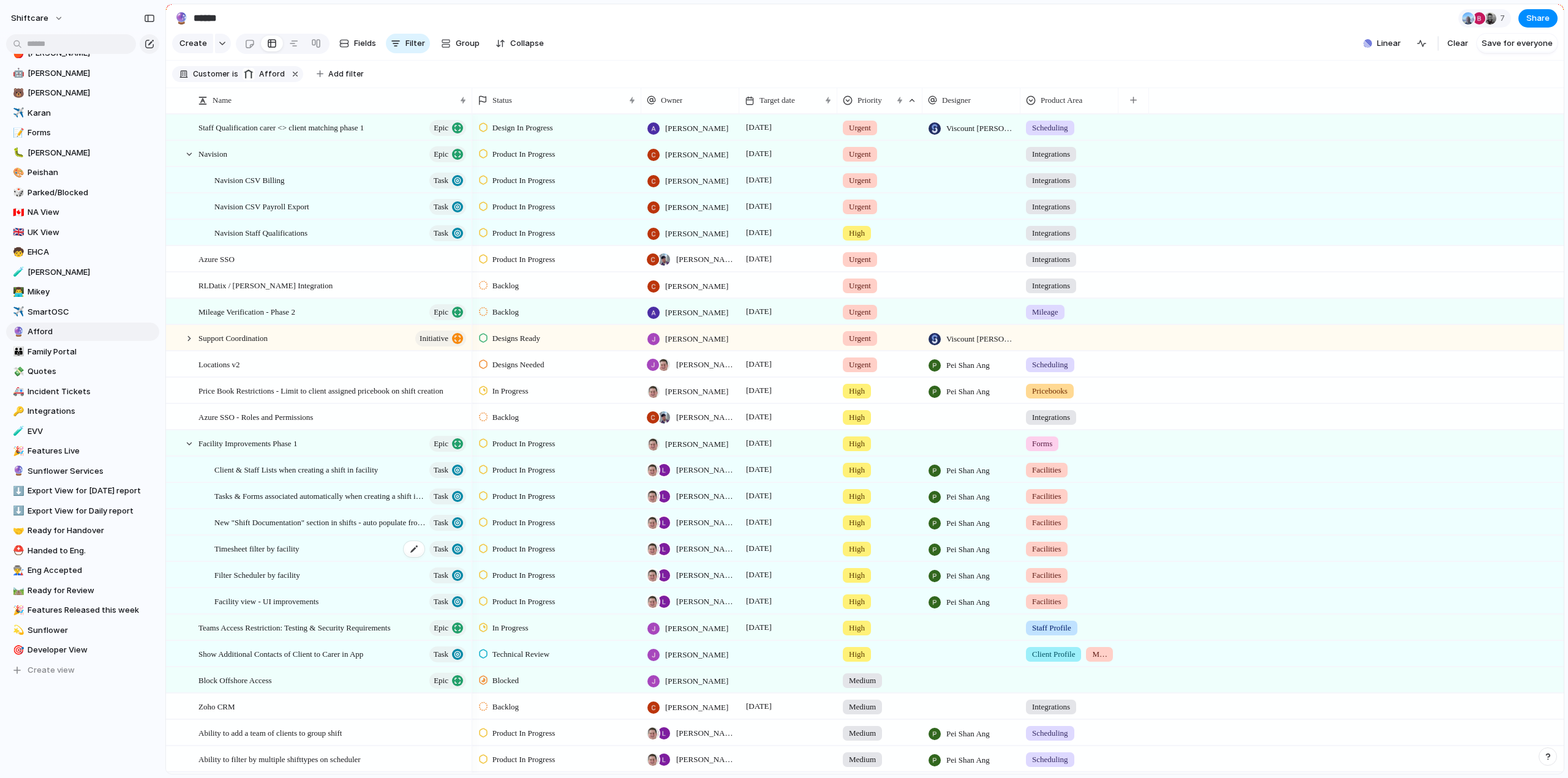
scroll to position [113, 0]
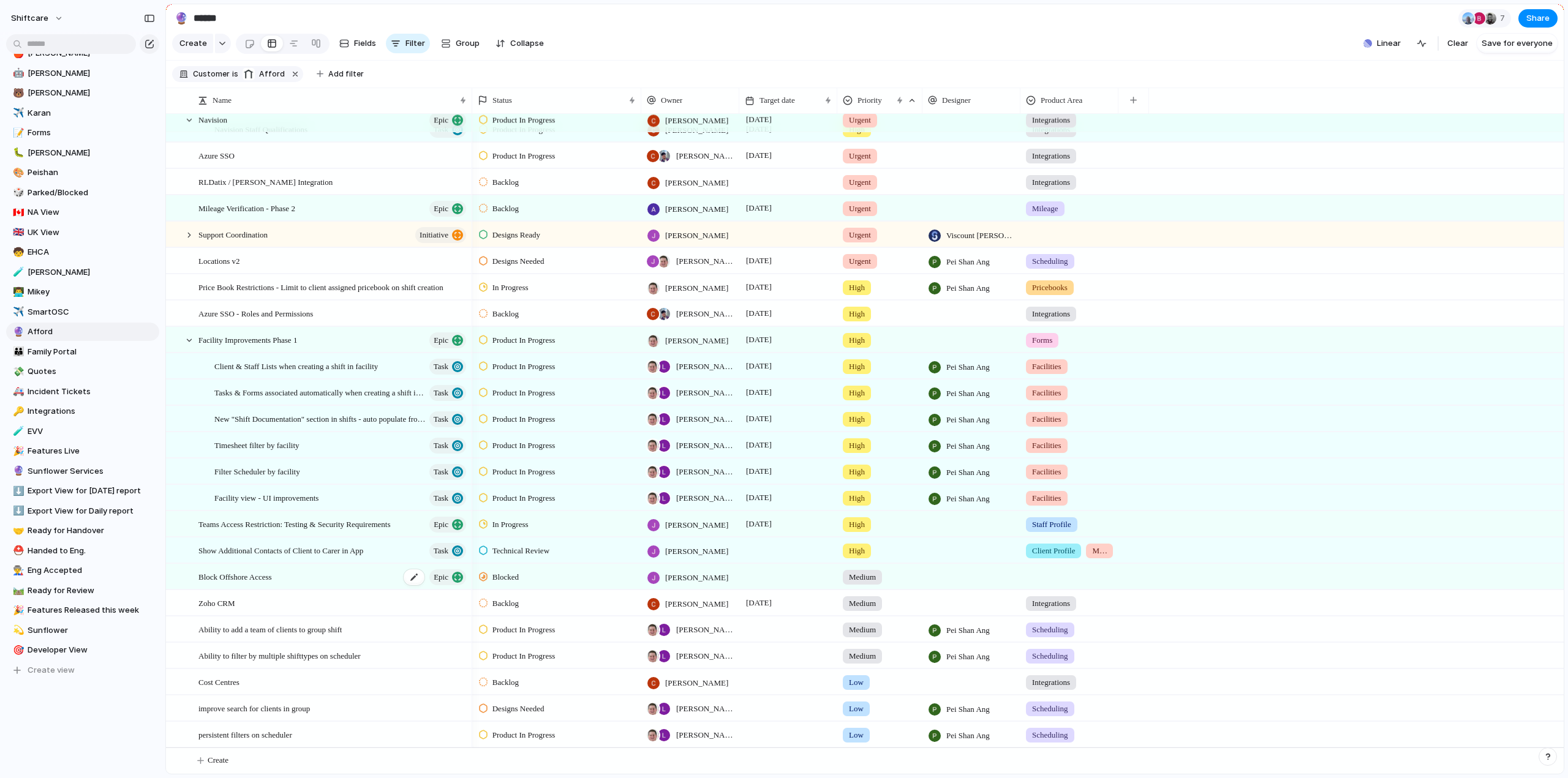
click at [314, 576] on div "Block Offshore Access Epic" at bounding box center [333, 577] width 270 height 25
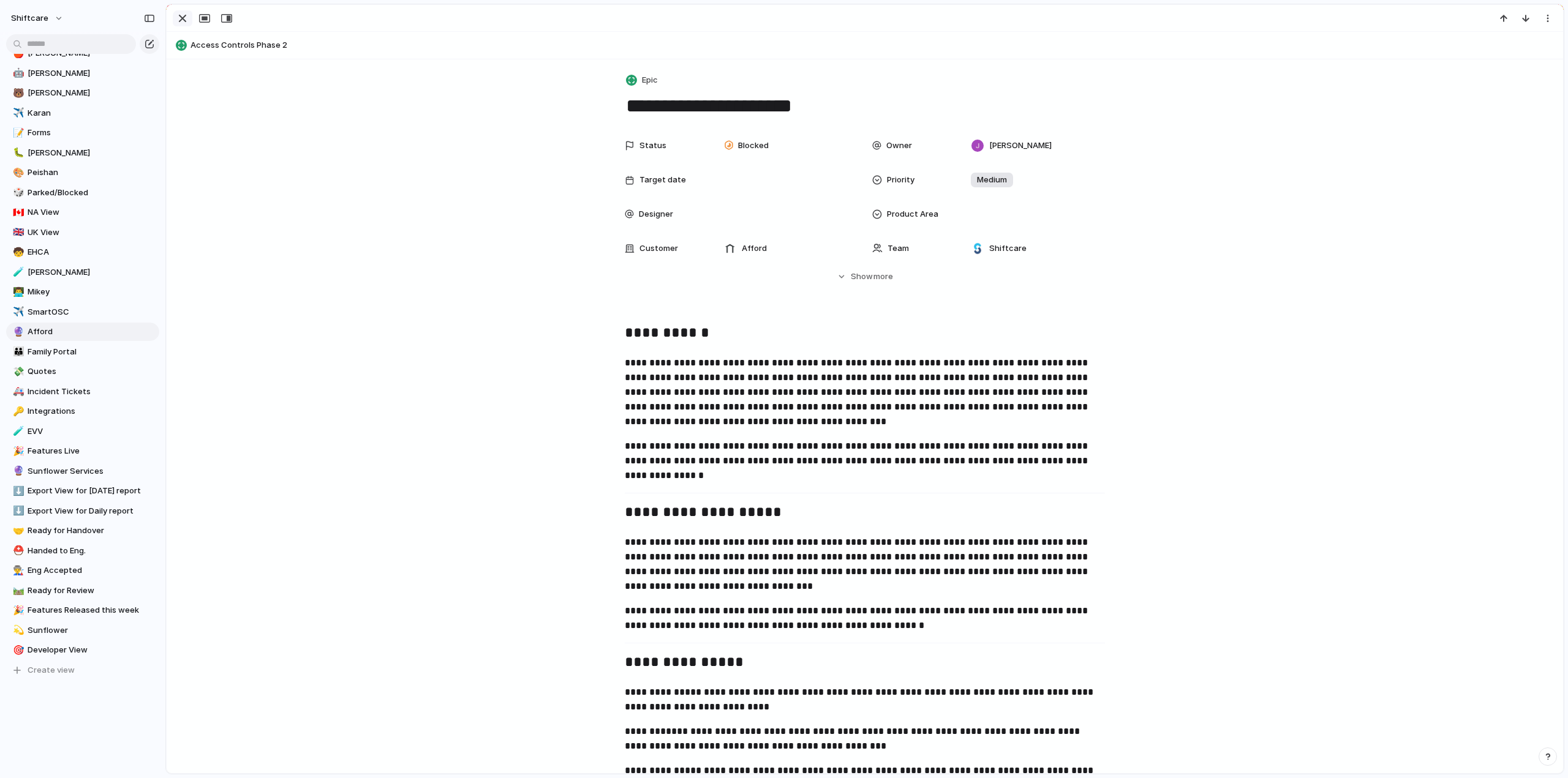
click at [184, 17] on div "button" at bounding box center [182, 18] width 14 height 14
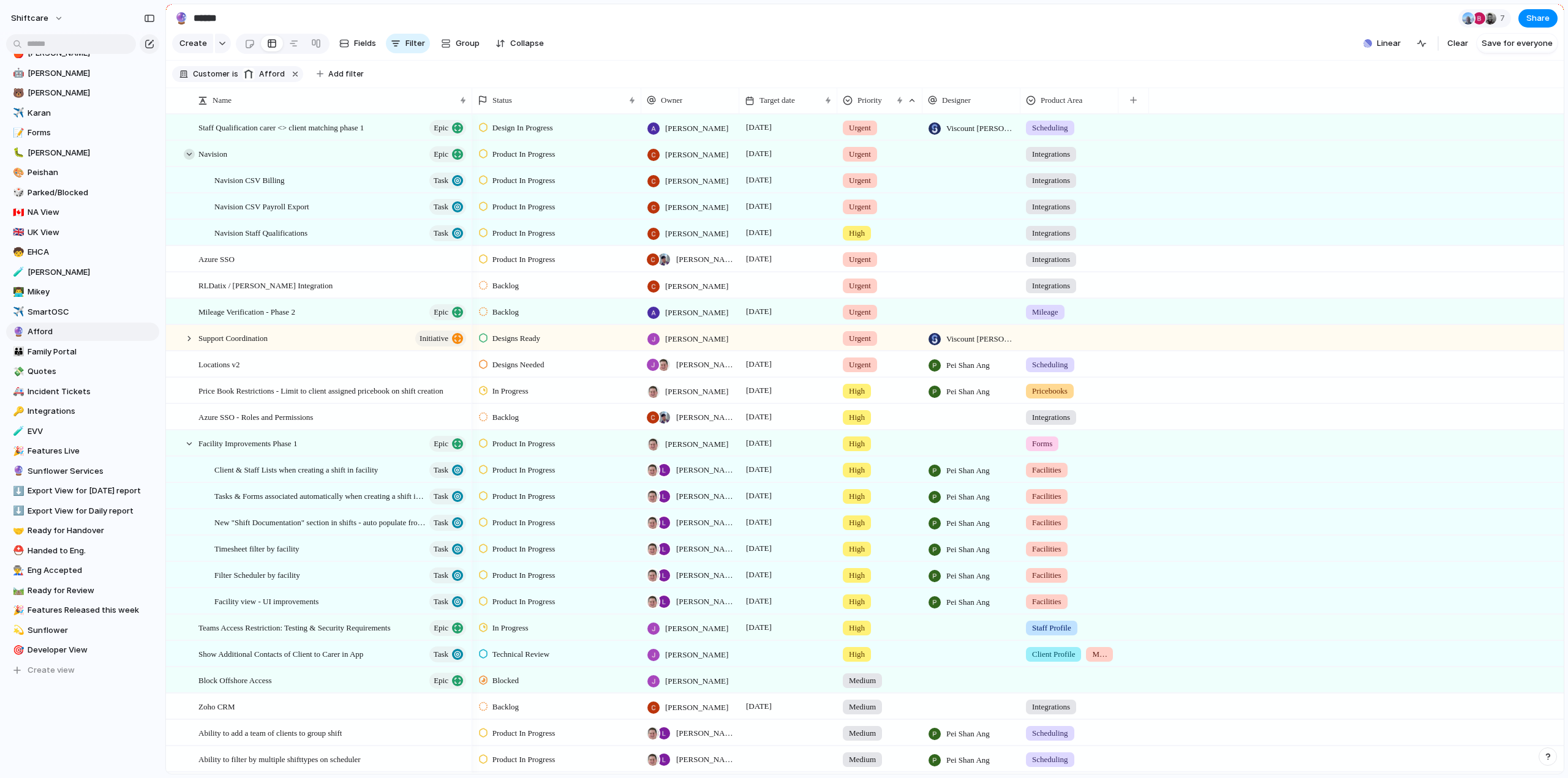
click at [190, 160] on div at bounding box center [189, 154] width 11 height 11
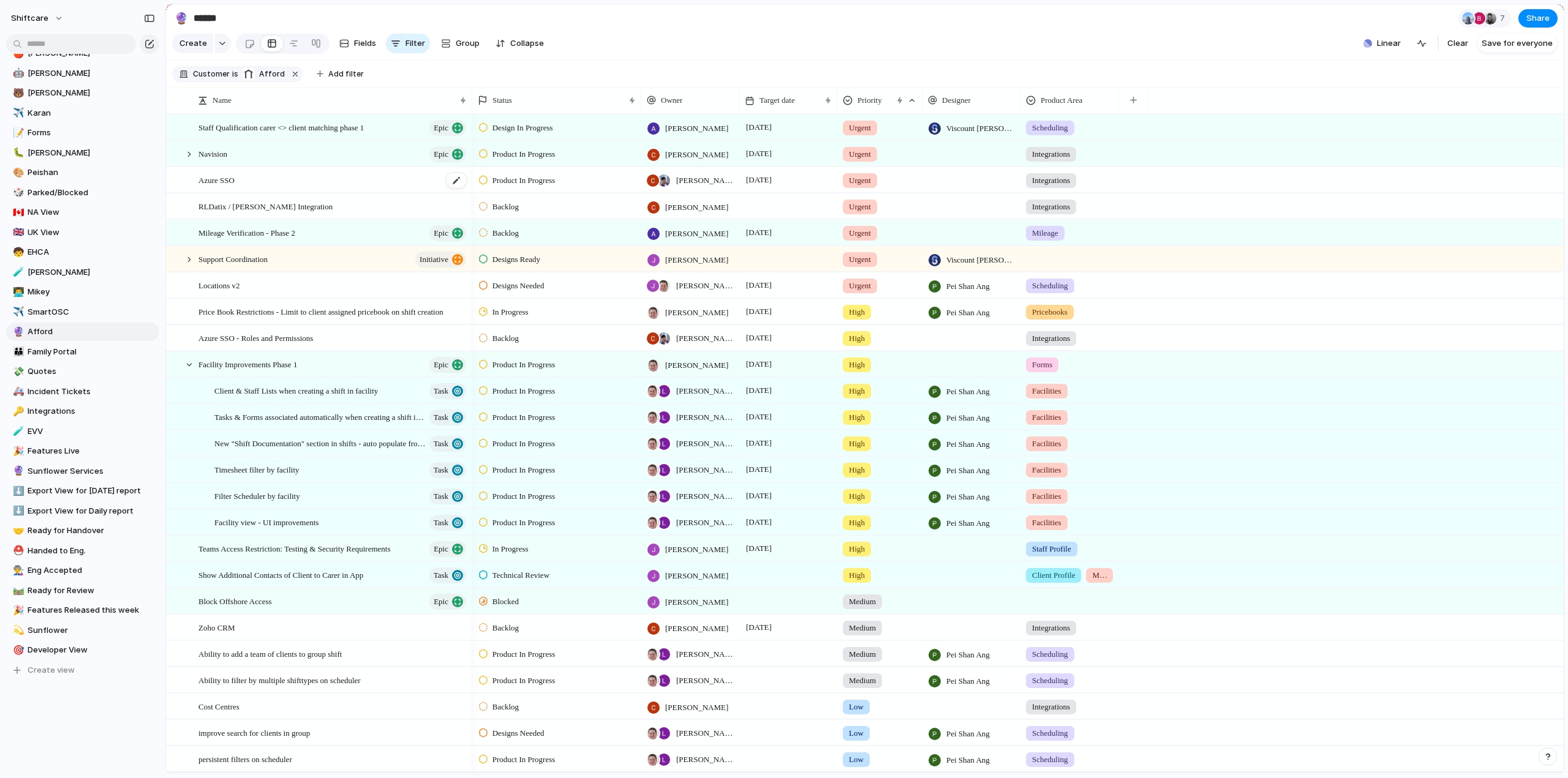
click at [287, 193] on div "Azure SSO" at bounding box center [333, 181] width 270 height 25
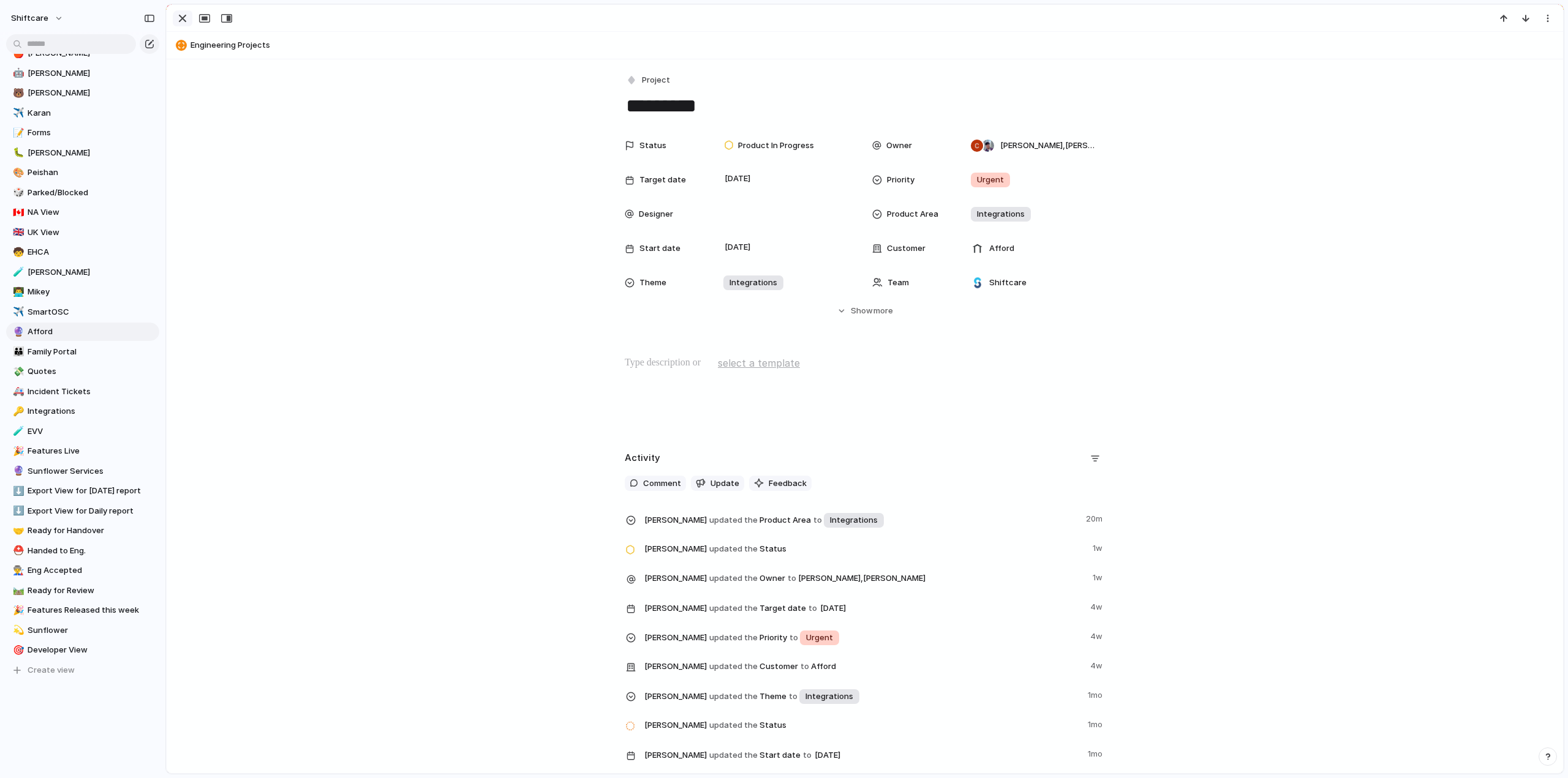
click at [182, 17] on div "button" at bounding box center [182, 18] width 14 height 14
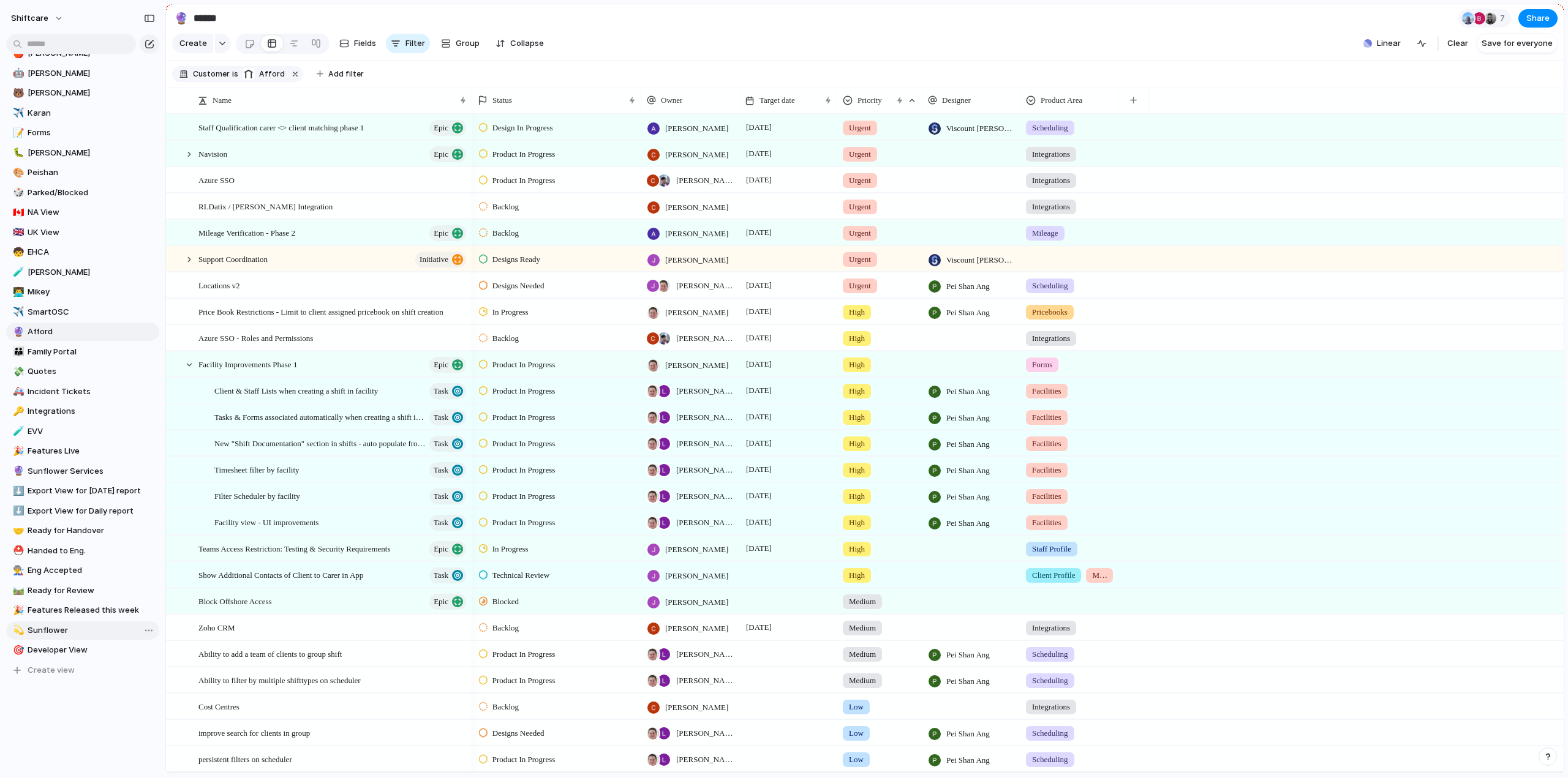
click at [49, 635] on span "Sunflower" at bounding box center [92, 631] width 127 height 12
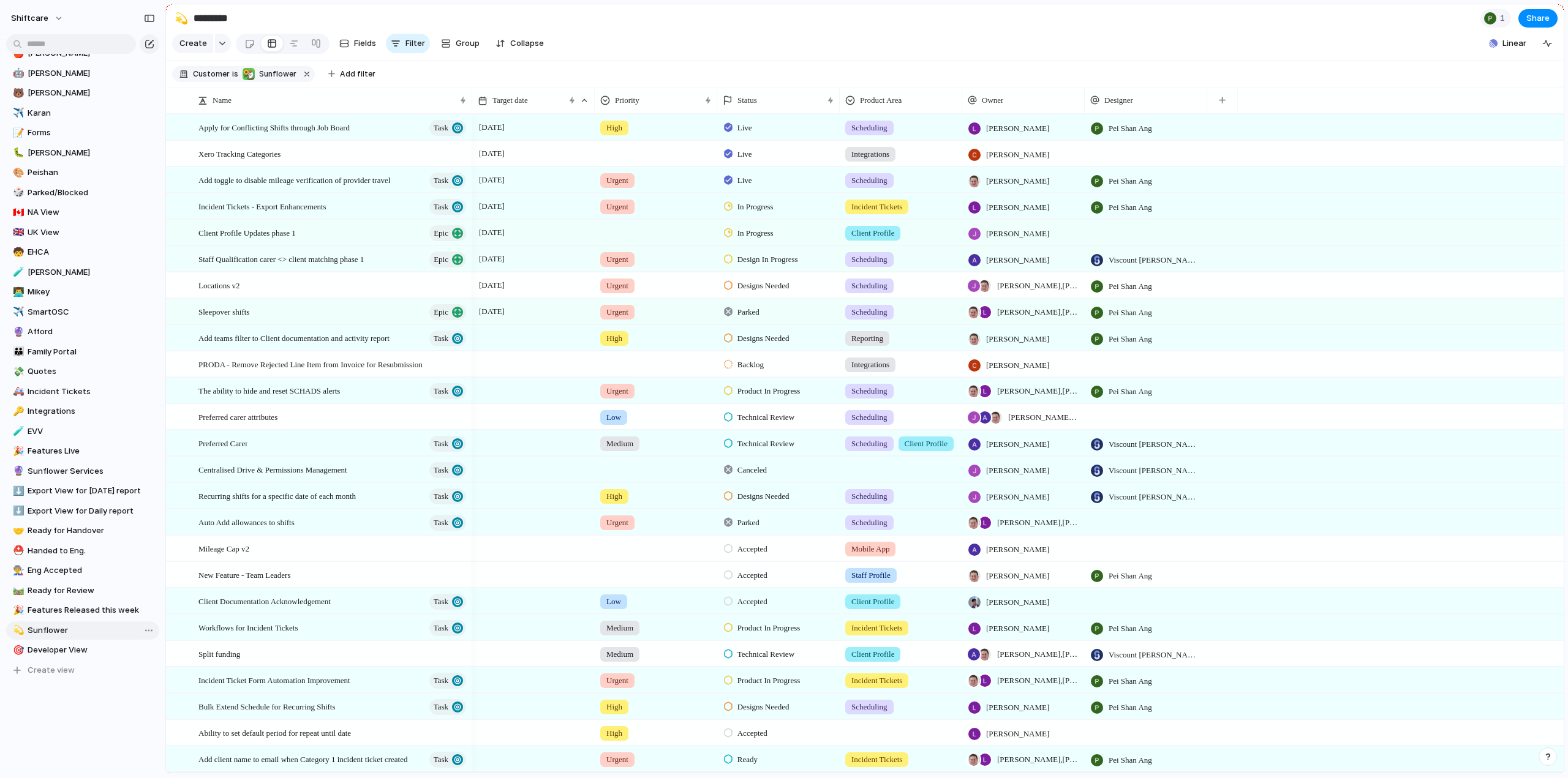
type input "*********"
click at [59, 49] on input "text" at bounding box center [70, 43] width 130 height 19
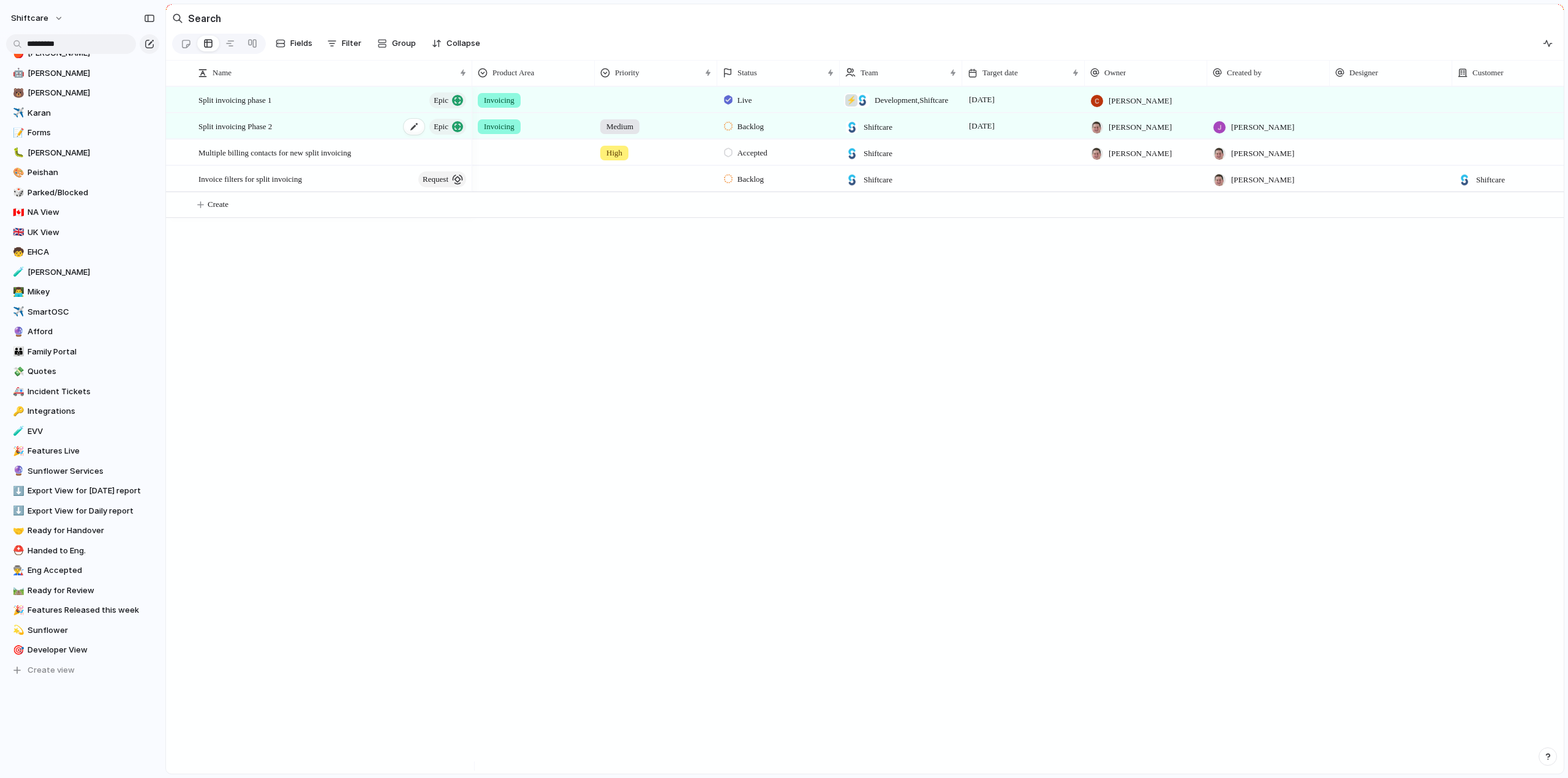
click at [232, 131] on span "Split invoicing Phase 2" at bounding box center [235, 125] width 74 height 14
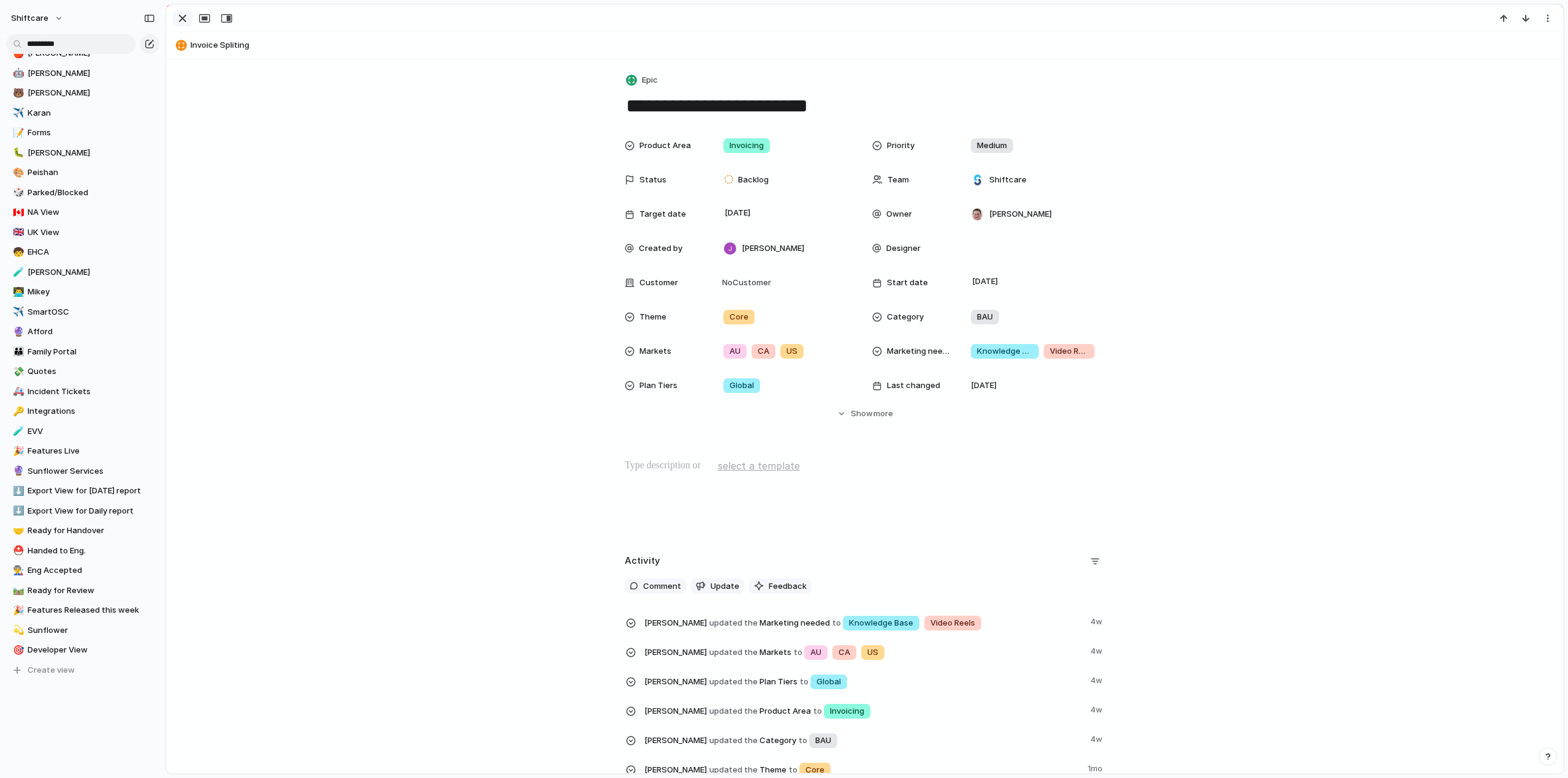
click at [176, 15] on div "button" at bounding box center [182, 18] width 14 height 14
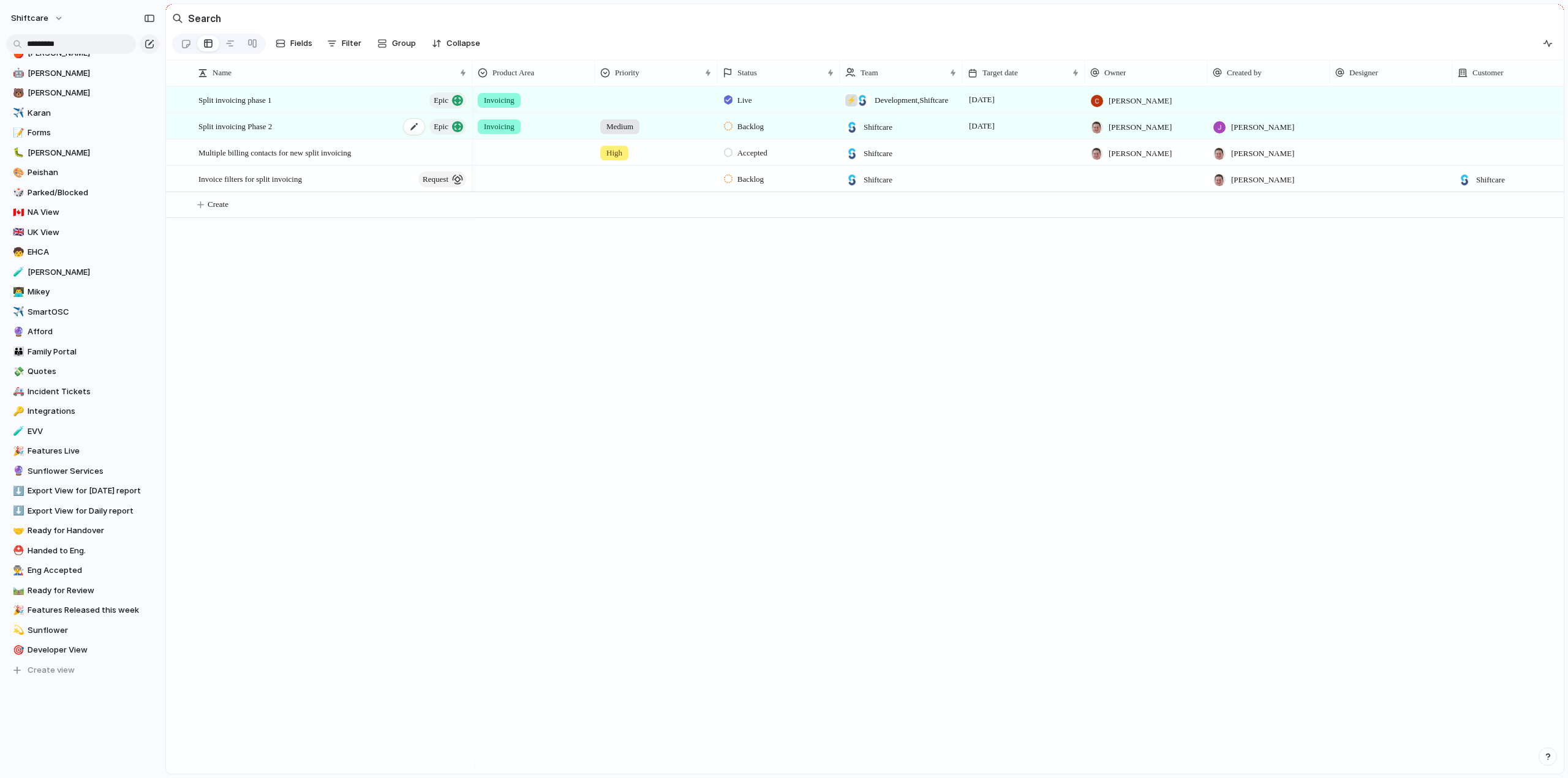
click at [239, 133] on span "Split invoicing Phase 2" at bounding box center [235, 125] width 74 height 14
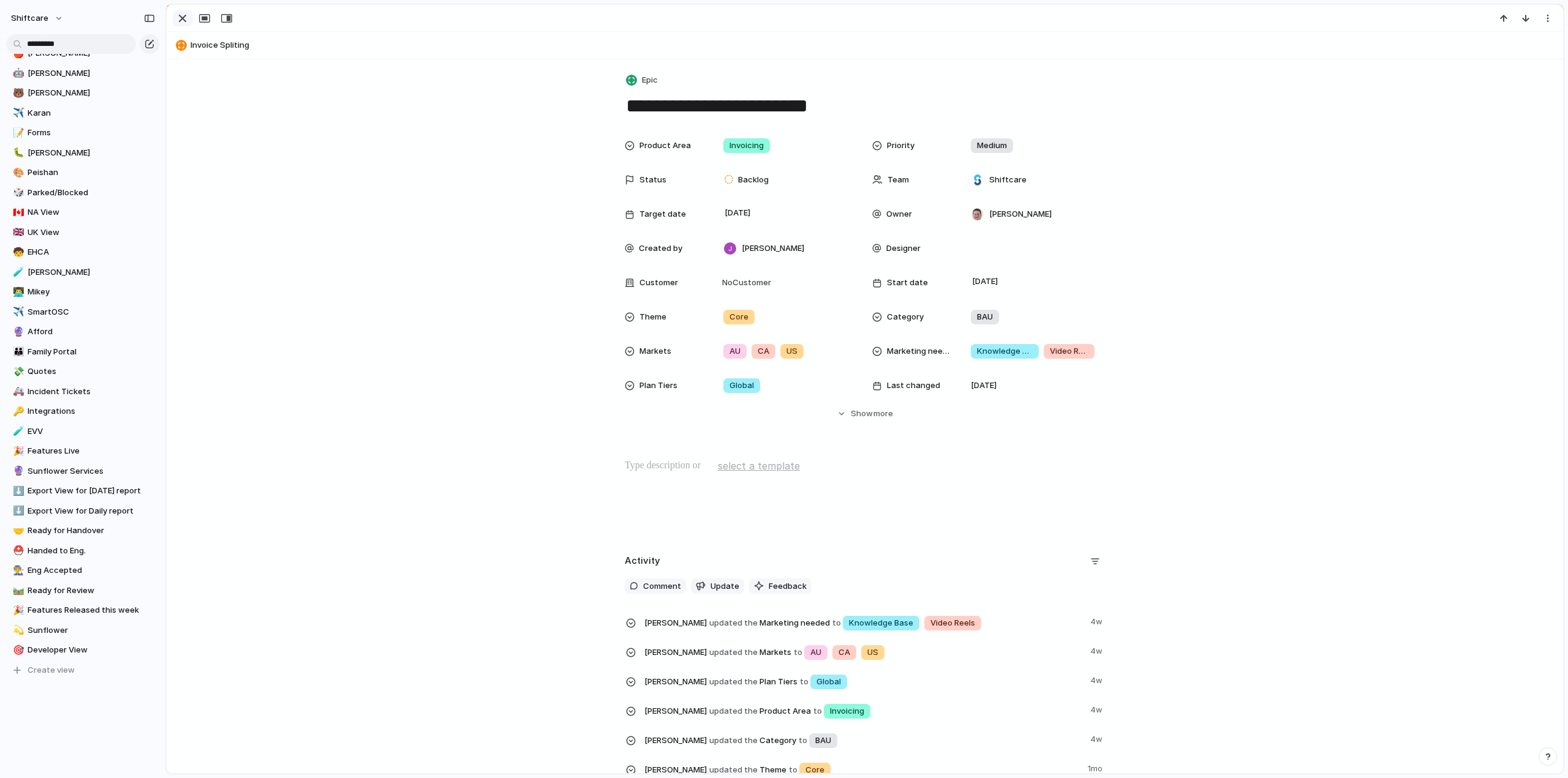
click at [182, 14] on div "button" at bounding box center [182, 18] width 14 height 14
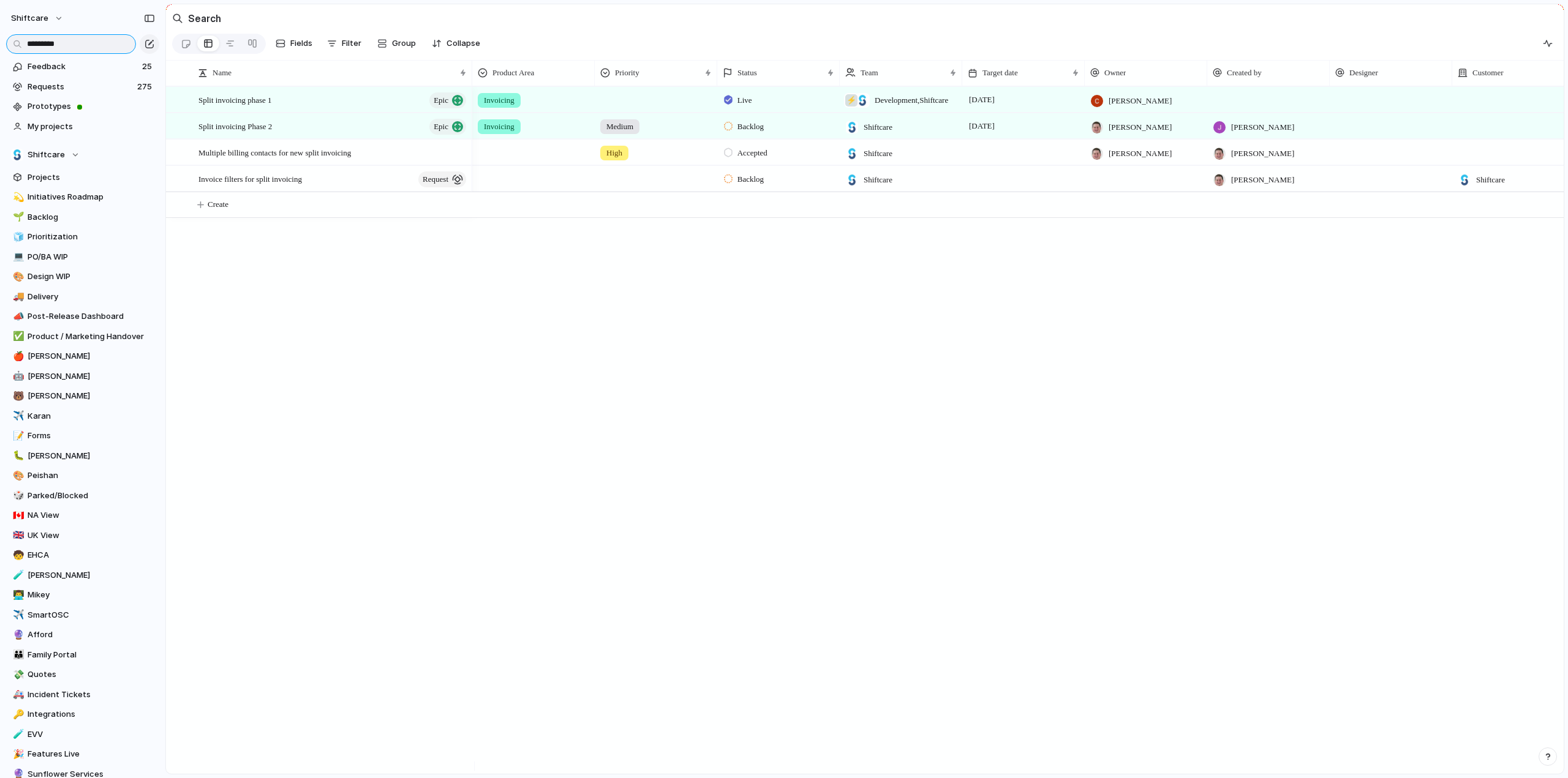
click at [54, 37] on input "*********" at bounding box center [70, 43] width 130 height 19
click at [63, 42] on input "*********" at bounding box center [70, 43] width 130 height 19
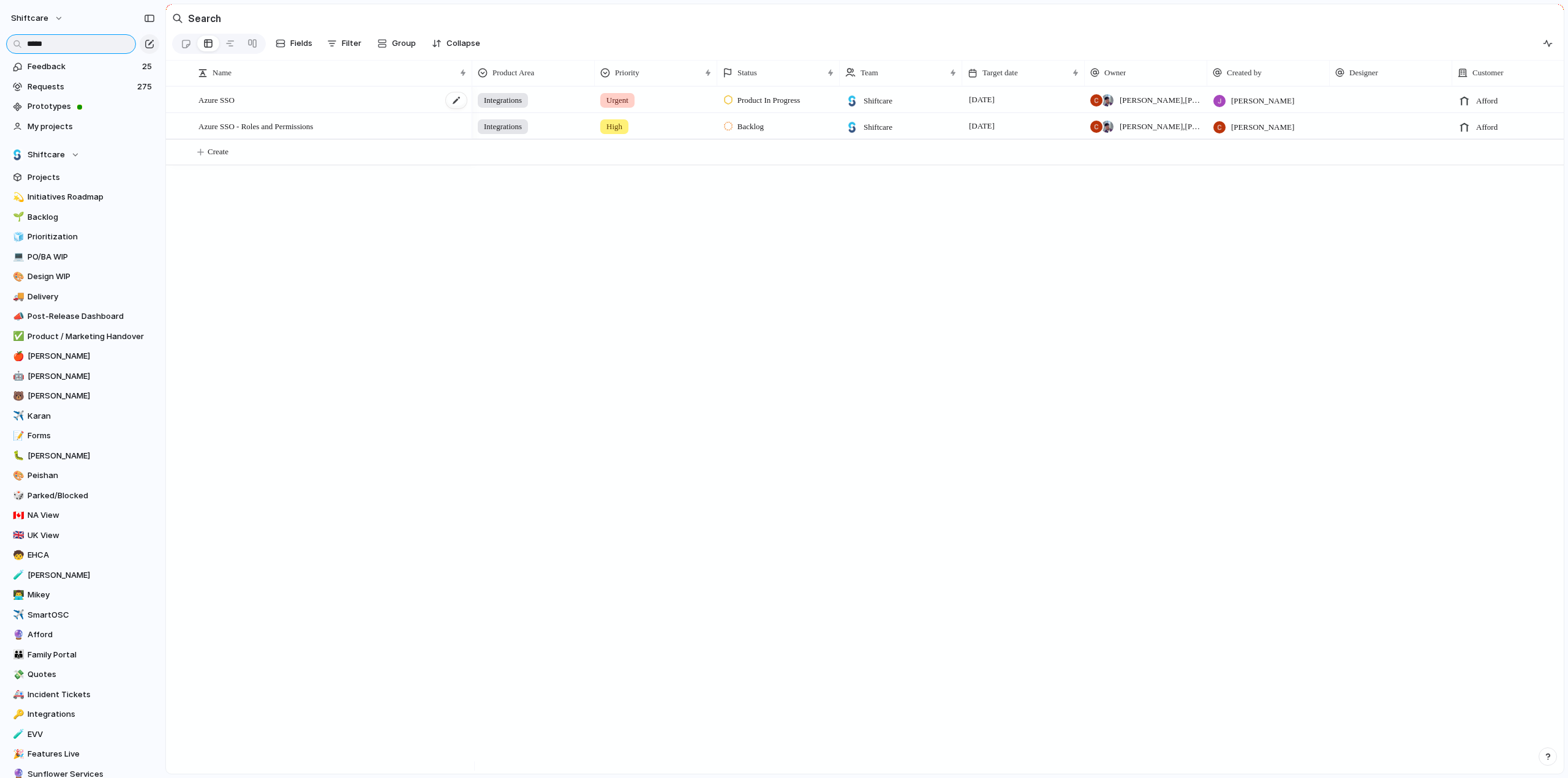
type input "*****"
click at [343, 100] on div "Azure SSO" at bounding box center [333, 100] width 270 height 25
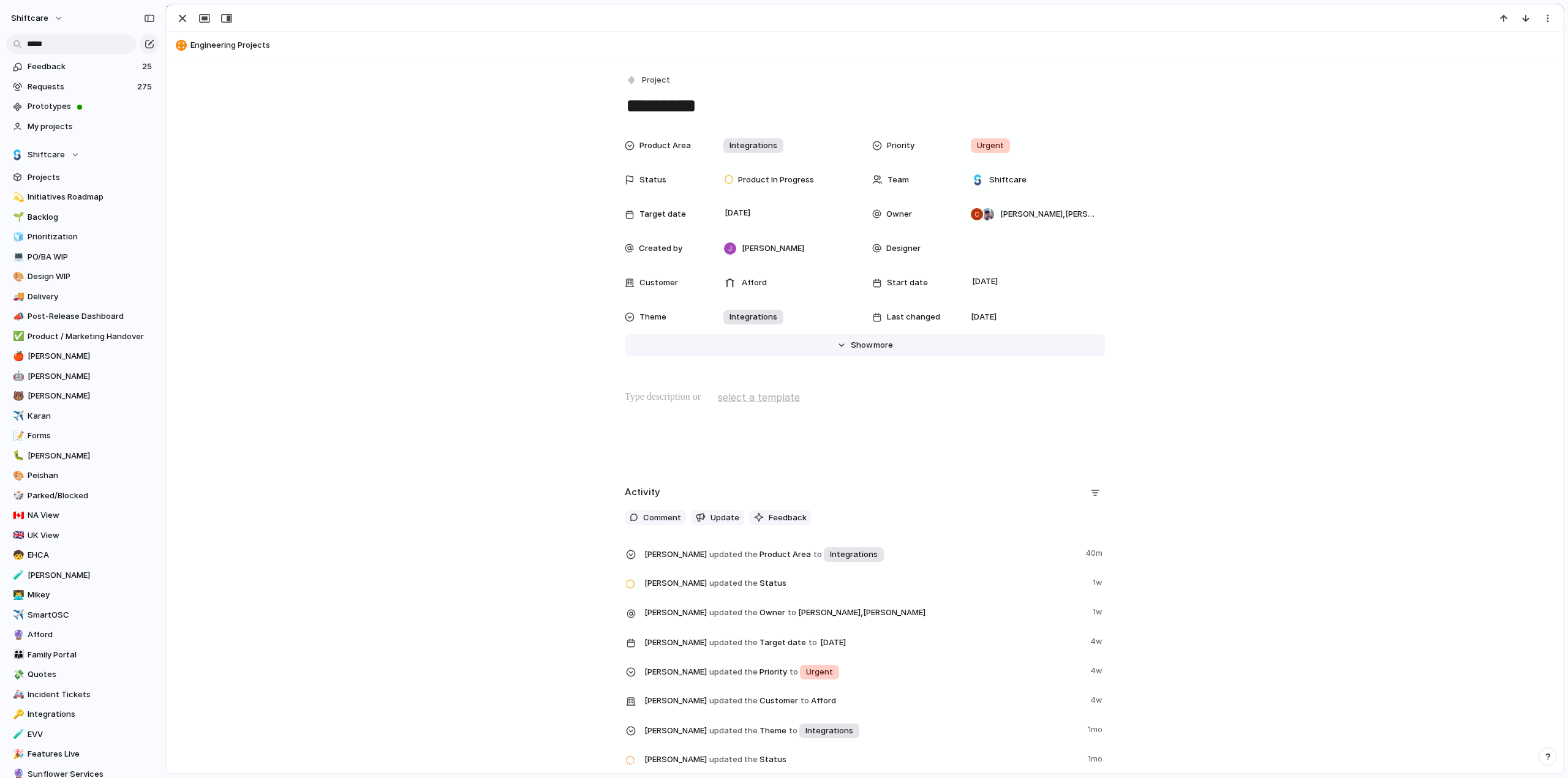
click at [861, 342] on span "Show" at bounding box center [862, 345] width 22 height 12
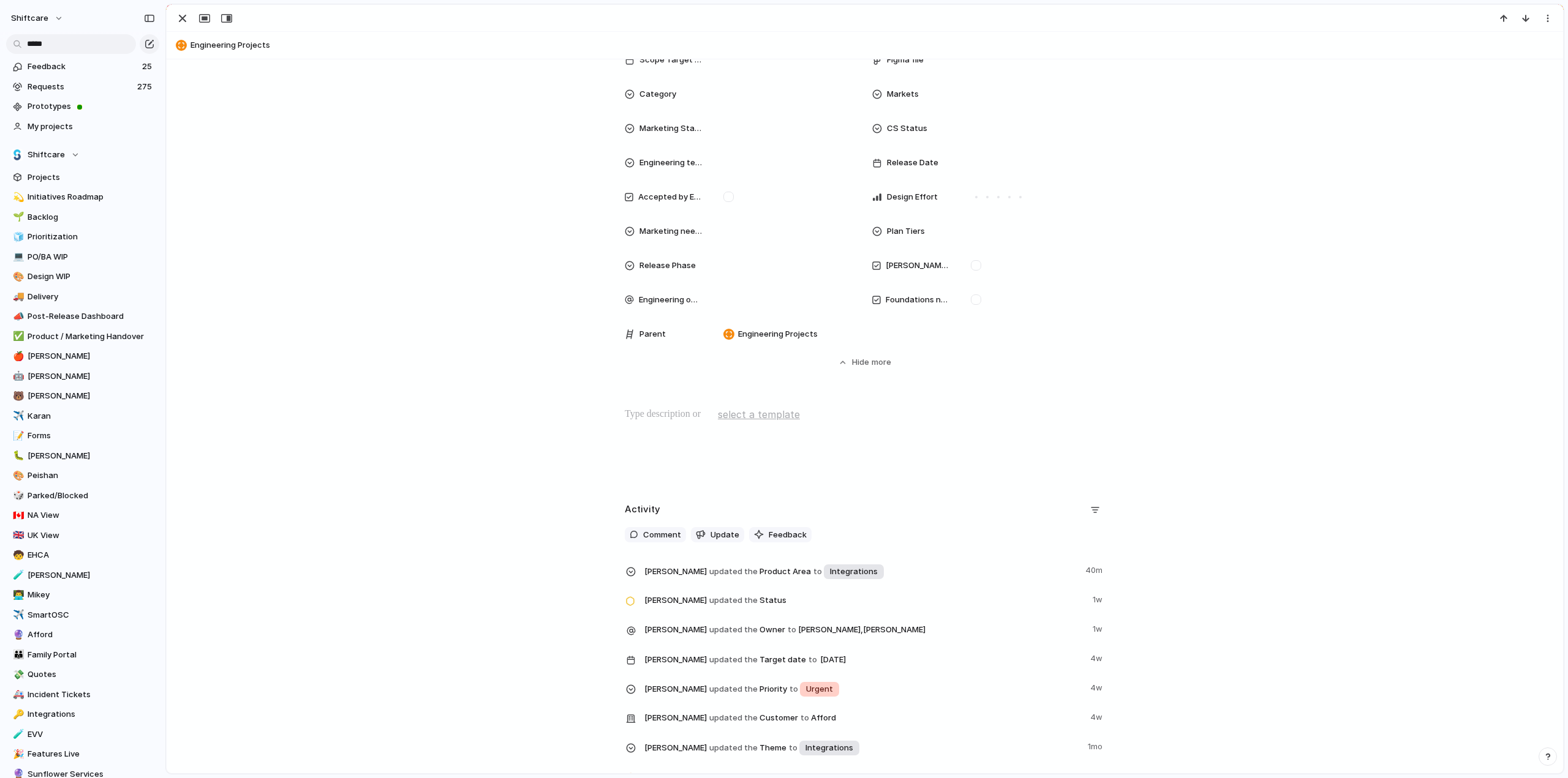
scroll to position [61, 0]
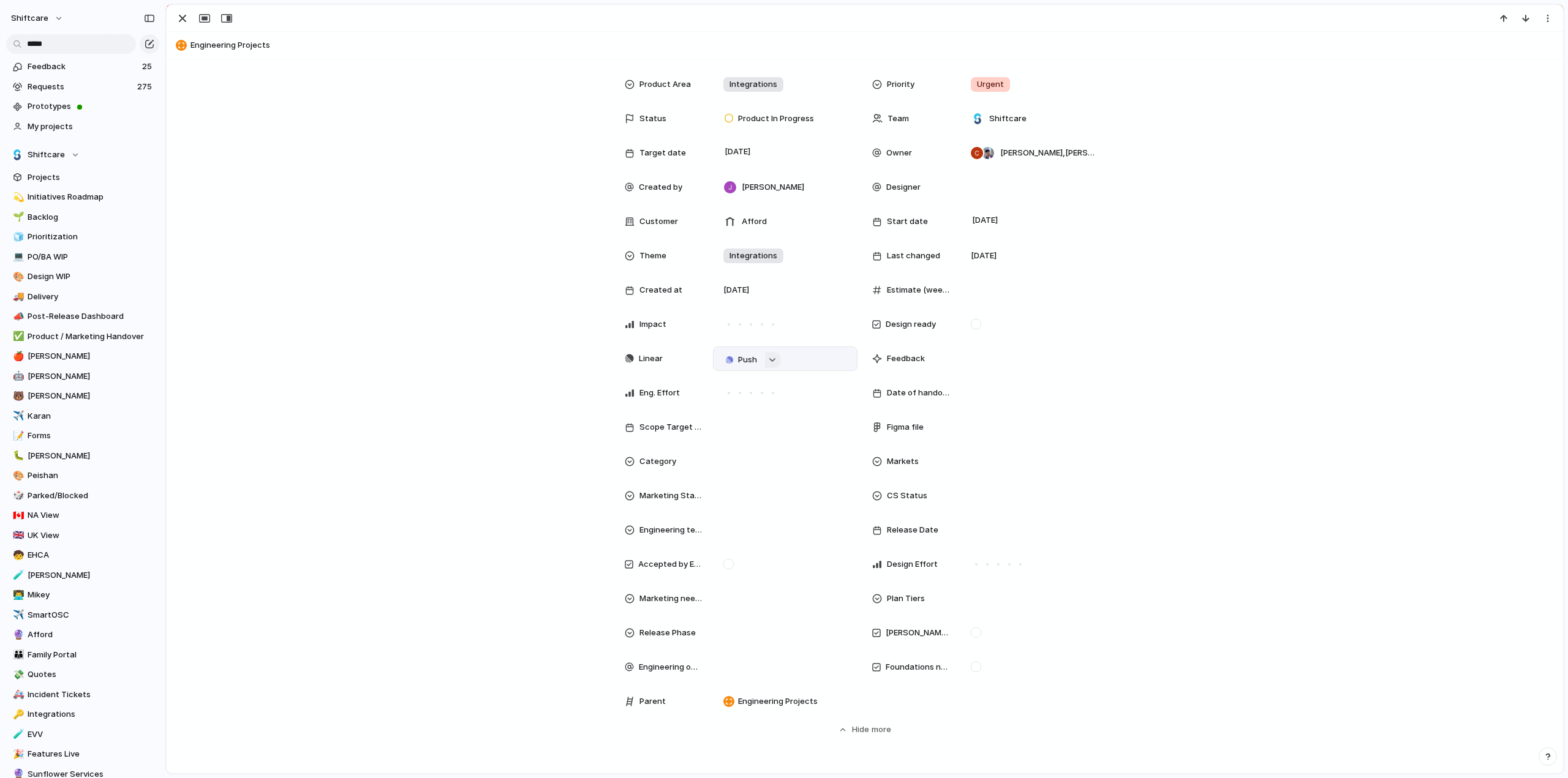
click at [769, 360] on div "button" at bounding box center [773, 360] width 8 height 5
type input "*"
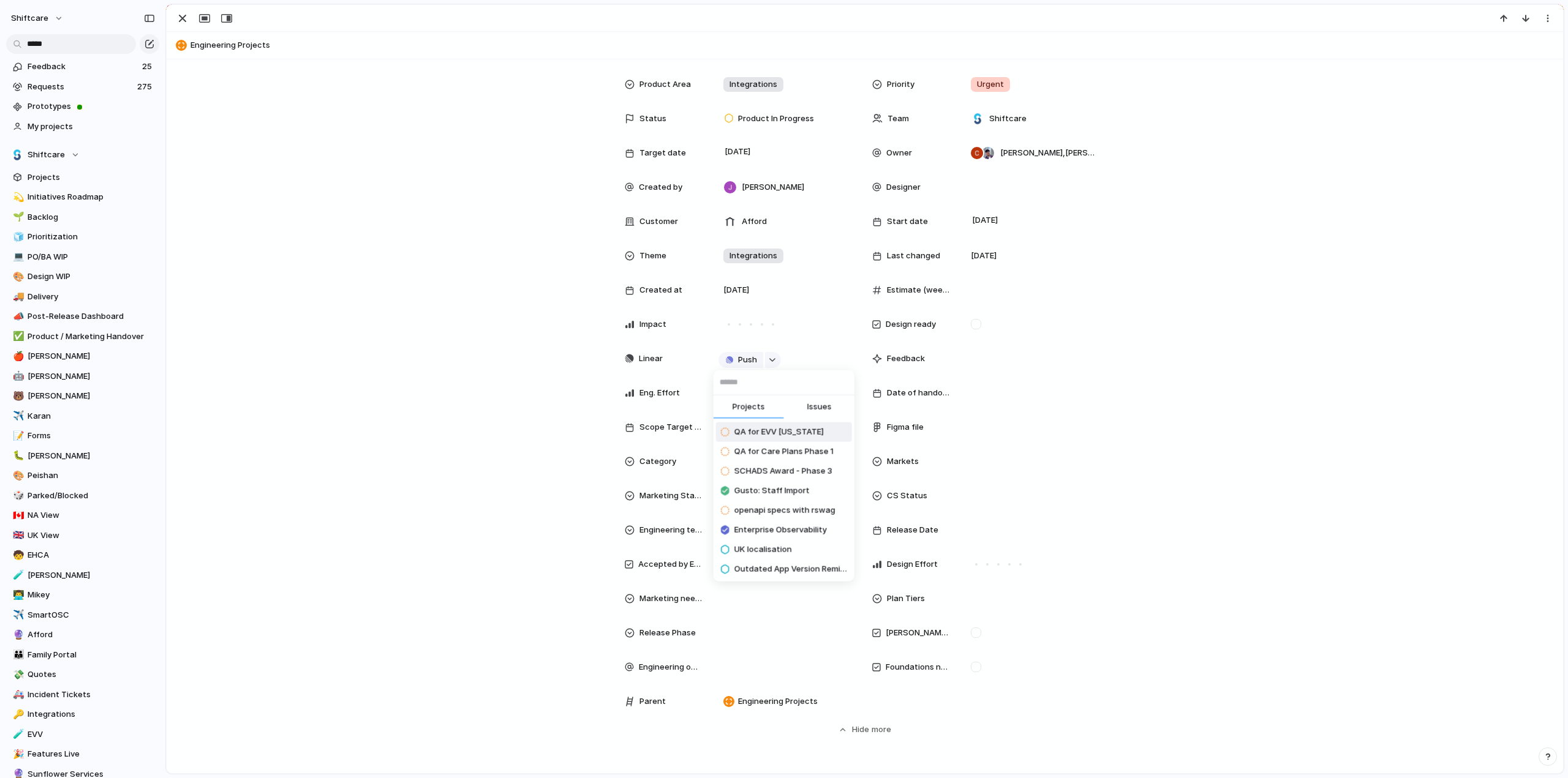
click at [522, 510] on div "Projects Issues QA for EVV [US_STATE] QA for Care Plans Phase 1 SCHADS Award - …" at bounding box center [784, 389] width 1568 height 778
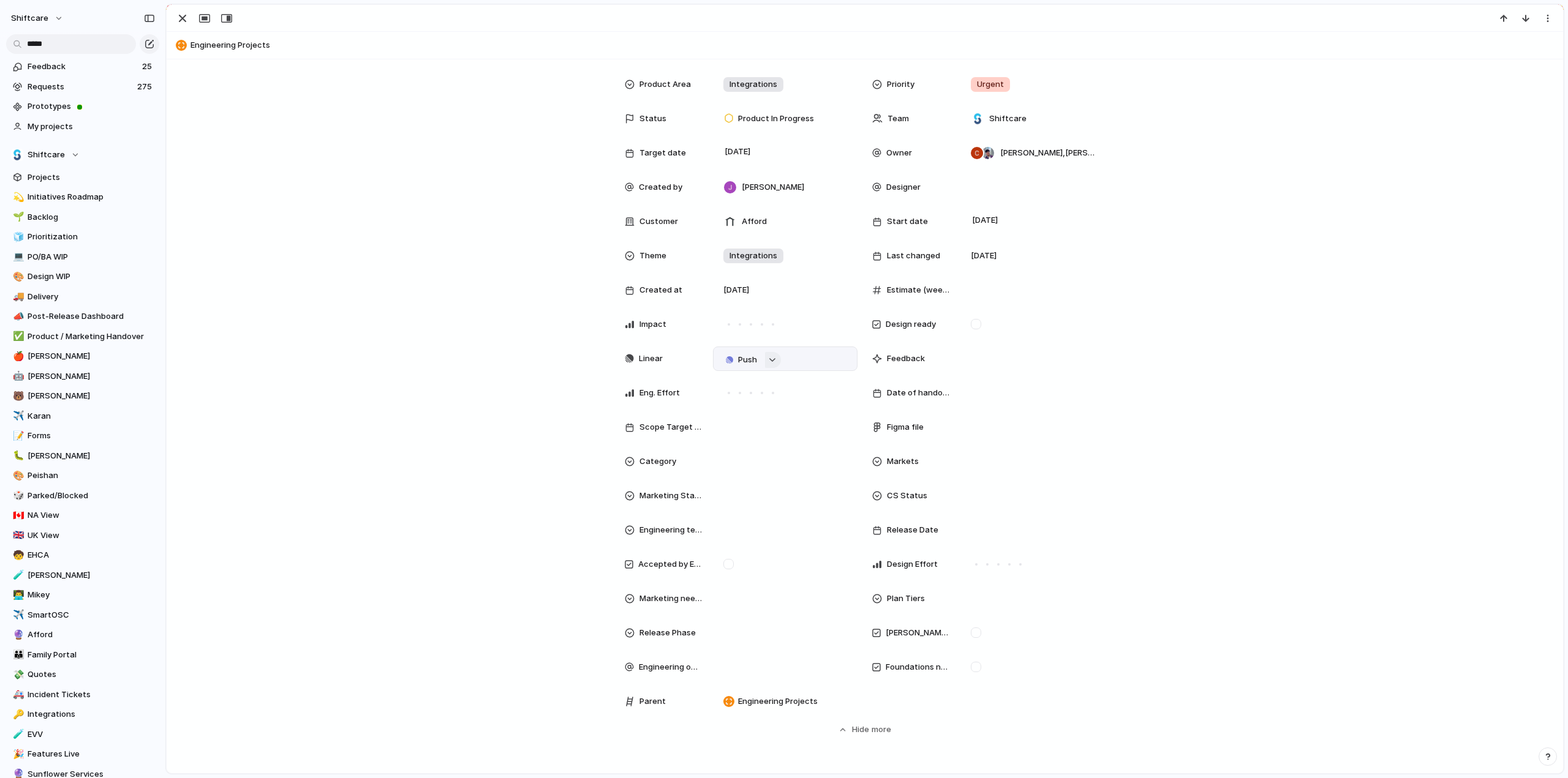
click at [767, 365] on button "button" at bounding box center [773, 359] width 16 height 16
type input "***"
click at [801, 451] on li "SSO [PERSON_NAME]" at bounding box center [784, 452] width 136 height 19
click at [765, 358] on span "SSO [PERSON_NAME]" at bounding box center [785, 358] width 81 height 12
click at [182, 19] on div "button" at bounding box center [182, 18] width 14 height 14
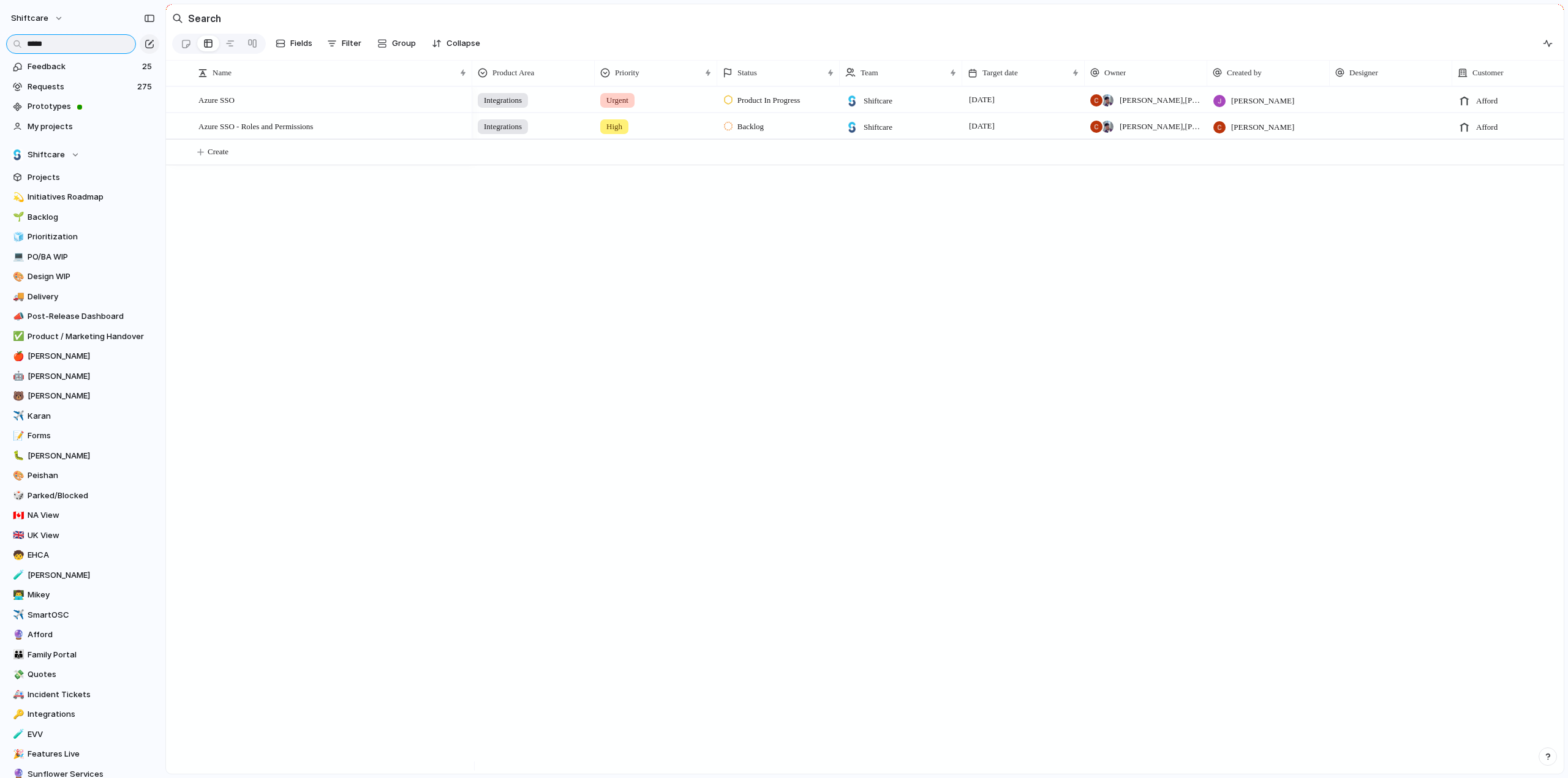
click at [100, 39] on input "*****" at bounding box center [70, 43] width 130 height 19
click at [101, 39] on input "*****" at bounding box center [70, 43] width 130 height 19
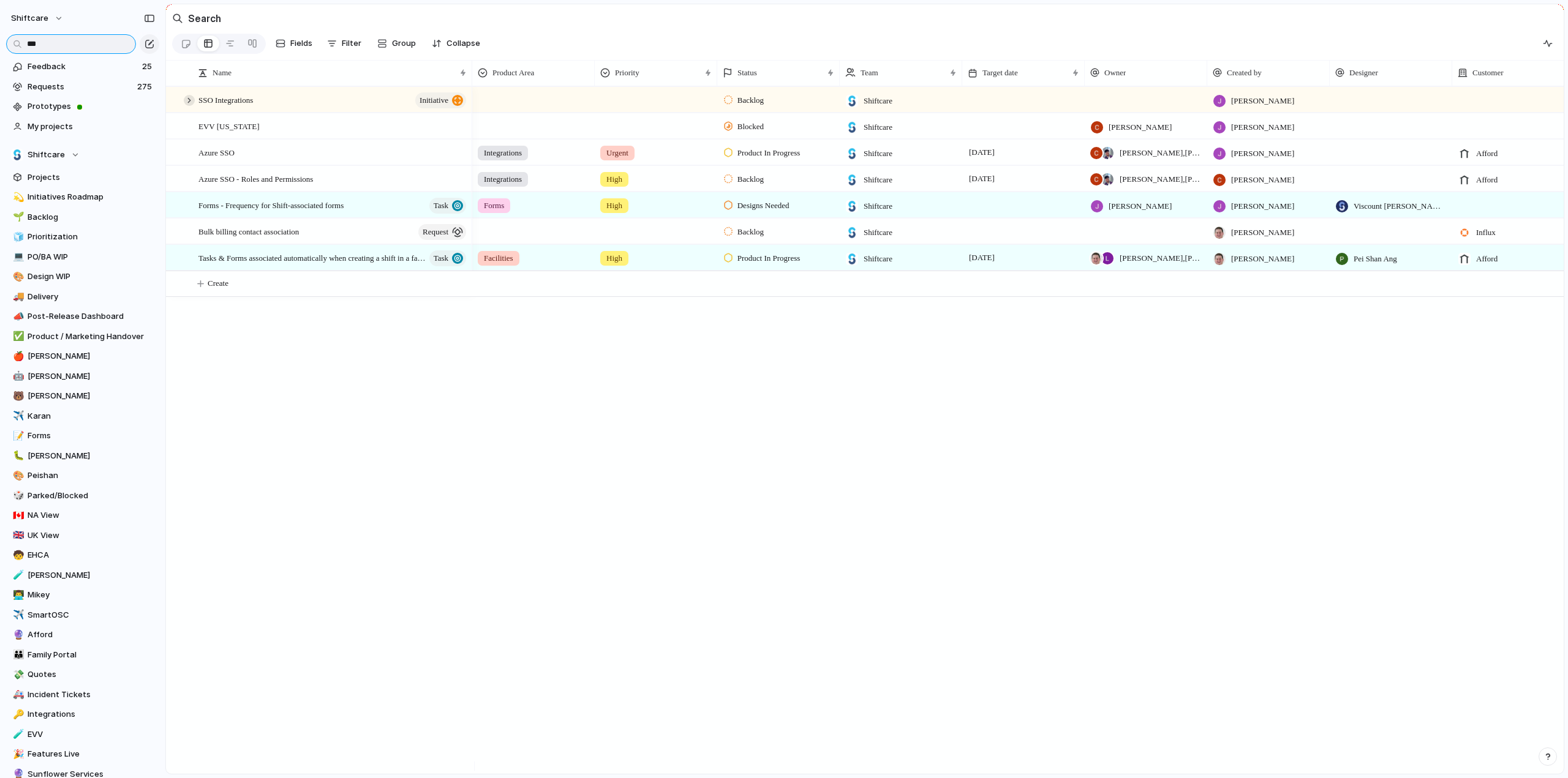
type input "***"
click at [186, 106] on div at bounding box center [189, 100] width 11 height 11
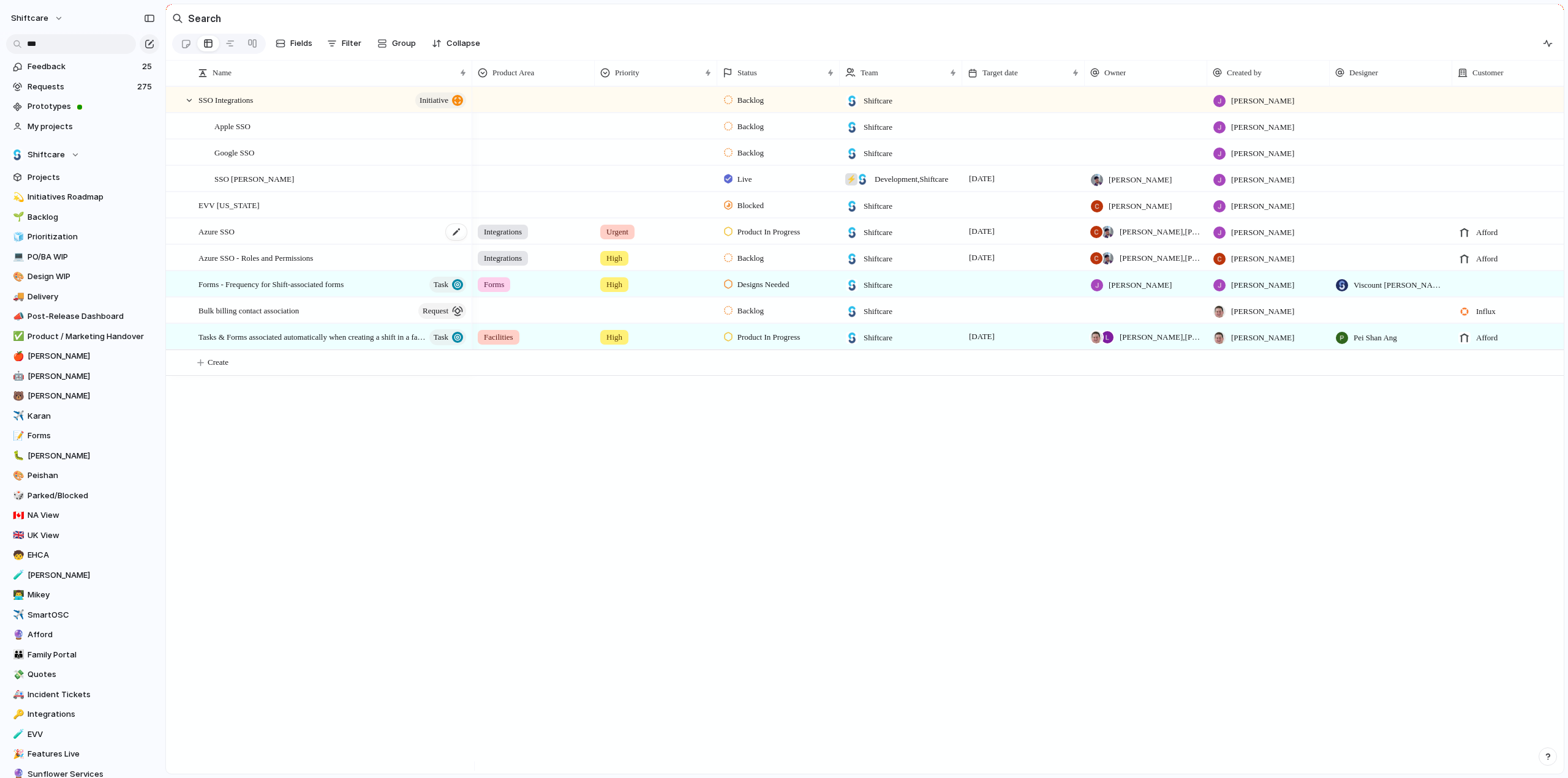
click at [244, 234] on div "Azure SSO" at bounding box center [333, 232] width 270 height 25
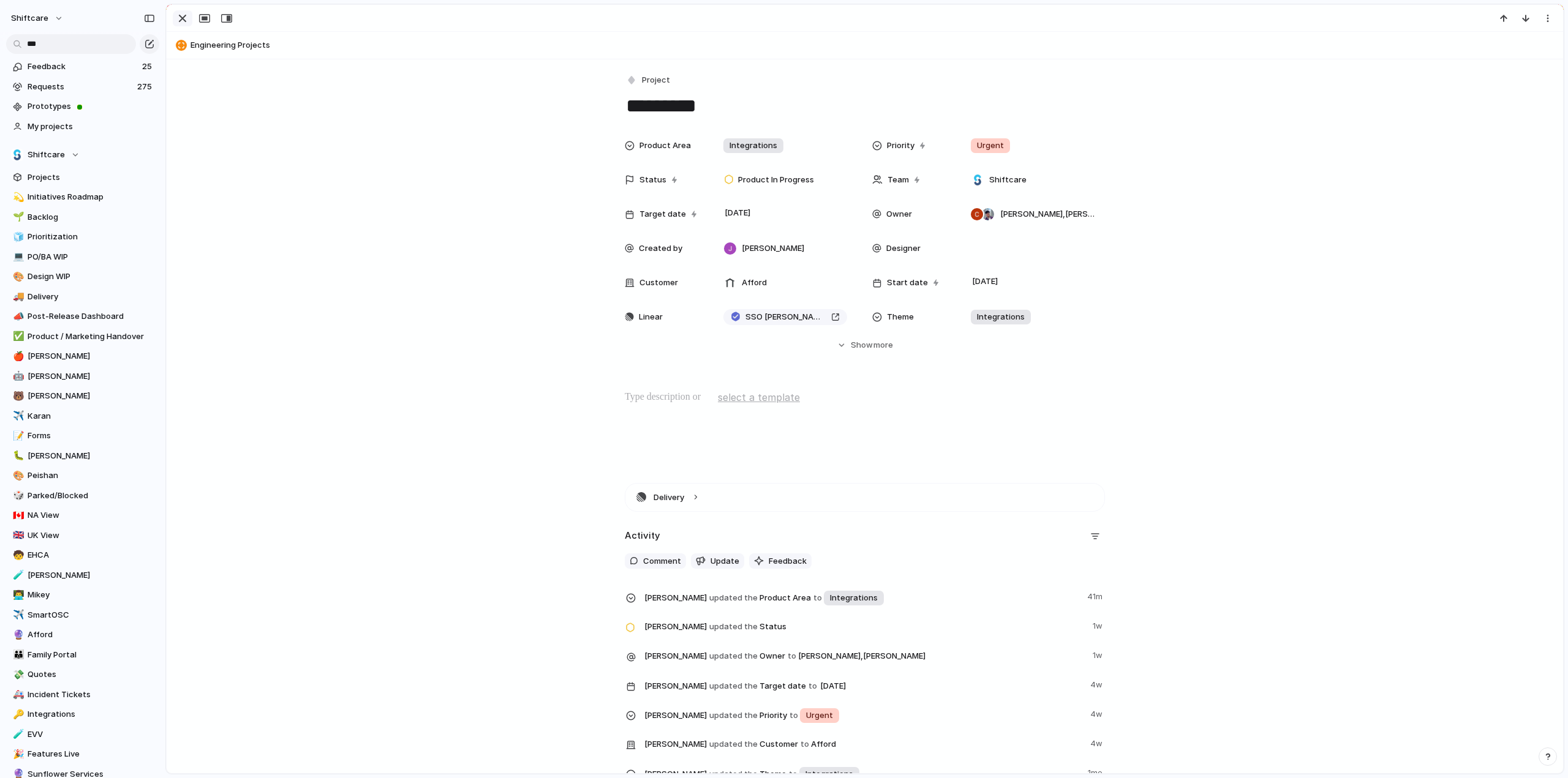
click at [182, 17] on div "button" at bounding box center [182, 18] width 14 height 14
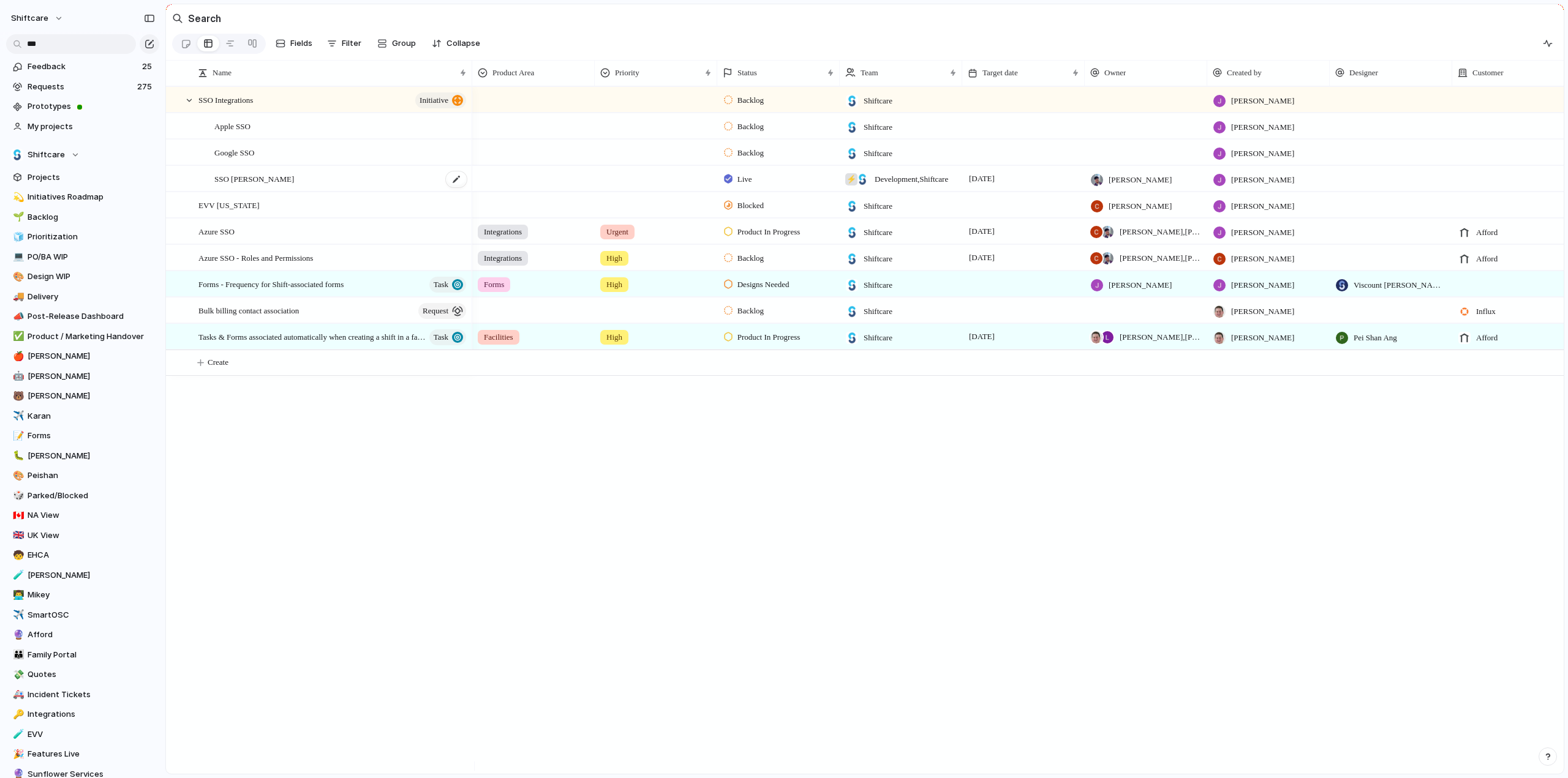
click at [226, 186] on span "SSO [PERSON_NAME]" at bounding box center [254, 178] width 80 height 14
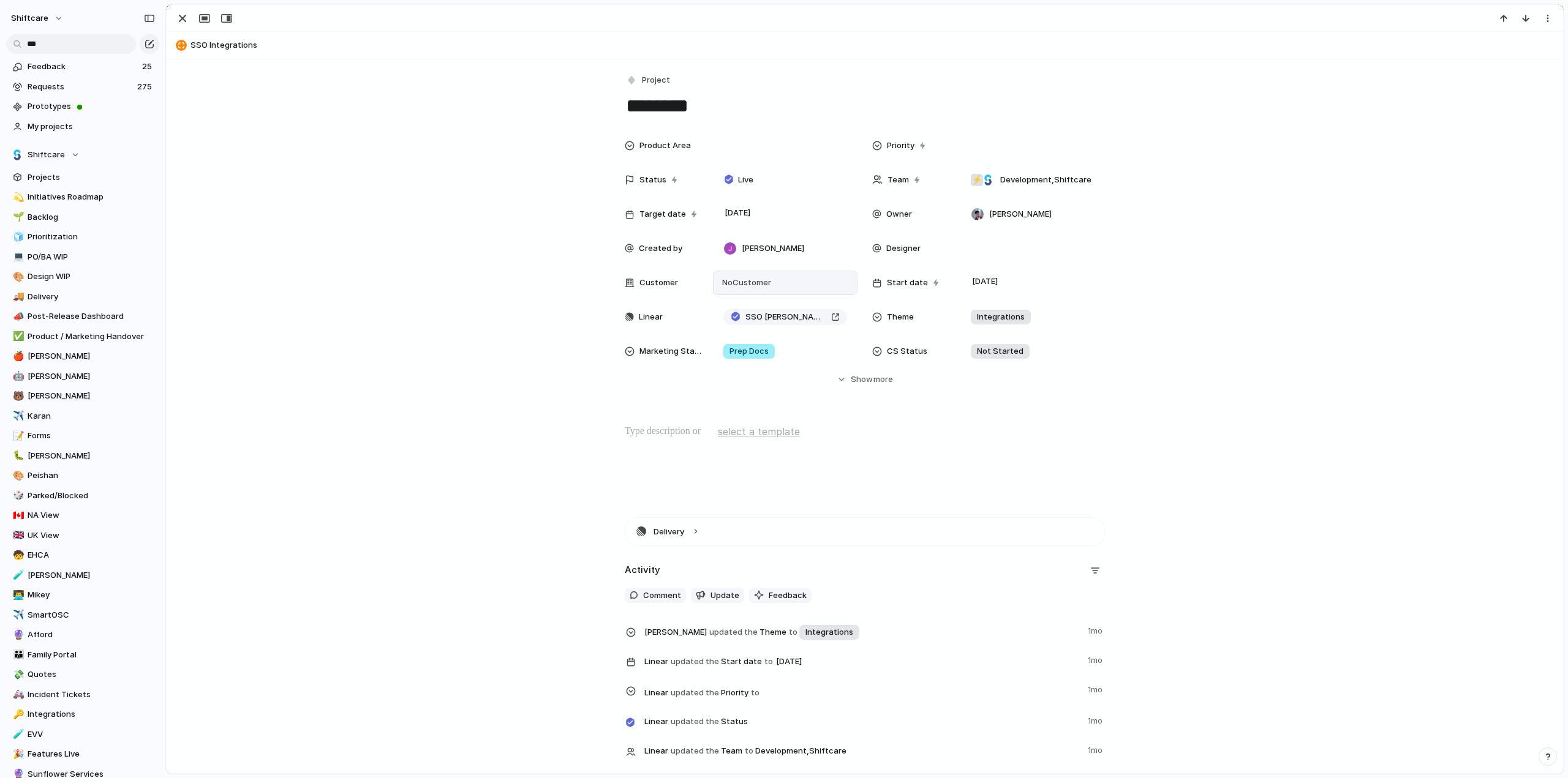
click at [752, 284] on span "No Customer" at bounding box center [745, 283] width 53 height 12
type input "*****"
click at [726, 326] on div at bounding box center [726, 332] width 21 height 21
click at [188, 23] on div "***** Afford Add 'affor'" at bounding box center [784, 389] width 1568 height 778
click at [184, 12] on div "button" at bounding box center [182, 18] width 14 height 14
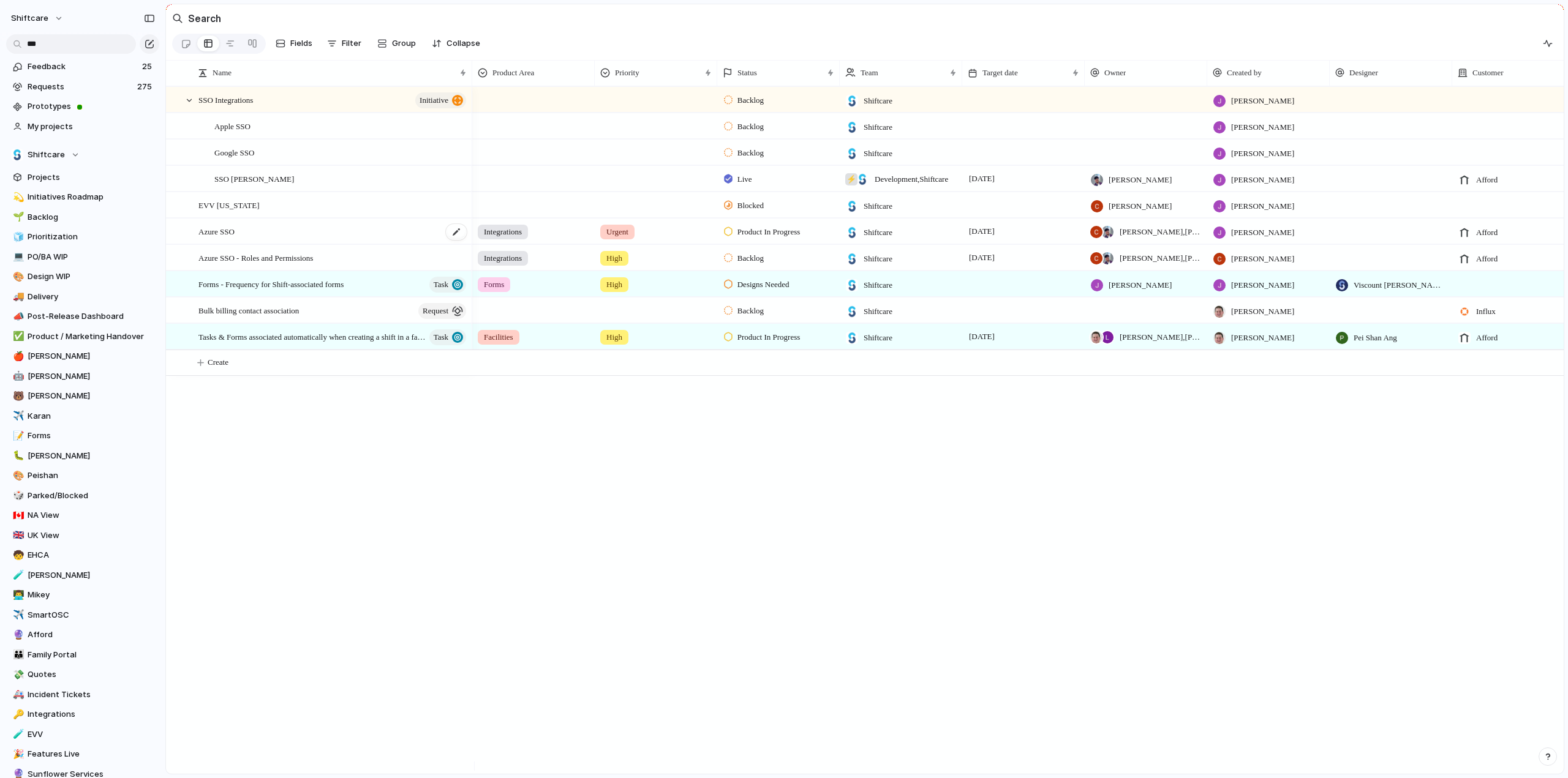
click at [235, 238] on span "Azure SSO" at bounding box center [216, 231] width 36 height 14
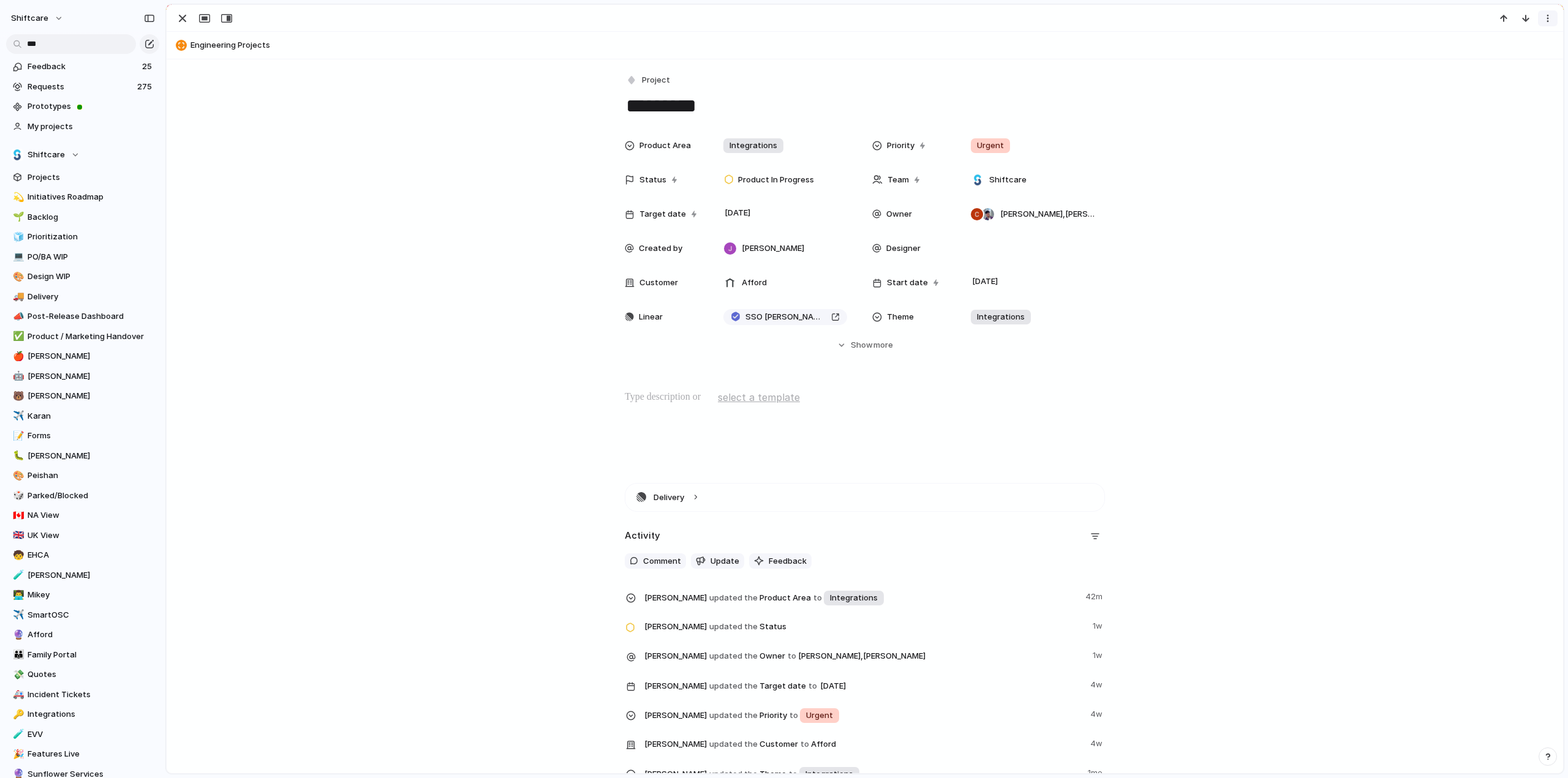
click at [1546, 19] on div "button" at bounding box center [1548, 19] width 10 height 10
click at [1513, 66] on li "Delete" at bounding box center [1509, 64] width 92 height 19
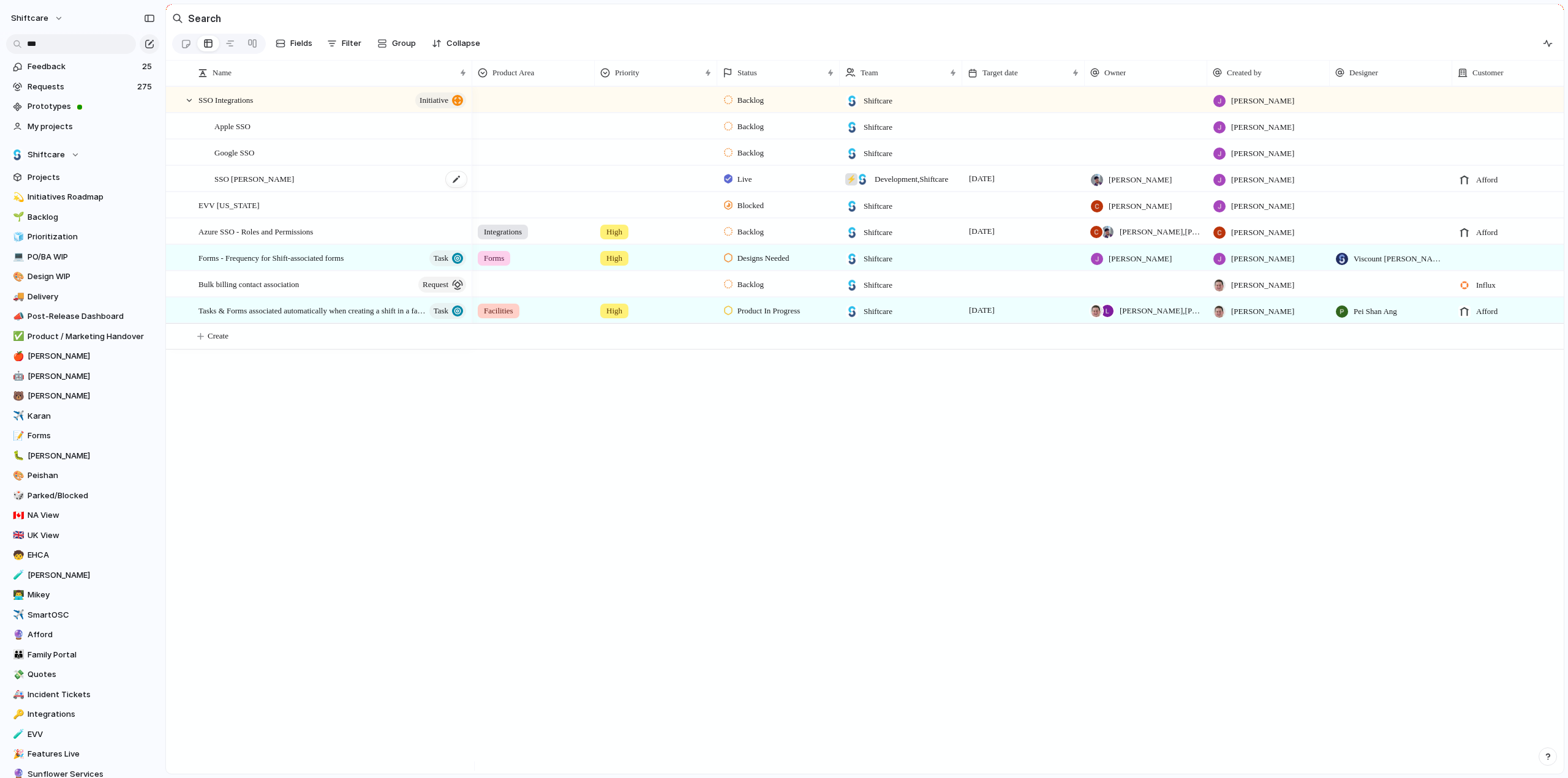
click at [287, 183] on div "SSO [PERSON_NAME]" at bounding box center [341, 179] width 254 height 25
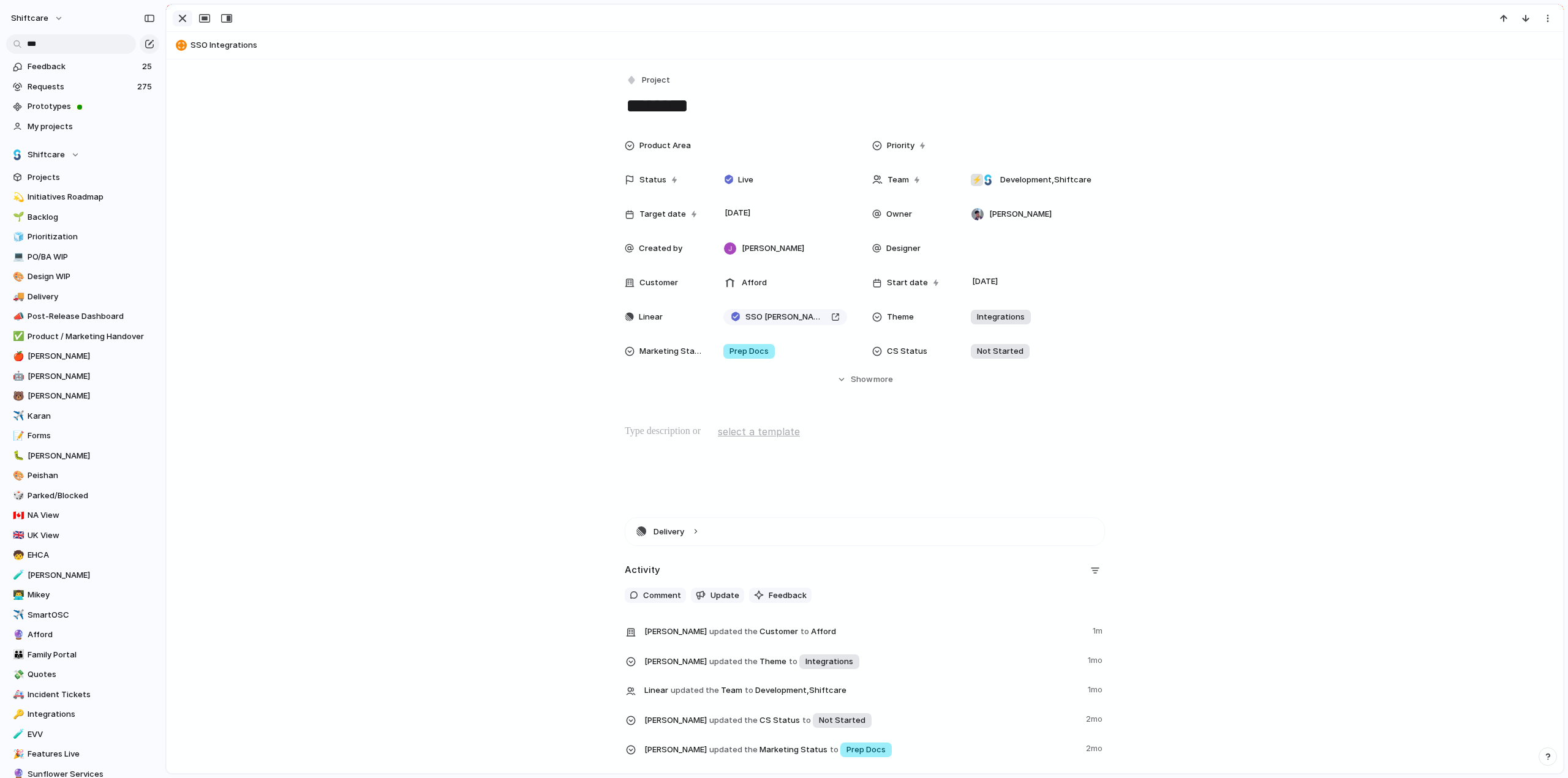
click at [182, 20] on div "button" at bounding box center [182, 18] width 14 height 14
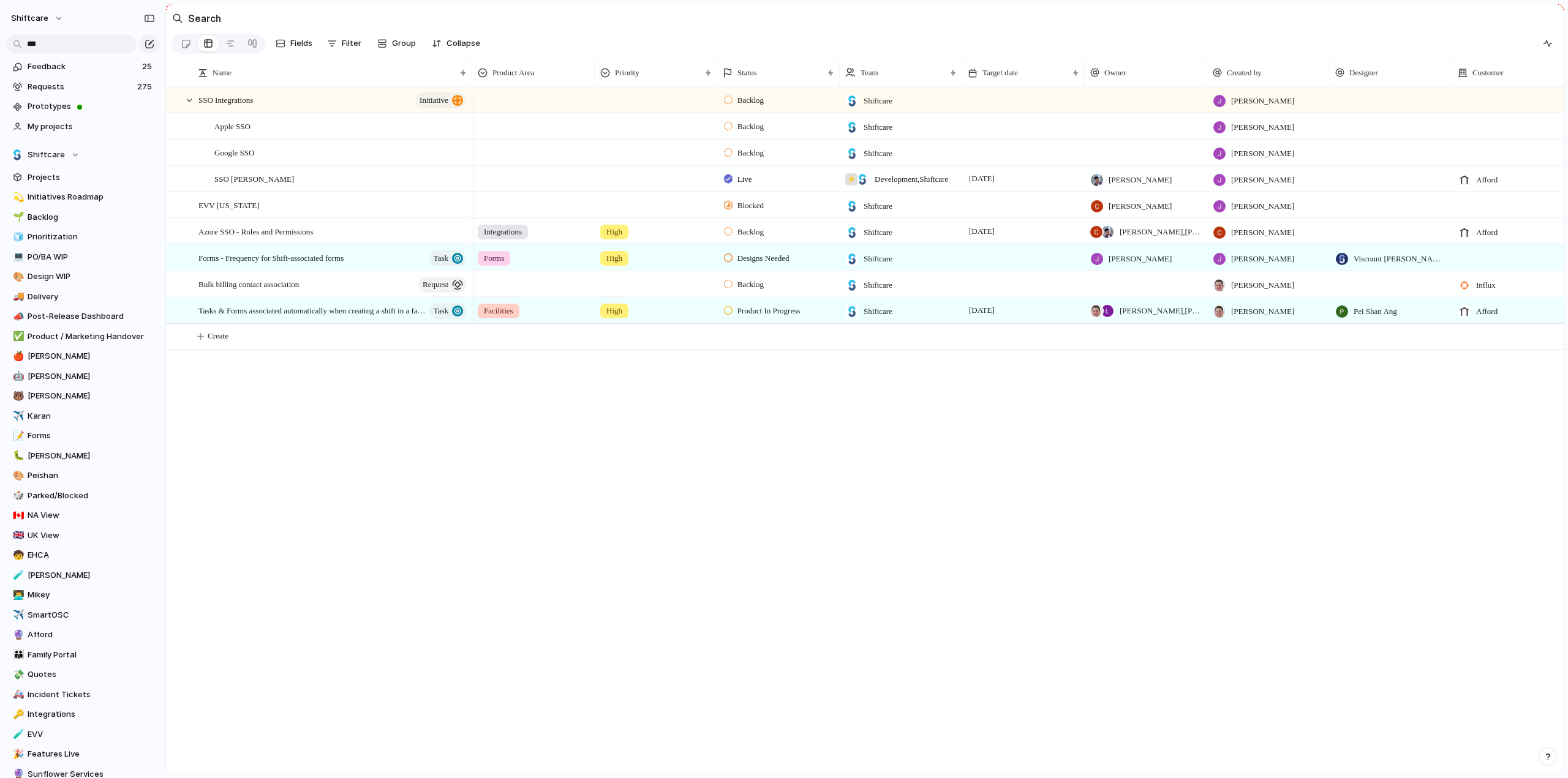
scroll to position [303, 0]
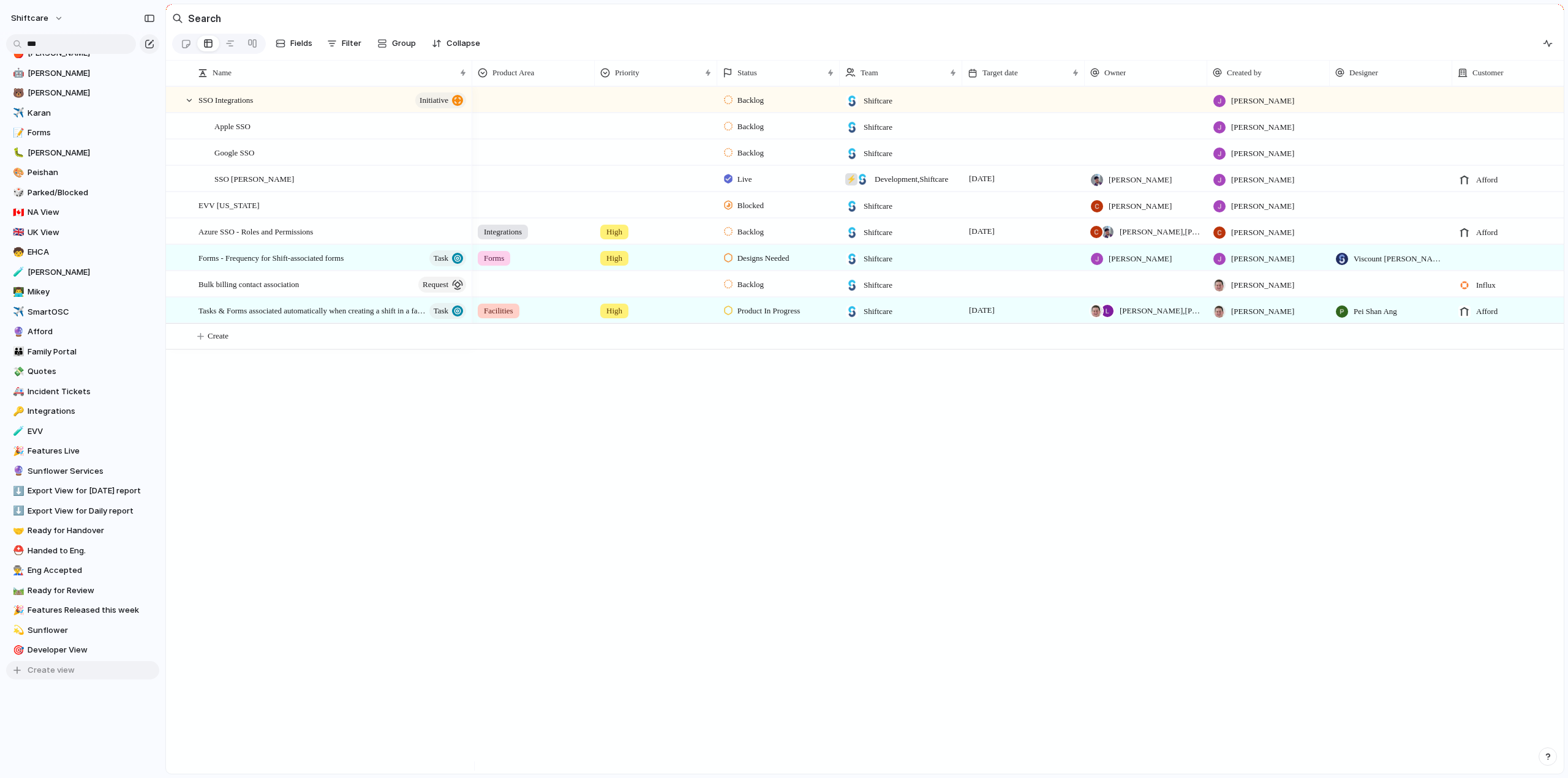
click at [38, 673] on span "Create view" at bounding box center [52, 670] width 47 height 12
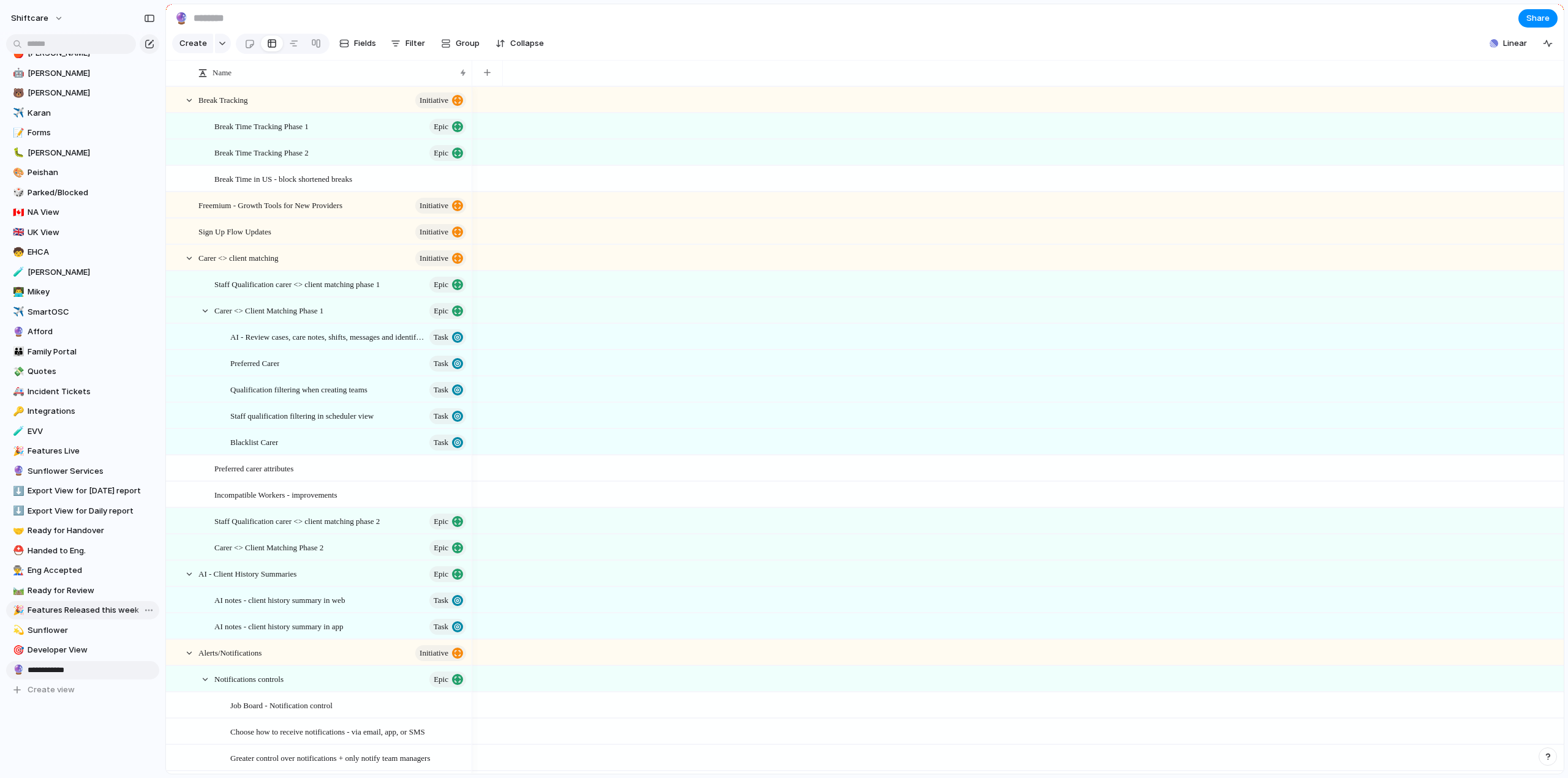
type input "**********"
click at [15, 670] on div "🔮" at bounding box center [17, 670] width 8 height 14
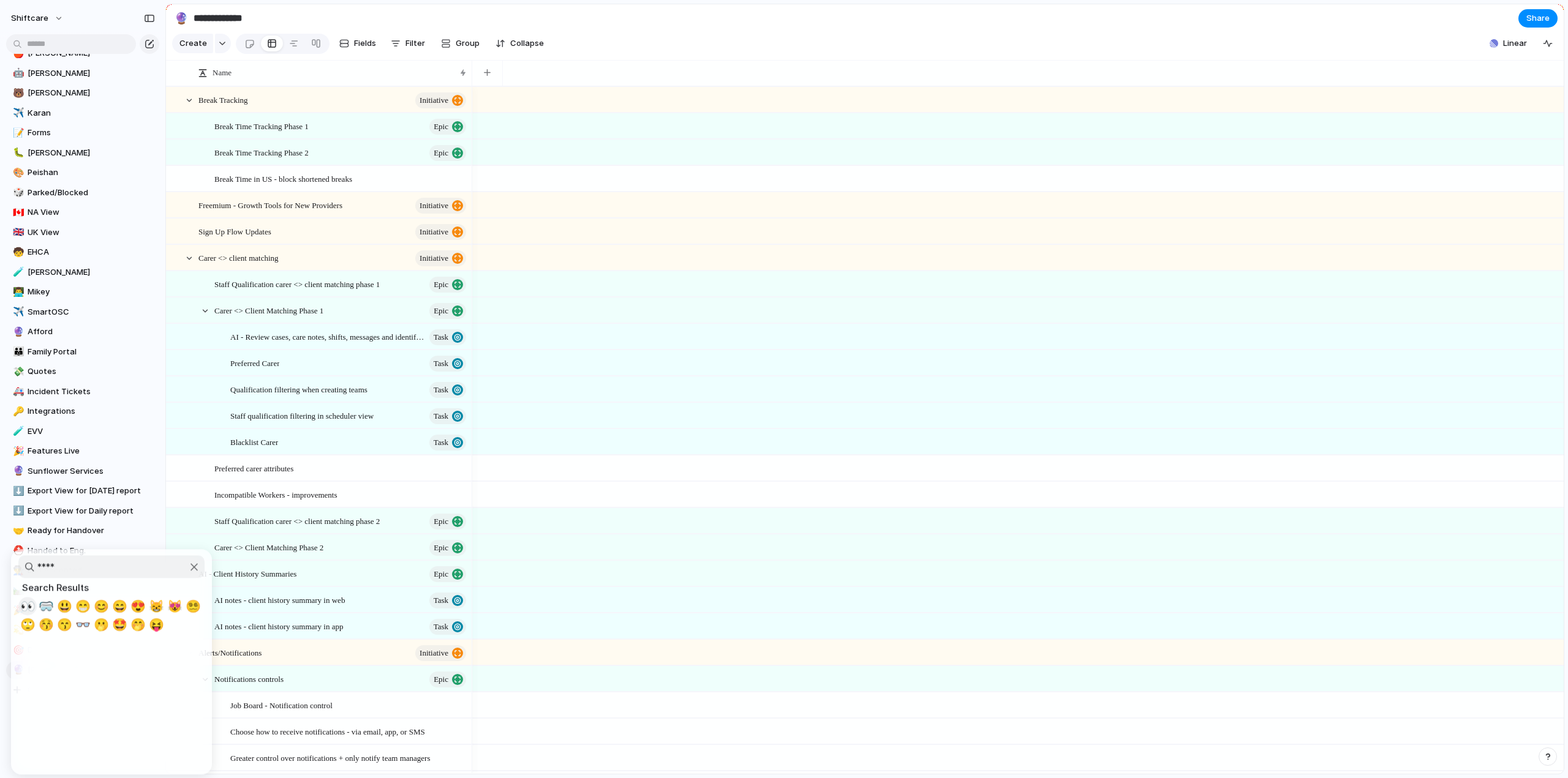
type input "****"
click at [32, 609] on span "👀" at bounding box center [28, 605] width 15 height 14
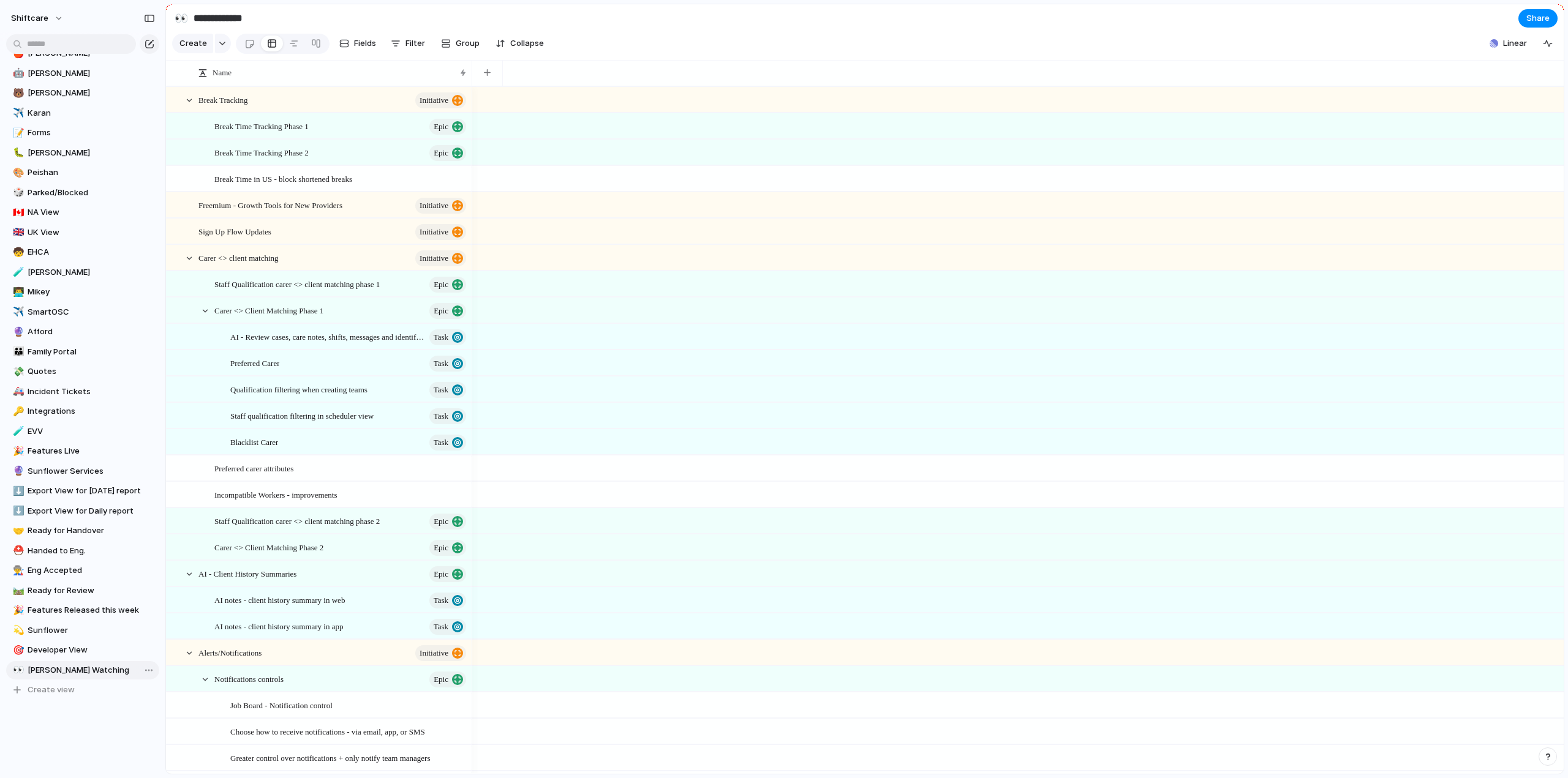
click at [48, 671] on span "[PERSON_NAME] Watching" at bounding box center [92, 670] width 127 height 12
click at [410, 45] on span "Filter" at bounding box center [415, 43] width 20 height 12
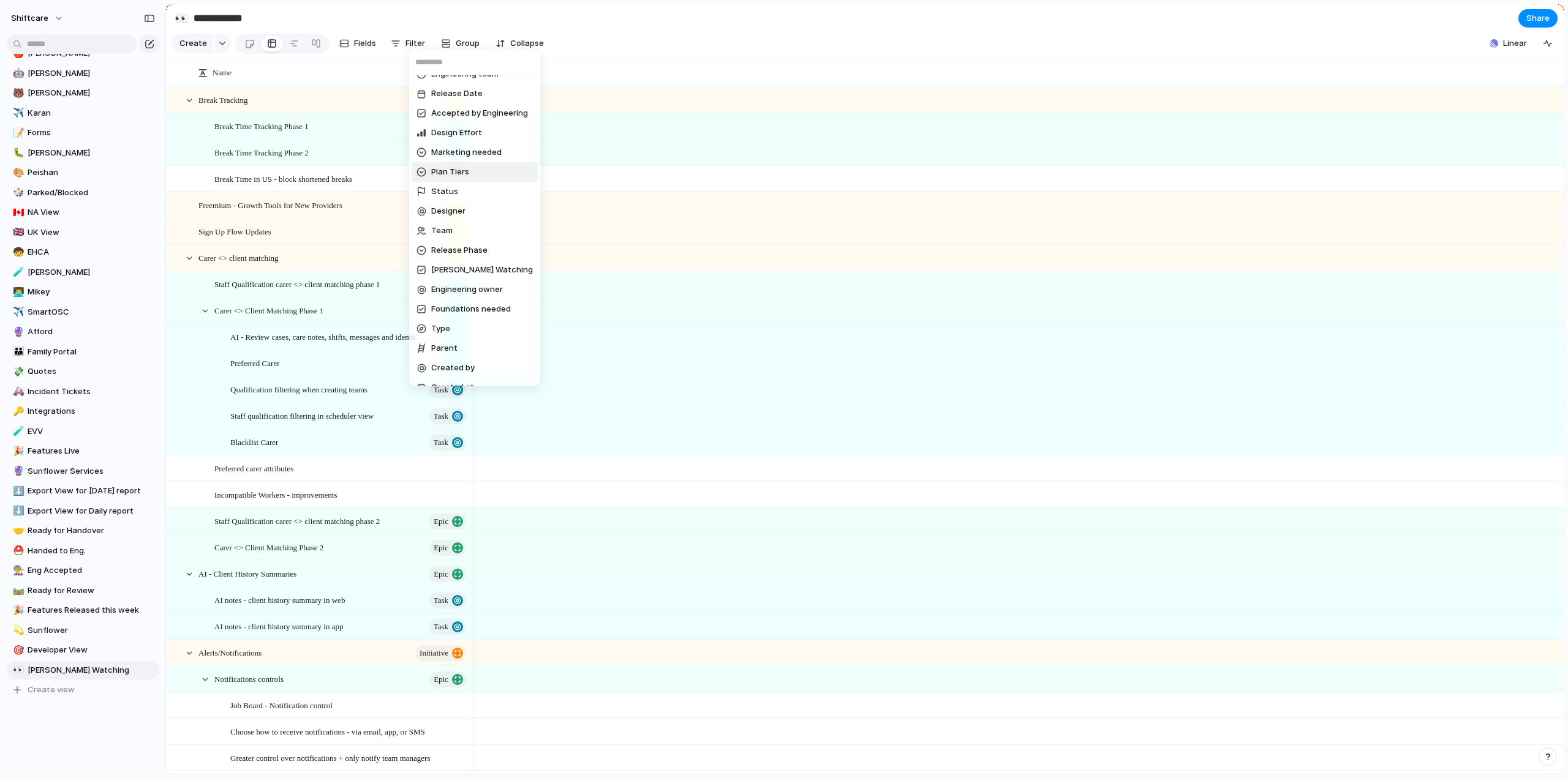
scroll to position [381, 0]
click at [458, 230] on li "[PERSON_NAME] Watching" at bounding box center [474, 236] width 126 height 19
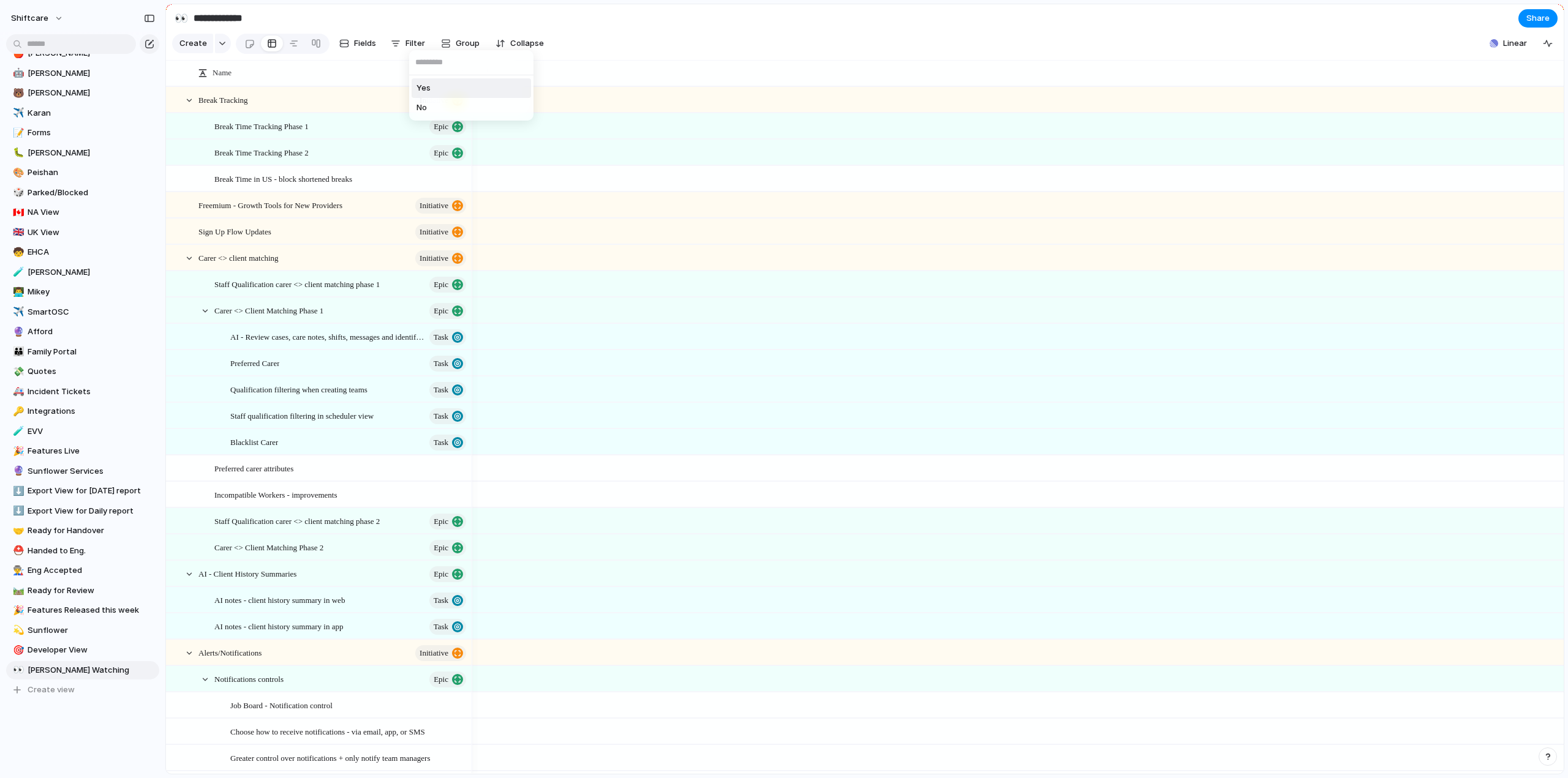
click at [426, 92] on span "Yes" at bounding box center [423, 88] width 14 height 12
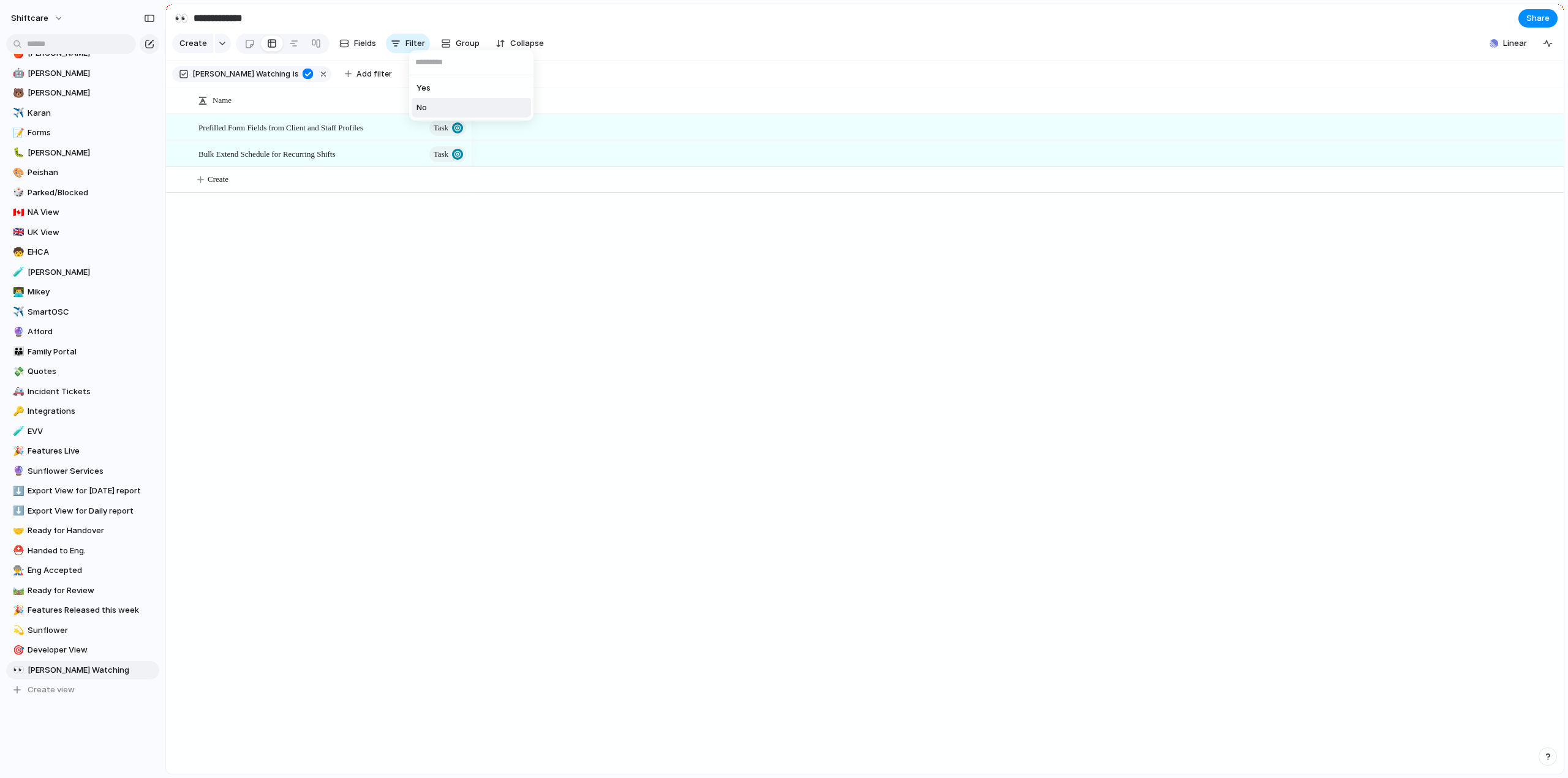
click at [334, 258] on div "Yes No" at bounding box center [784, 389] width 1568 height 778
click at [286, 134] on span "Prefilled Form Fields from Client and Staff Profiles" at bounding box center [281, 127] width 165 height 14
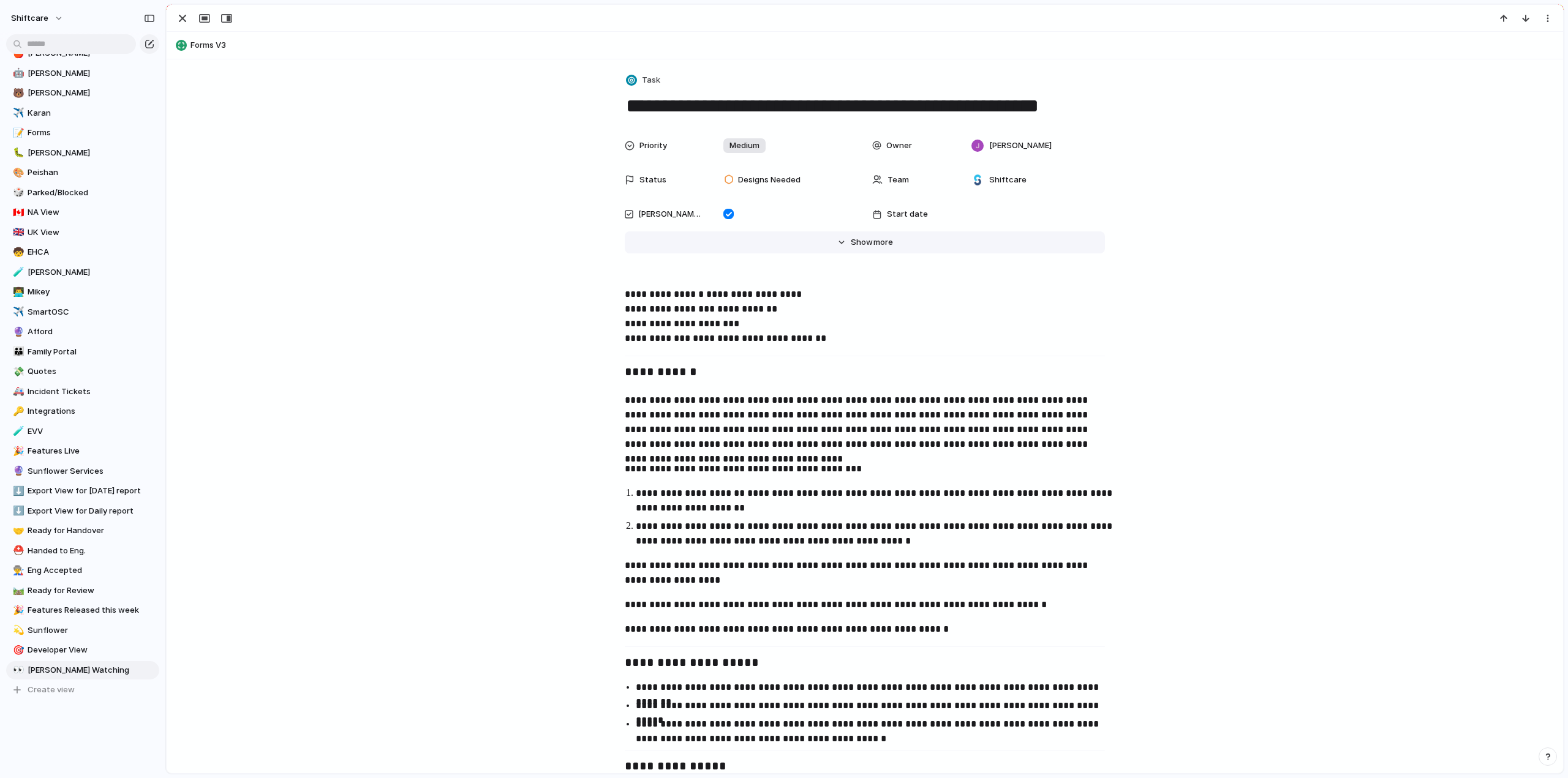
click at [862, 242] on span "Show" at bounding box center [862, 242] width 22 height 12
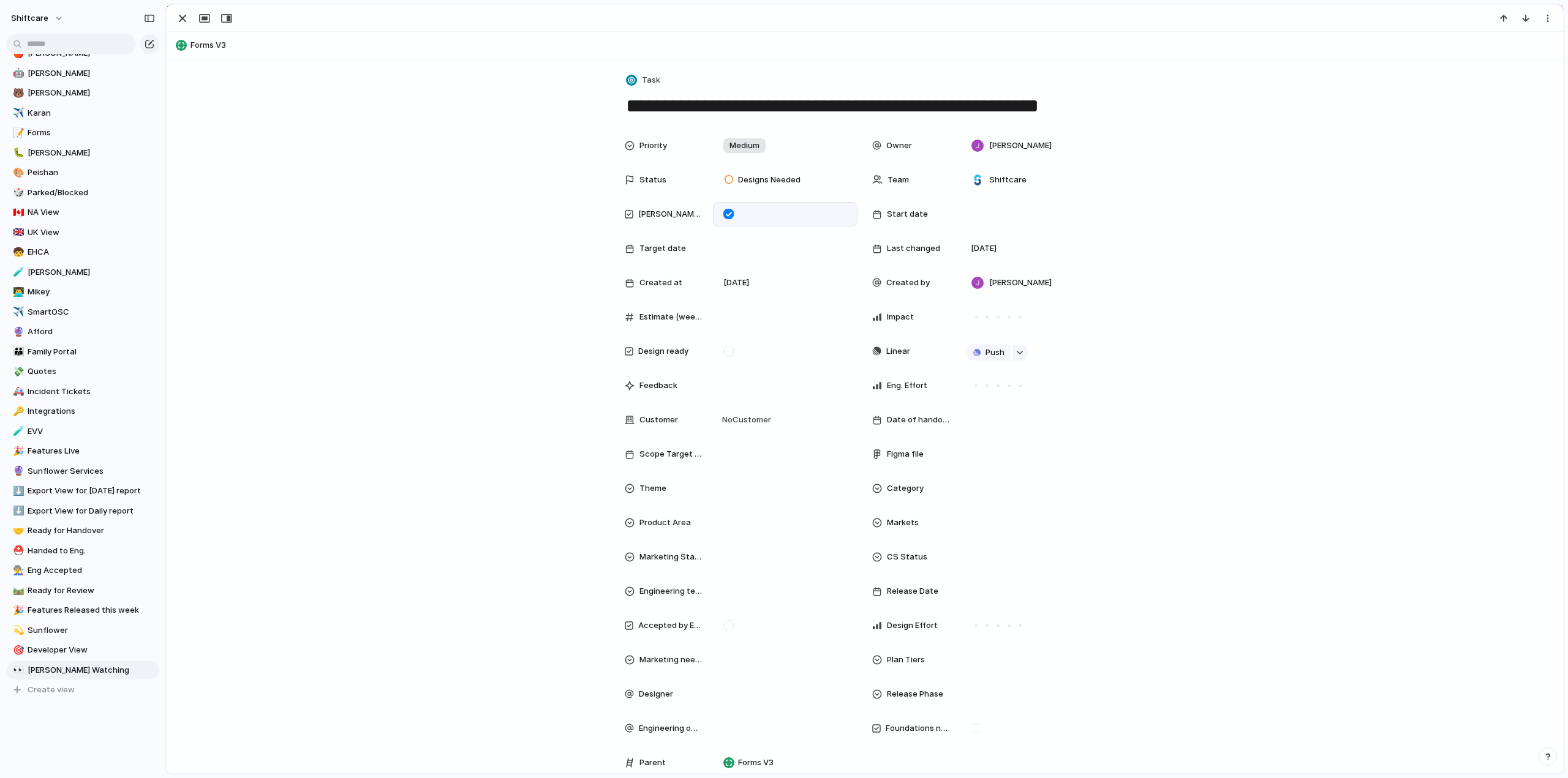
click at [723, 213] on div at bounding box center [728, 214] width 10 height 10
click at [180, 17] on div "button" at bounding box center [182, 18] width 14 height 14
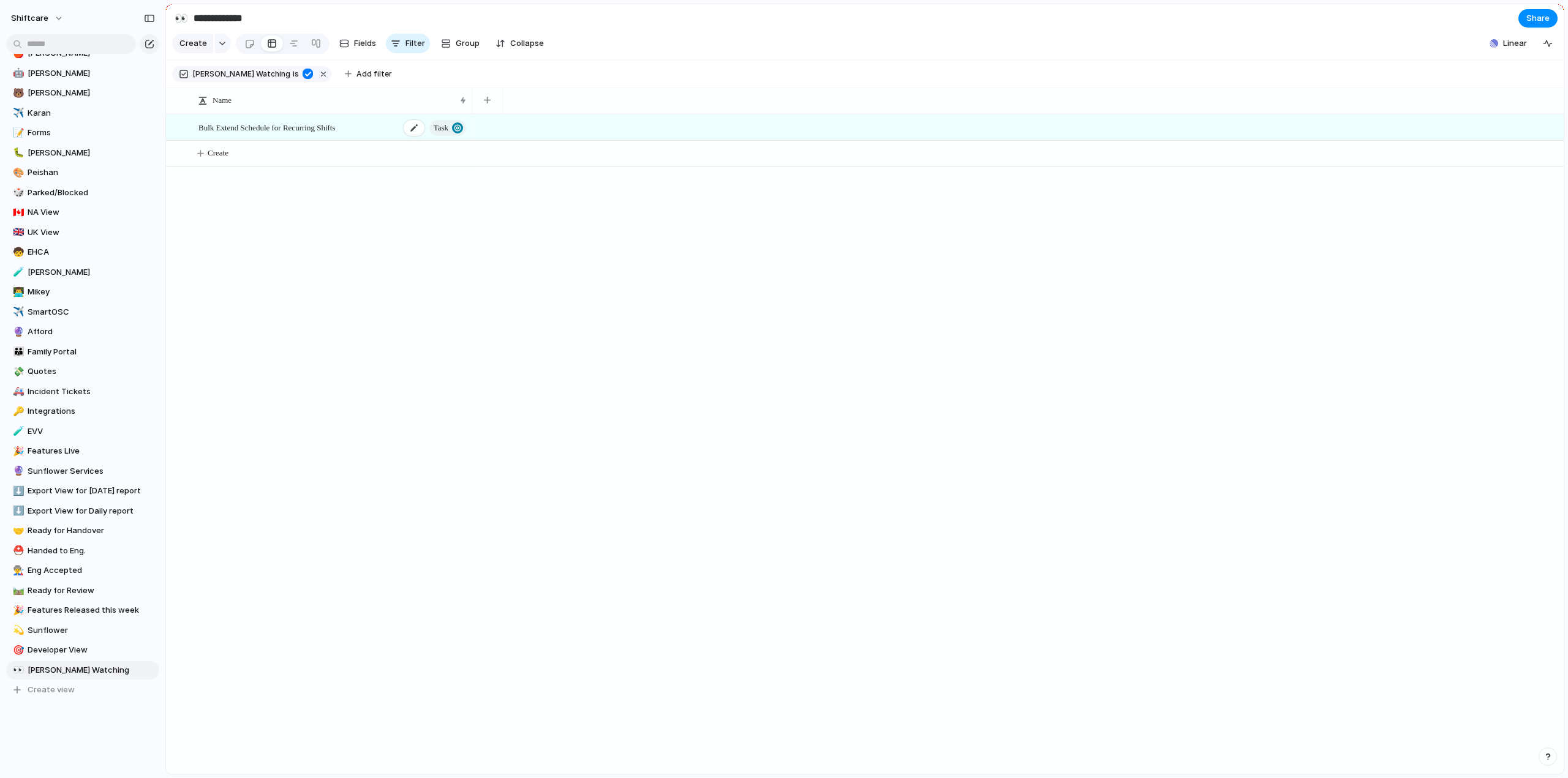
click at [289, 134] on span "Bulk Extend Schedule for Recurring Shifts" at bounding box center [267, 127] width 137 height 14
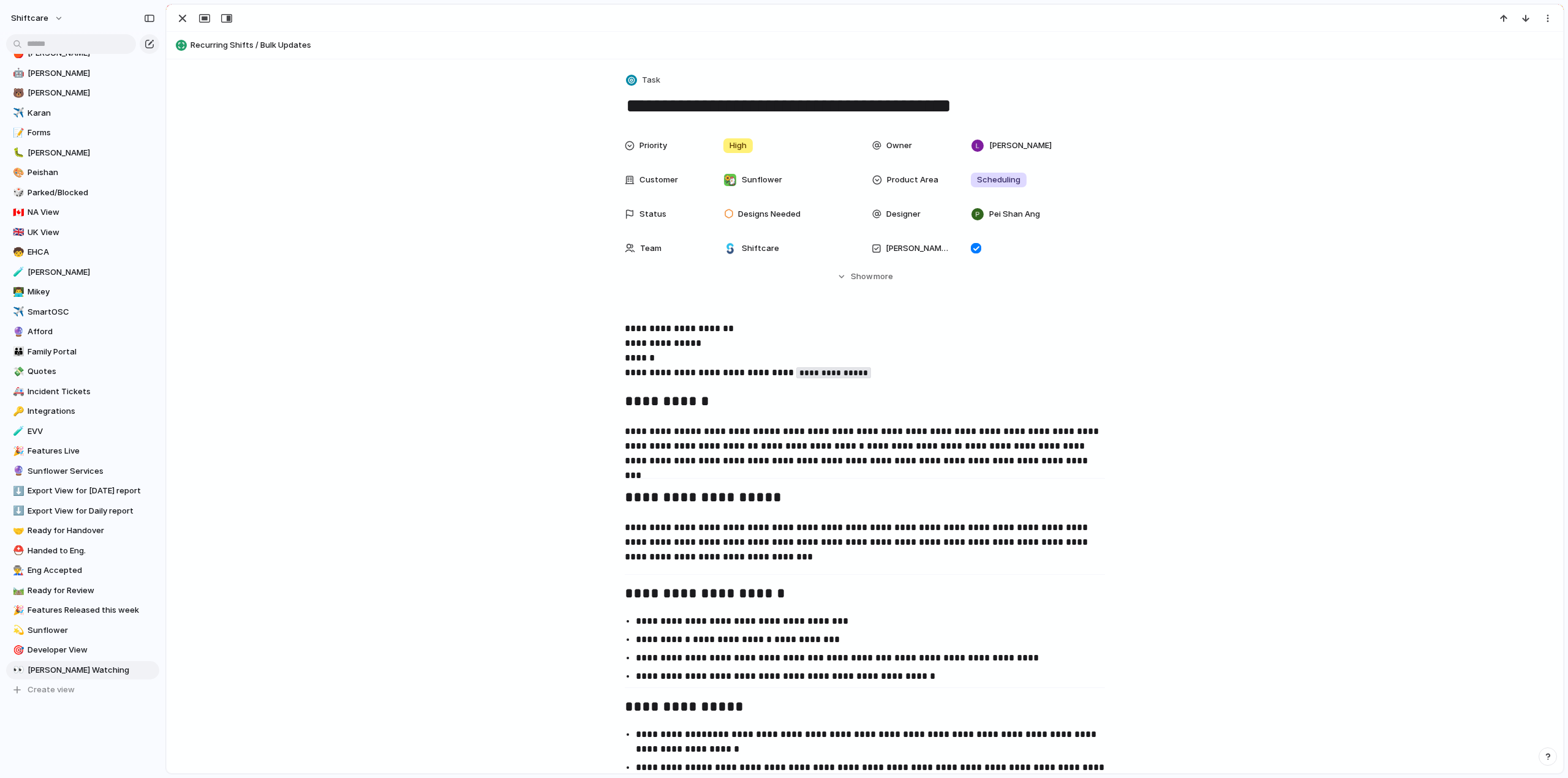
scroll to position [61, 0]
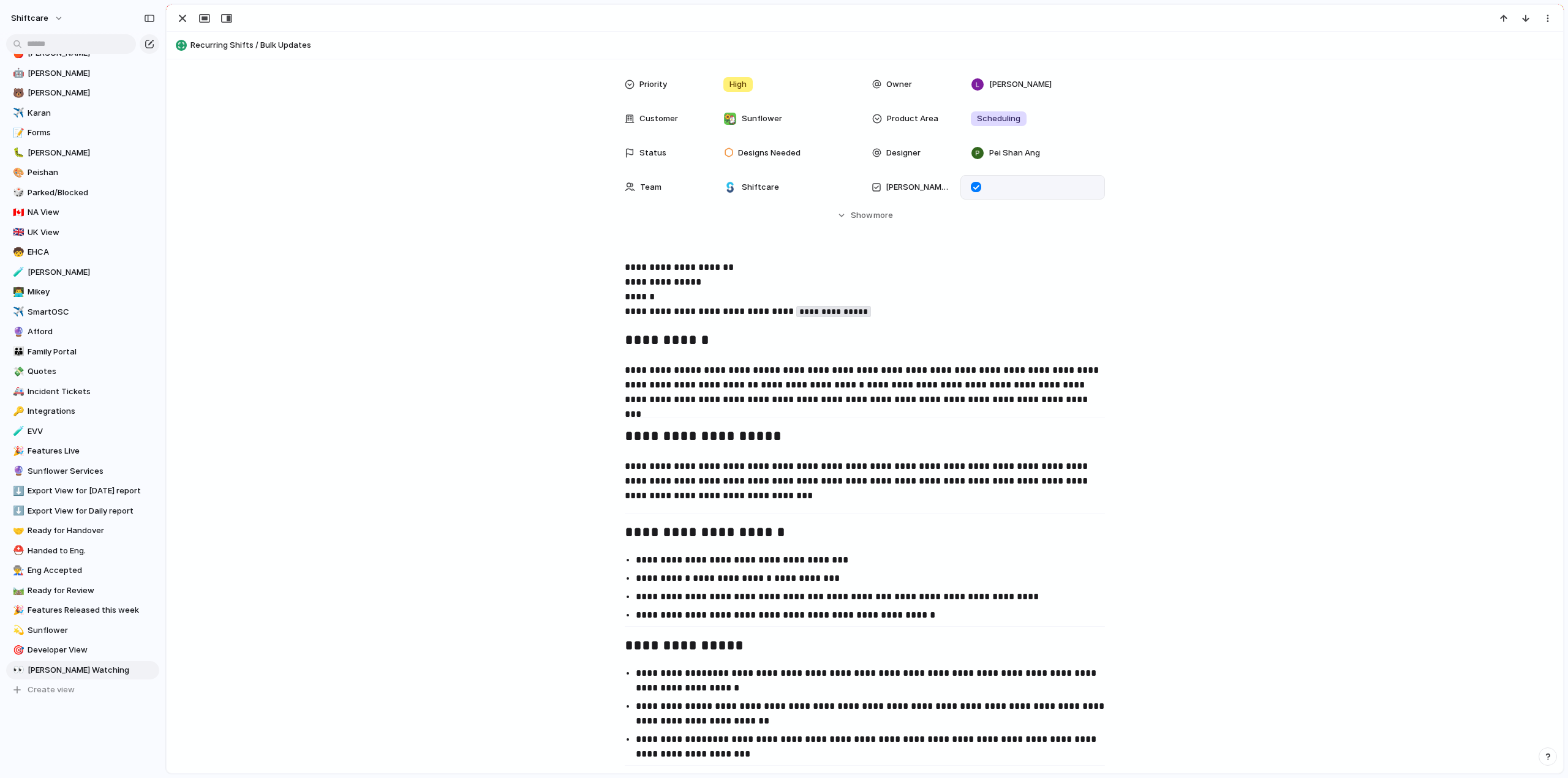
click at [973, 186] on div at bounding box center [976, 187] width 10 height 10
click at [346, 205] on div "Priority High Owner [PERSON_NAME] Customer Sunflower Product Area Scheduling St…" at bounding box center [865, 147] width 1367 height 149
click at [177, 19] on div "button" at bounding box center [182, 18] width 14 height 14
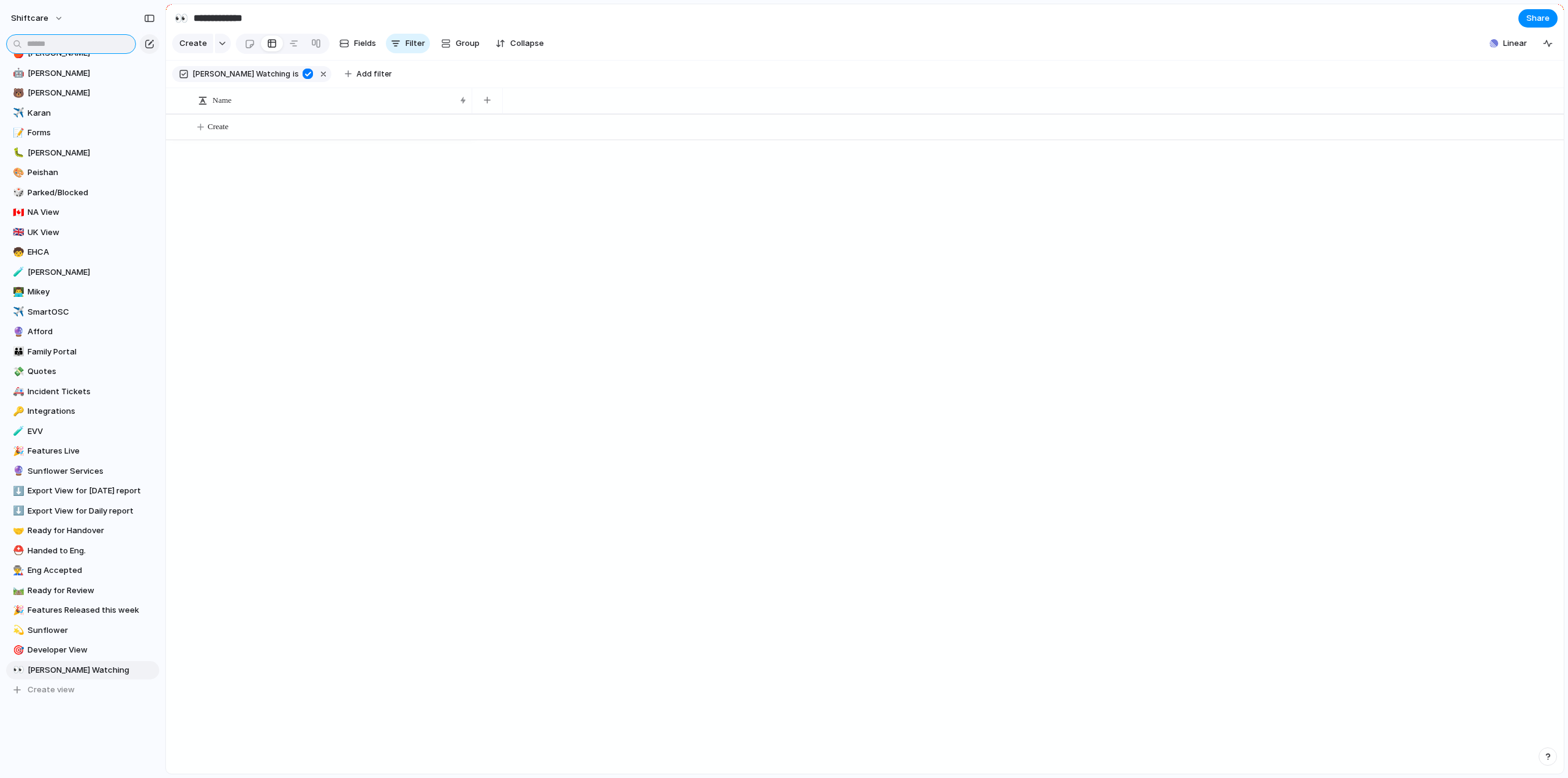
click at [60, 42] on input "text" at bounding box center [70, 43] width 130 height 19
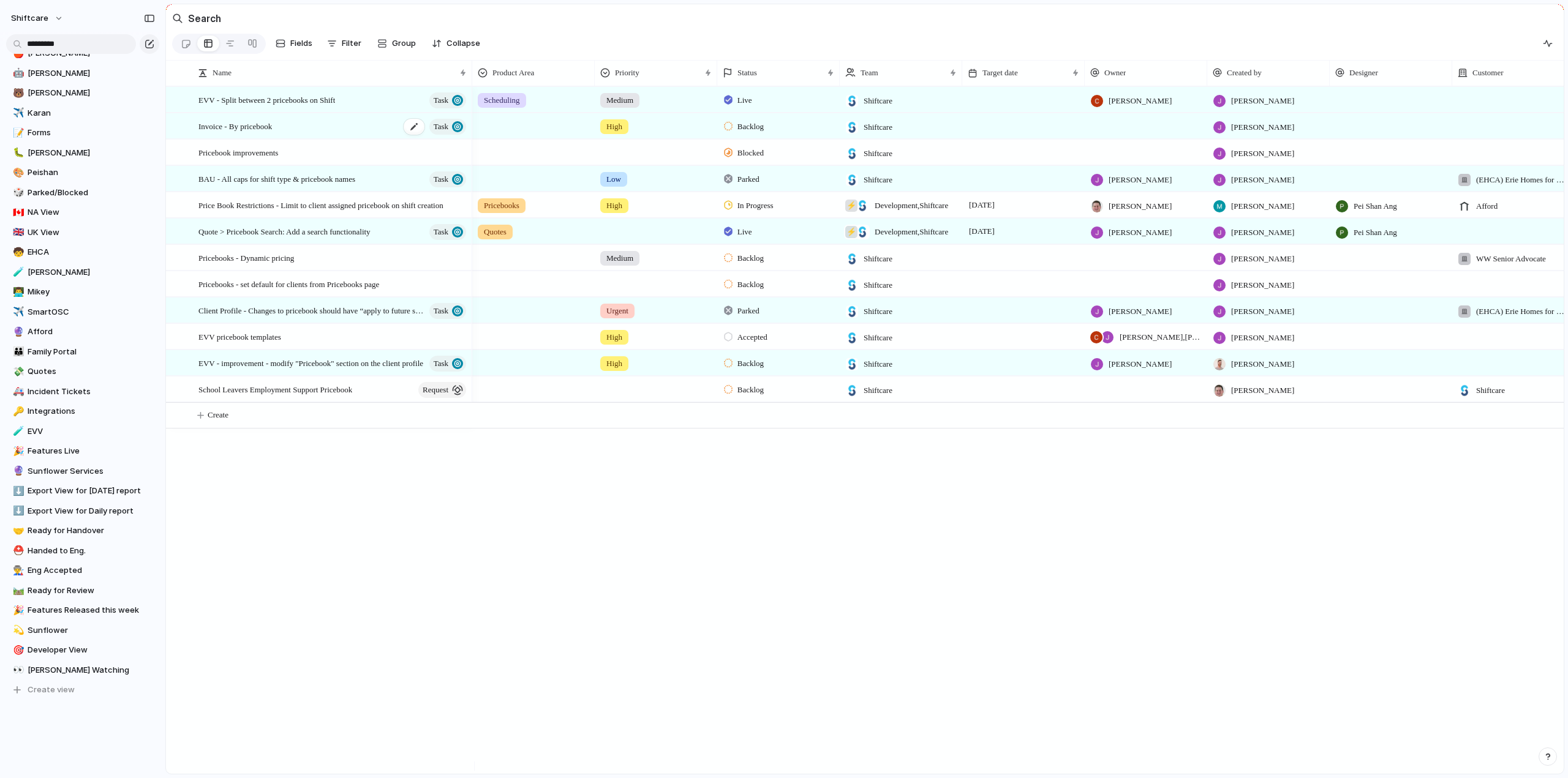
click at [248, 133] on span "Invoice - By pricebook" at bounding box center [235, 125] width 74 height 14
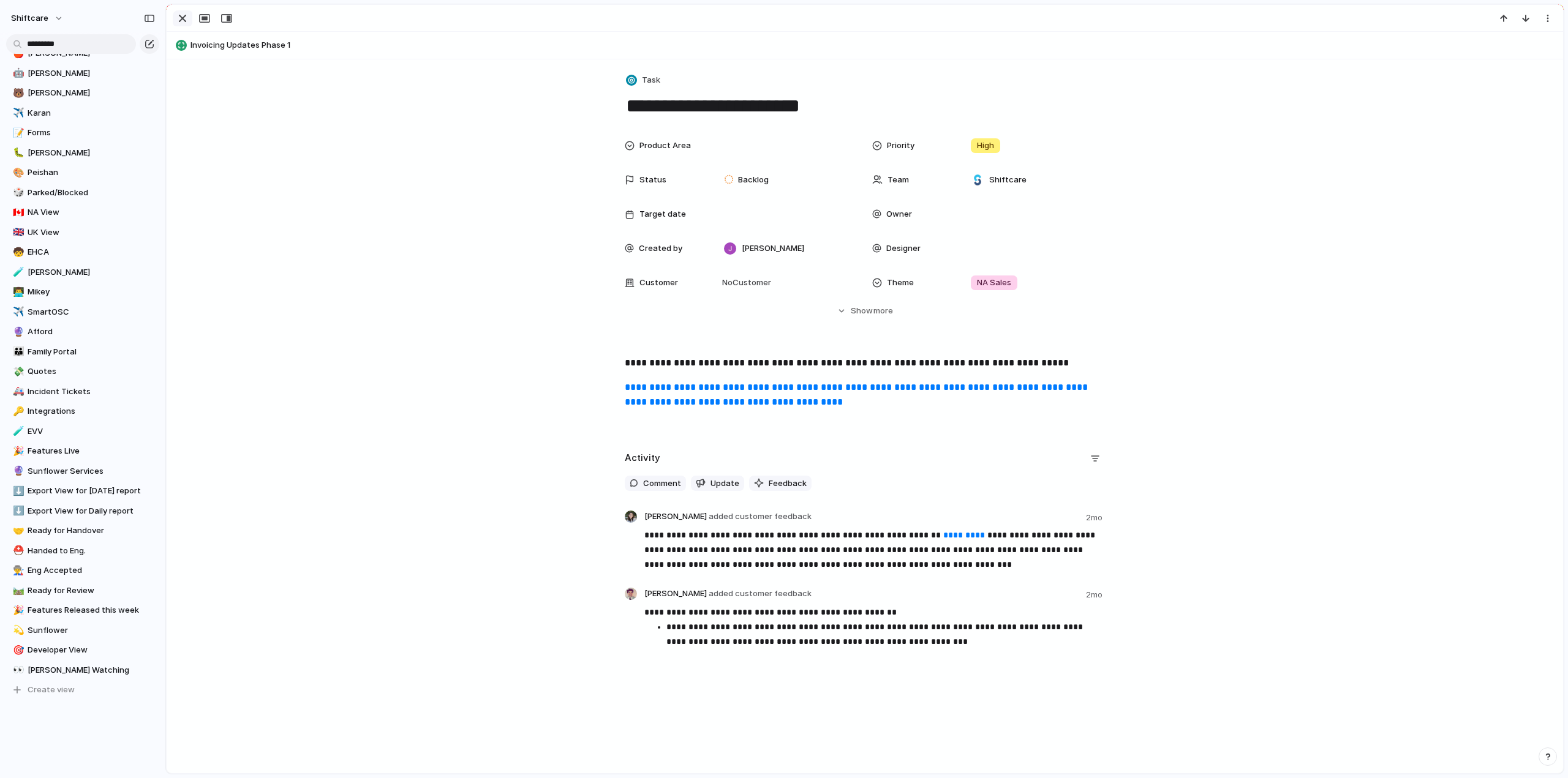
click at [182, 20] on div "button" at bounding box center [182, 18] width 14 height 14
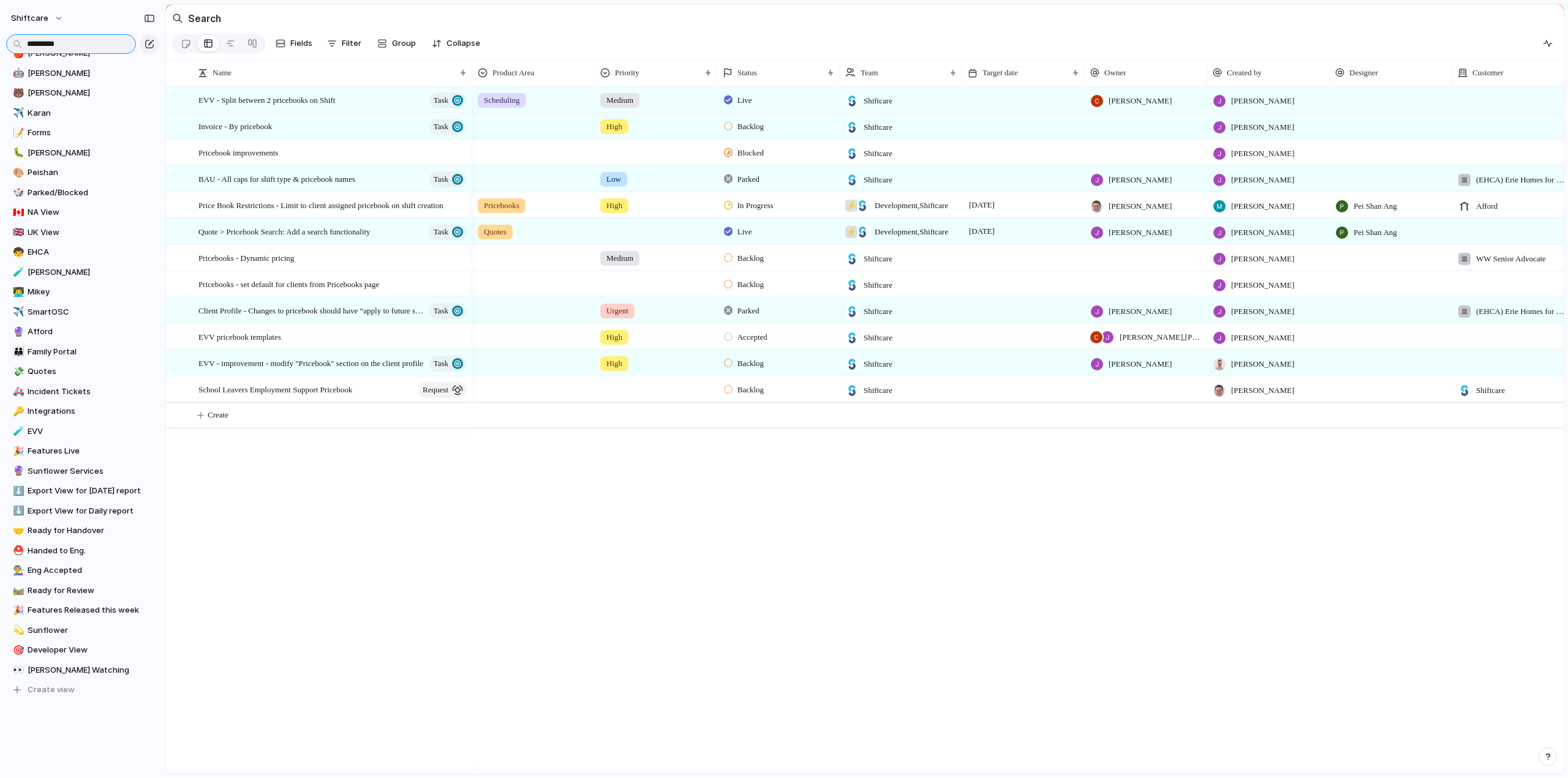
click at [81, 41] on input "*********" at bounding box center [70, 43] width 130 height 19
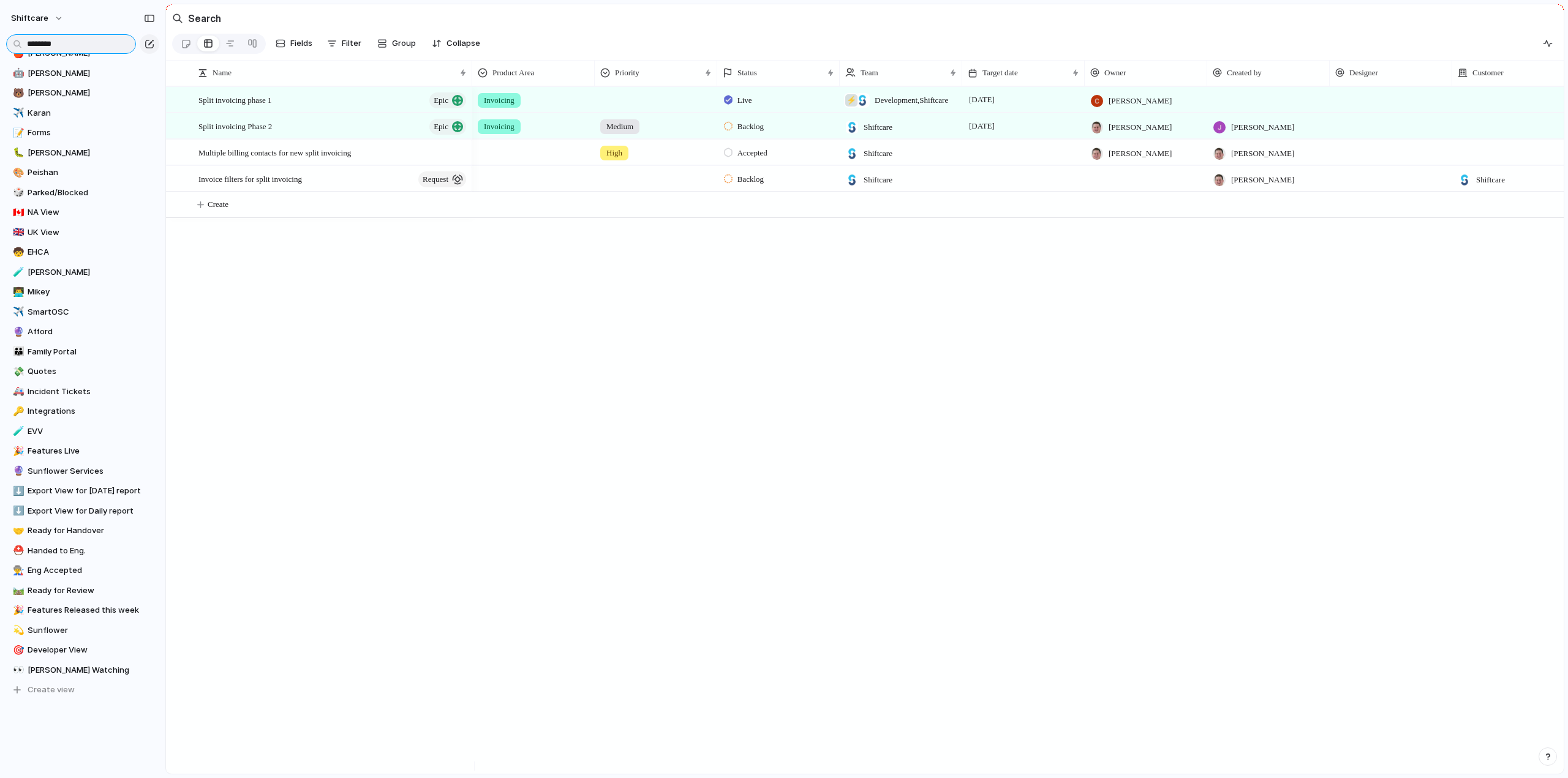
type input "********"
click at [890, 133] on span "Shiftcare" at bounding box center [879, 127] width 29 height 12
click at [261, 138] on div "Shiftcare ⚡ QA ⚡ IT ⚡ Product ⚡ Pivotal ⚡ Development ⚡ Foundation" at bounding box center [784, 389] width 1568 height 778
click at [243, 133] on span "Split invoicing Phase 2" at bounding box center [235, 125] width 74 height 14
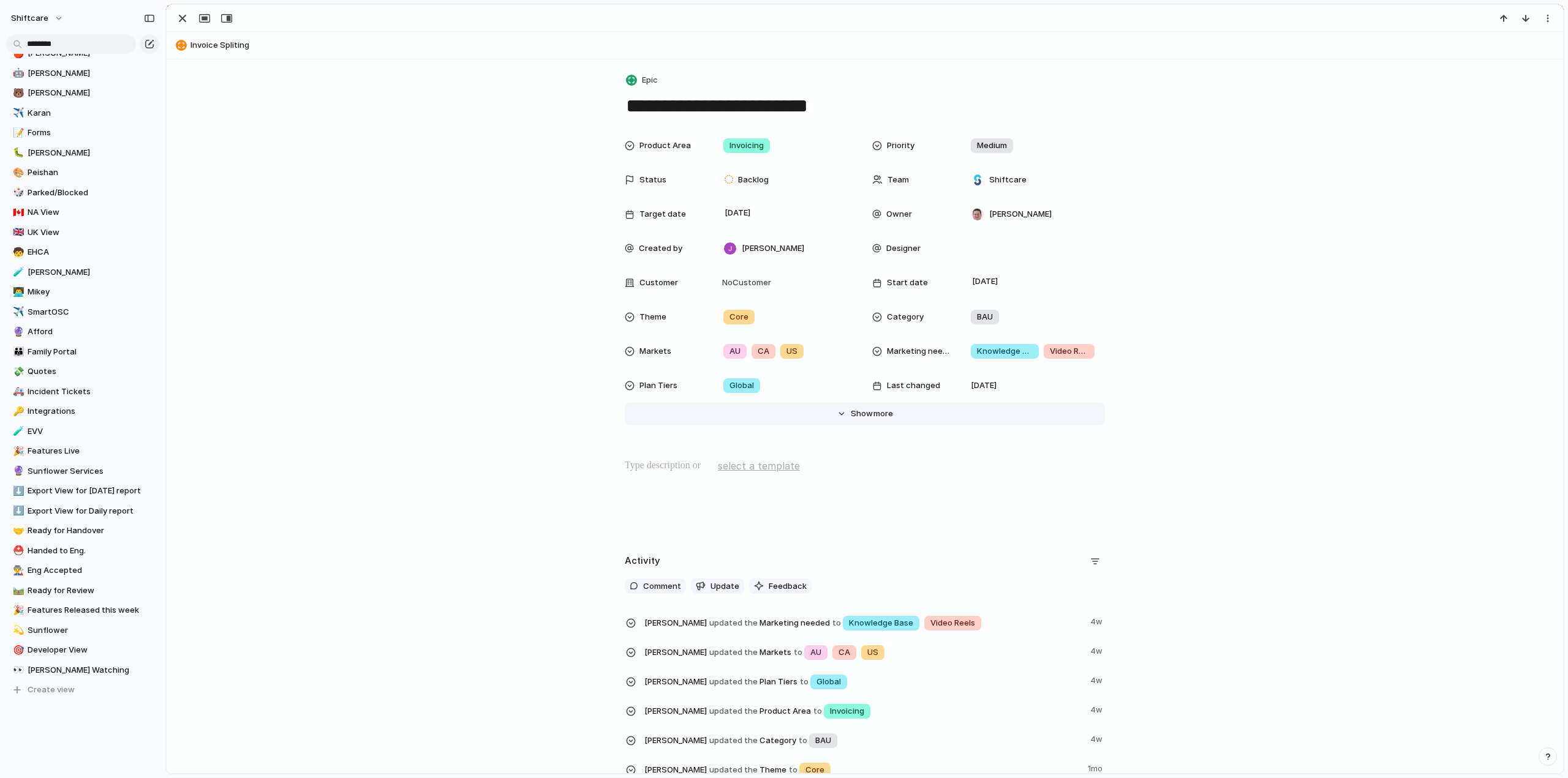
click at [862, 415] on span "Show" at bounding box center [862, 414] width 22 height 12
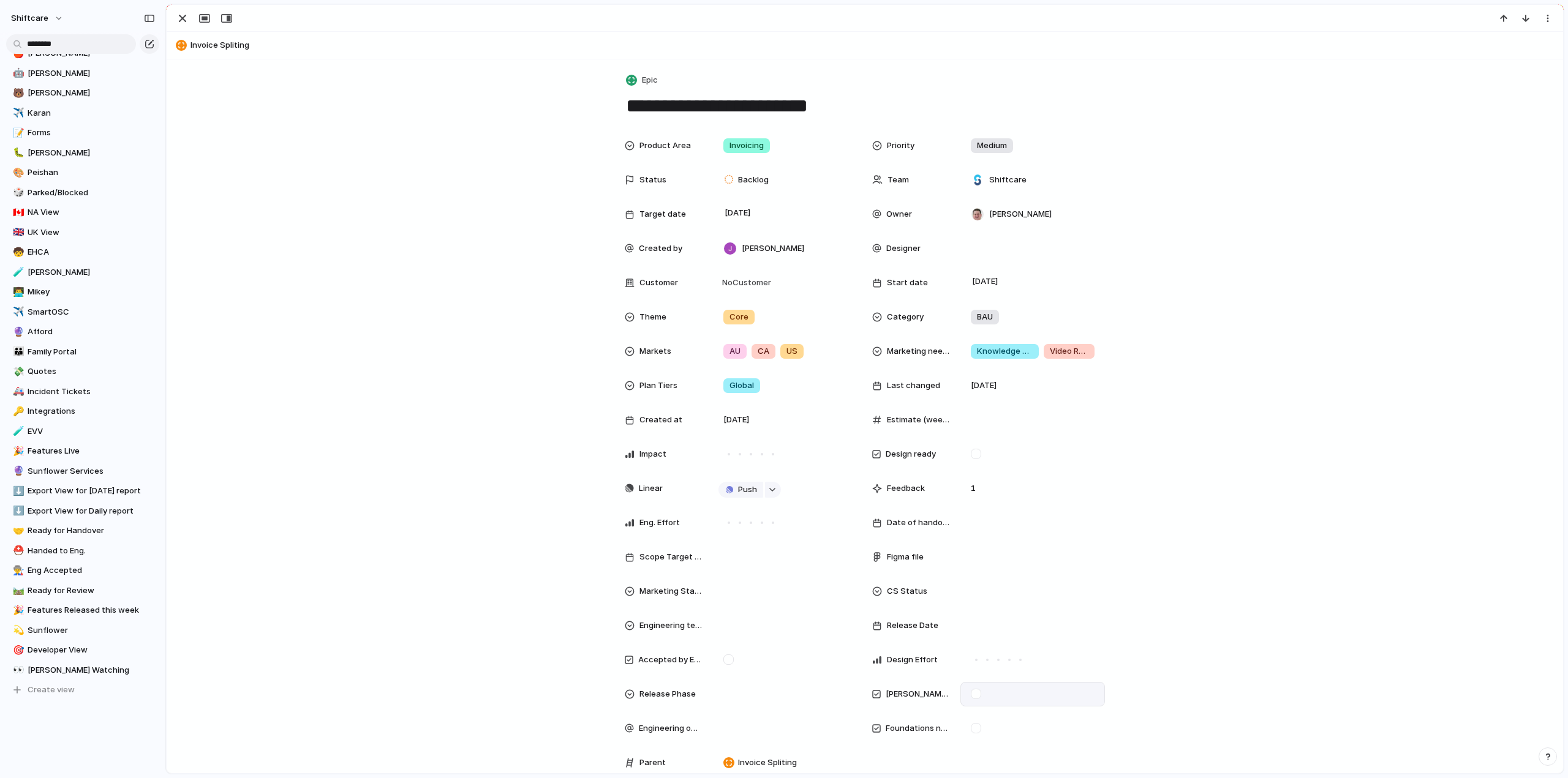
click at [975, 692] on div at bounding box center [976, 694] width 10 height 10
click at [182, 20] on div "button" at bounding box center [182, 18] width 14 height 14
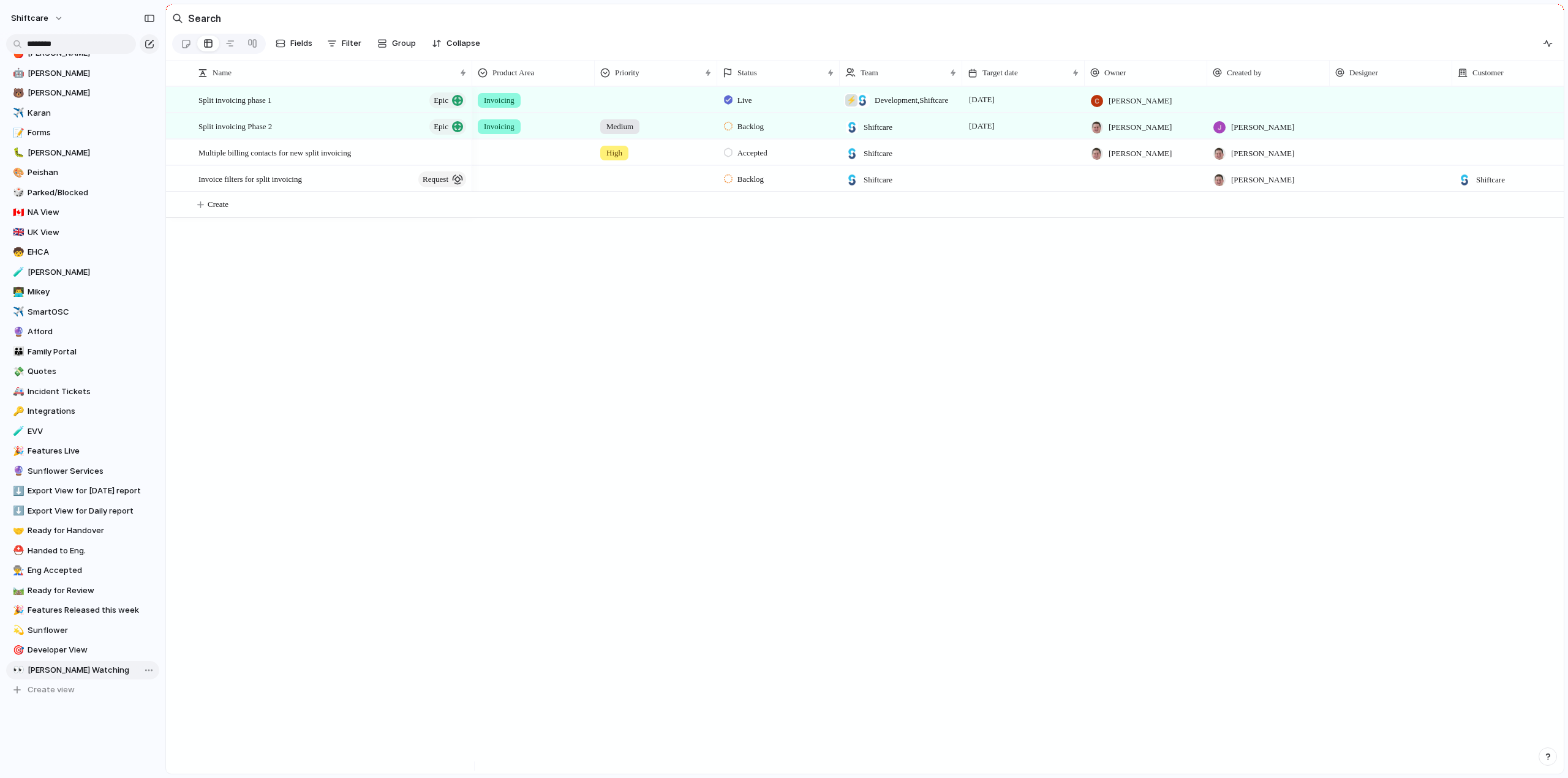
click at [60, 678] on link "👀 [PERSON_NAME] Watching" at bounding box center [82, 670] width 153 height 19
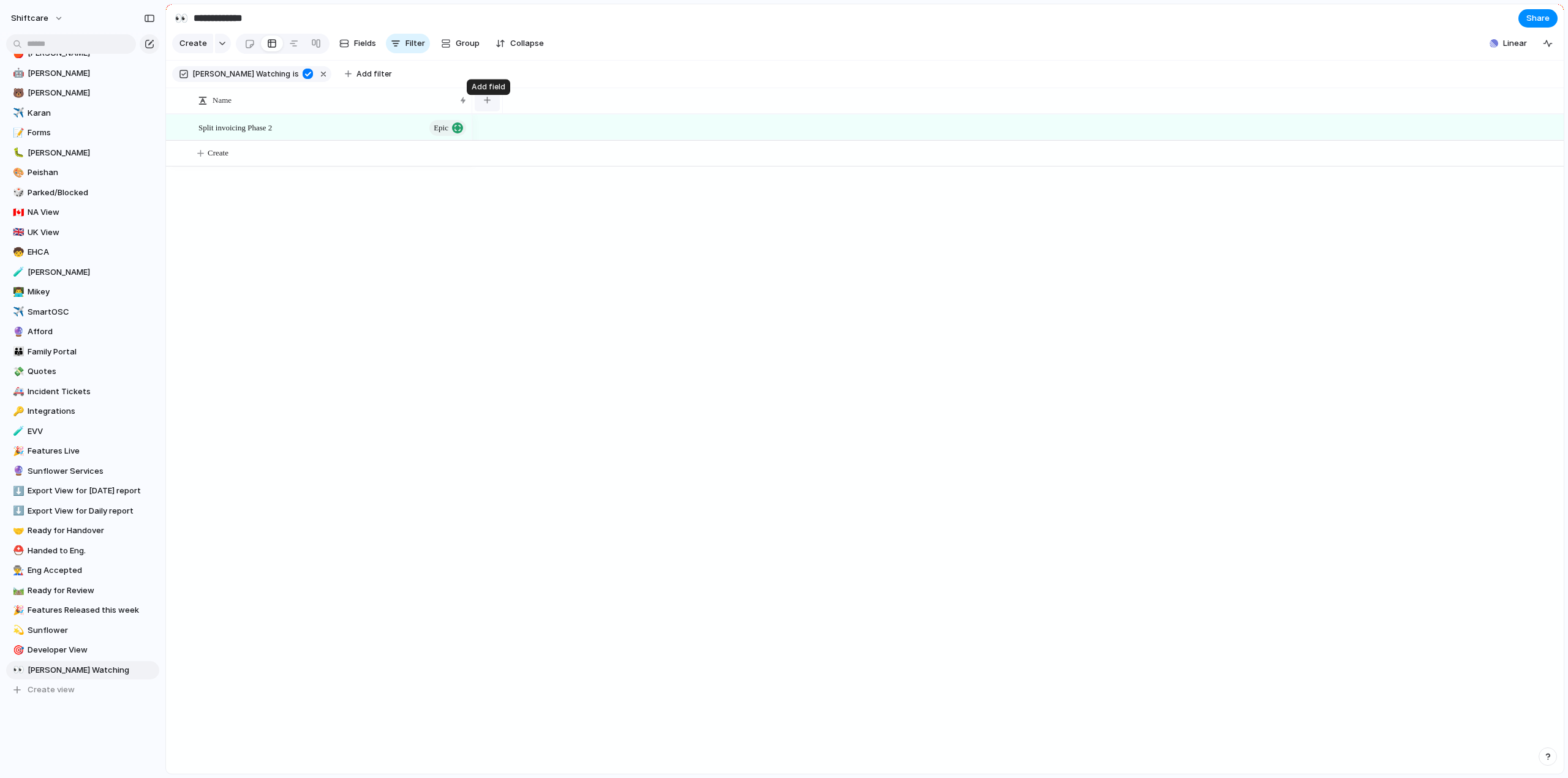
click at [493, 107] on button "button" at bounding box center [488, 100] width 25 height 22
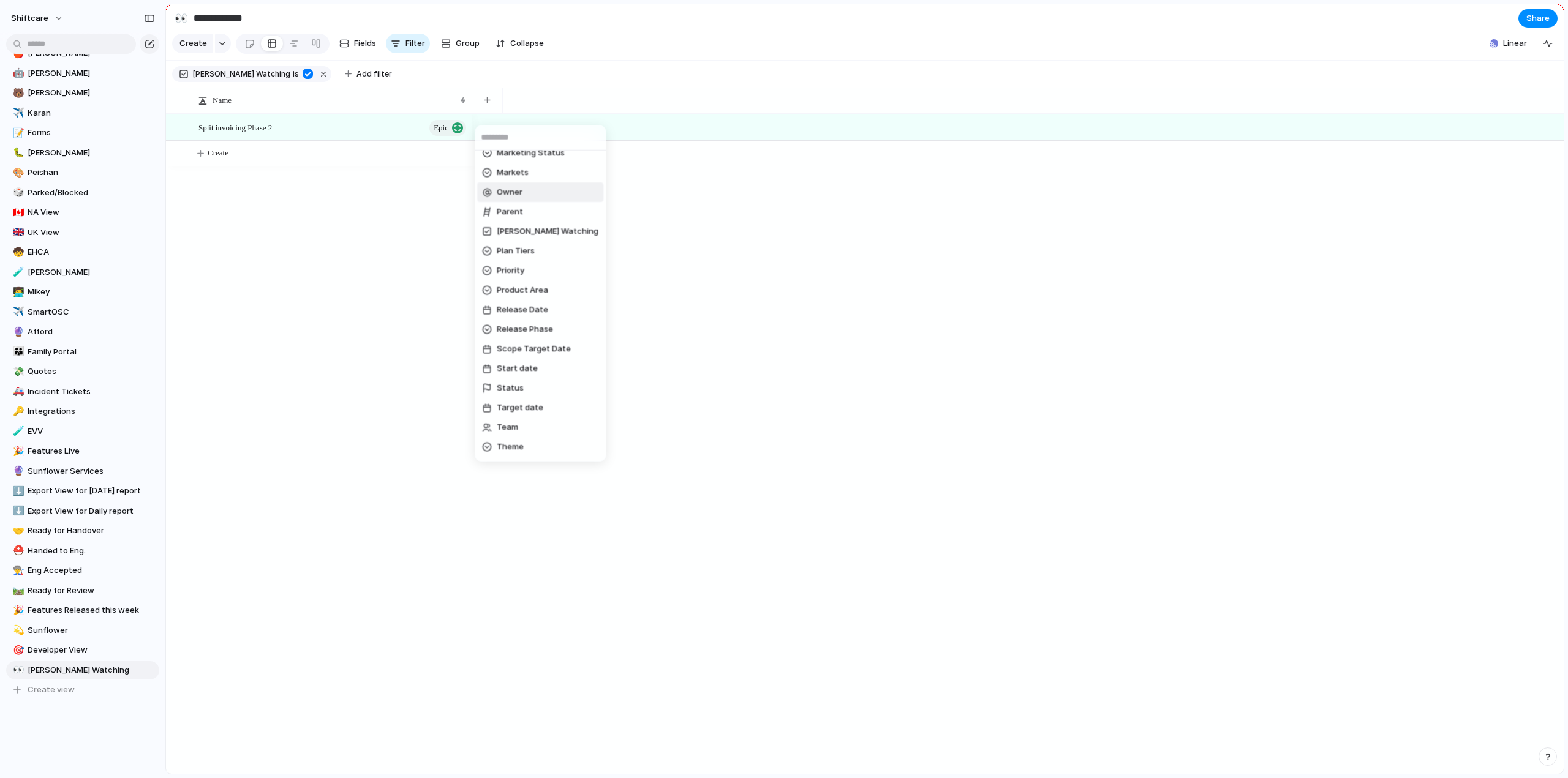
scroll to position [478, 0]
click at [509, 251] on span "Priority" at bounding box center [511, 253] width 28 height 12
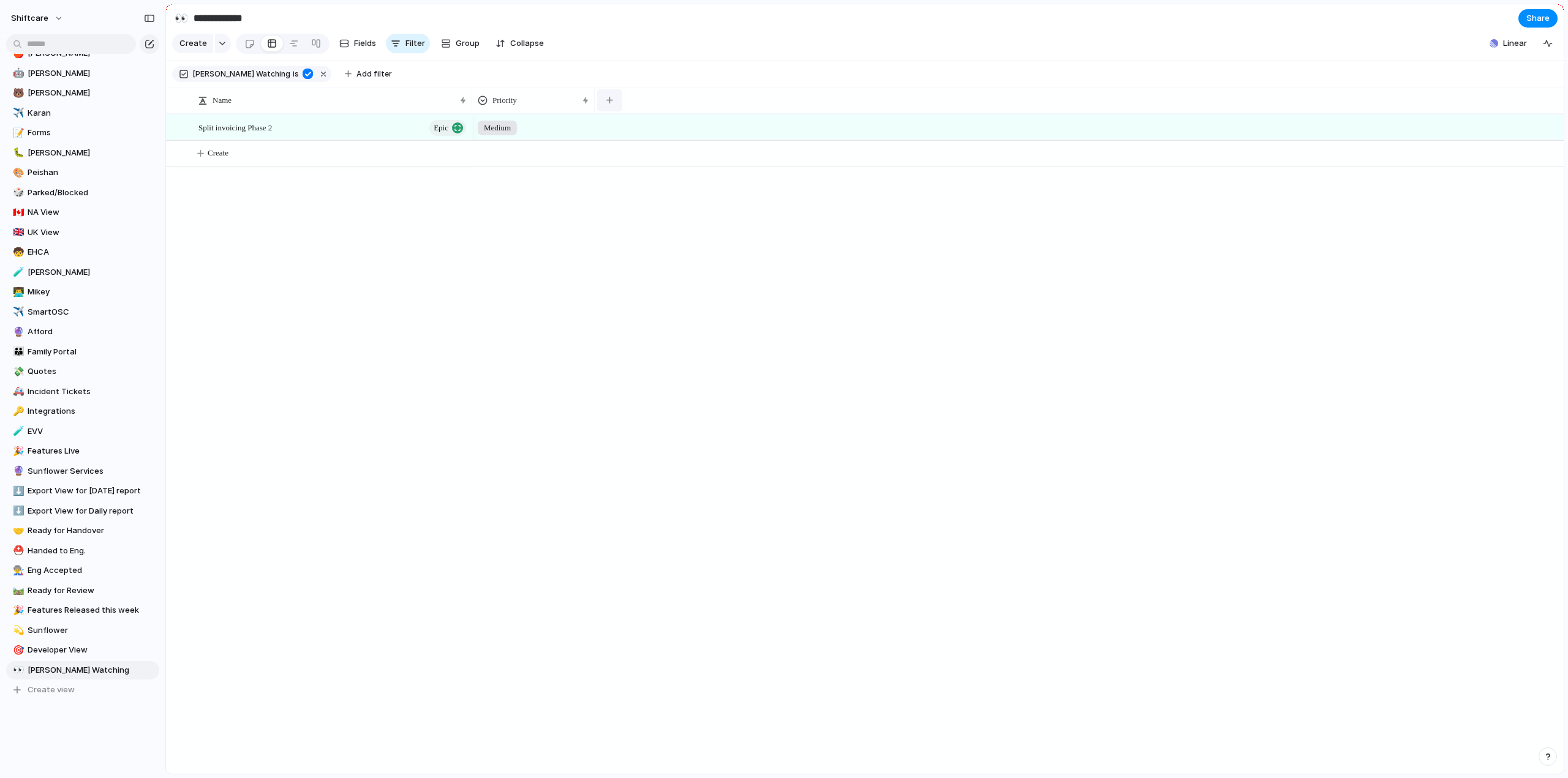
click at [614, 106] on button "button" at bounding box center [610, 100] width 25 height 22
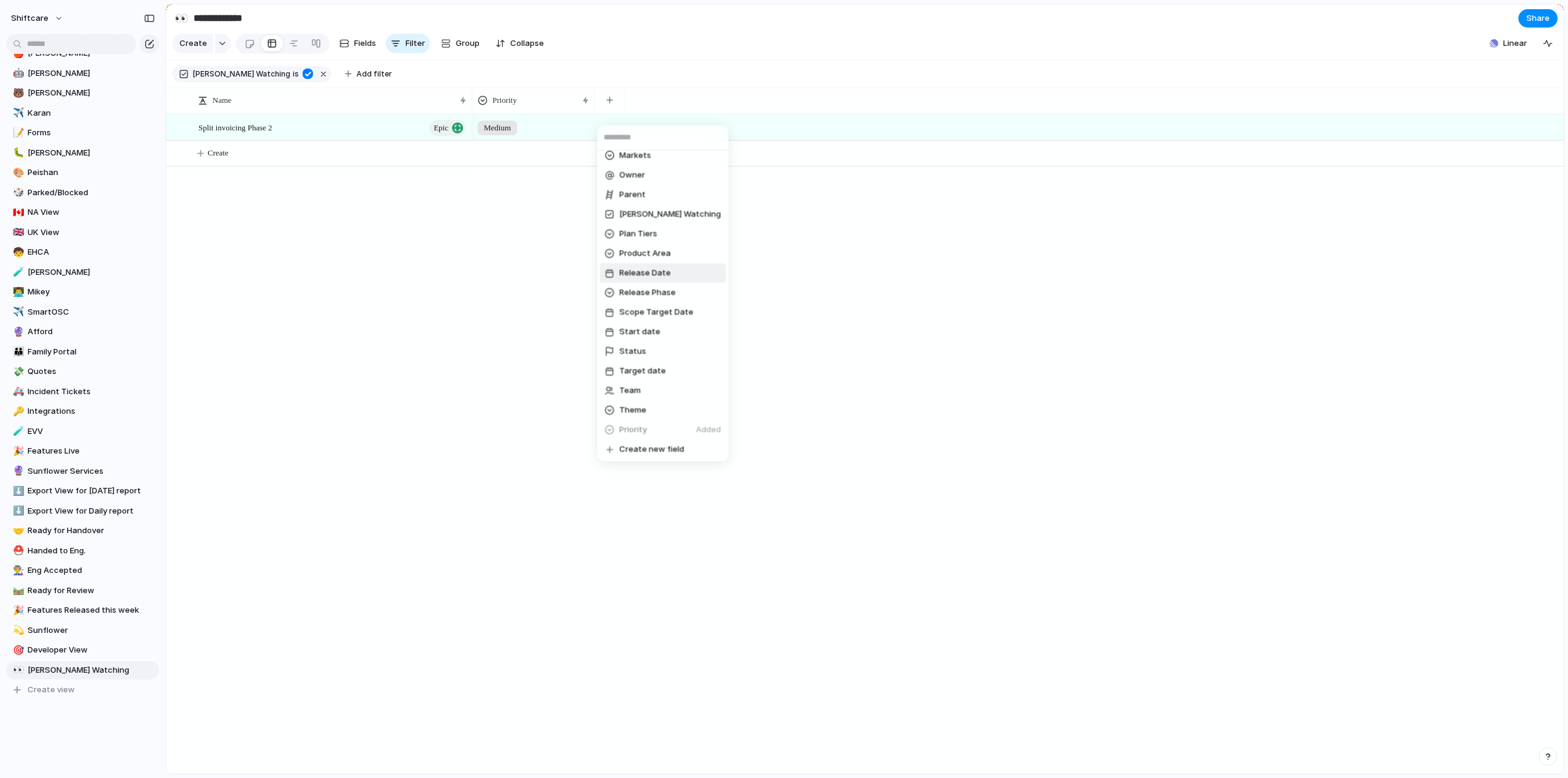
click at [645, 275] on span "Release Date" at bounding box center [644, 273] width 52 height 12
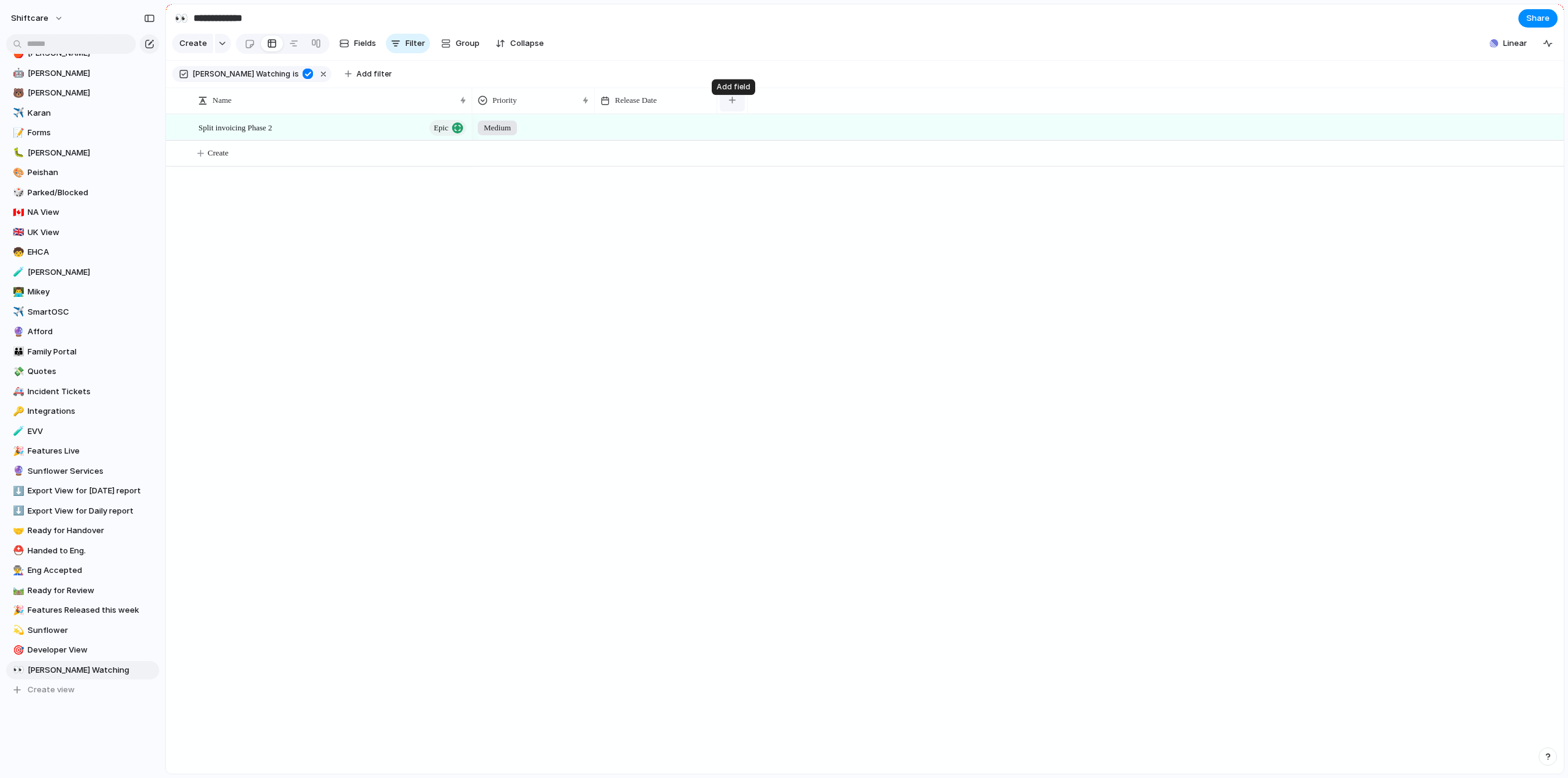
click at [728, 111] on button "button" at bounding box center [733, 100] width 25 height 22
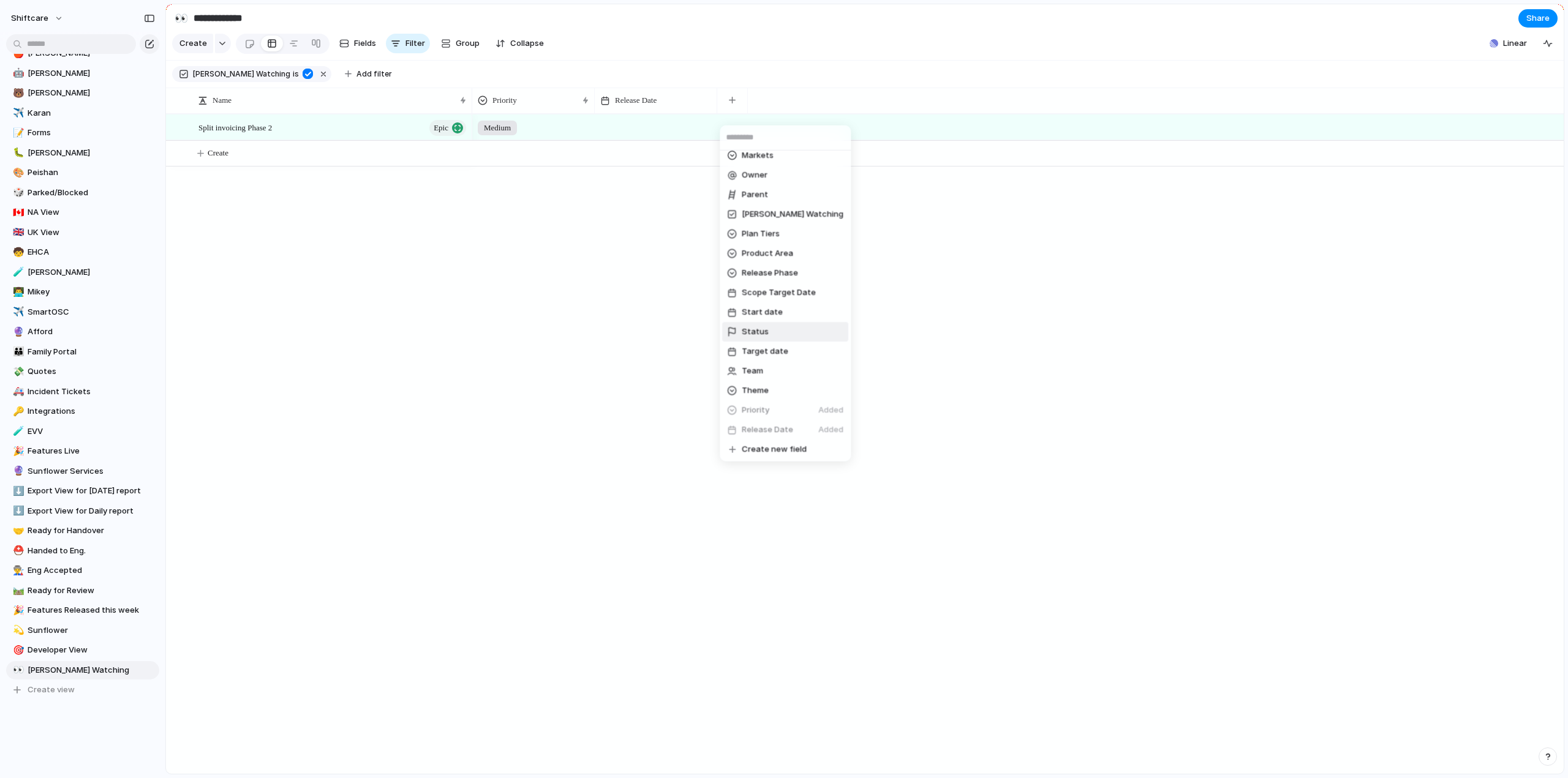
click at [760, 335] on span "Status" at bounding box center [756, 331] width 27 height 12
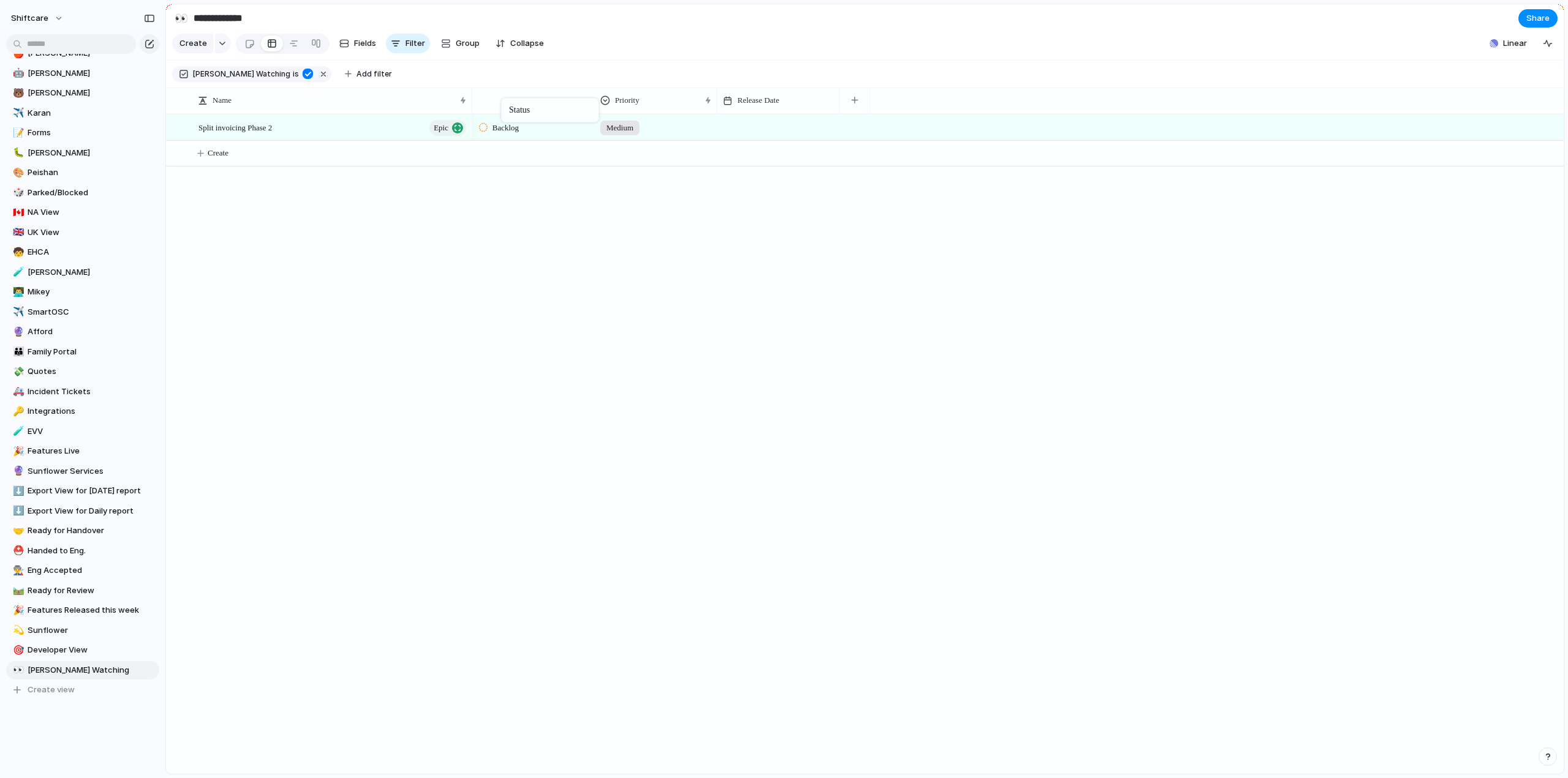
drag, startPoint x: 734, startPoint y: 109, endPoint x: 504, endPoint y: 100, distance: 230.2
click at [341, 248] on div "Sort ascending Sort descending" at bounding box center [784, 389] width 1568 height 778
click at [466, 107] on div "Name" at bounding box center [332, 100] width 275 height 25
click at [460, 105] on div at bounding box center [462, 101] width 6 height 10
click at [460, 108] on div "Sort ascending Sort descending" at bounding box center [784, 389] width 1568 height 778
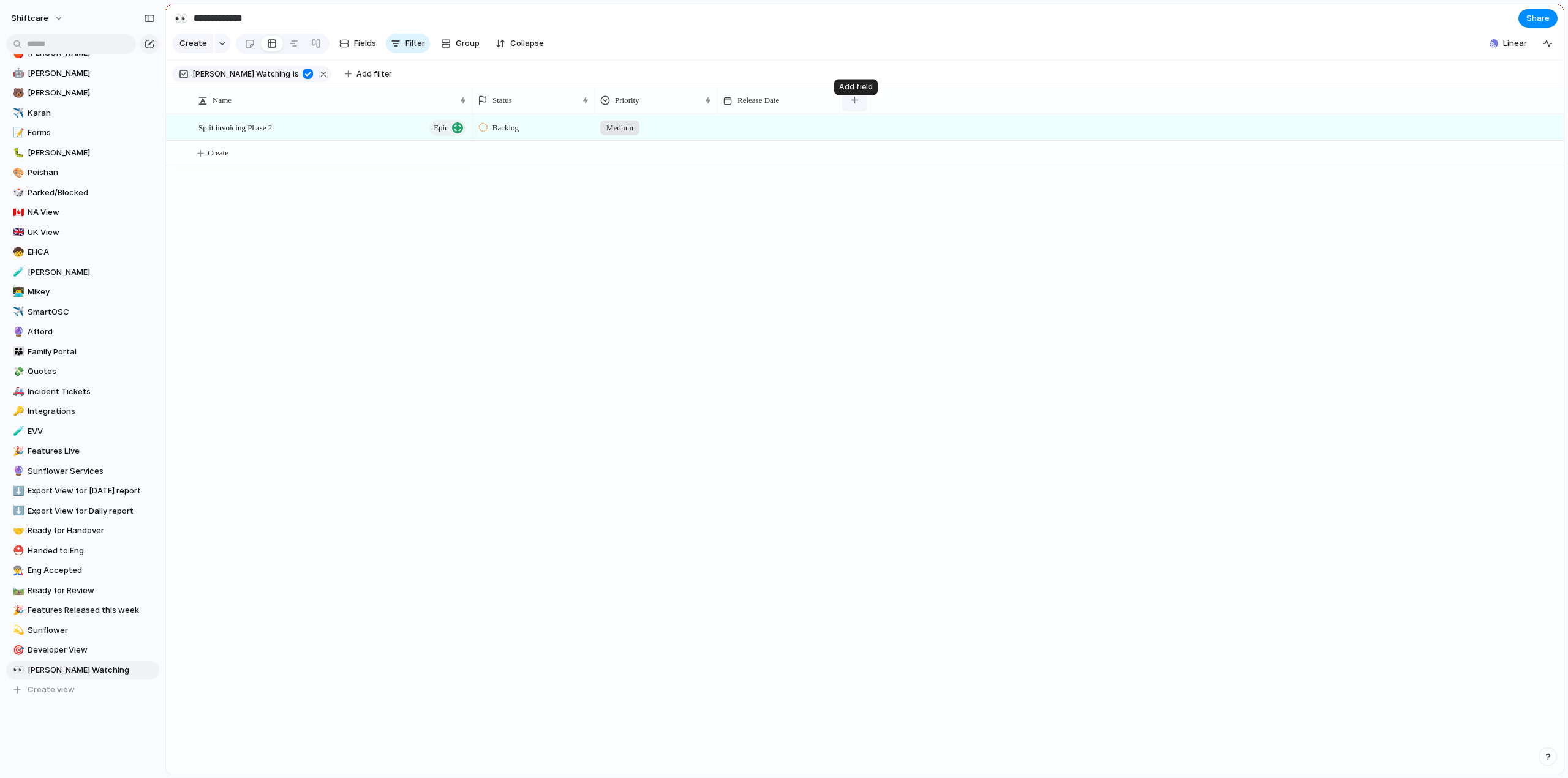
click at [856, 100] on button "button" at bounding box center [855, 100] width 25 height 22
type input "*****"
click at [908, 186] on li "Owner" at bounding box center [907, 182] width 125 height 19
click at [983, 108] on button "button" at bounding box center [978, 100] width 25 height 22
type input "******"
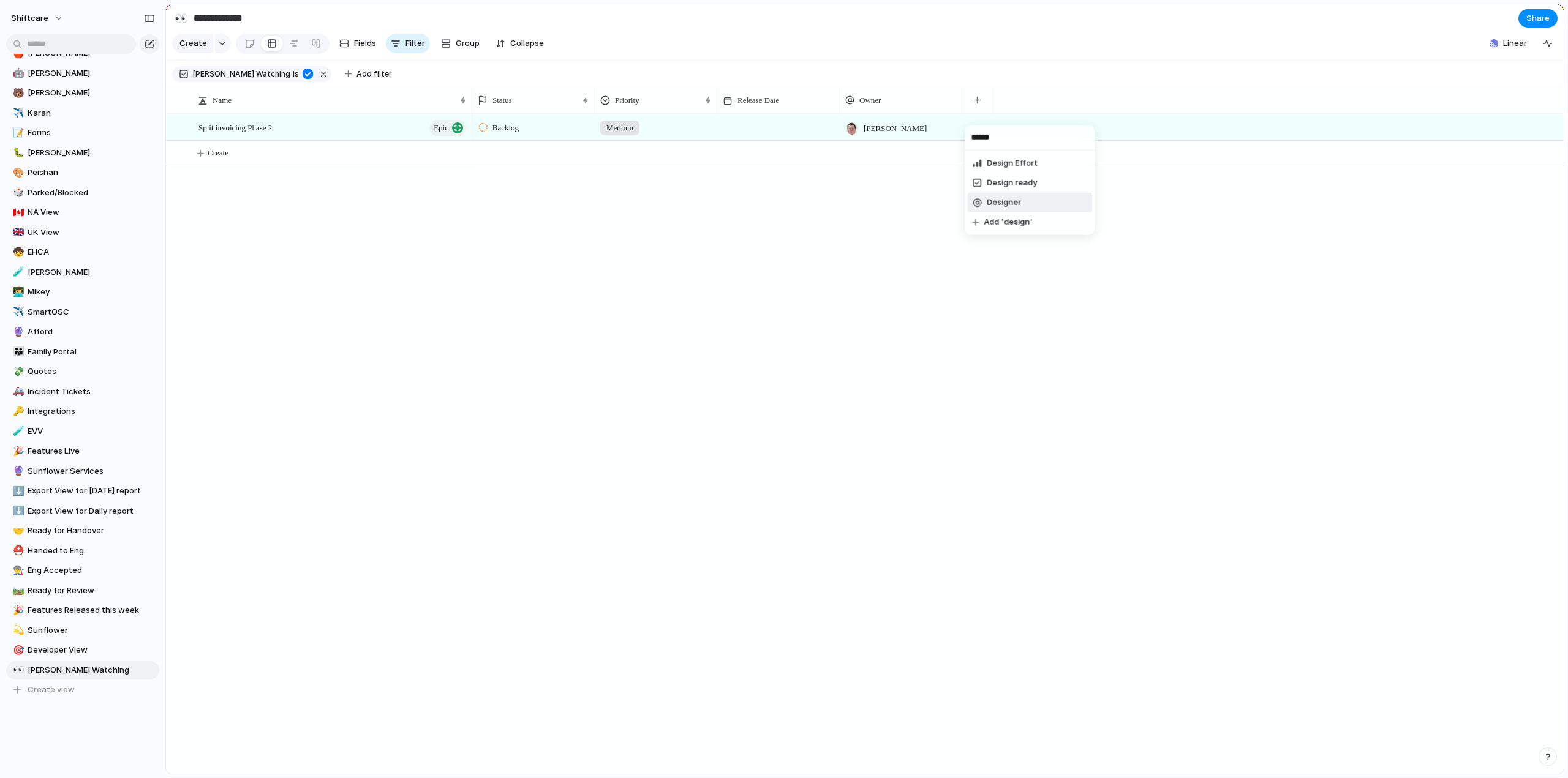
click at [992, 197] on span "Designer" at bounding box center [1004, 203] width 34 height 12
